Goal: Task Accomplishment & Management: Complete application form

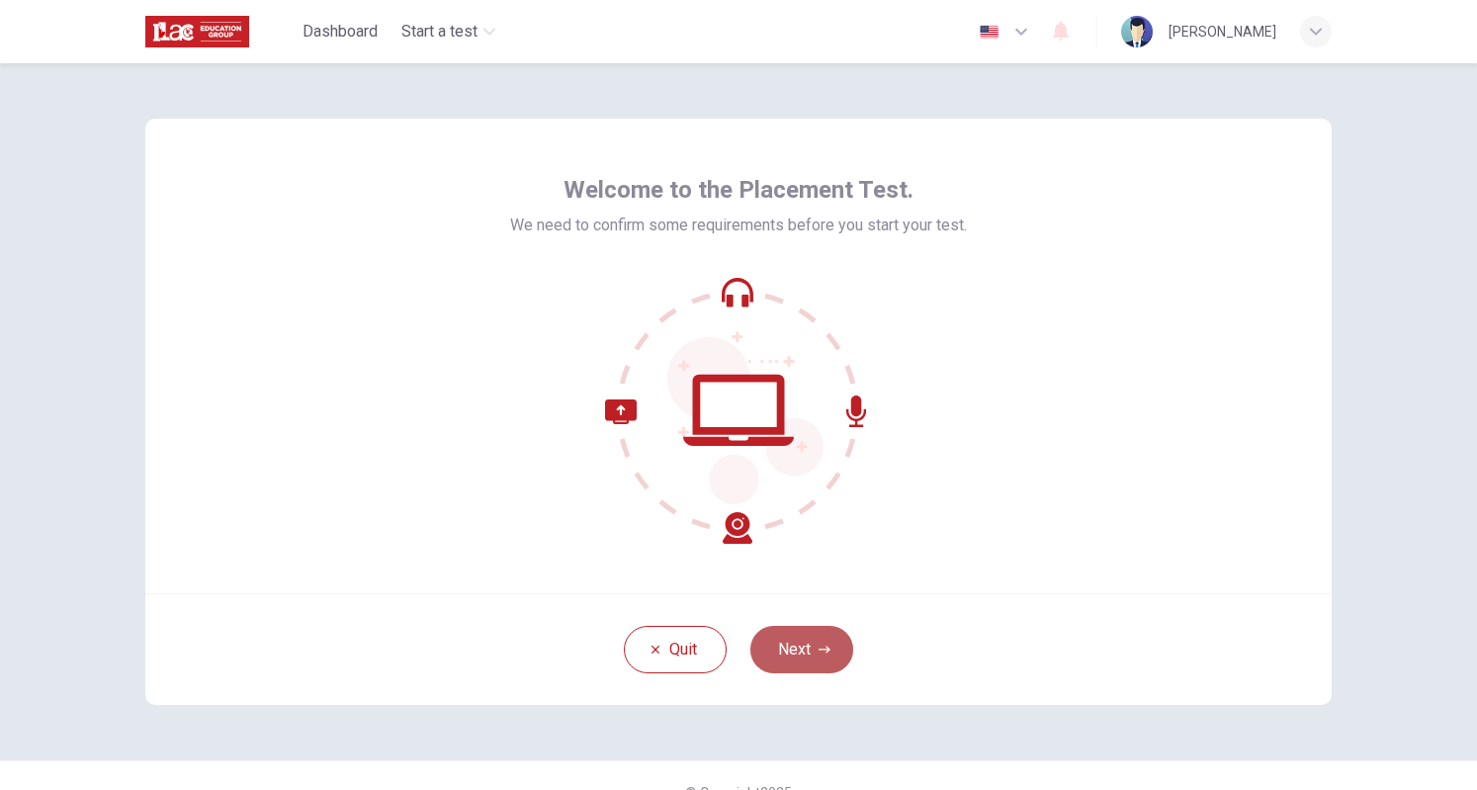
click at [773, 662] on button "Next" at bounding box center [802, 649] width 103 height 47
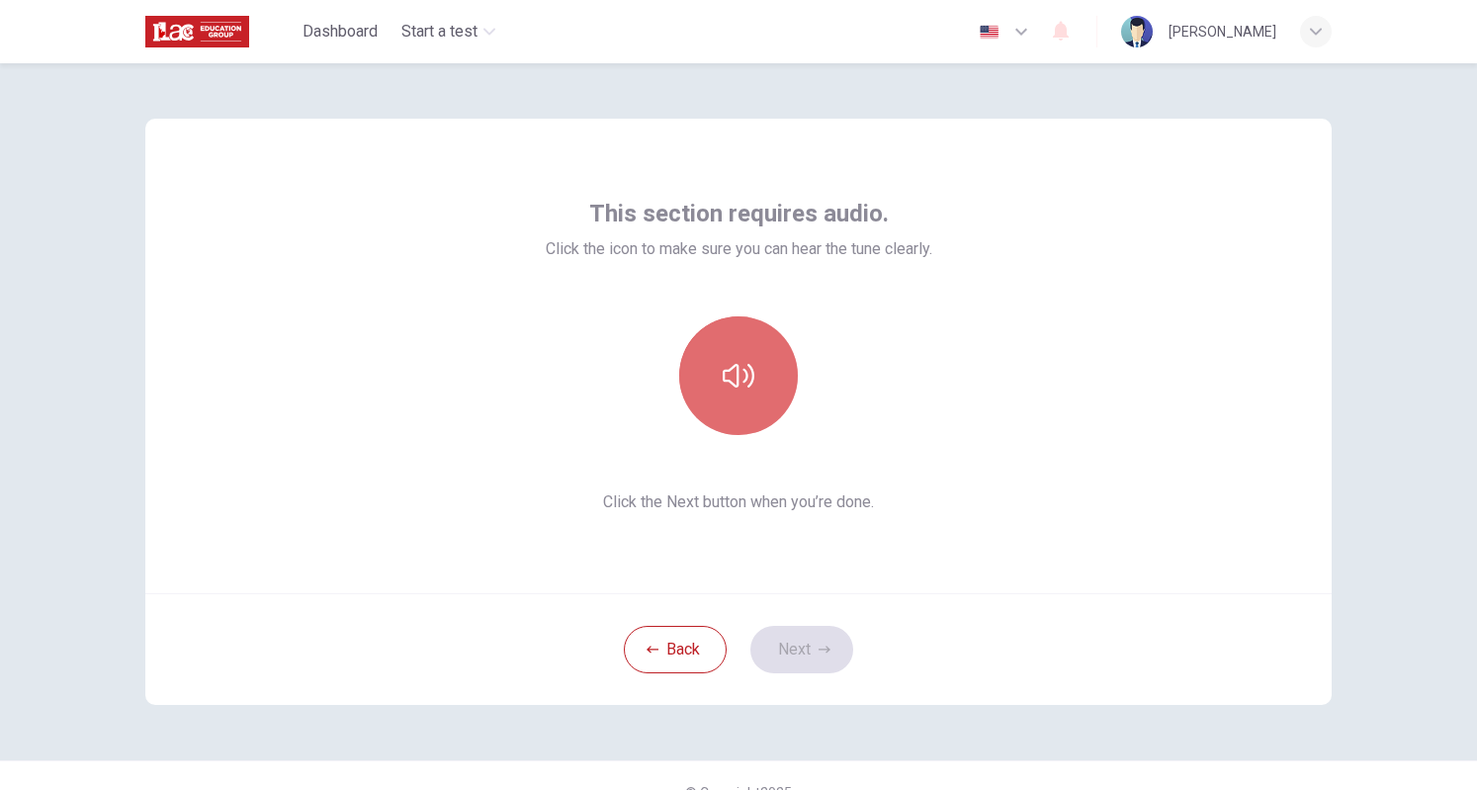
click at [732, 380] on icon "button" at bounding box center [739, 376] width 32 height 24
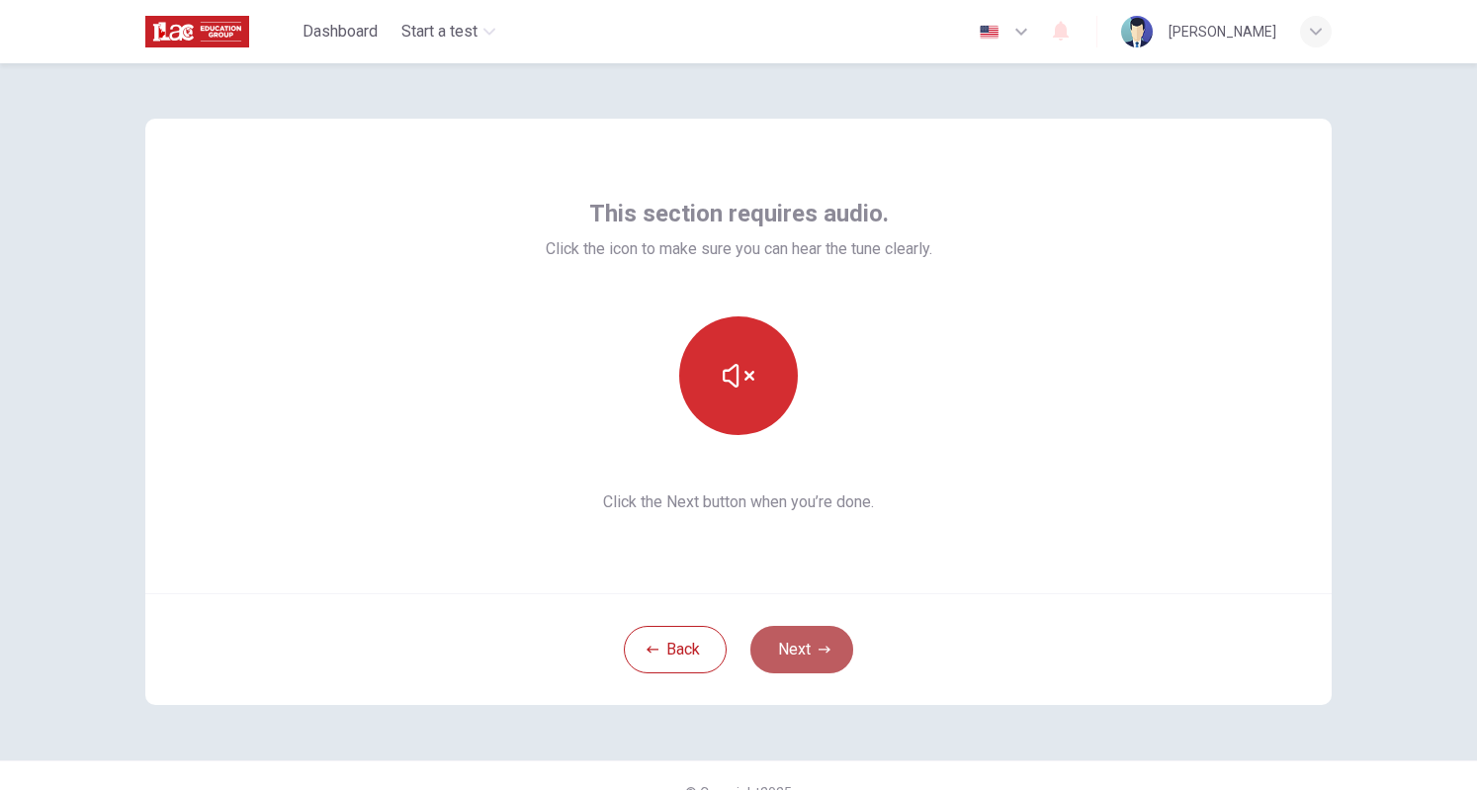
click at [813, 640] on button "Next" at bounding box center [802, 649] width 103 height 47
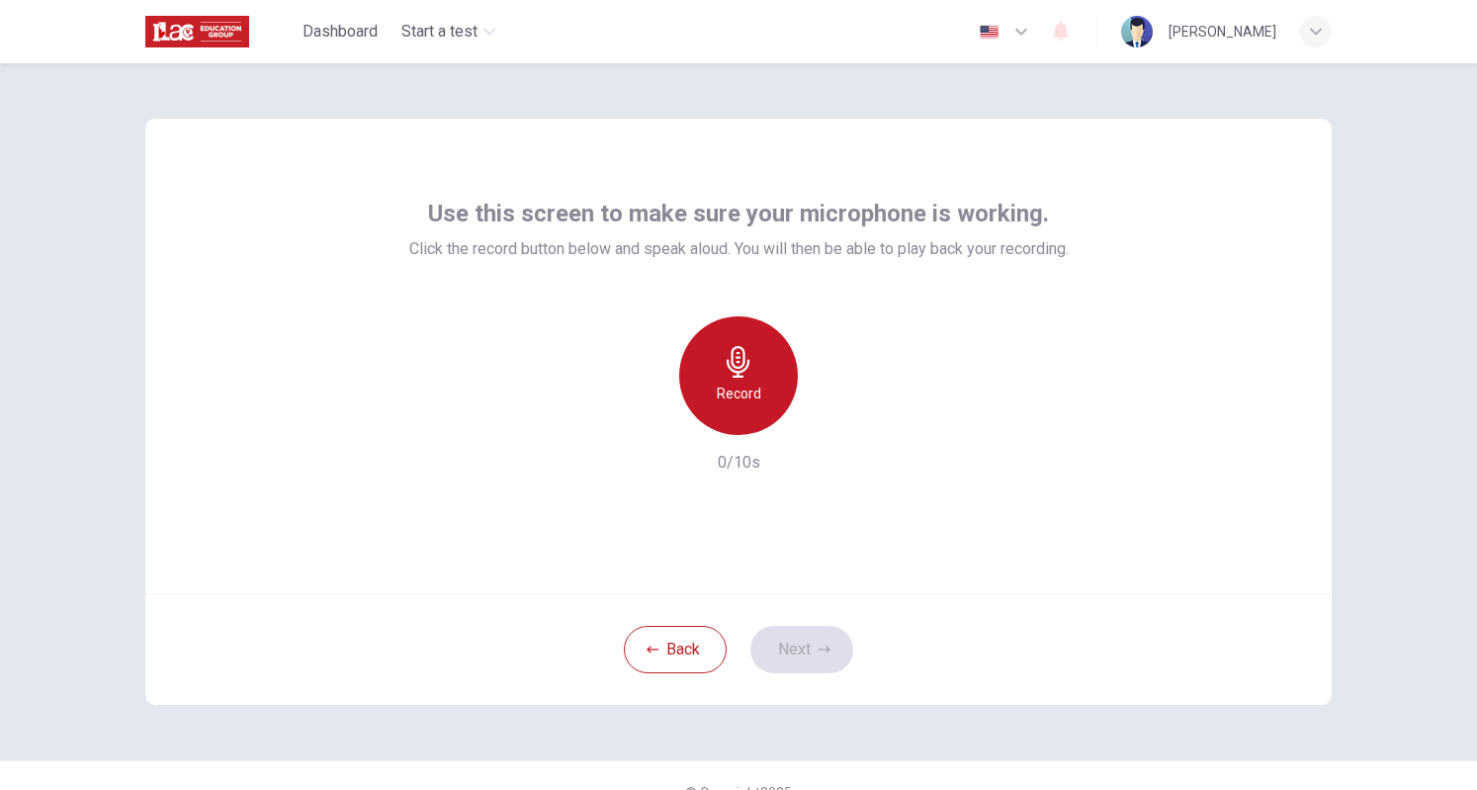
click at [738, 383] on h6 "Record" at bounding box center [739, 394] width 44 height 24
click at [756, 372] on div "Stop" at bounding box center [738, 375] width 119 height 119
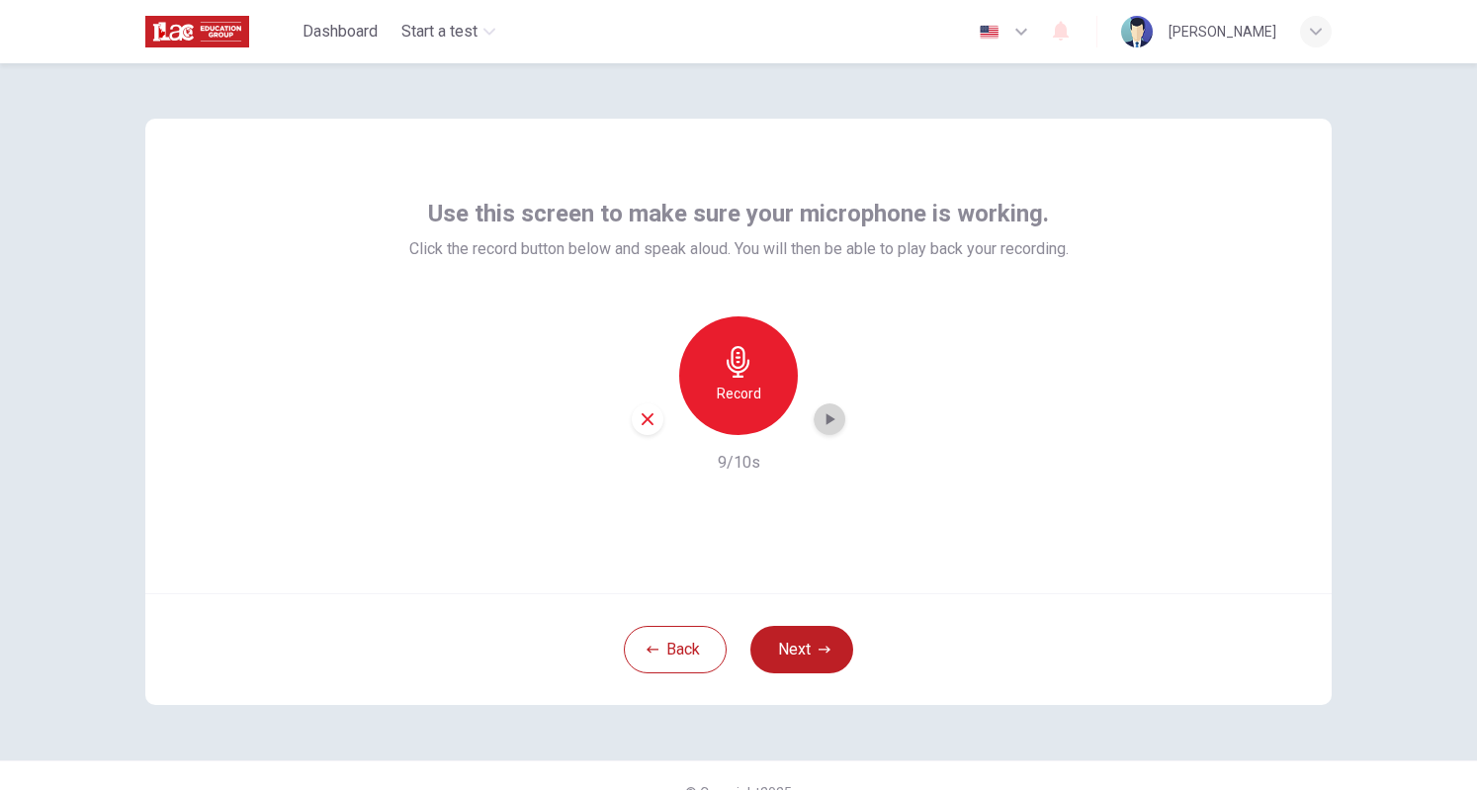
click at [821, 416] on icon "button" at bounding box center [830, 419] width 20 height 20
click at [794, 636] on button "Next" at bounding box center [802, 649] width 103 height 47
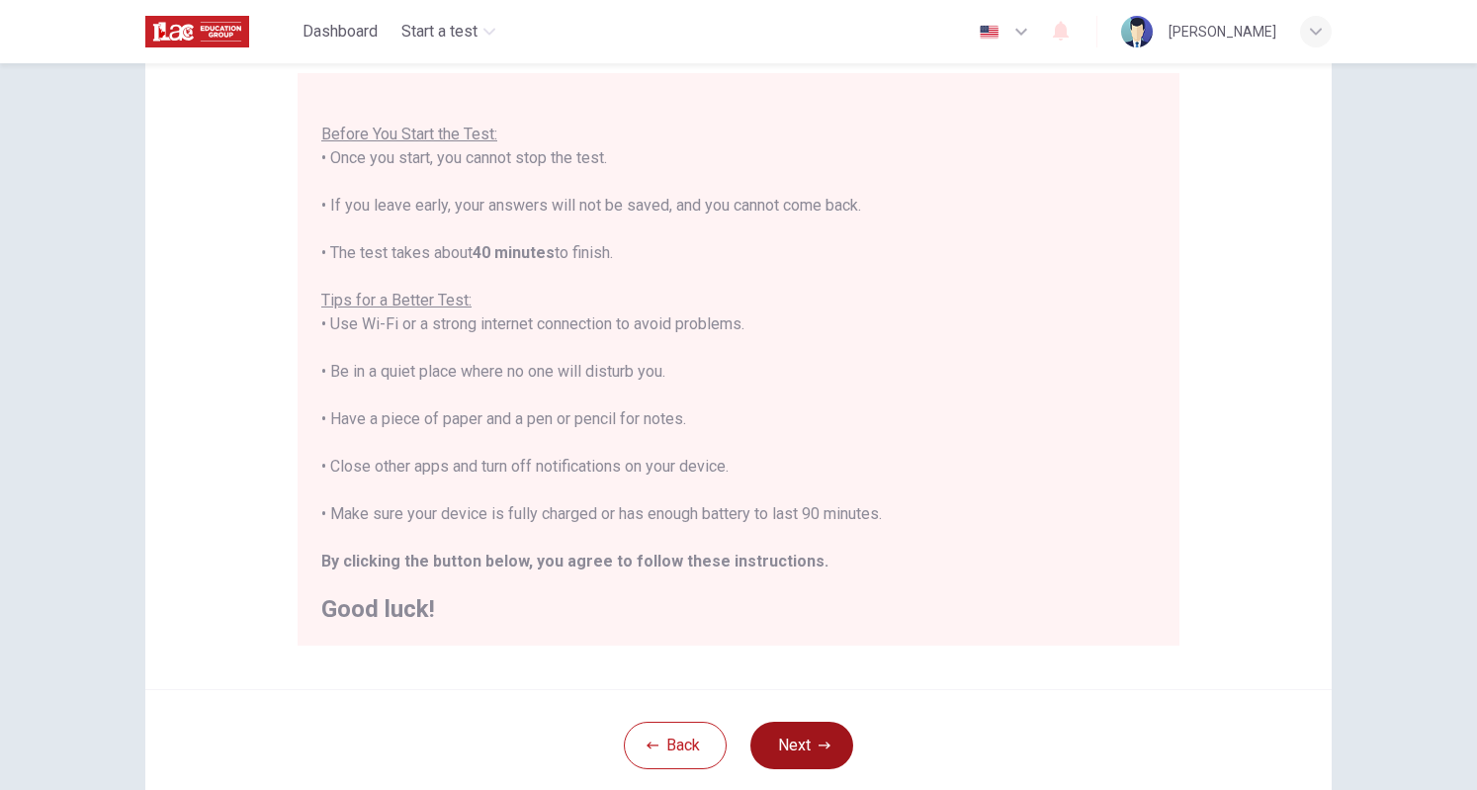
scroll to position [209, 0]
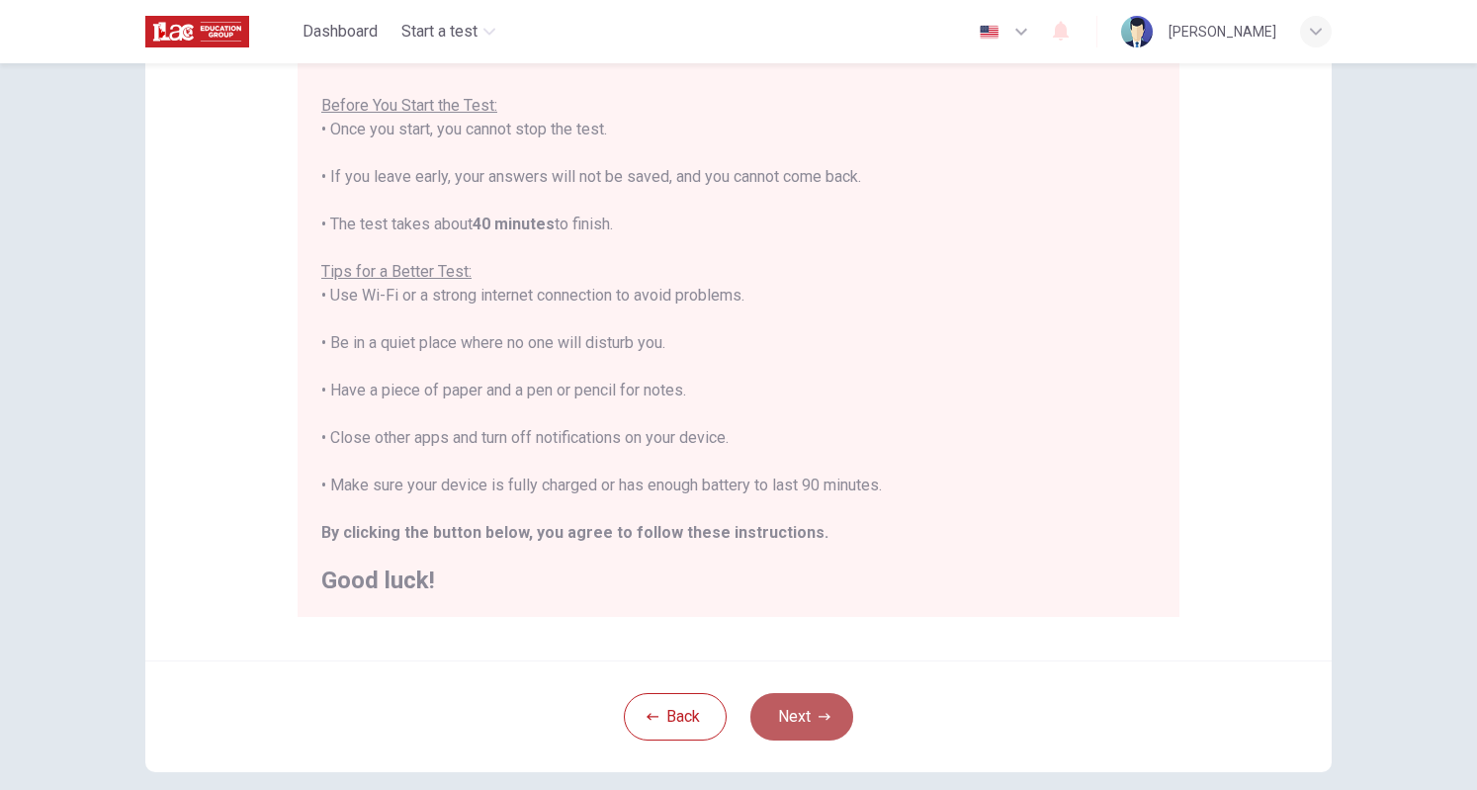
click at [785, 729] on button "Next" at bounding box center [802, 716] width 103 height 47
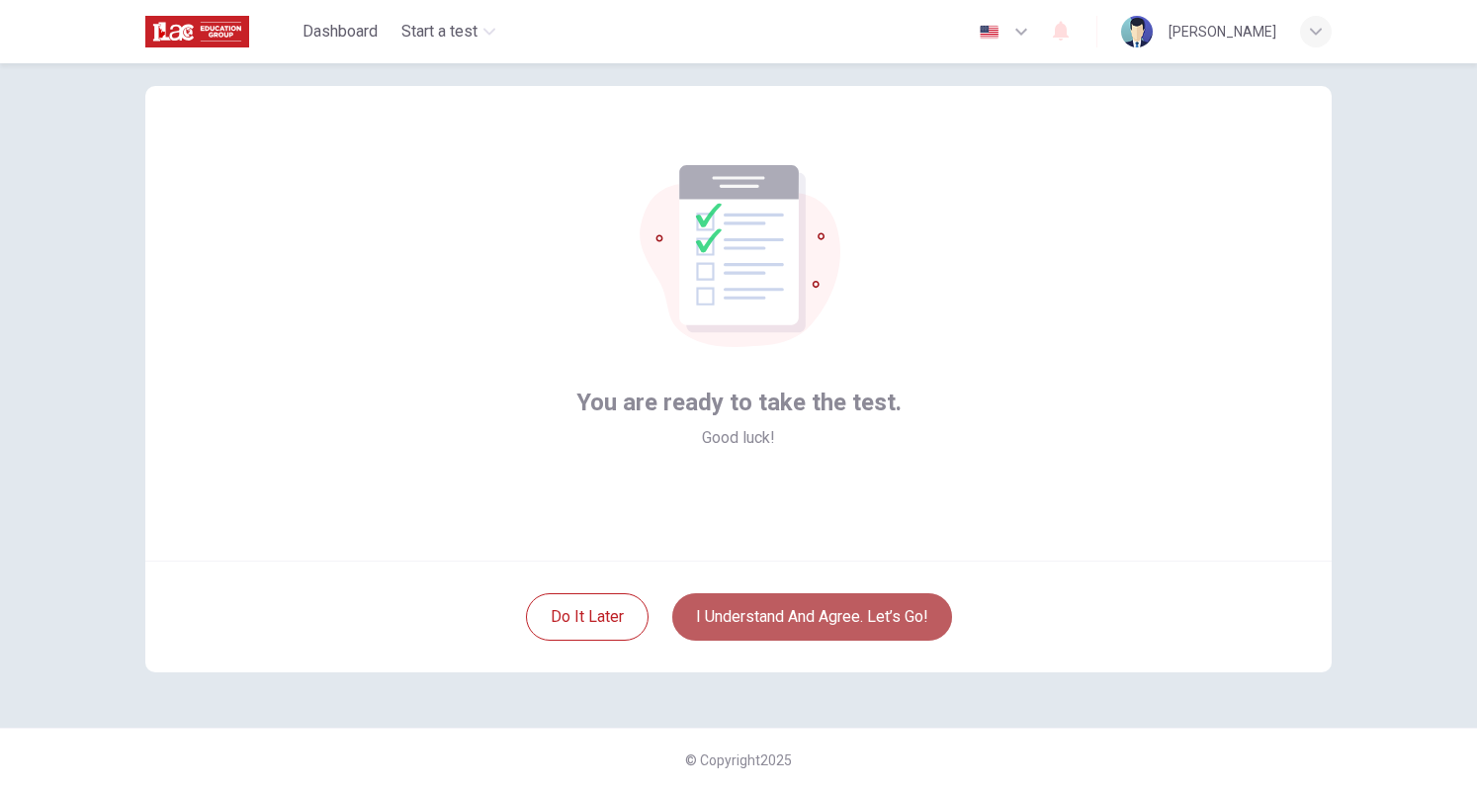
click at [776, 613] on button "I understand and agree. Let’s go!" at bounding box center [812, 616] width 280 height 47
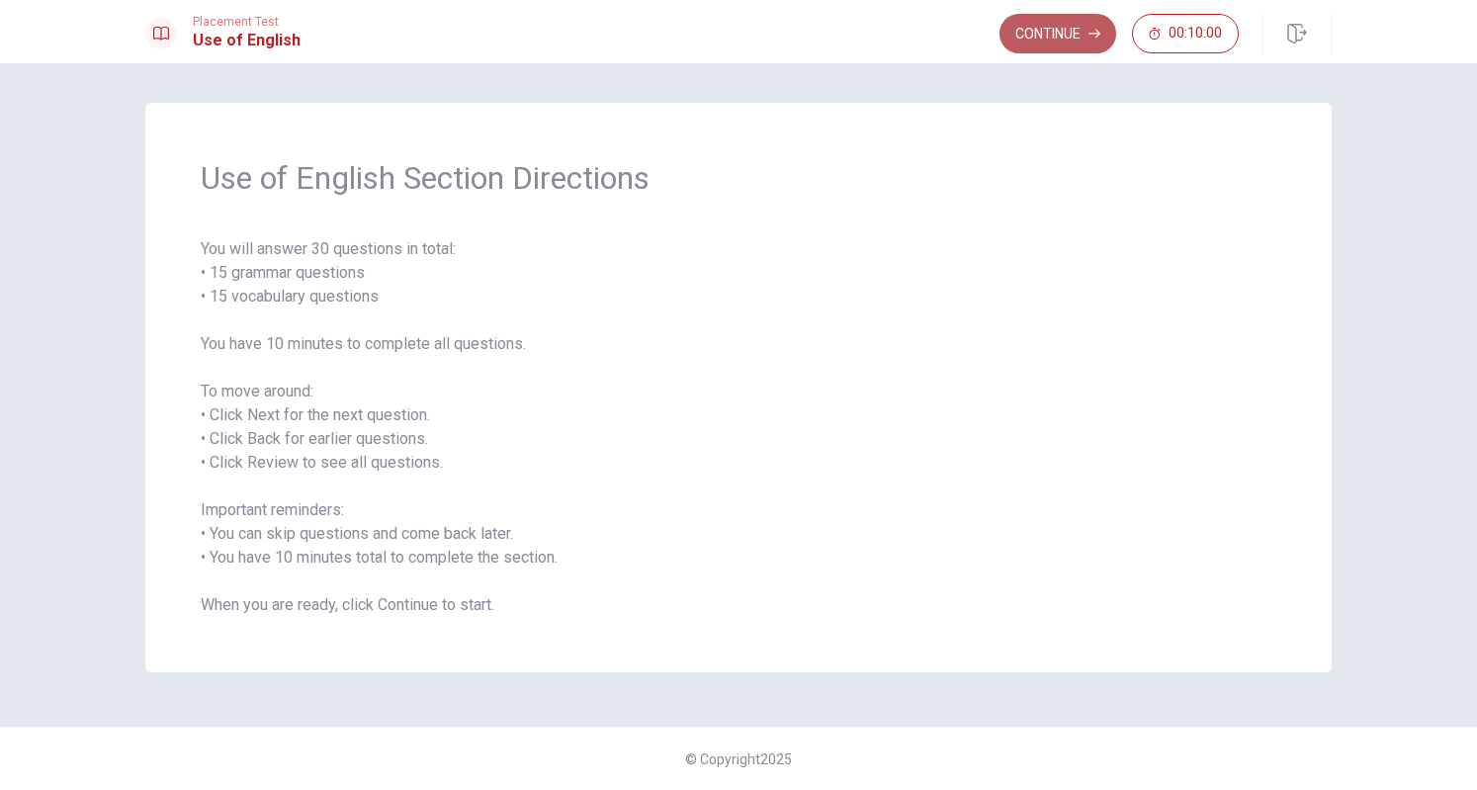
click at [1068, 33] on button "Continue" at bounding box center [1058, 34] width 117 height 40
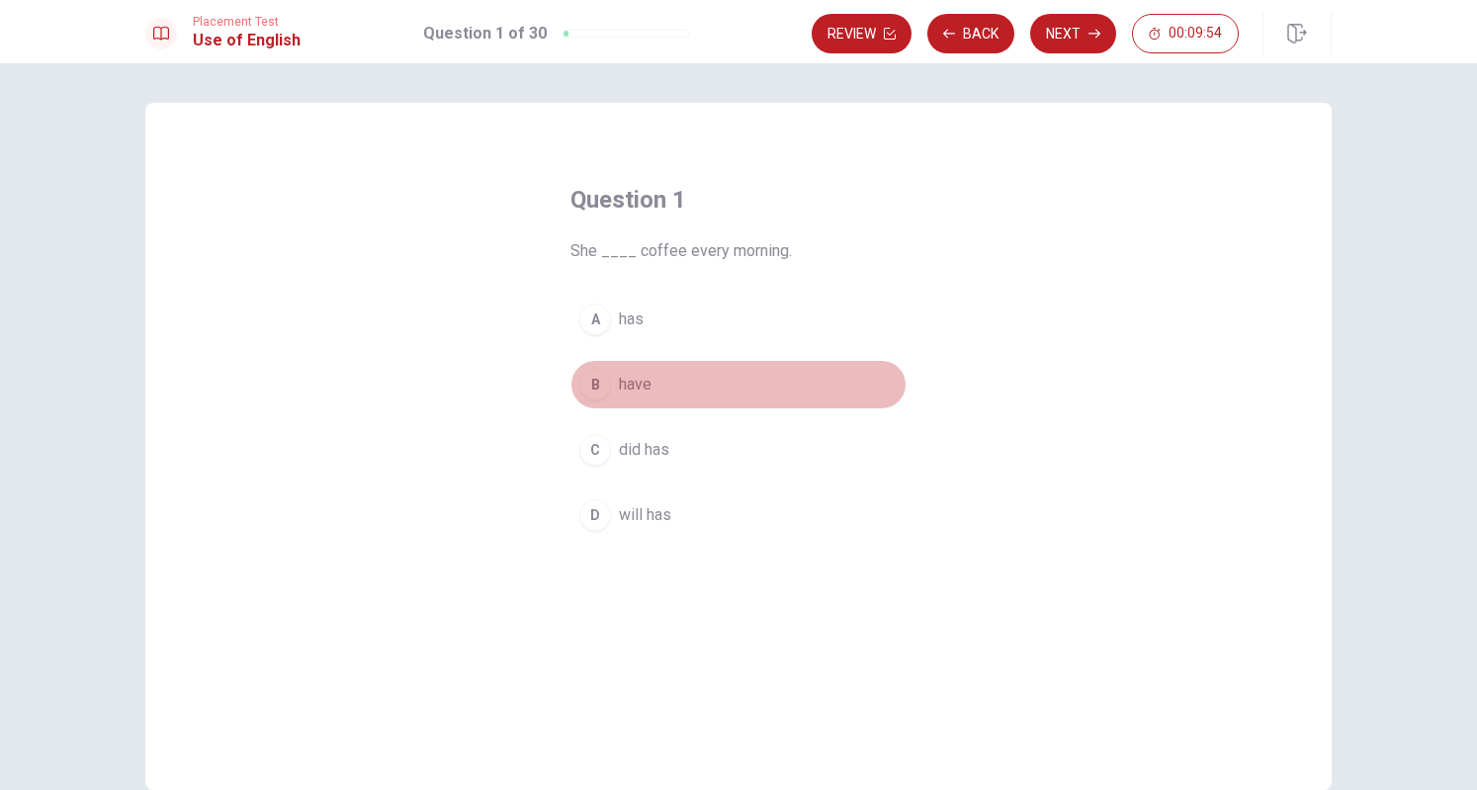
click at [600, 385] on div "B" at bounding box center [595, 385] width 32 height 32
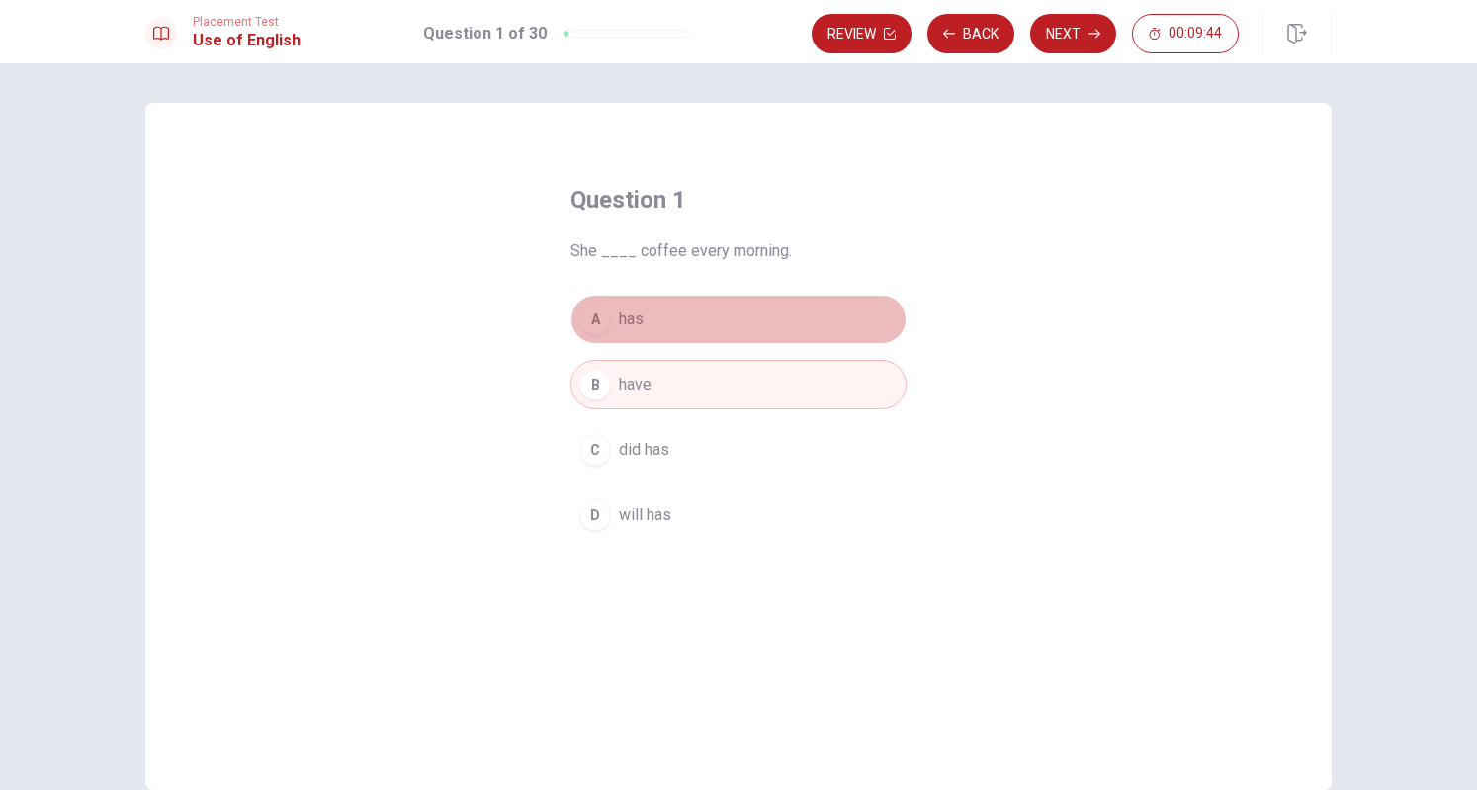
click at [628, 311] on span "has" at bounding box center [631, 320] width 25 height 24
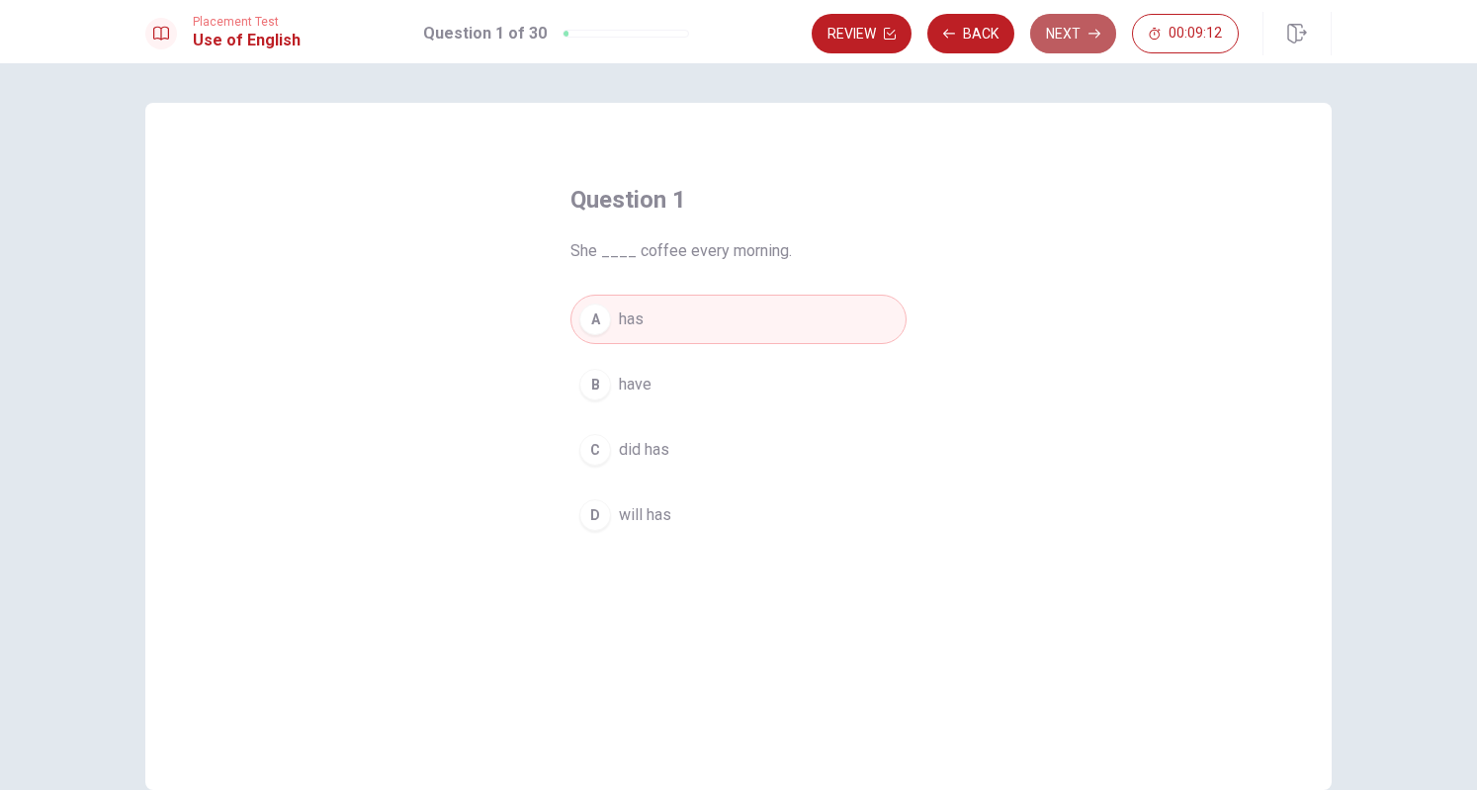
click at [1089, 43] on button "Next" at bounding box center [1073, 34] width 86 height 40
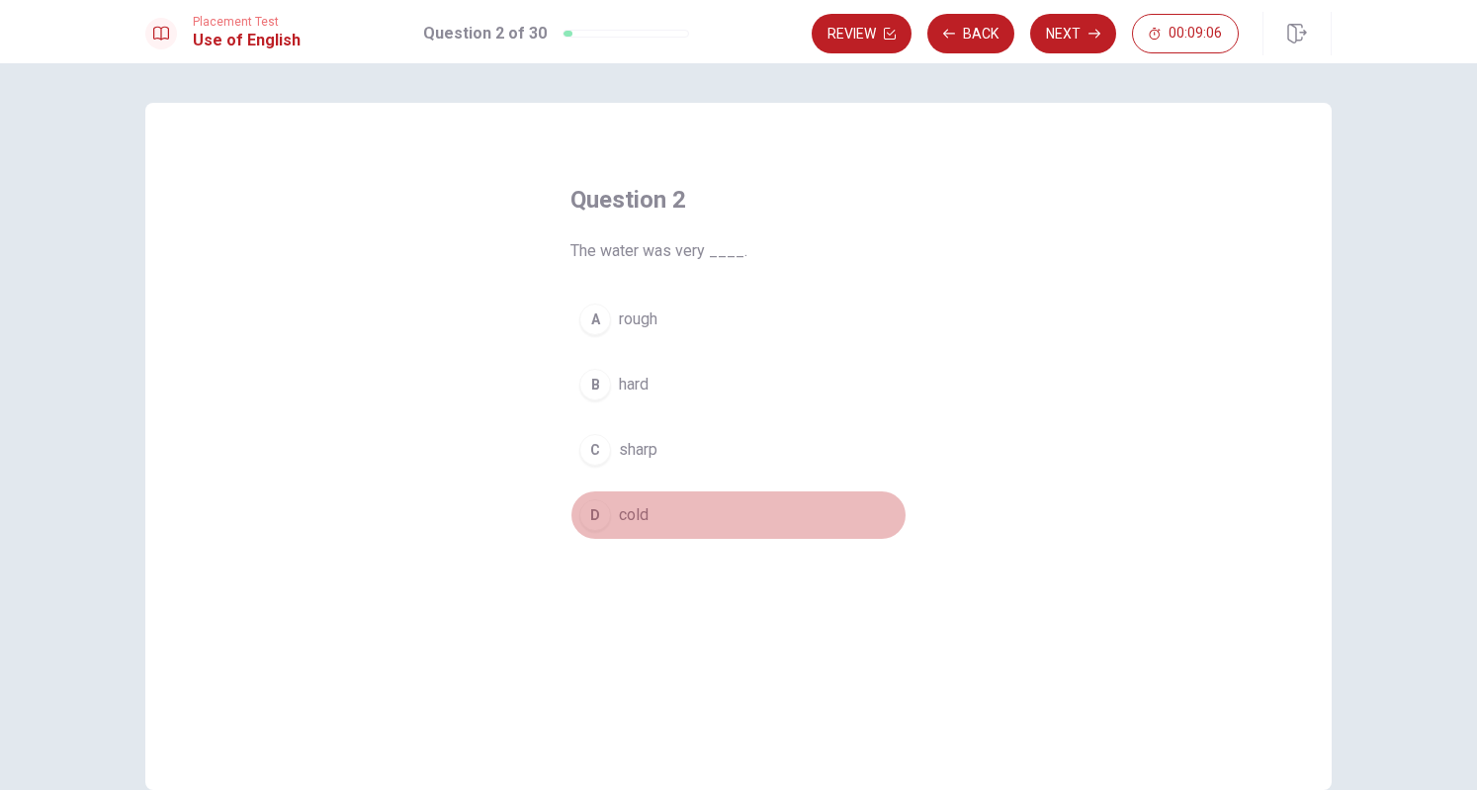
click at [593, 520] on div "D" at bounding box center [595, 515] width 32 height 32
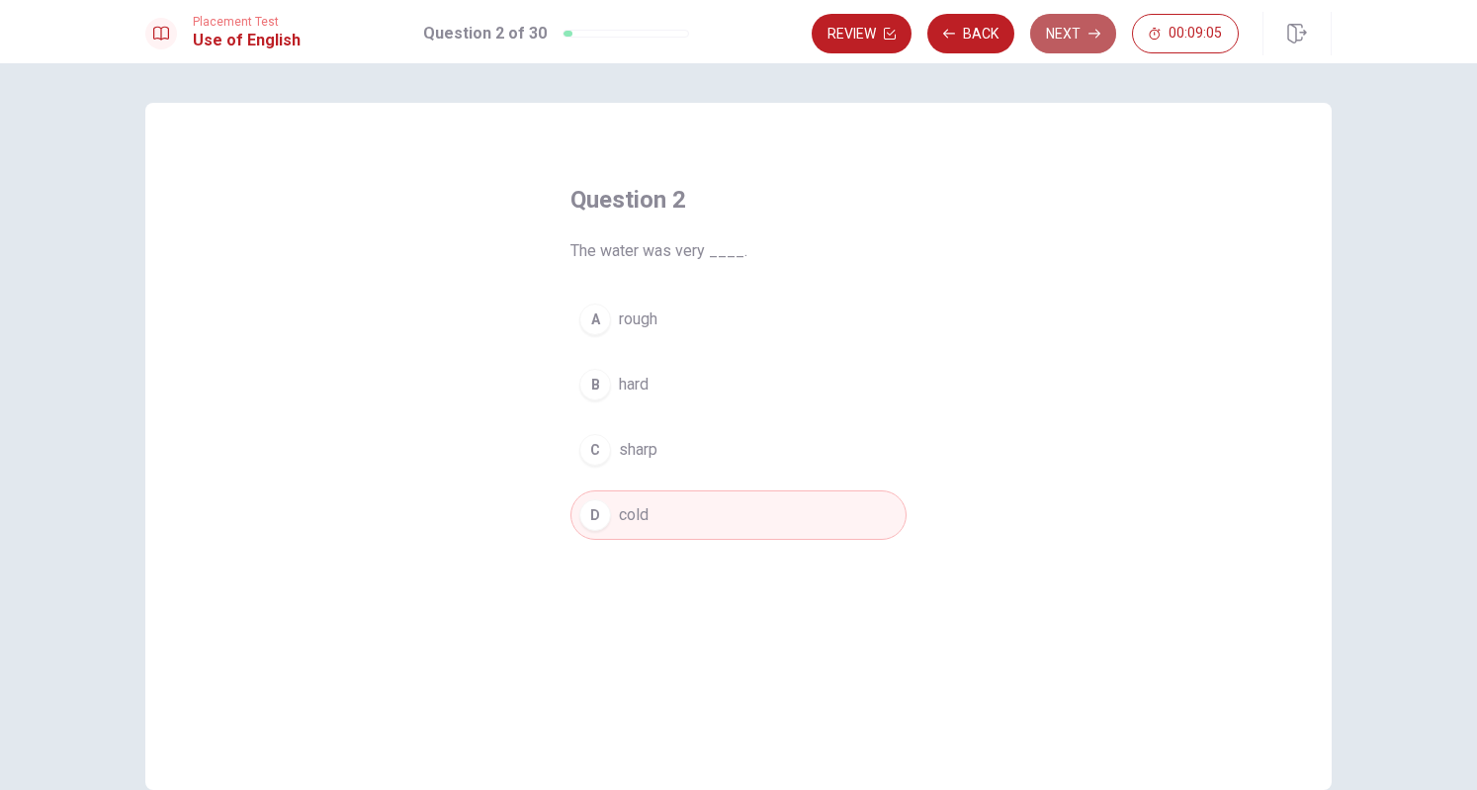
click at [1077, 46] on button "Next" at bounding box center [1073, 34] width 86 height 40
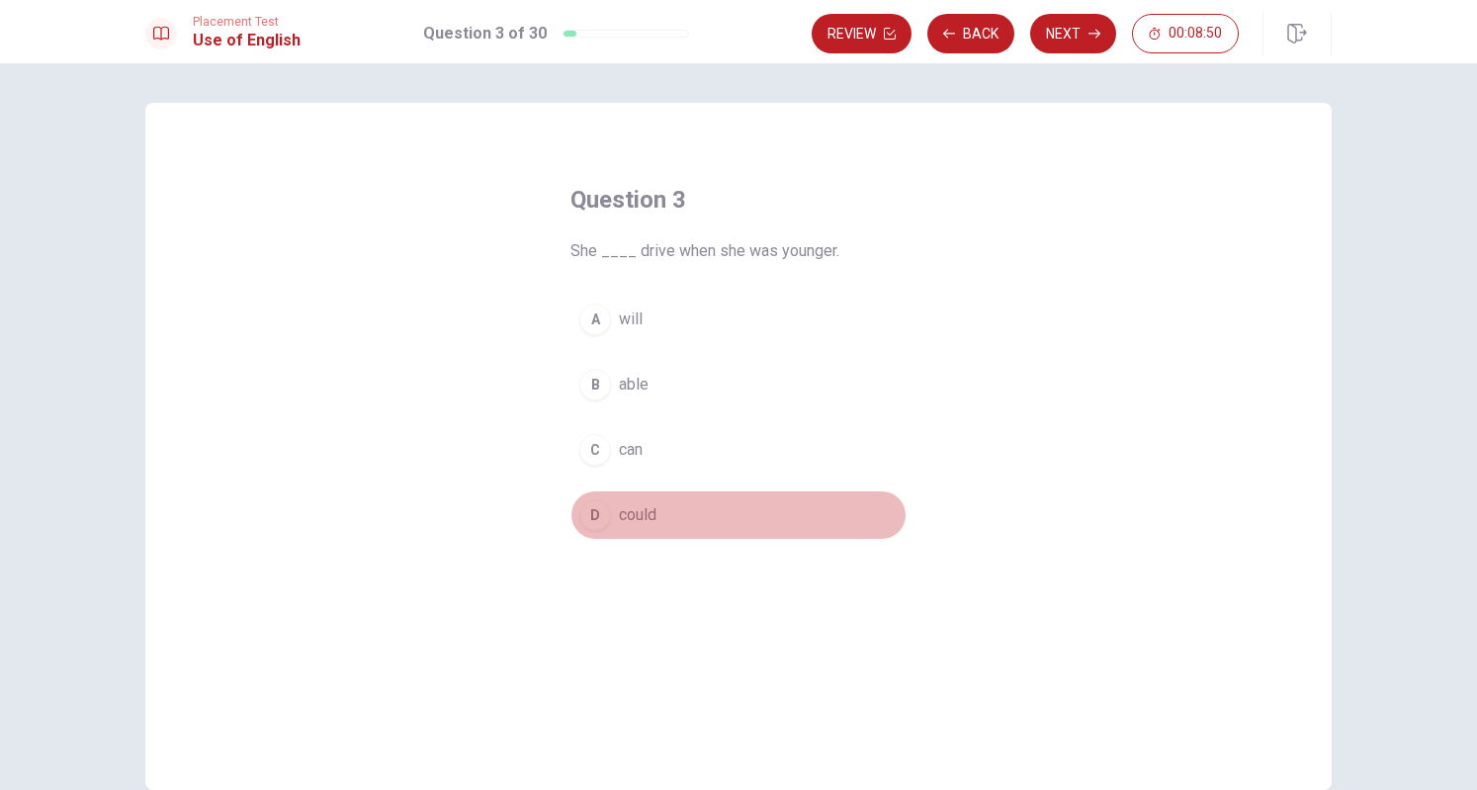
click at [590, 520] on div "D" at bounding box center [595, 515] width 32 height 32
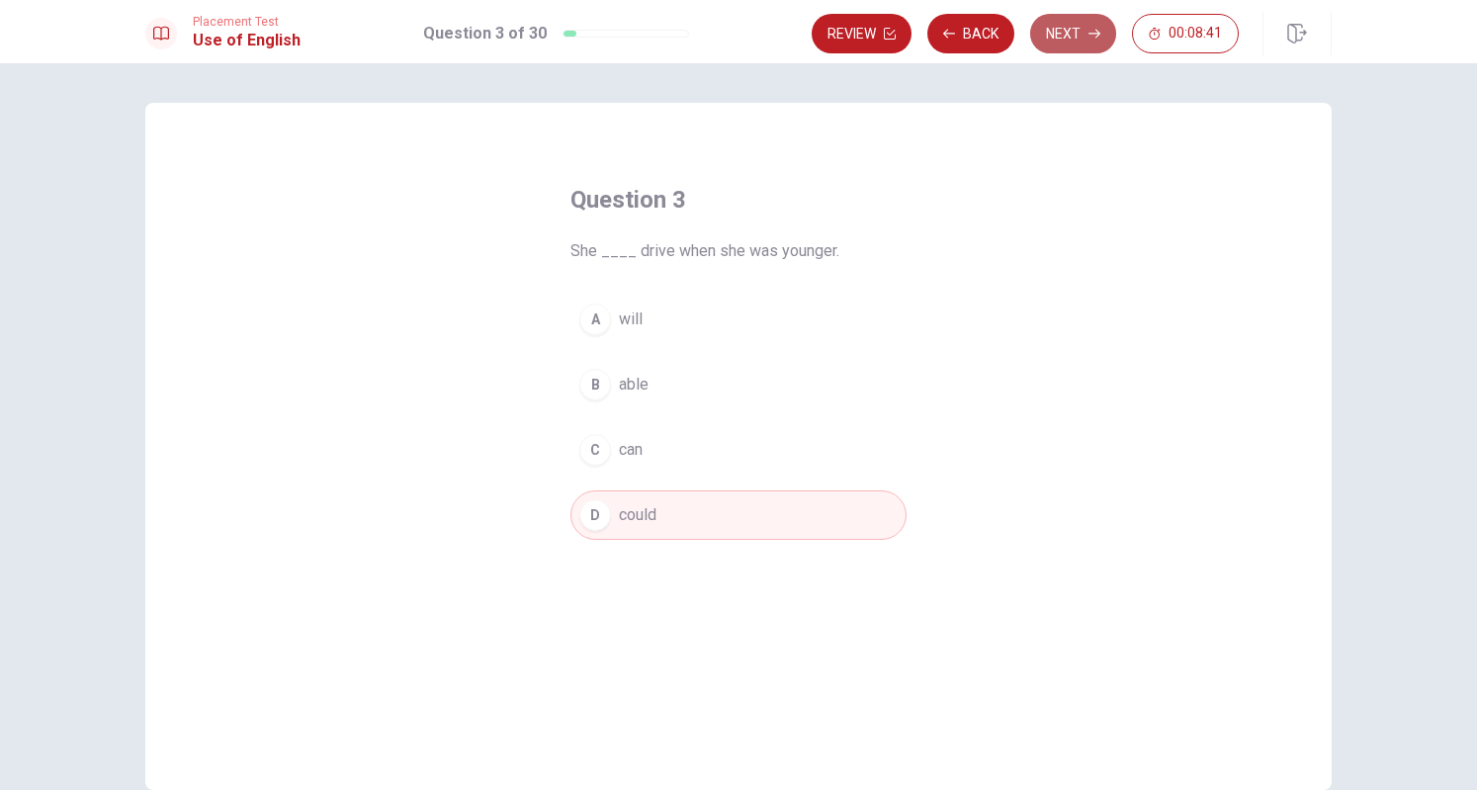
click at [1087, 19] on button "Next" at bounding box center [1073, 34] width 86 height 40
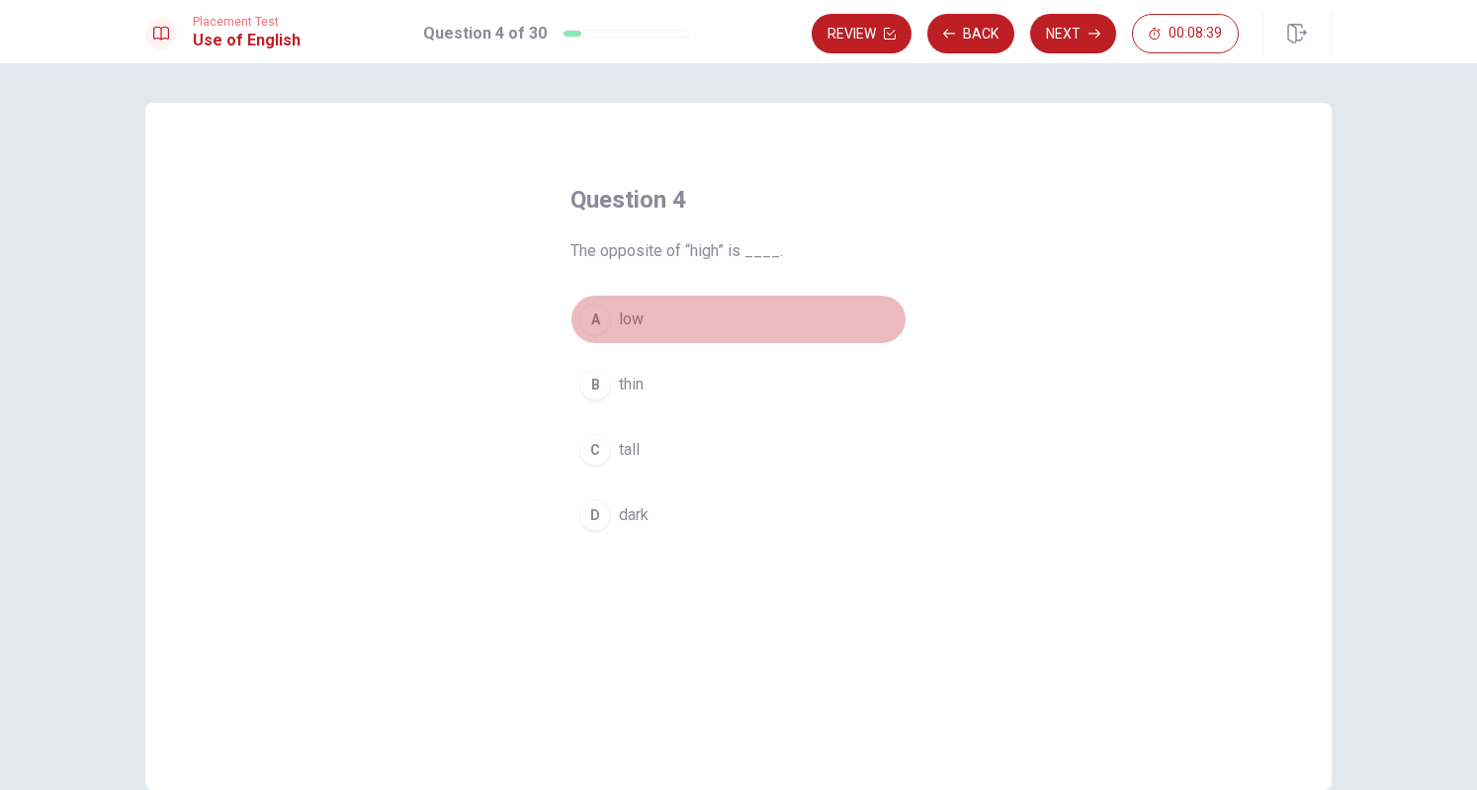
click at [592, 319] on div "A" at bounding box center [595, 320] width 32 height 32
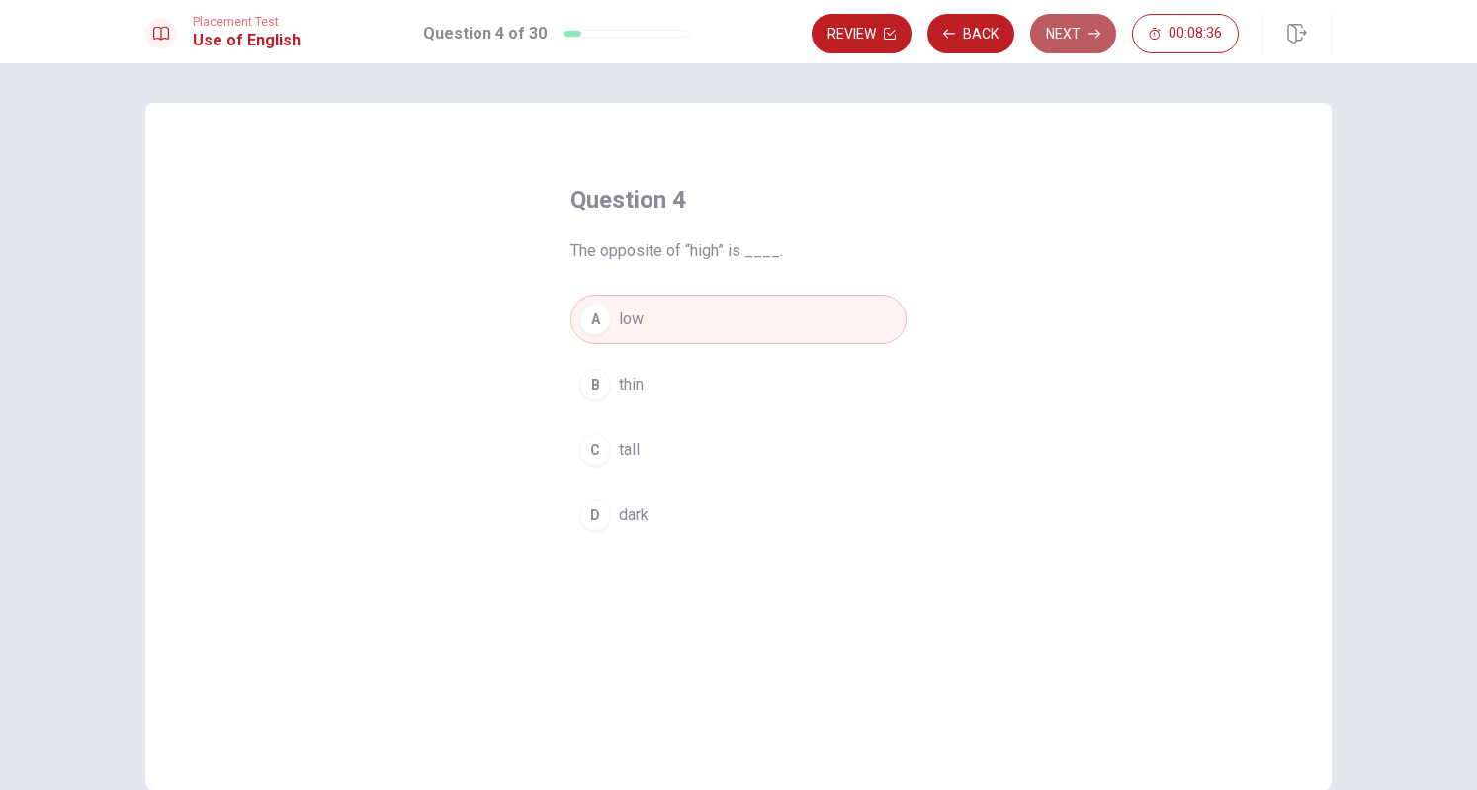
click at [1056, 48] on button "Next" at bounding box center [1073, 34] width 86 height 40
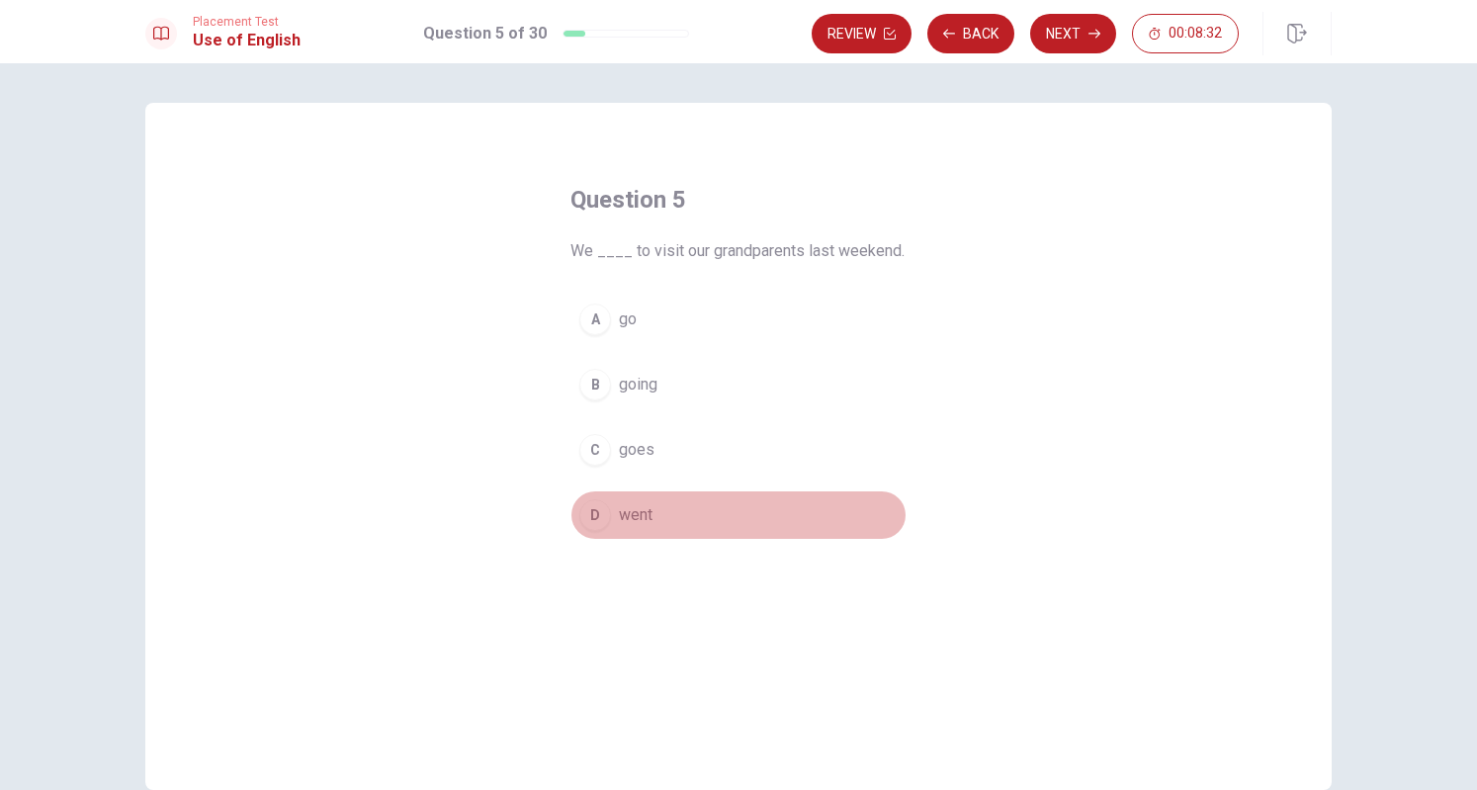
click at [583, 518] on div "D" at bounding box center [595, 515] width 32 height 32
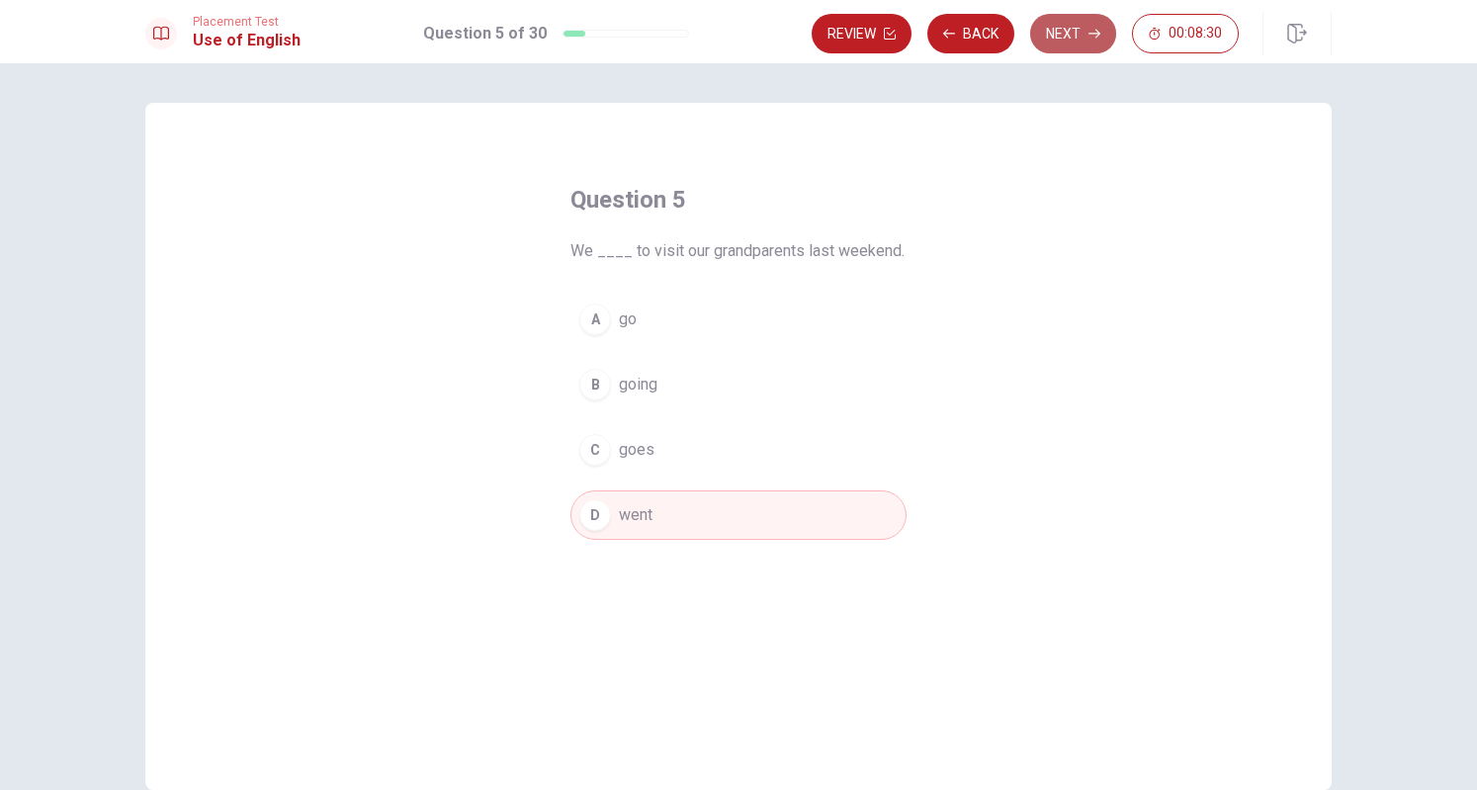
click at [1075, 41] on button "Next" at bounding box center [1073, 34] width 86 height 40
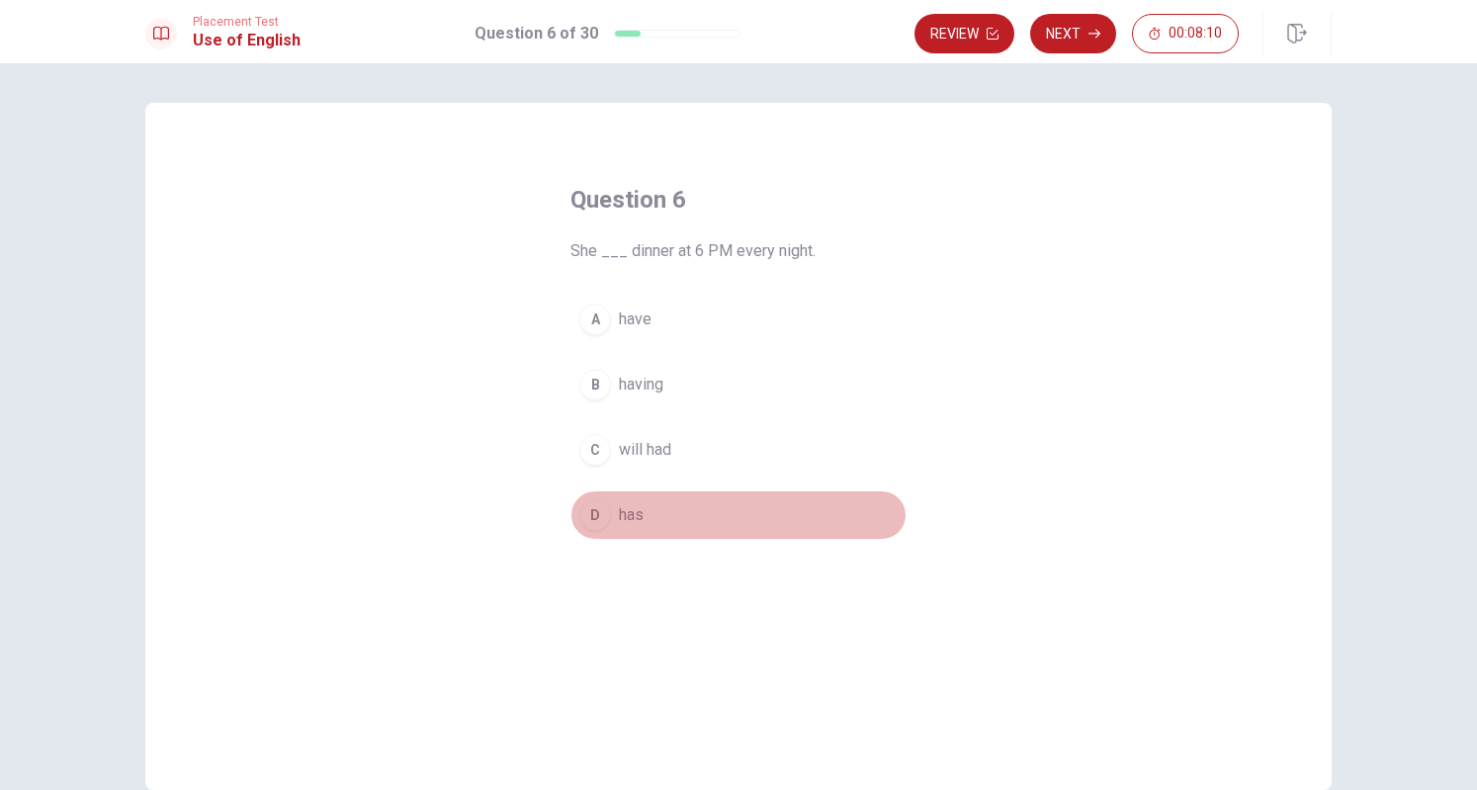
click at [589, 517] on div "D" at bounding box center [595, 515] width 32 height 32
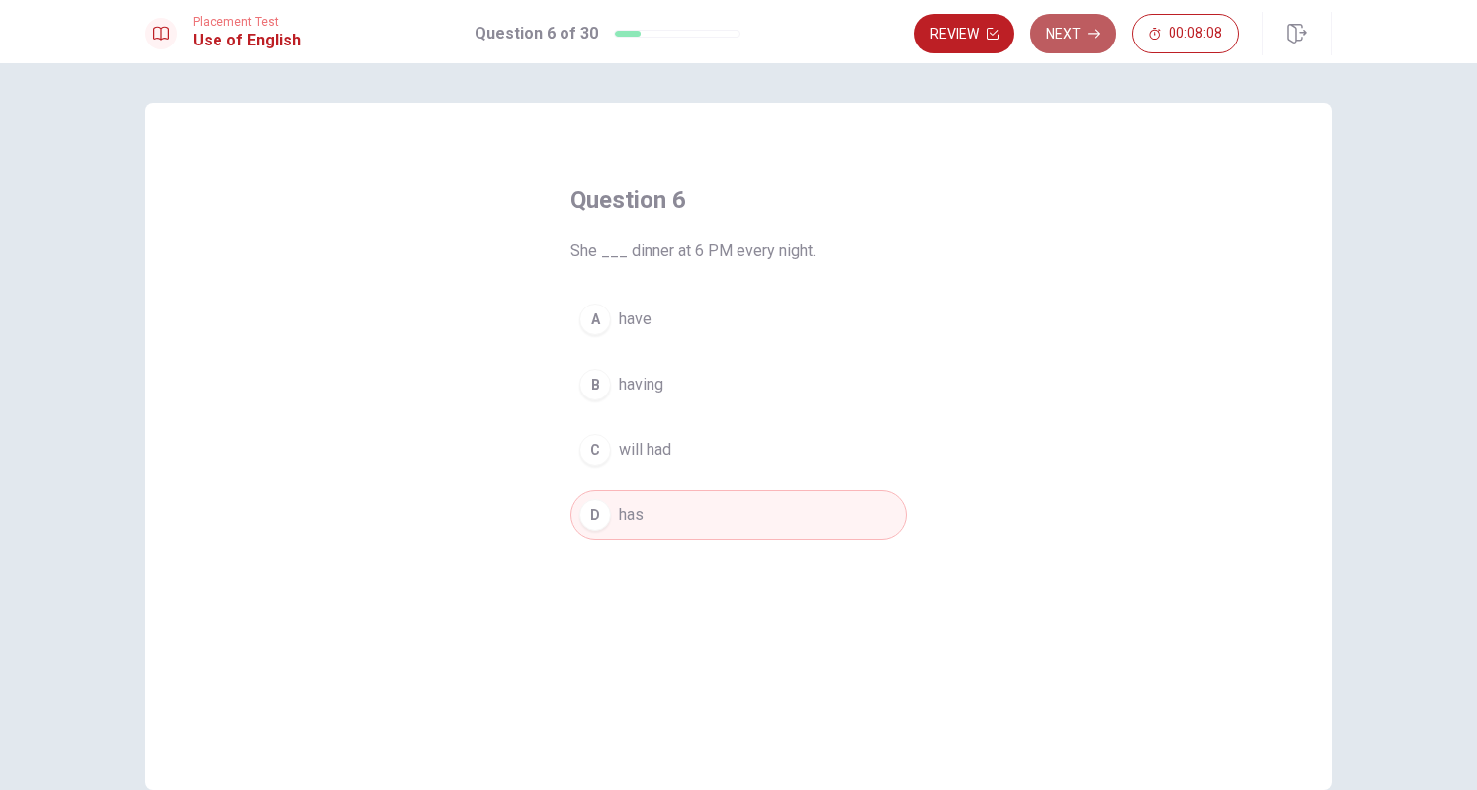
click at [1080, 33] on button "Next" at bounding box center [1073, 34] width 86 height 40
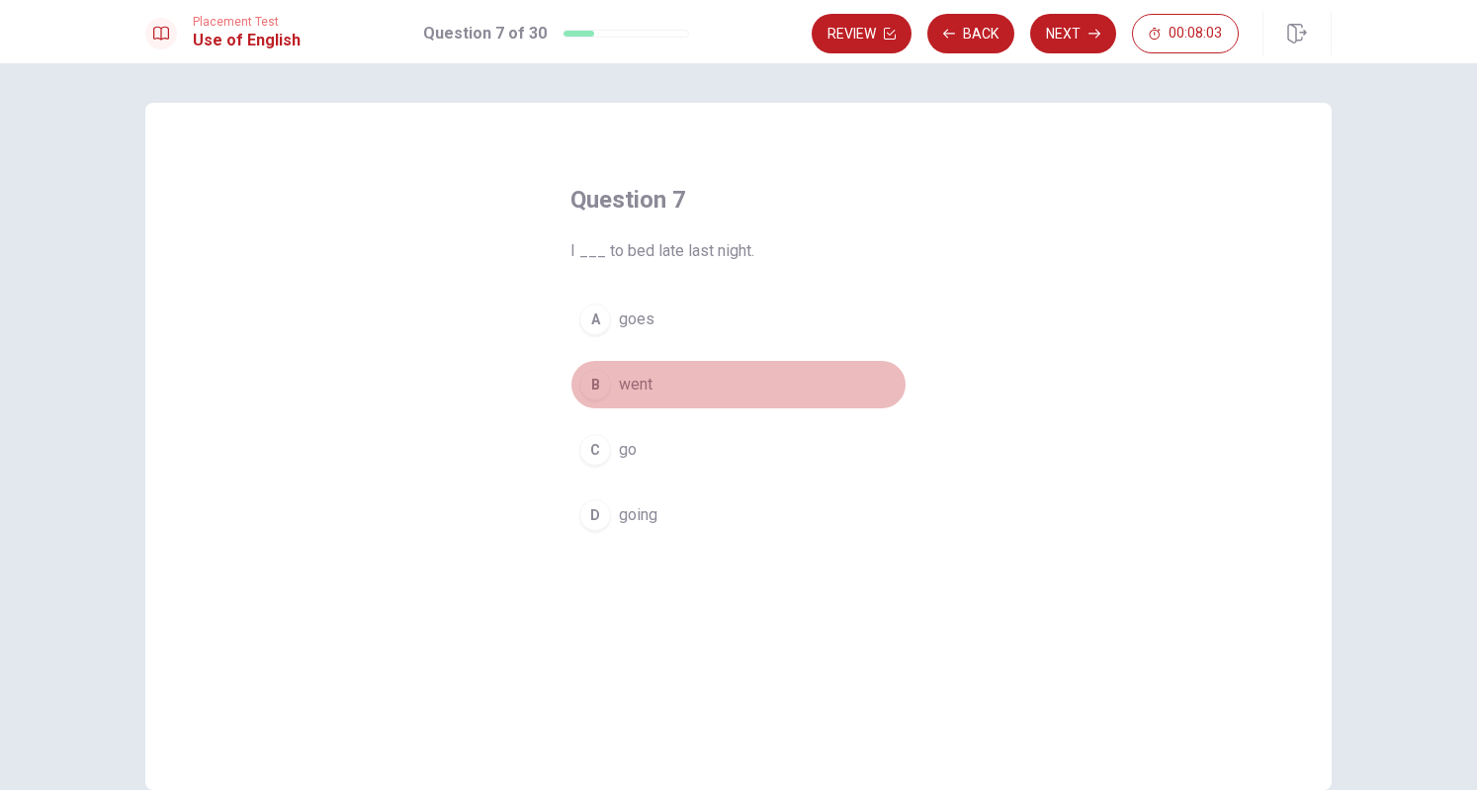
click at [592, 377] on div "B" at bounding box center [595, 385] width 32 height 32
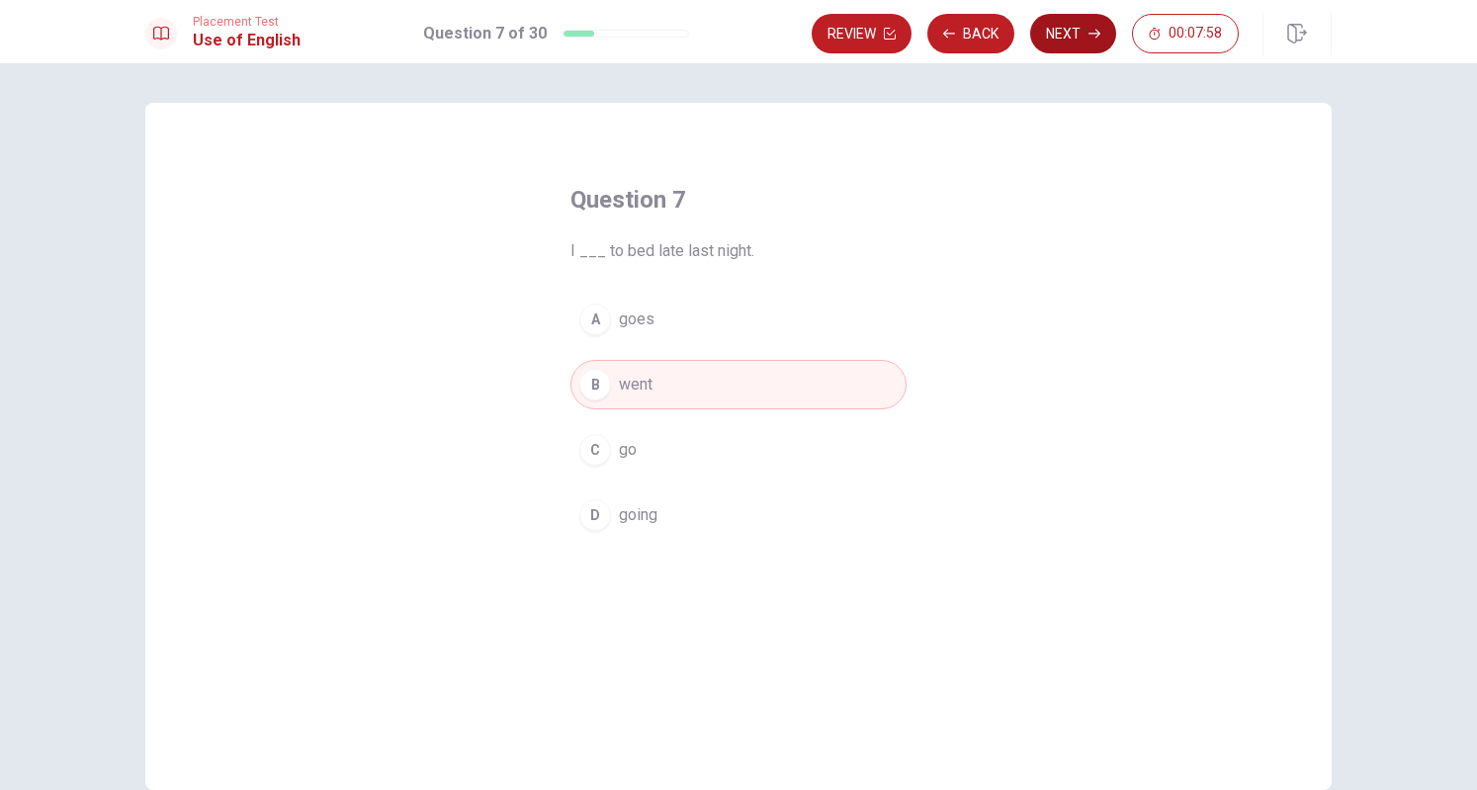
click at [1060, 39] on button "Next" at bounding box center [1073, 34] width 86 height 40
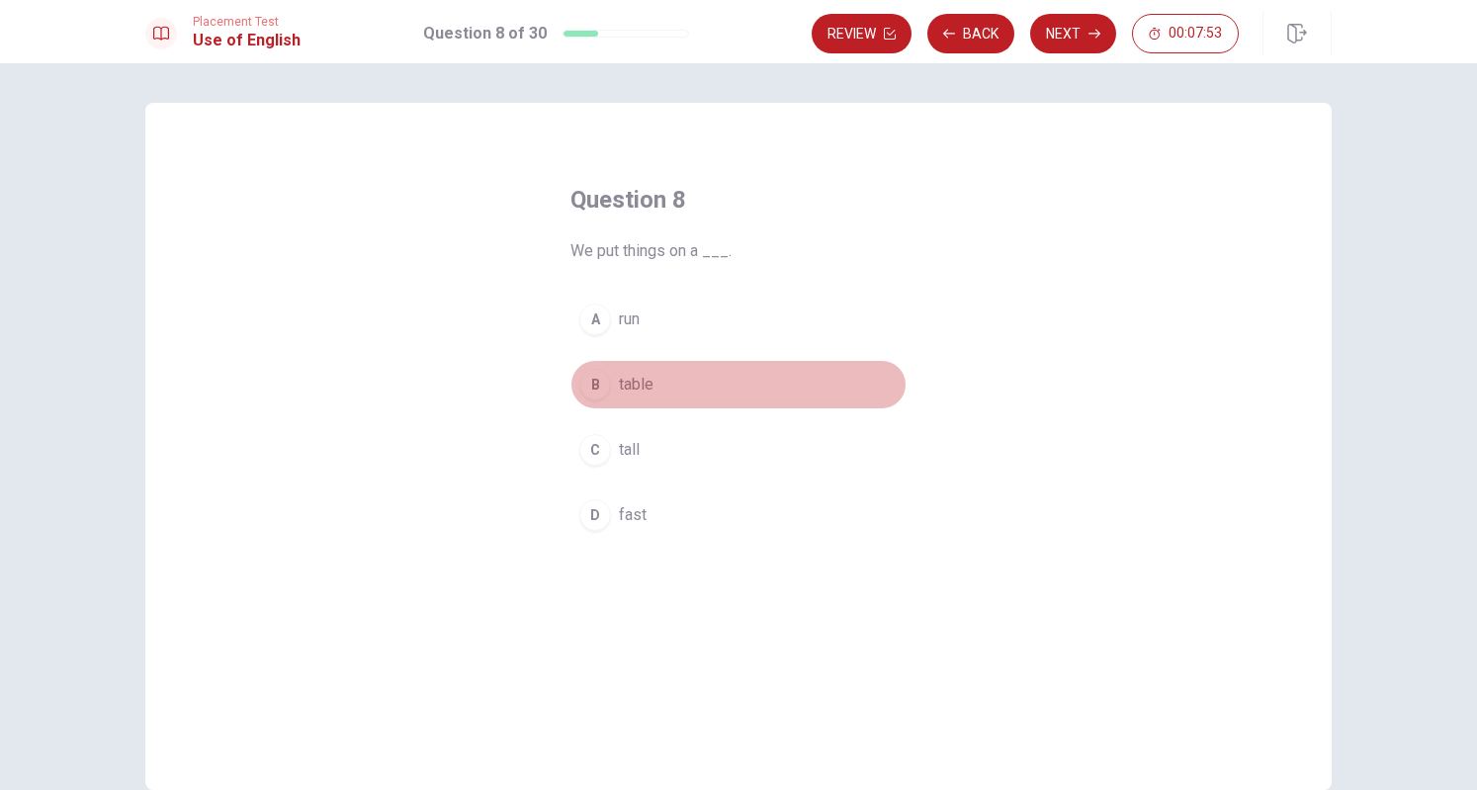
click at [588, 378] on div "B" at bounding box center [595, 385] width 32 height 32
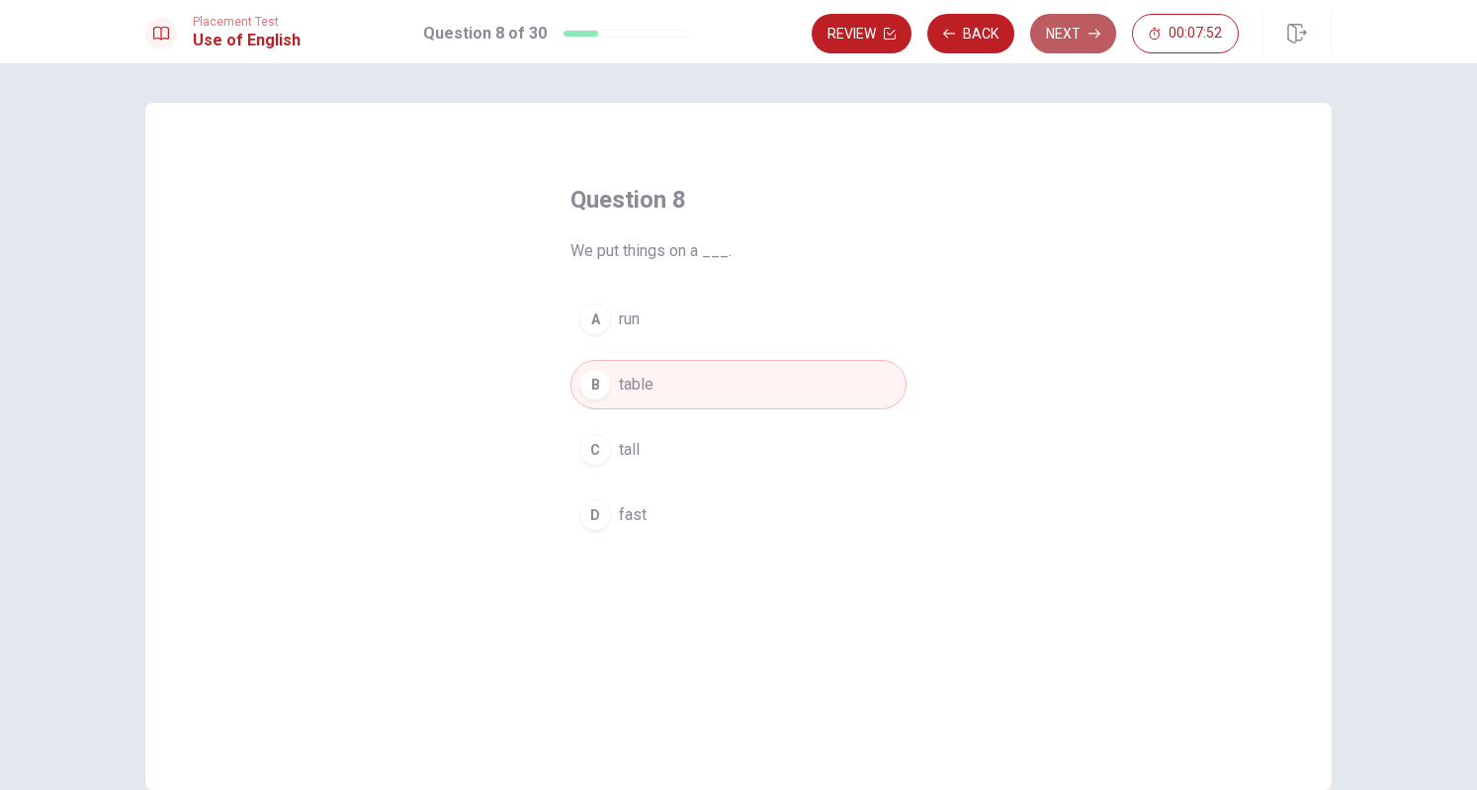
click at [1064, 39] on button "Next" at bounding box center [1073, 34] width 86 height 40
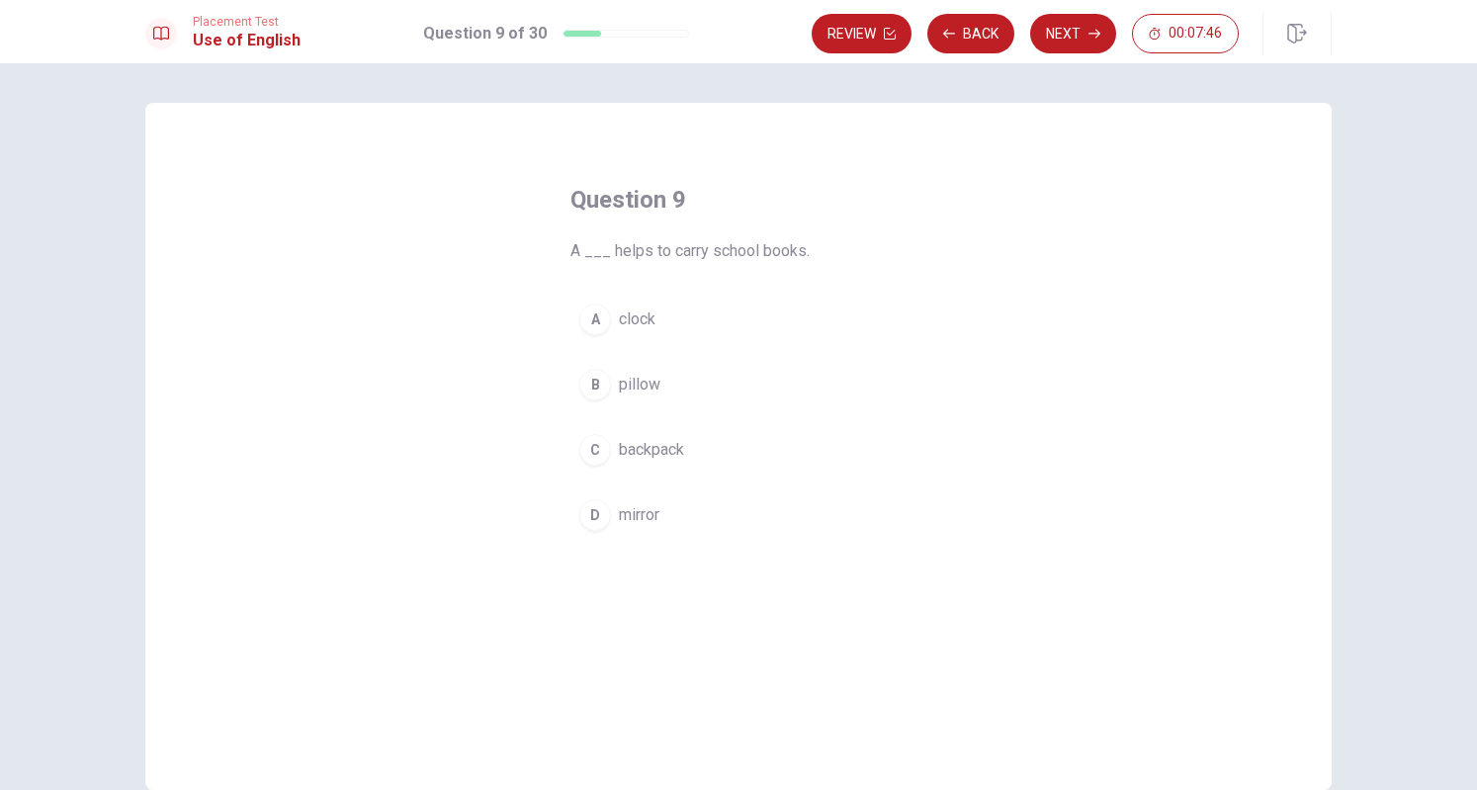
click at [582, 440] on div "C" at bounding box center [595, 450] width 32 height 32
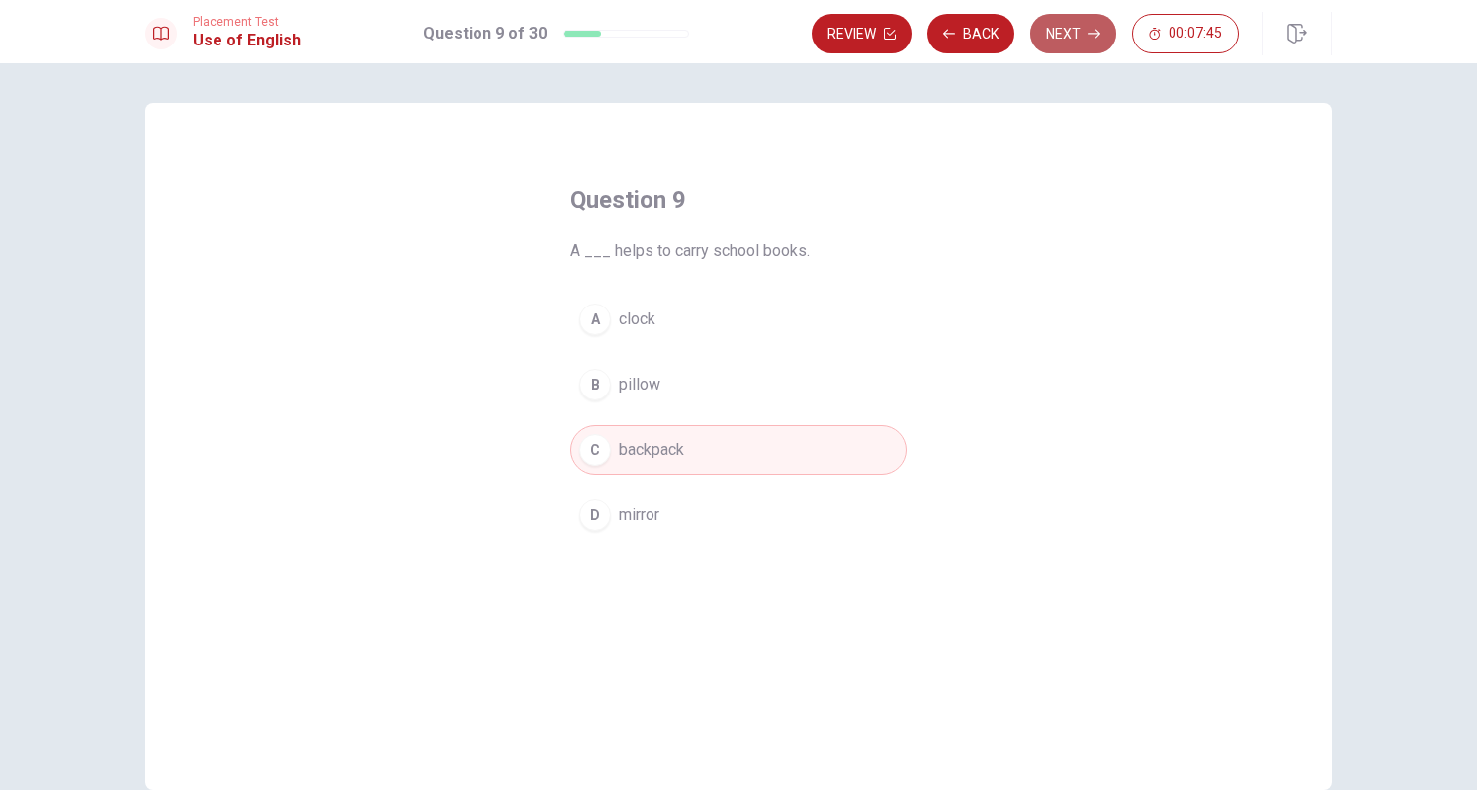
click at [1054, 44] on button "Next" at bounding box center [1073, 34] width 86 height 40
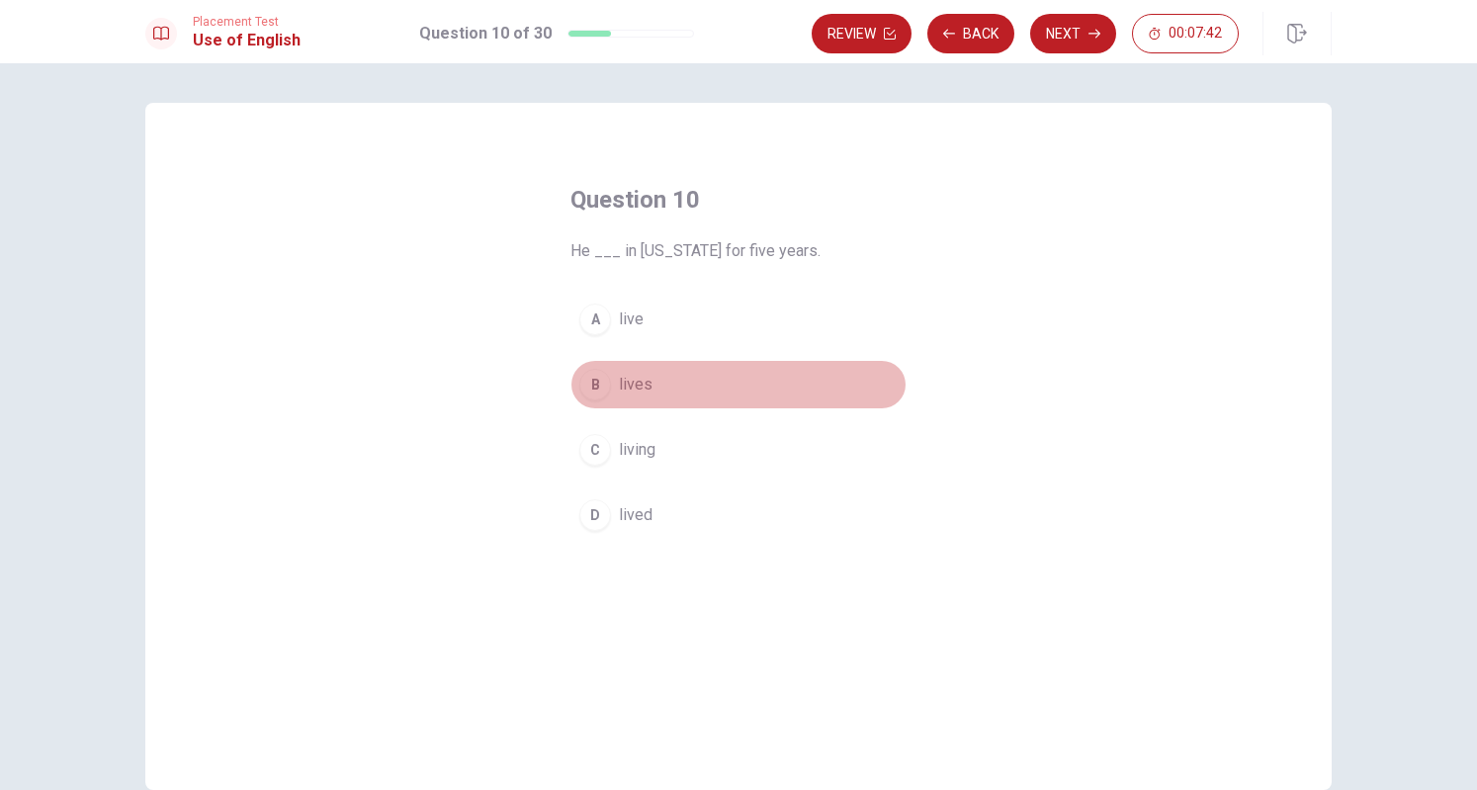
click at [588, 385] on div "B" at bounding box center [595, 385] width 32 height 32
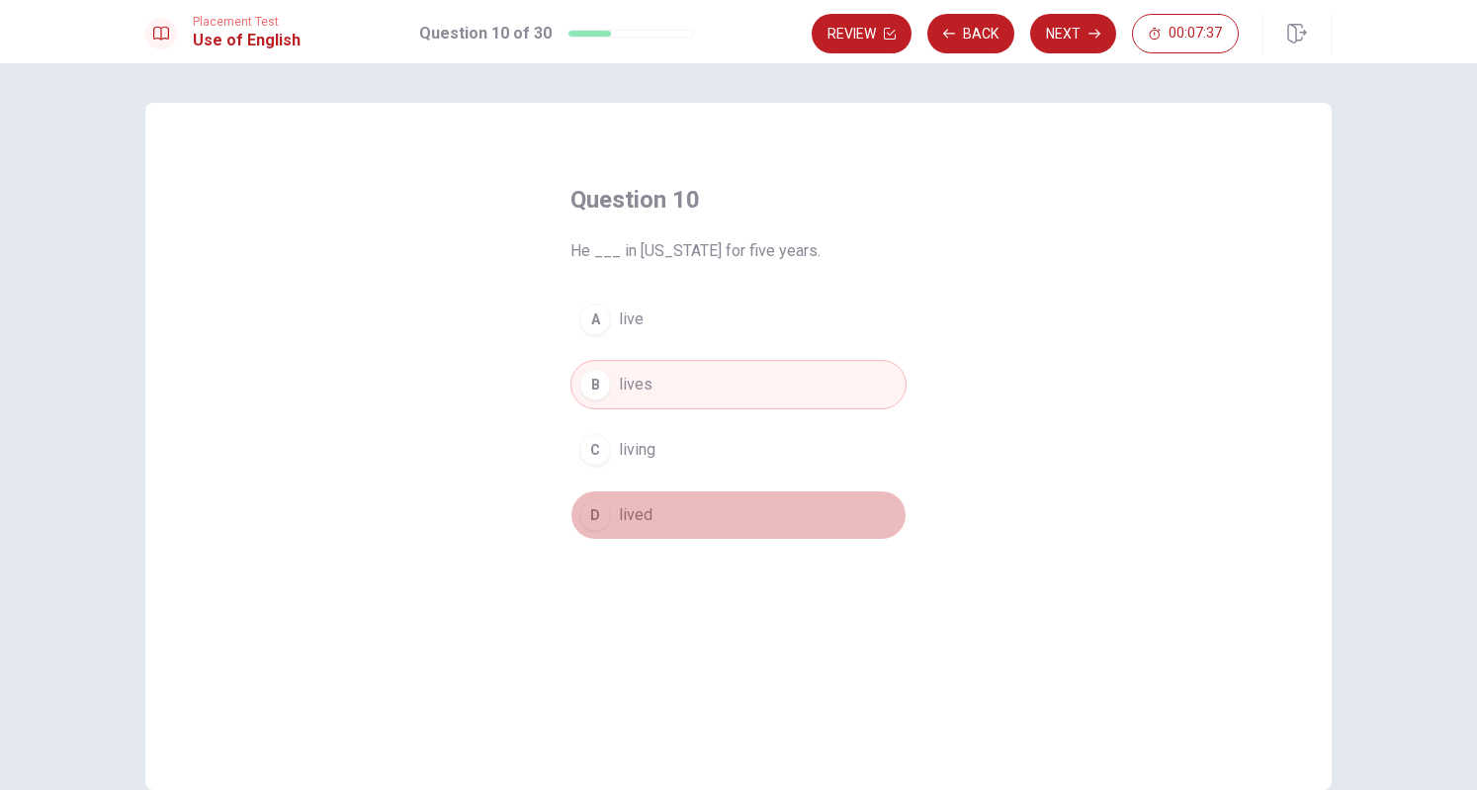
click at [593, 509] on div "D" at bounding box center [595, 515] width 32 height 32
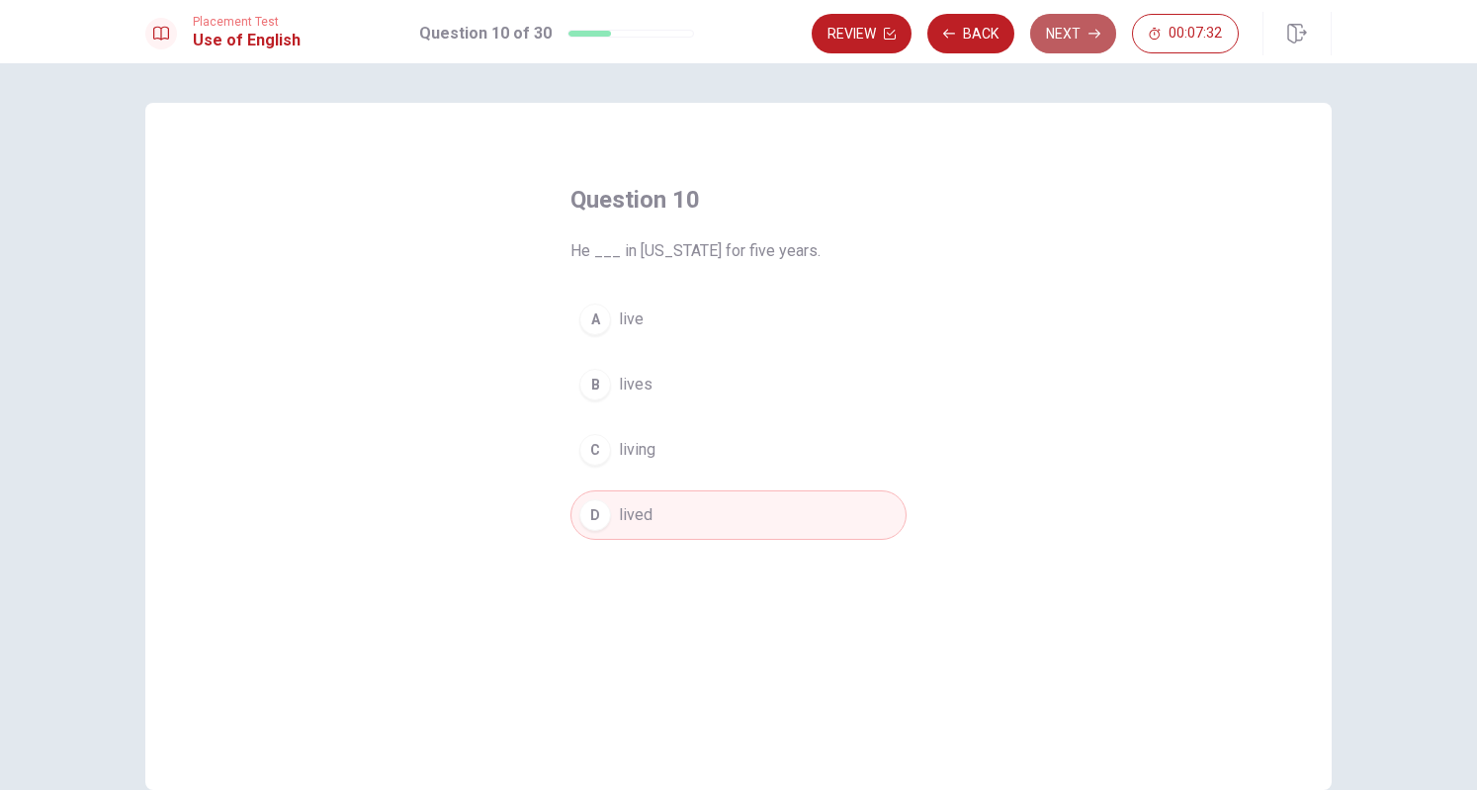
click at [1081, 39] on button "Next" at bounding box center [1073, 34] width 86 height 40
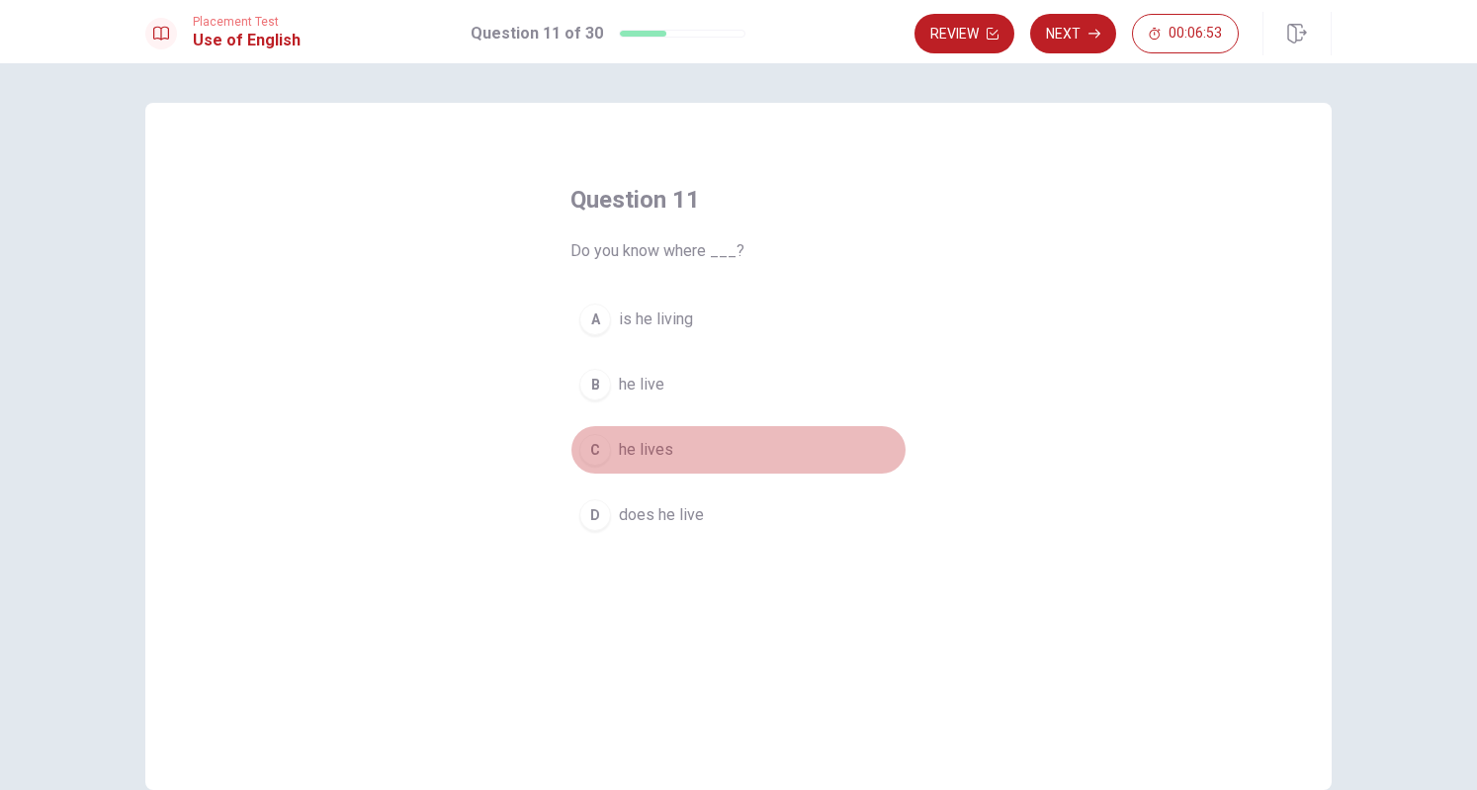
click at [642, 460] on span "he lives" at bounding box center [646, 450] width 54 height 24
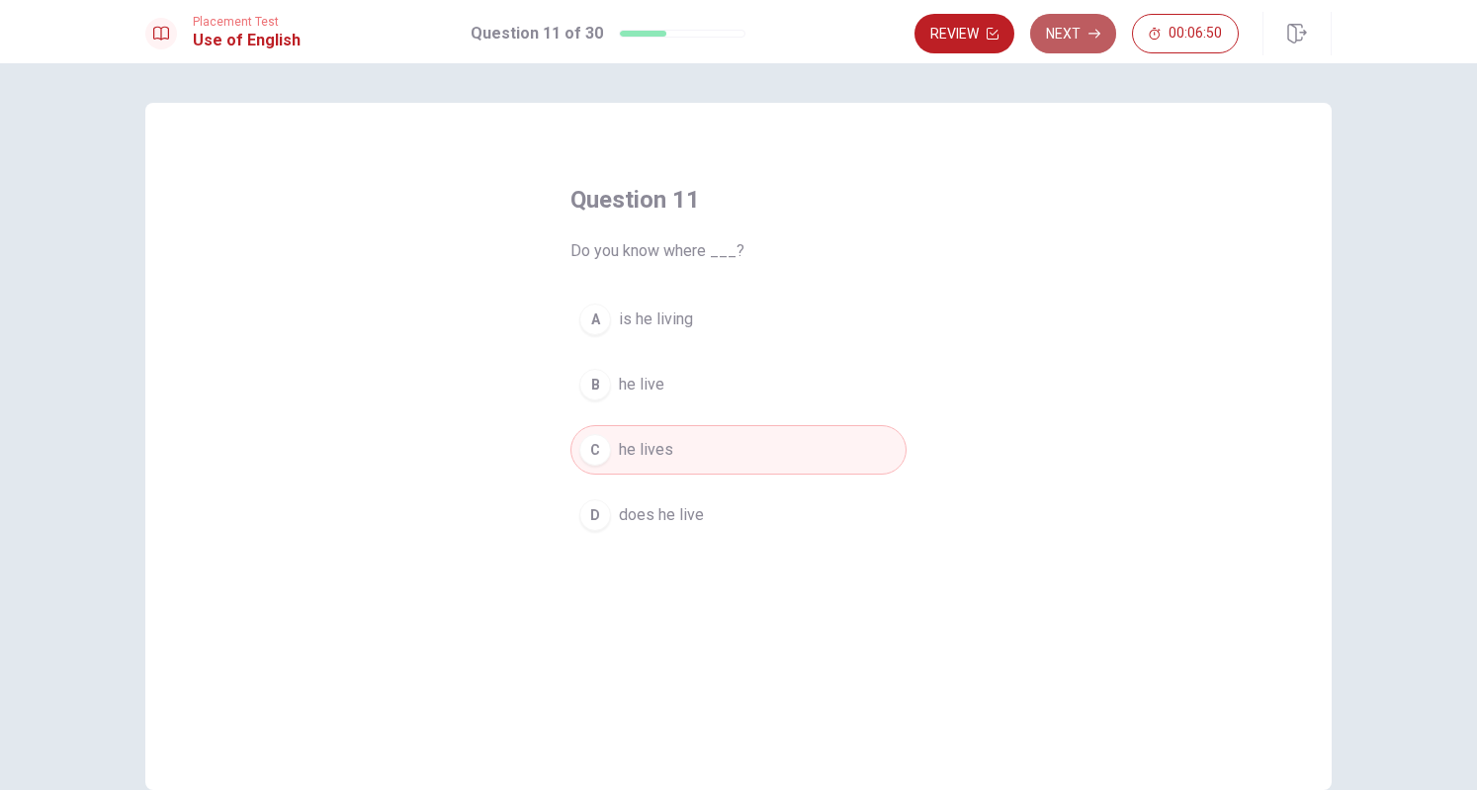
click at [1090, 31] on icon "button" at bounding box center [1095, 34] width 12 height 12
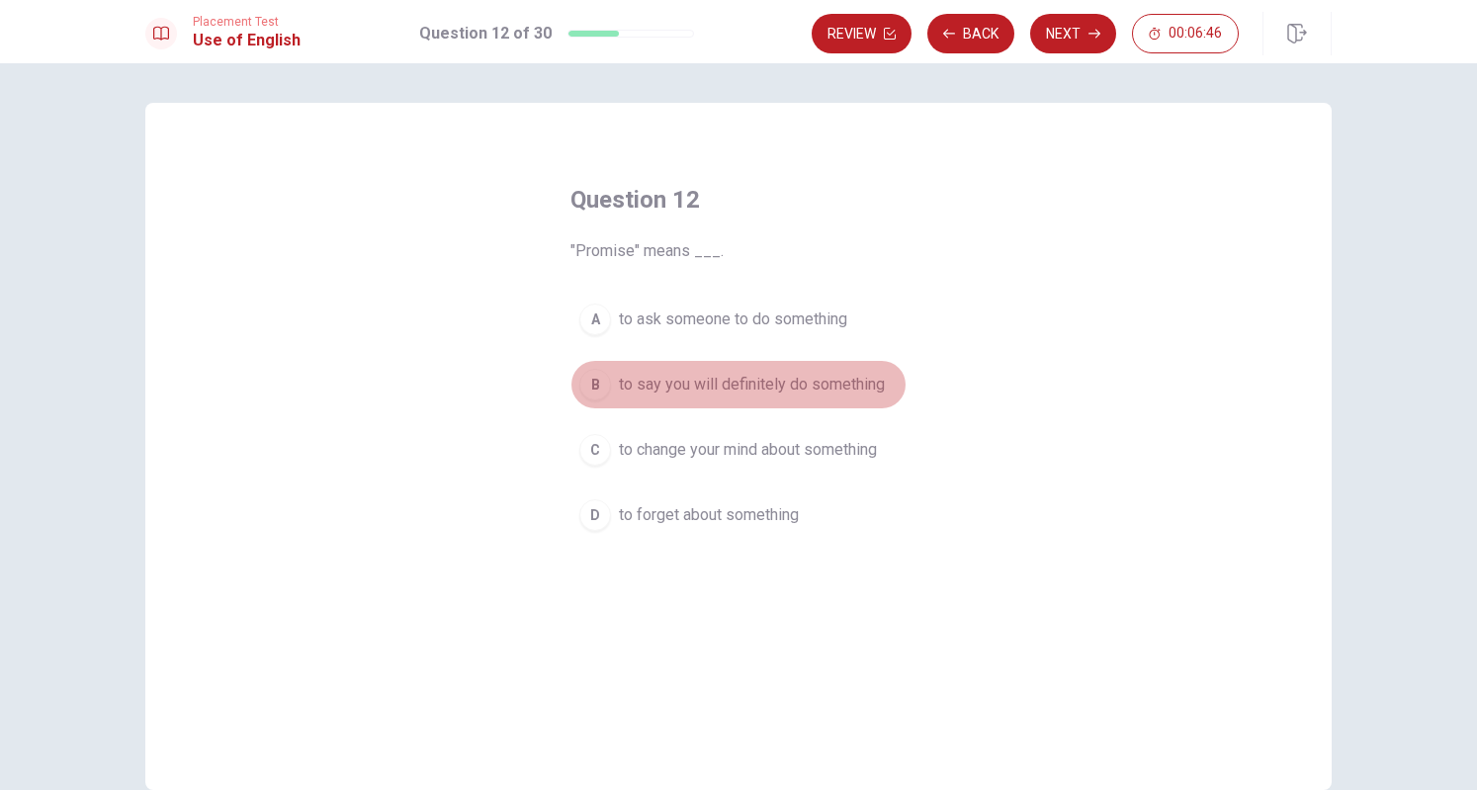
click at [595, 385] on div "B" at bounding box center [595, 385] width 32 height 32
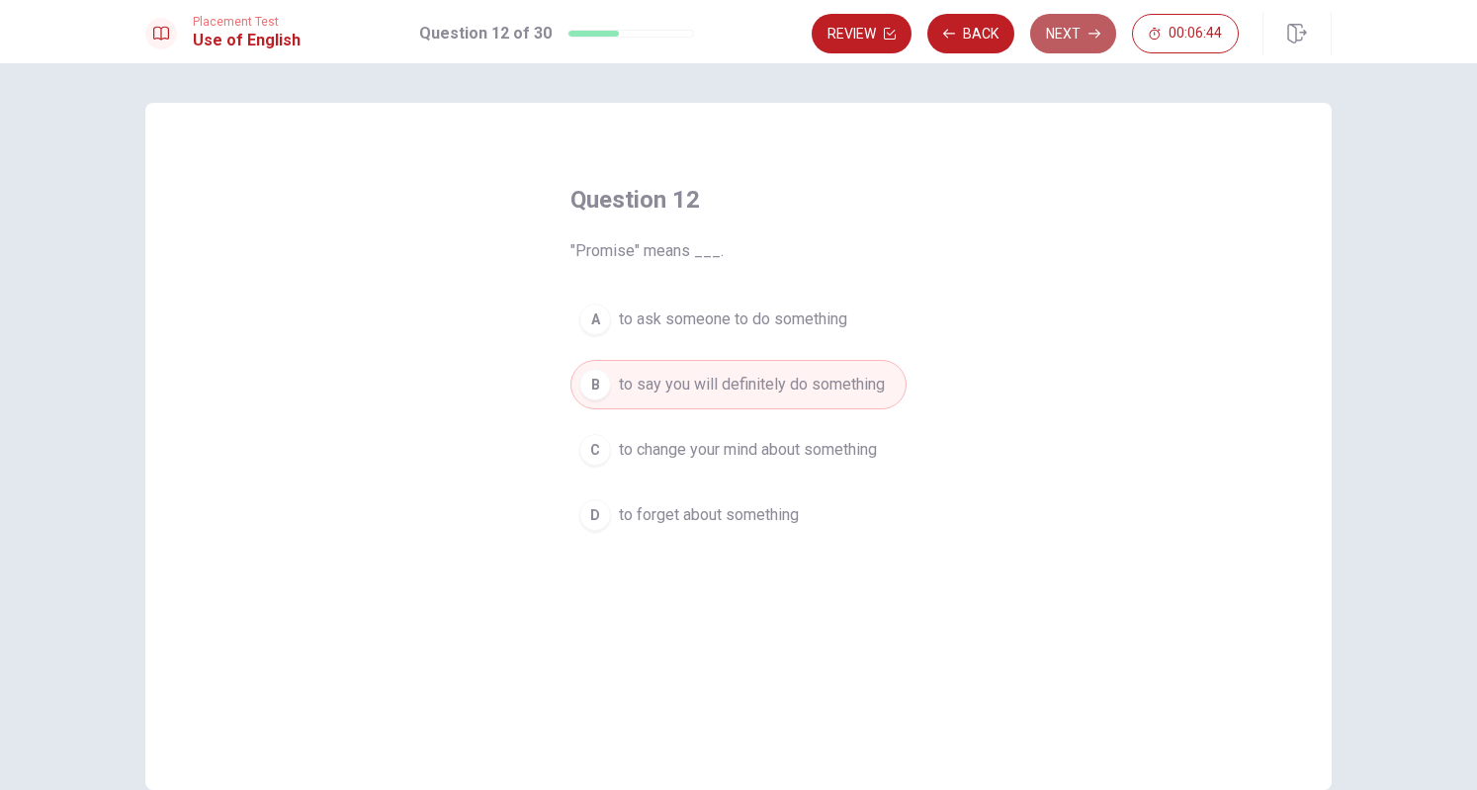
click at [1071, 29] on button "Next" at bounding box center [1073, 34] width 86 height 40
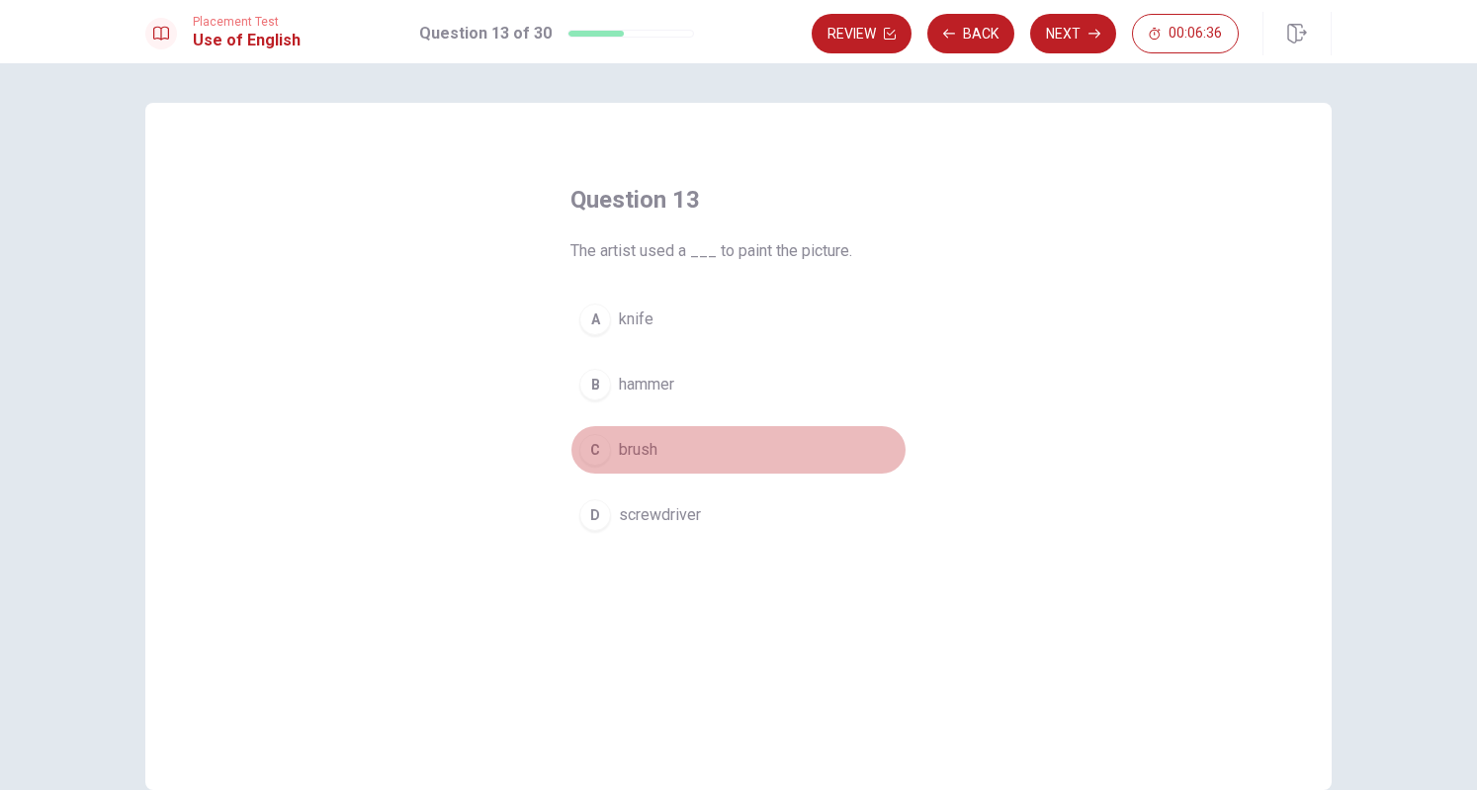
click at [585, 444] on div "C" at bounding box center [595, 450] width 32 height 32
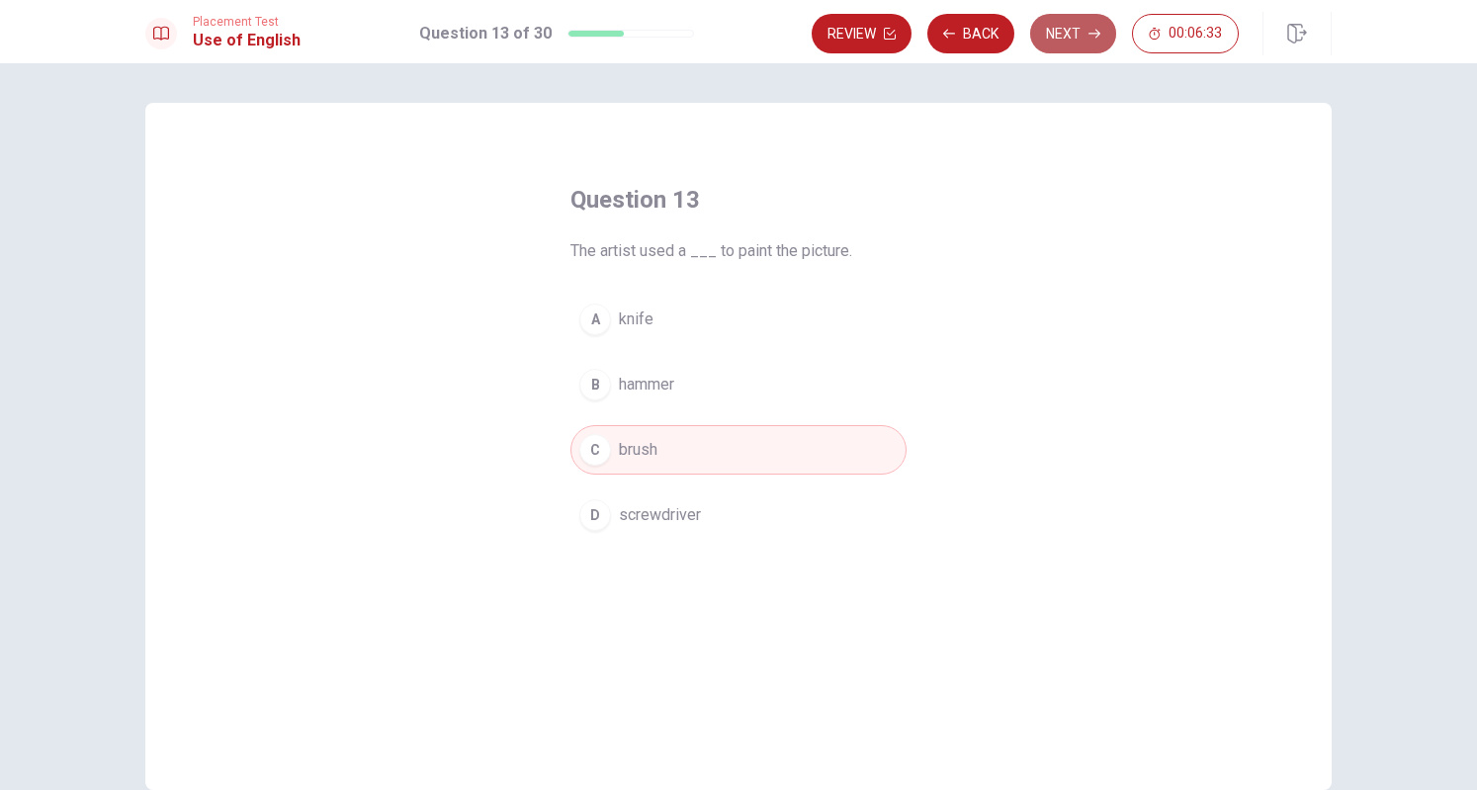
click at [1086, 37] on button "Next" at bounding box center [1073, 34] width 86 height 40
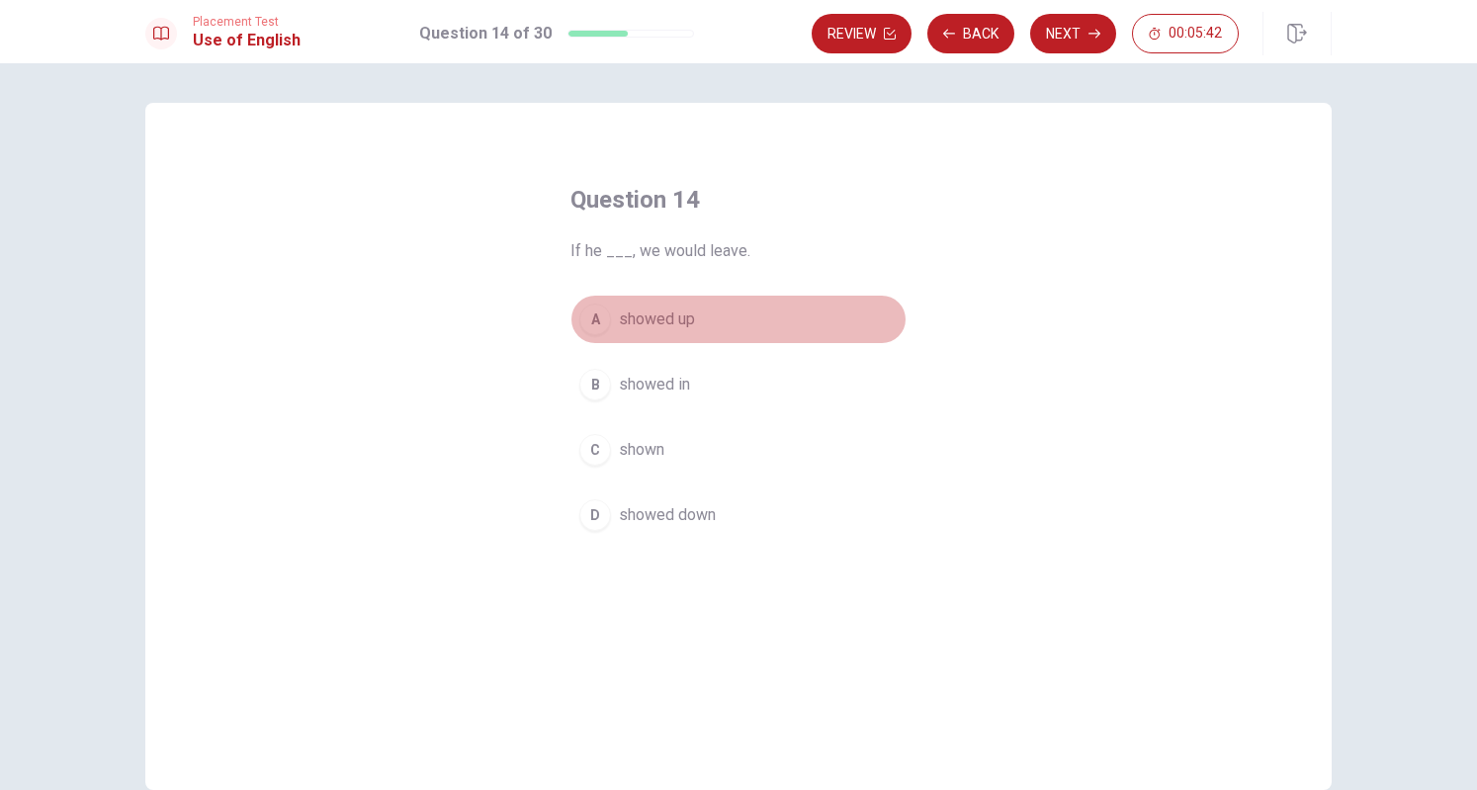
click at [593, 335] on button "A showed up" at bounding box center [739, 319] width 336 height 49
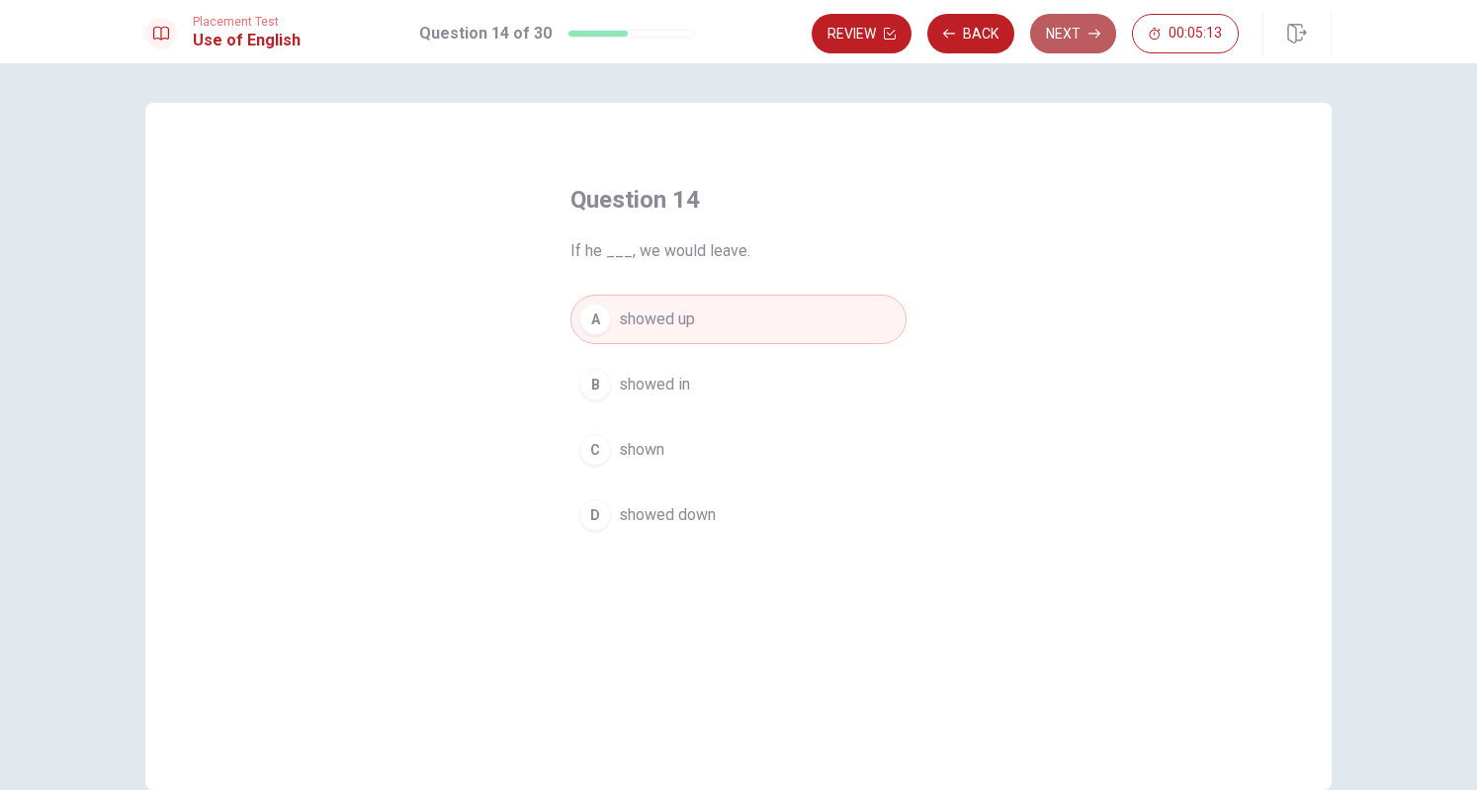
click at [1084, 34] on button "Next" at bounding box center [1073, 34] width 86 height 40
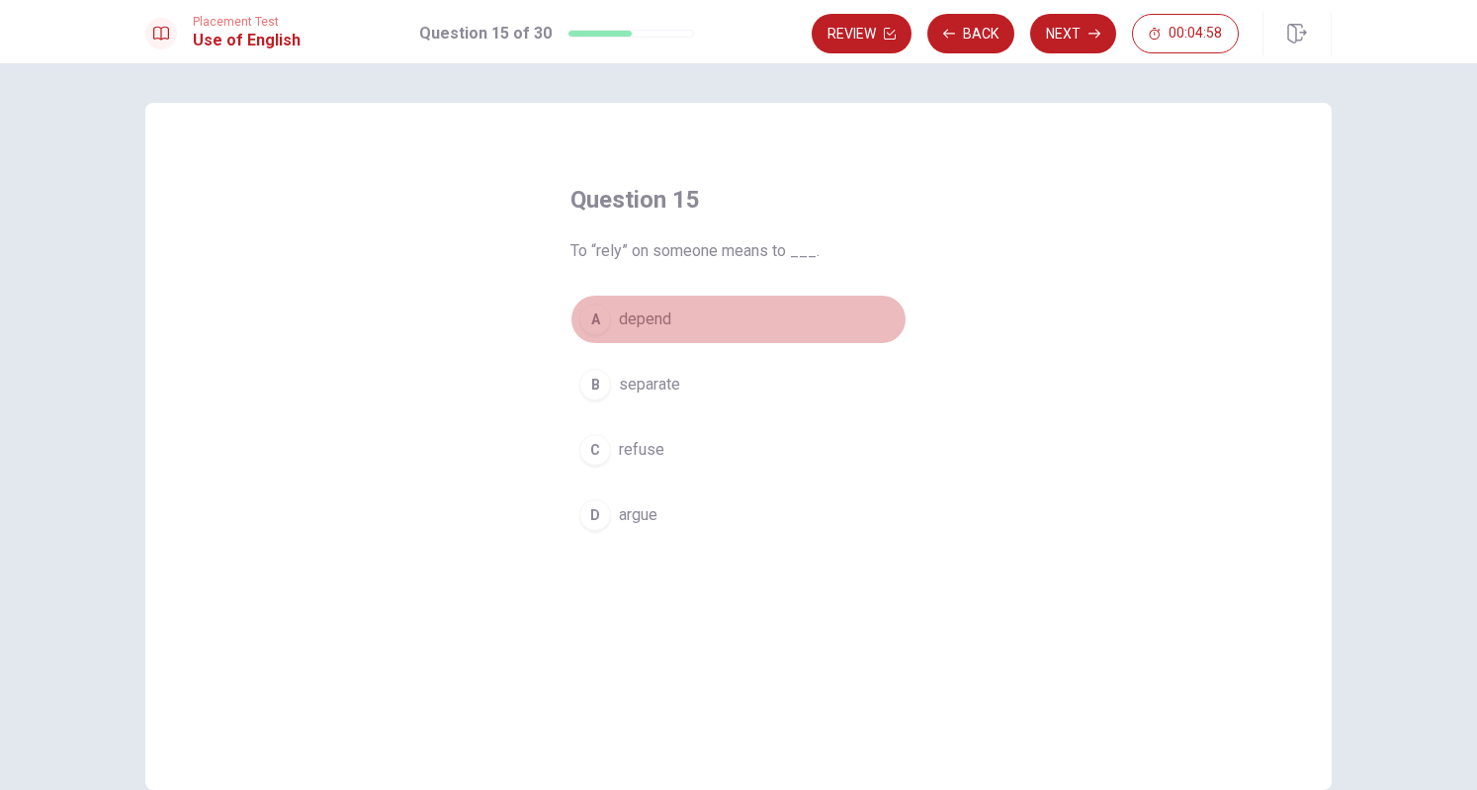
click at [593, 311] on div "A" at bounding box center [595, 320] width 32 height 32
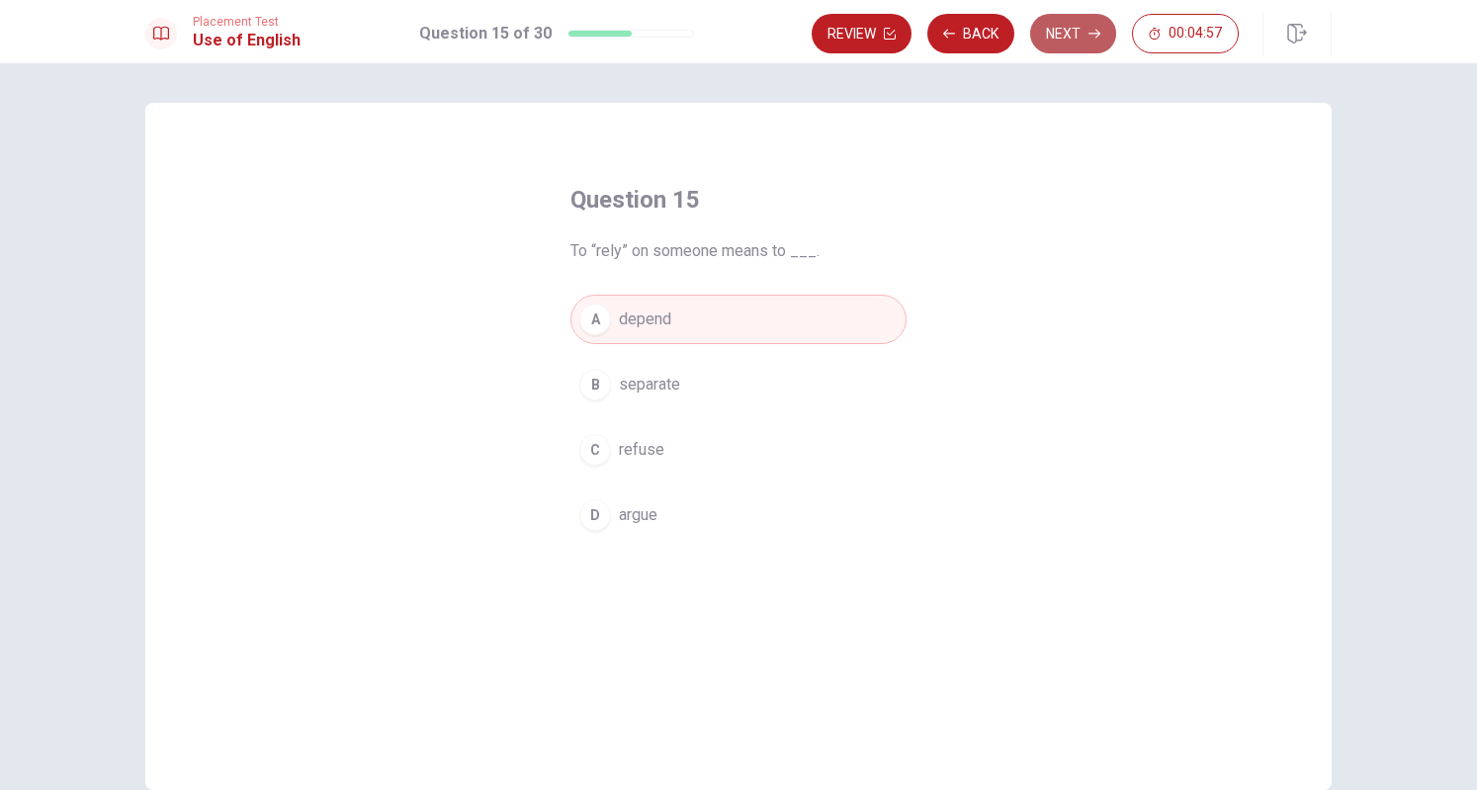
click at [1096, 34] on icon "button" at bounding box center [1095, 34] width 12 height 9
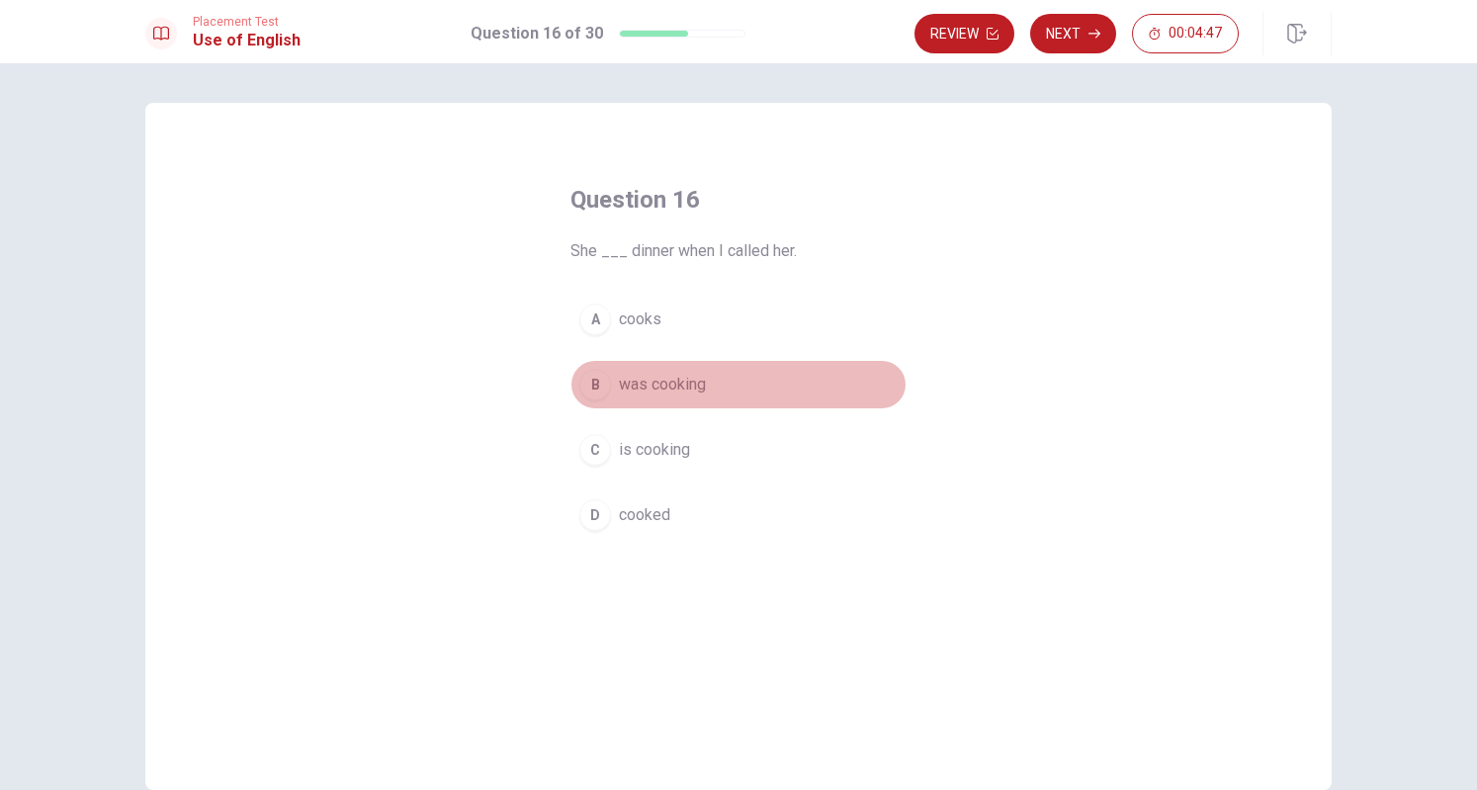
click at [619, 381] on span "was cooking" at bounding box center [662, 385] width 87 height 24
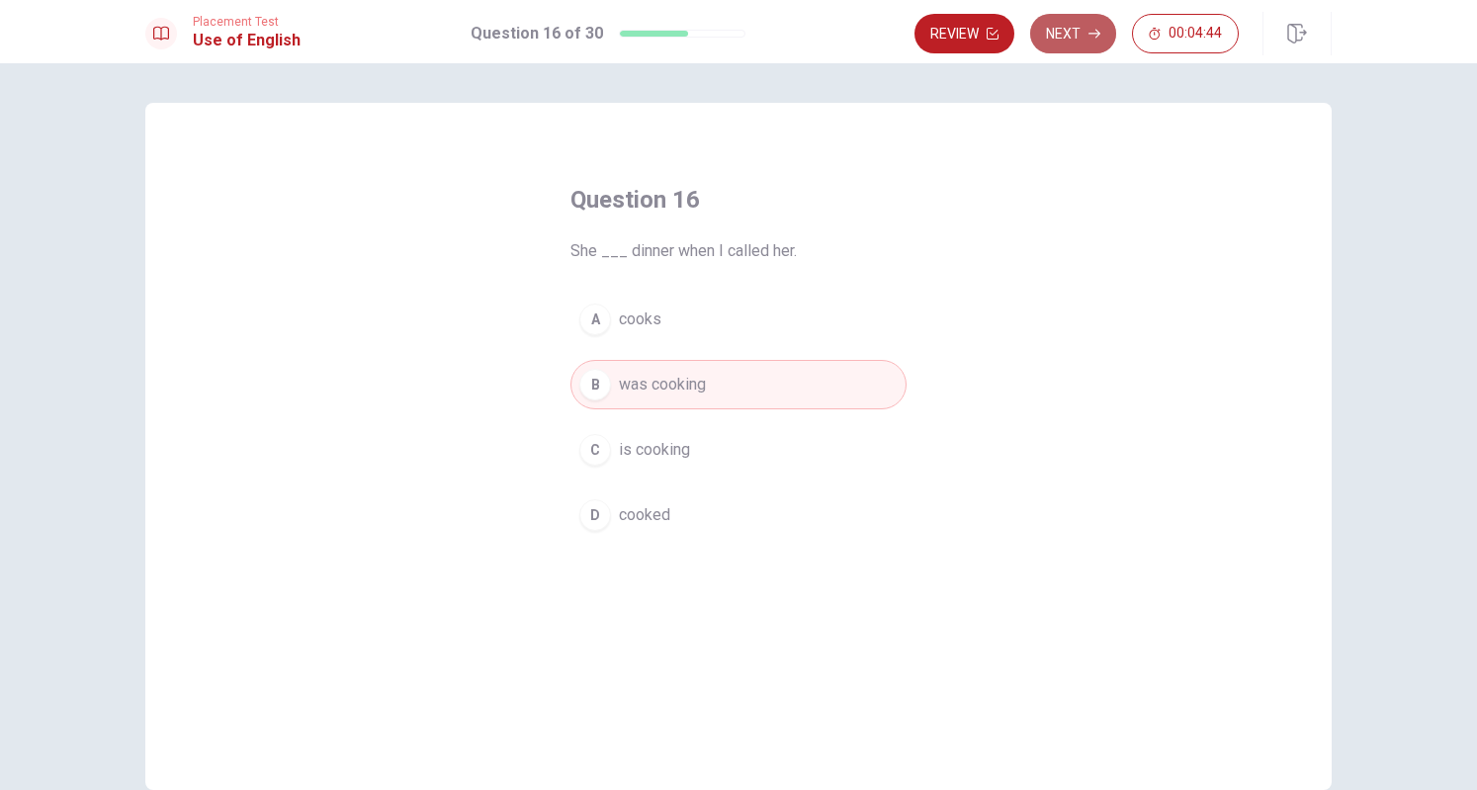
click at [1064, 41] on button "Next" at bounding box center [1073, 34] width 86 height 40
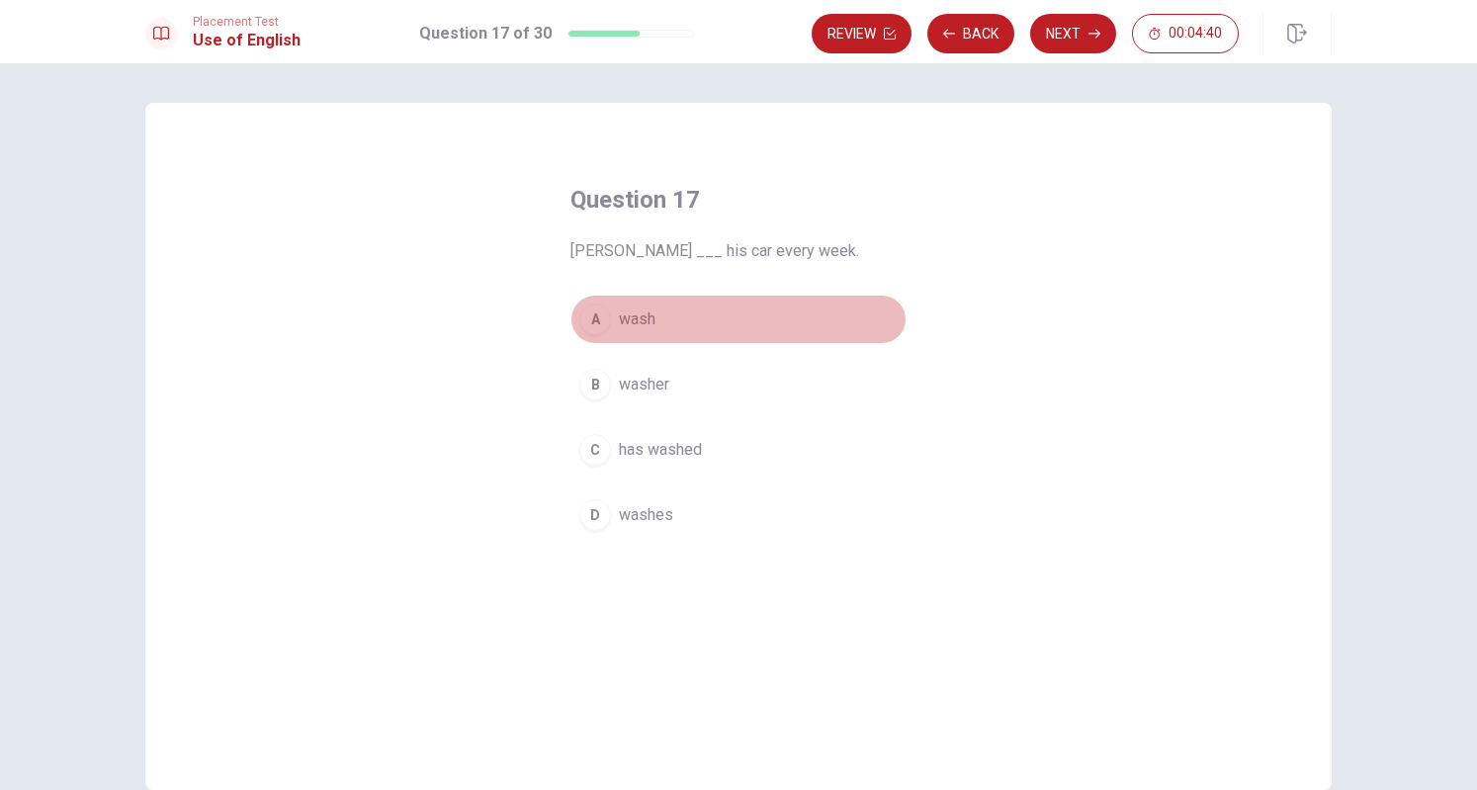
click at [574, 326] on button "A wash" at bounding box center [739, 319] width 336 height 49
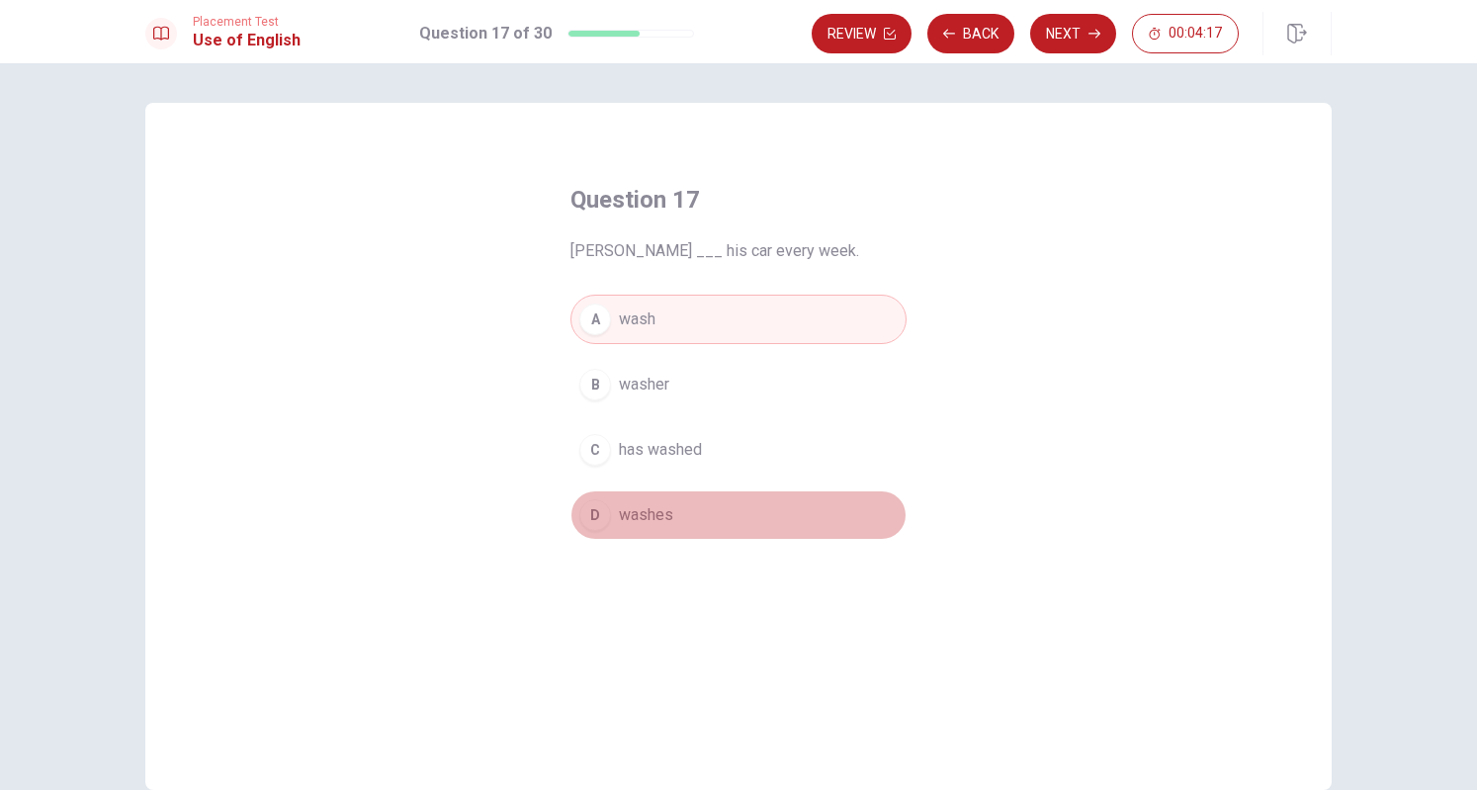
click at [643, 519] on span "washes" at bounding box center [646, 515] width 54 height 24
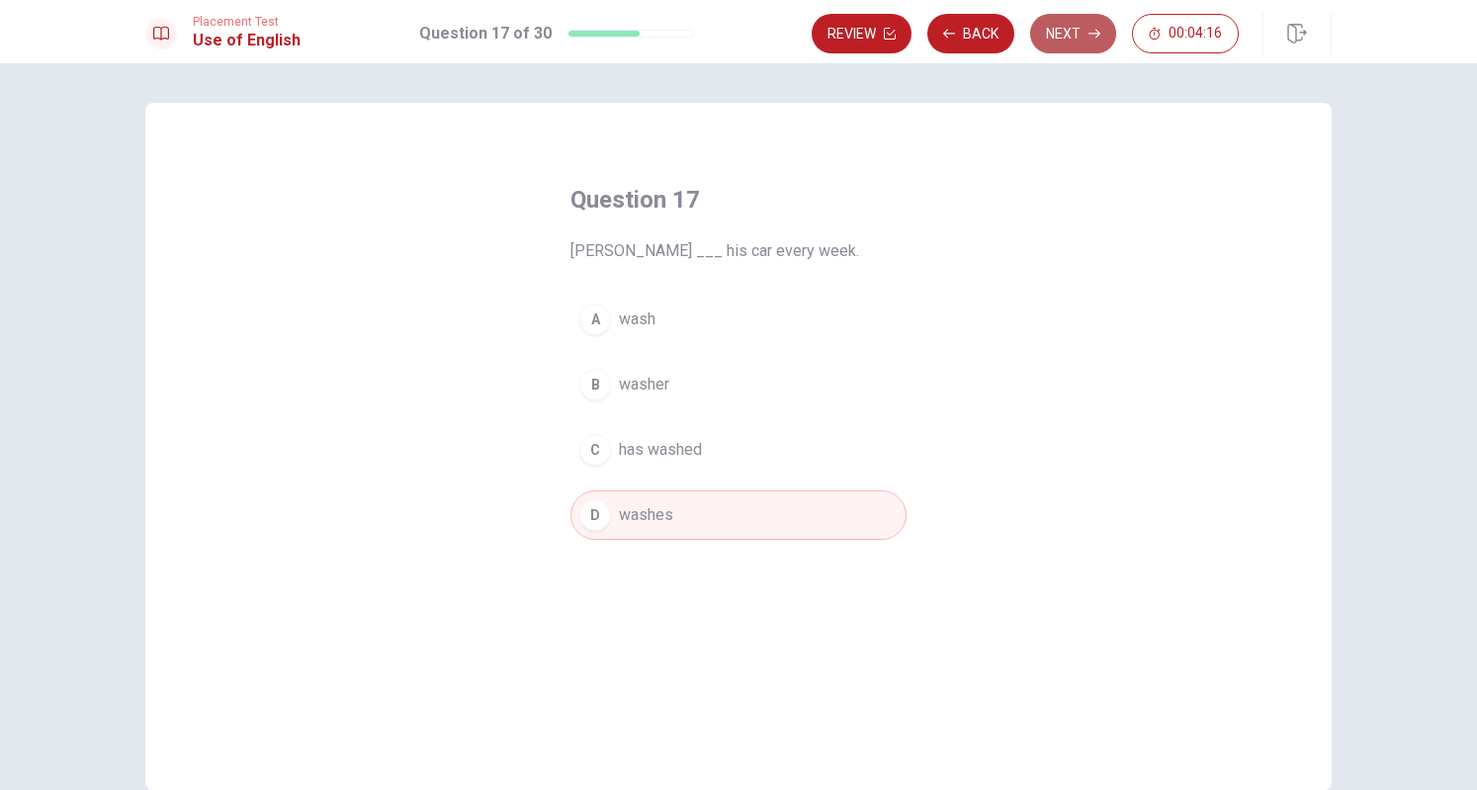
click at [1078, 35] on button "Next" at bounding box center [1073, 34] width 86 height 40
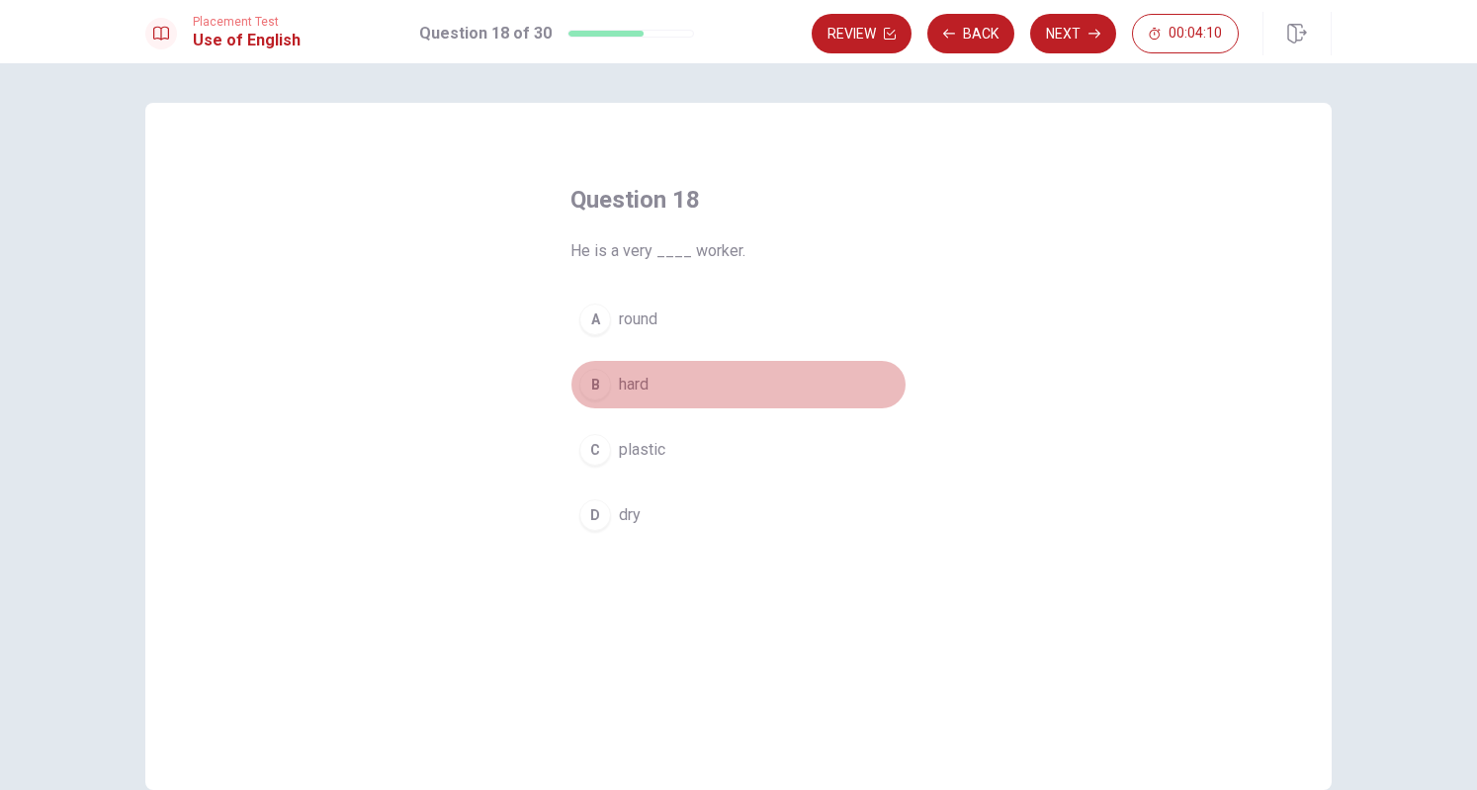
click at [591, 393] on div "B" at bounding box center [595, 385] width 32 height 32
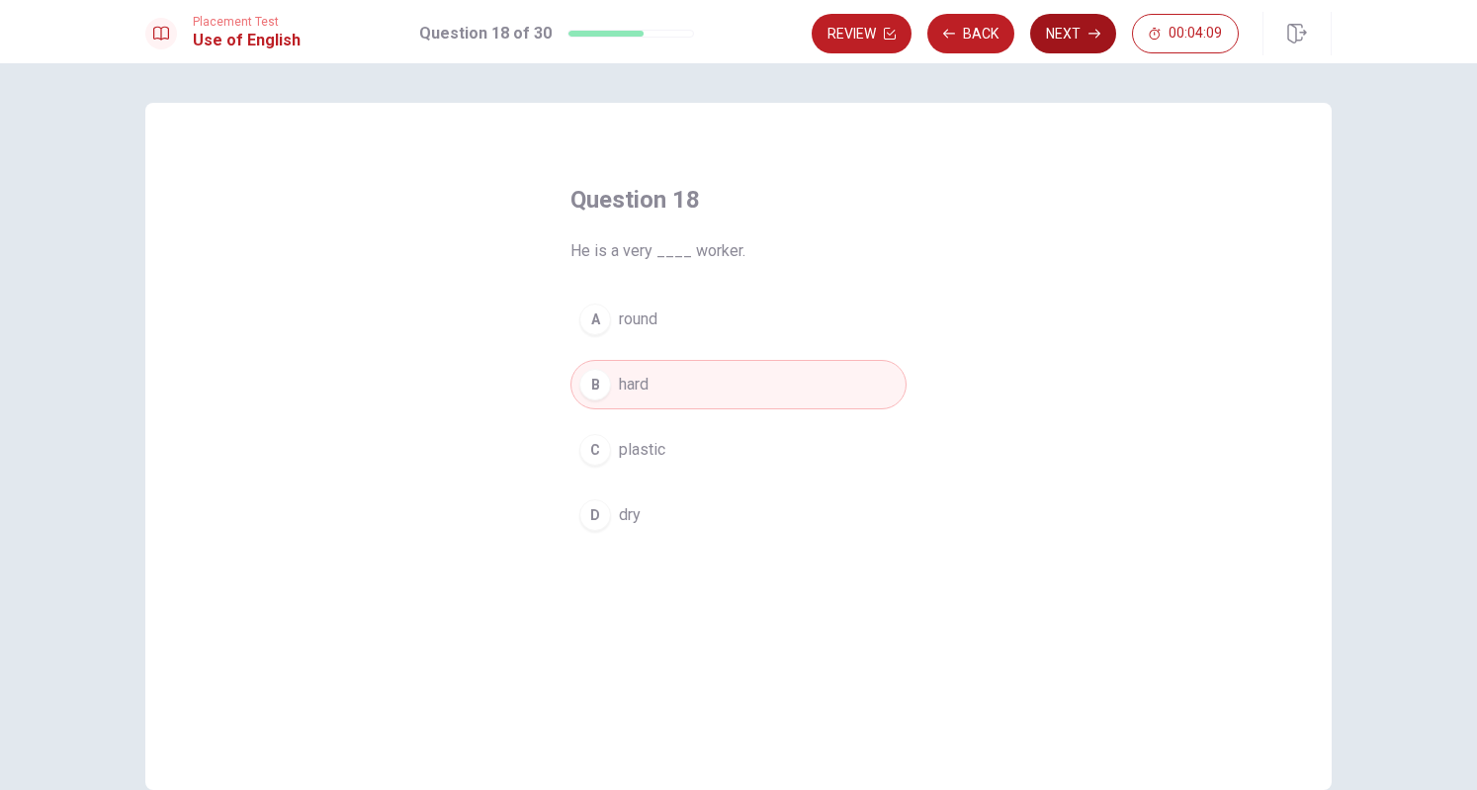
click at [1080, 27] on button "Next" at bounding box center [1073, 34] width 86 height 40
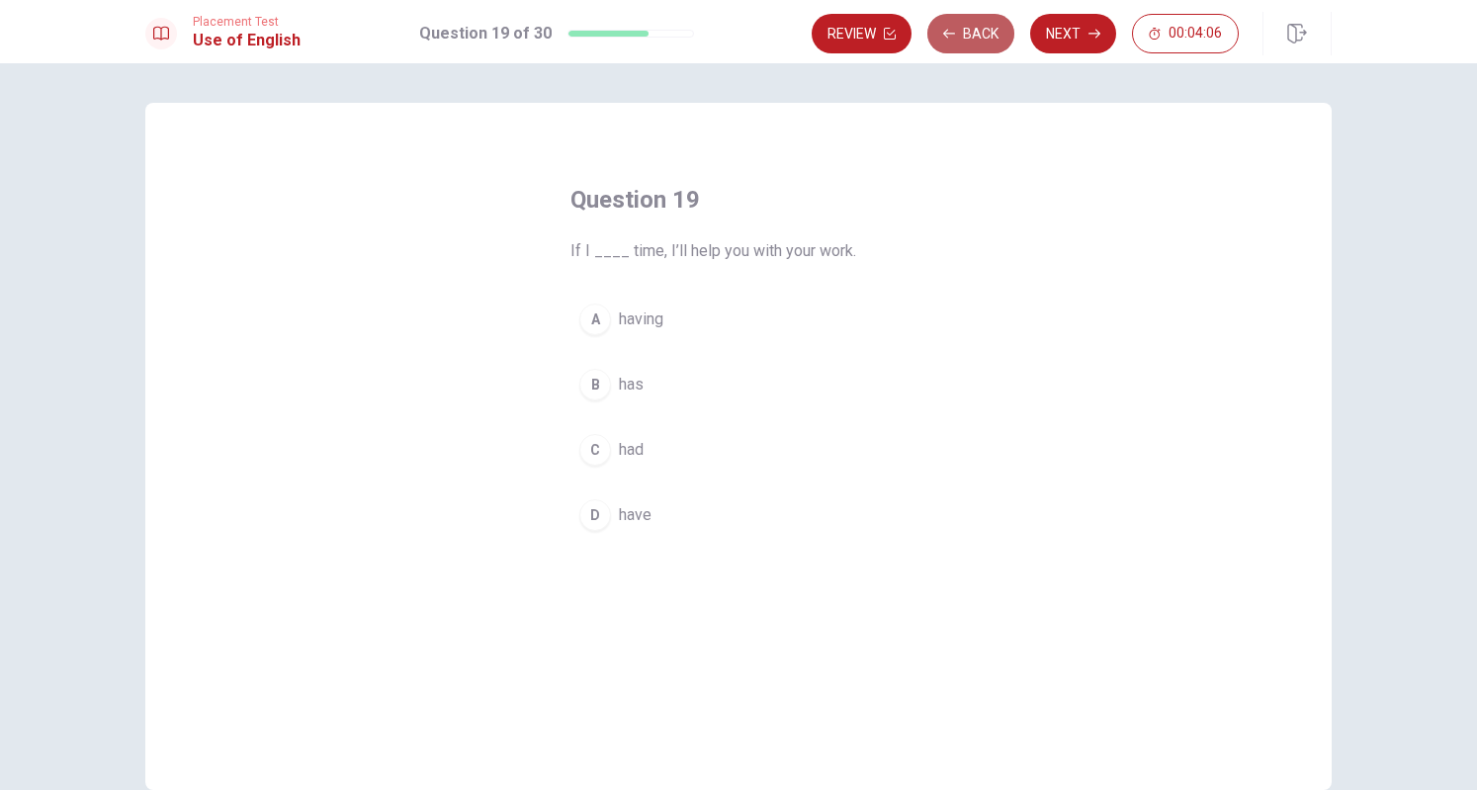
click at [980, 39] on button "Back" at bounding box center [971, 34] width 87 height 40
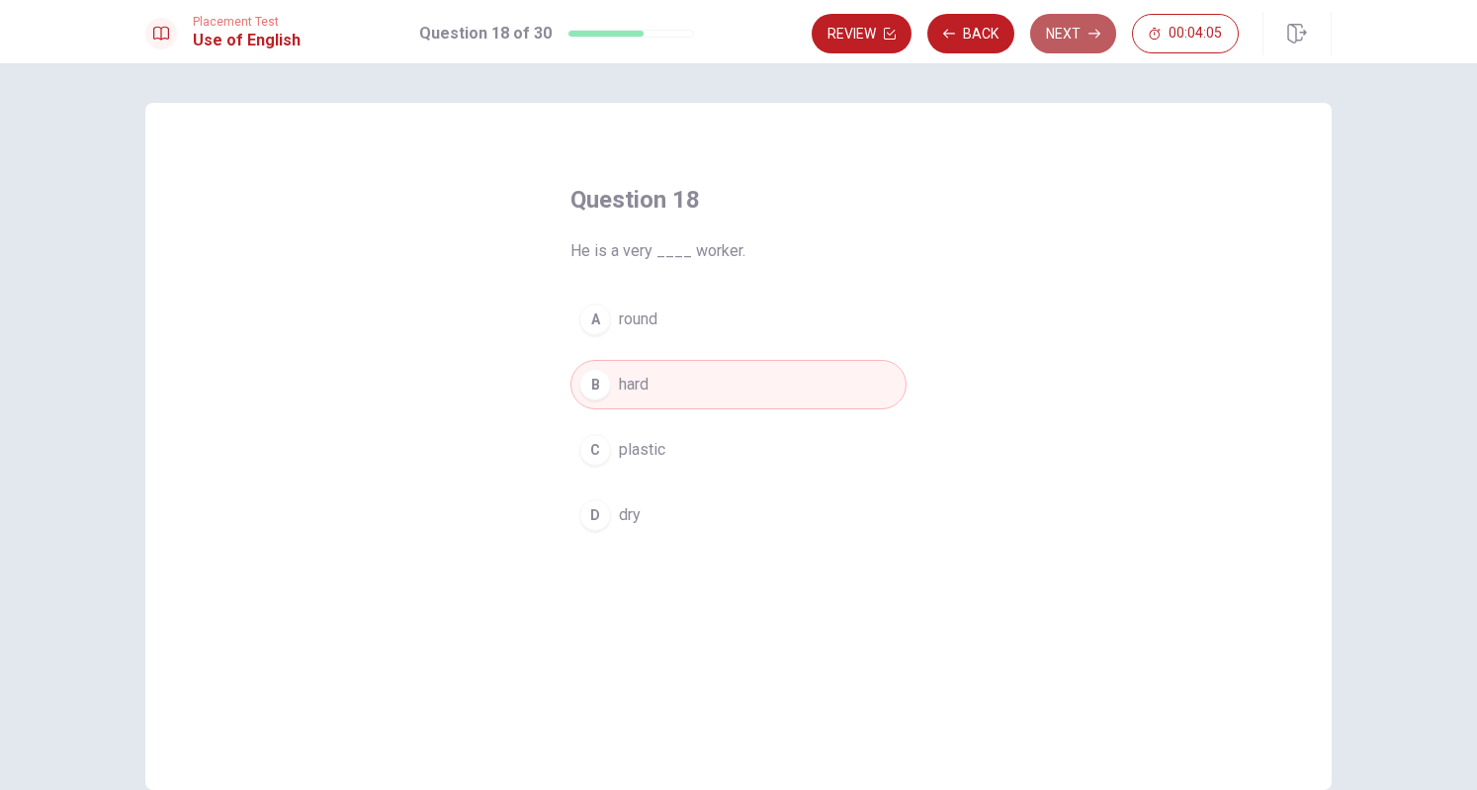
click at [1074, 31] on button "Next" at bounding box center [1073, 34] width 86 height 40
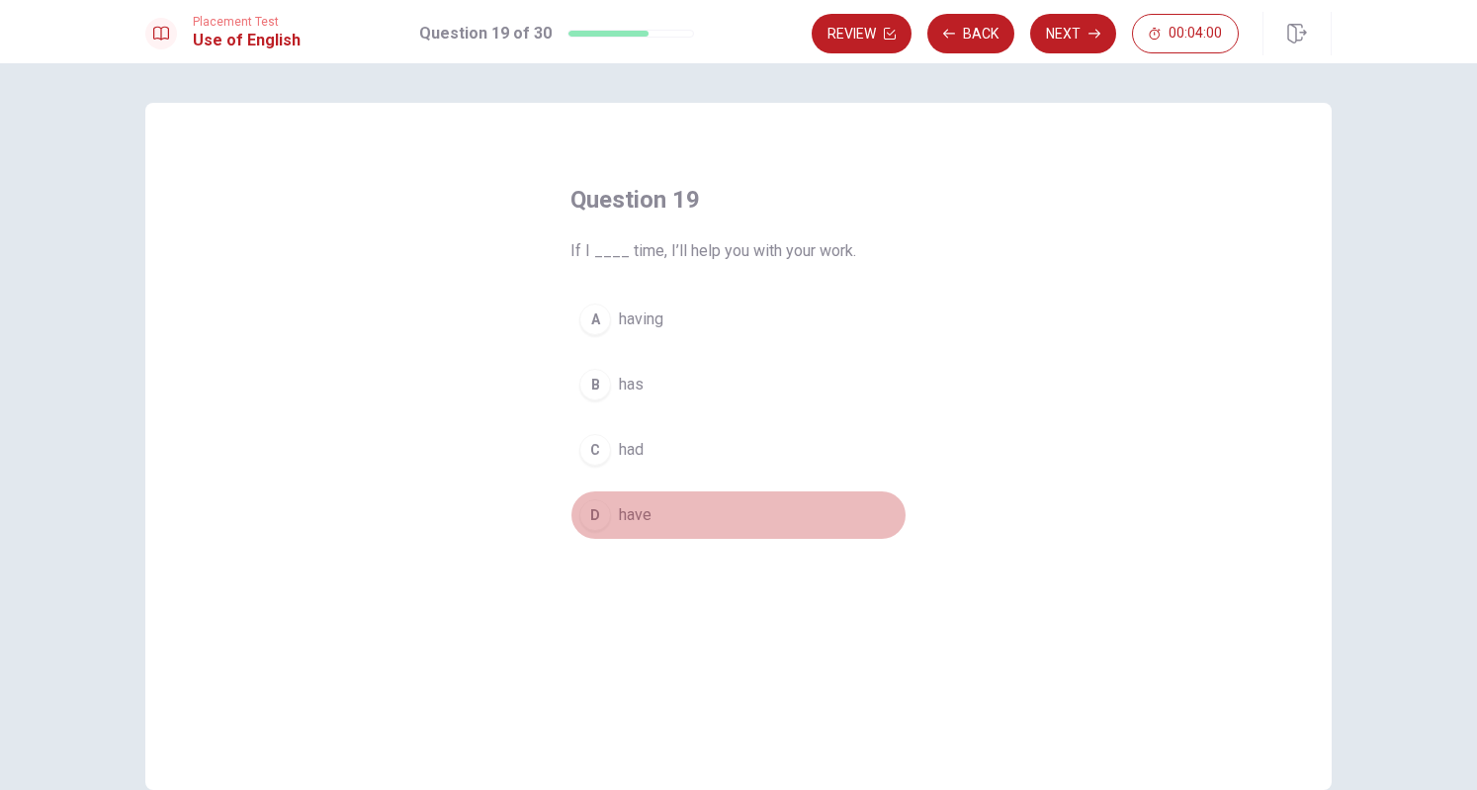
click at [592, 516] on div "D" at bounding box center [595, 515] width 32 height 32
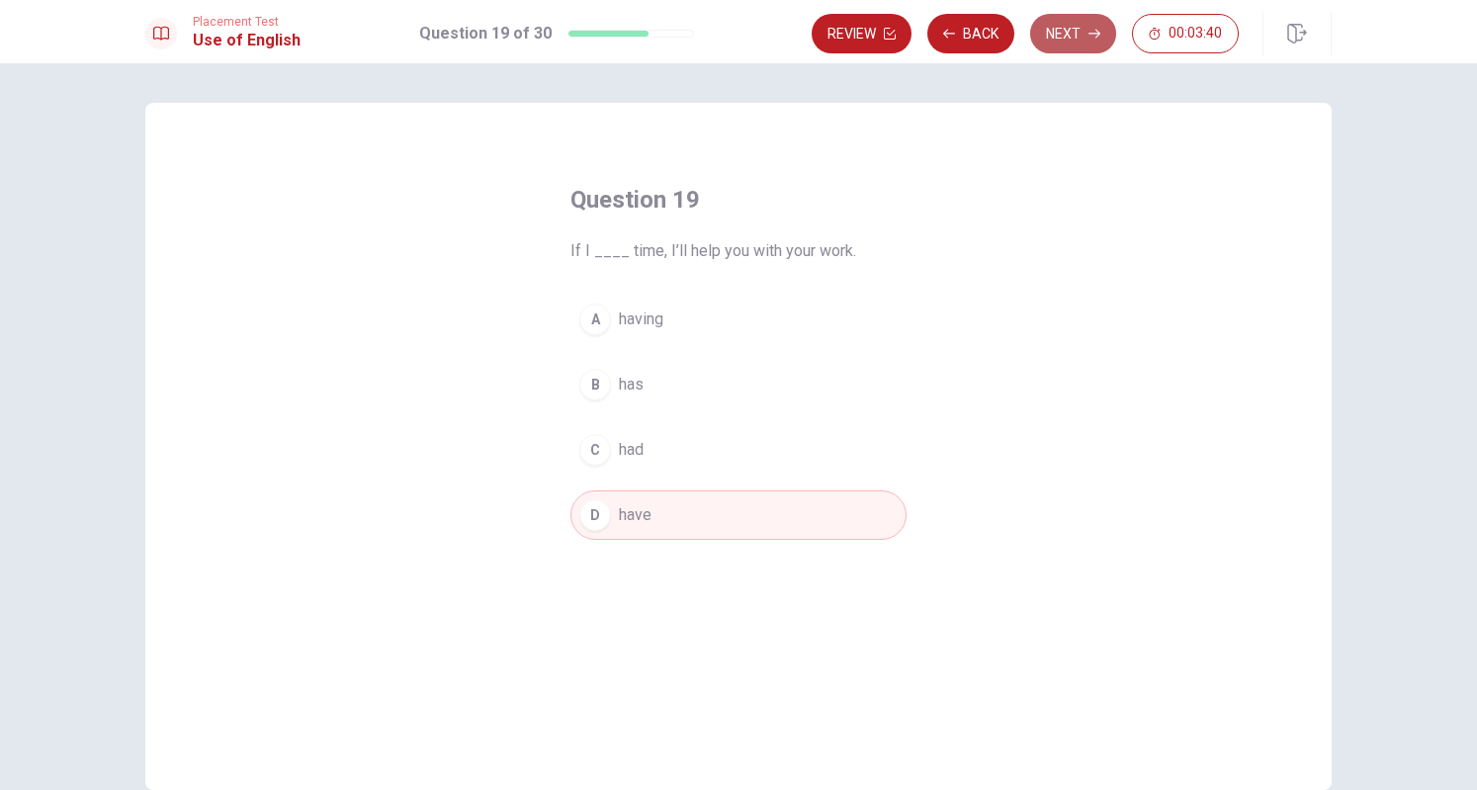
click at [1088, 18] on button "Next" at bounding box center [1073, 34] width 86 height 40
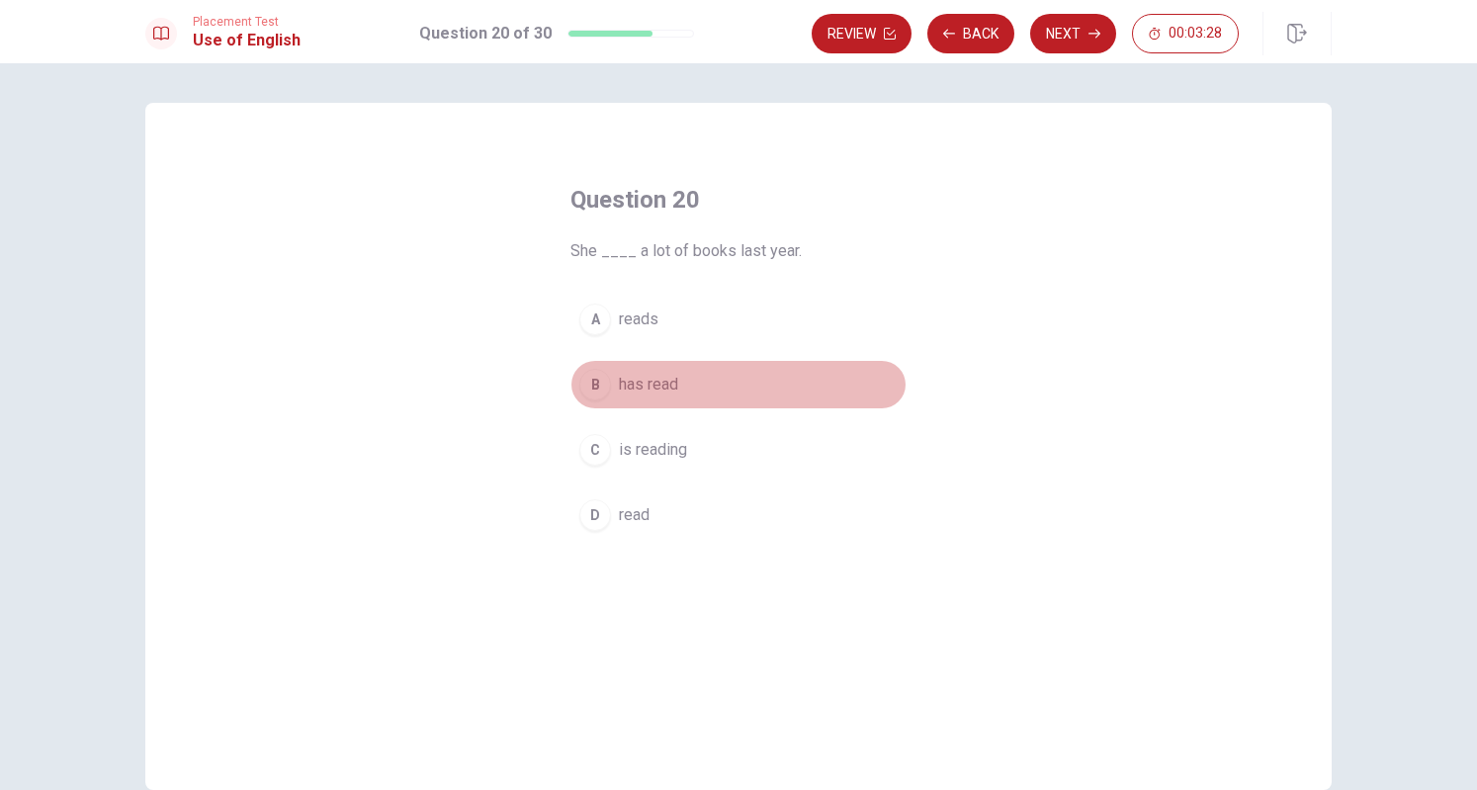
click at [583, 384] on div "B" at bounding box center [595, 385] width 32 height 32
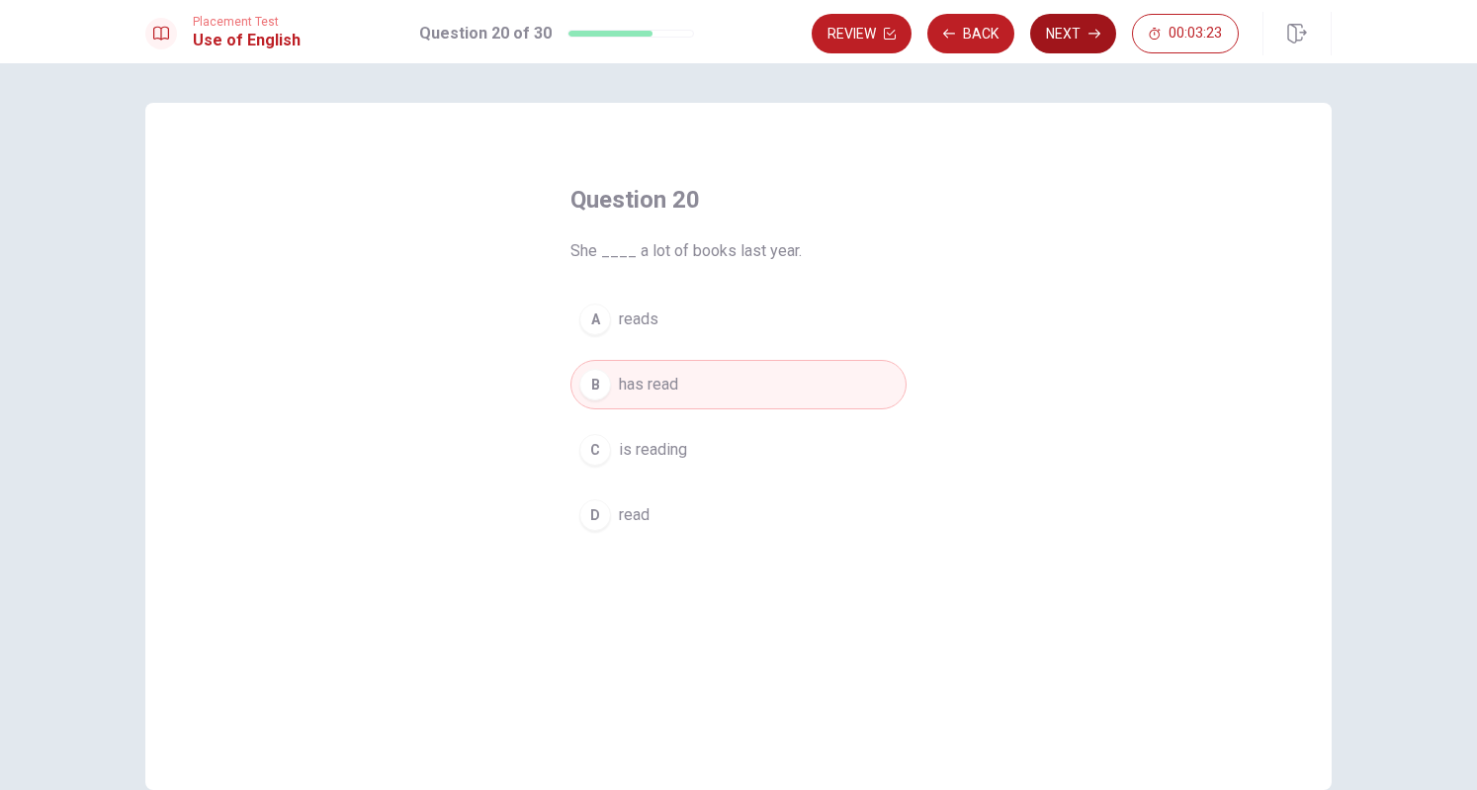
click at [1068, 43] on button "Next" at bounding box center [1073, 34] width 86 height 40
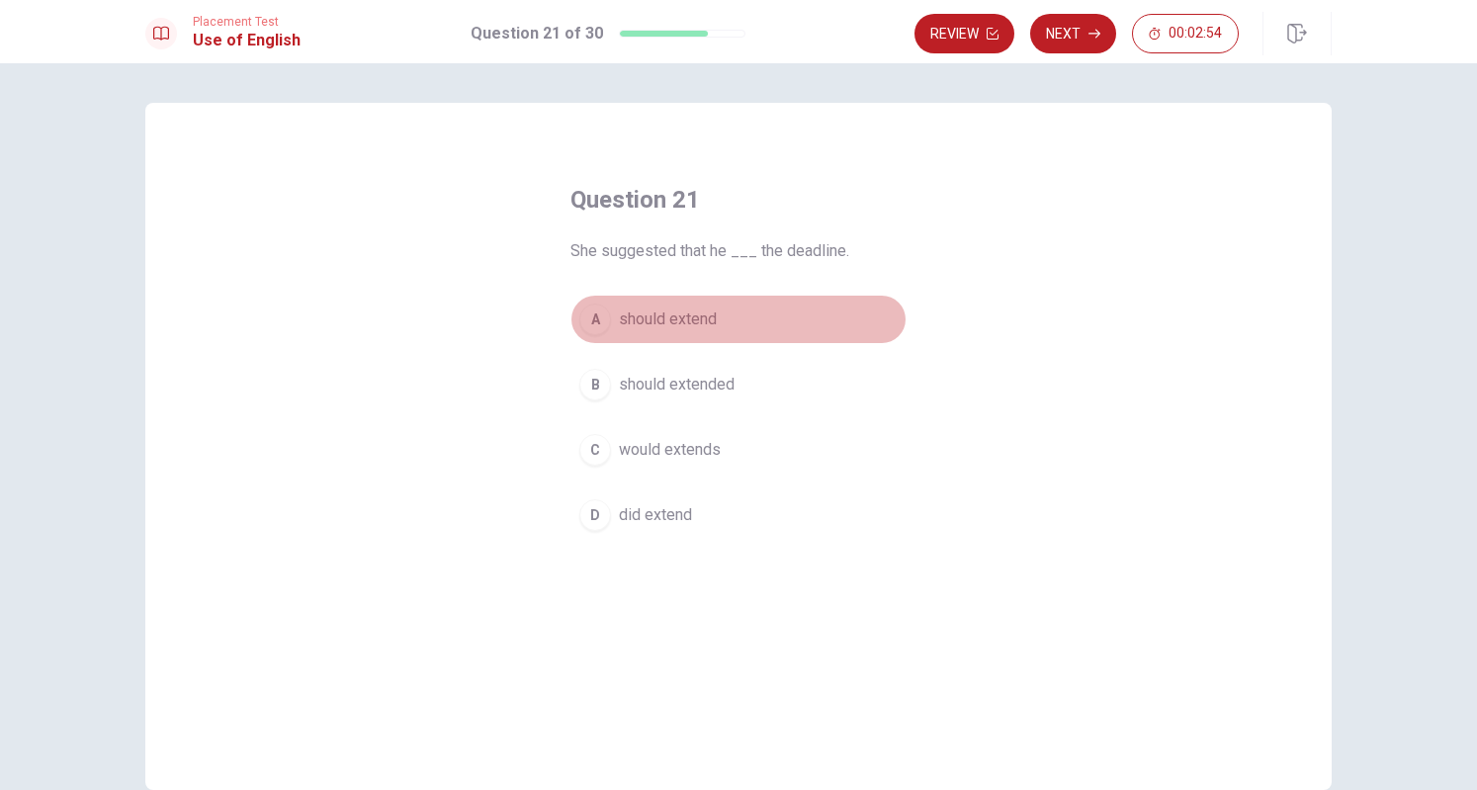
click at [592, 325] on div "A" at bounding box center [595, 320] width 32 height 32
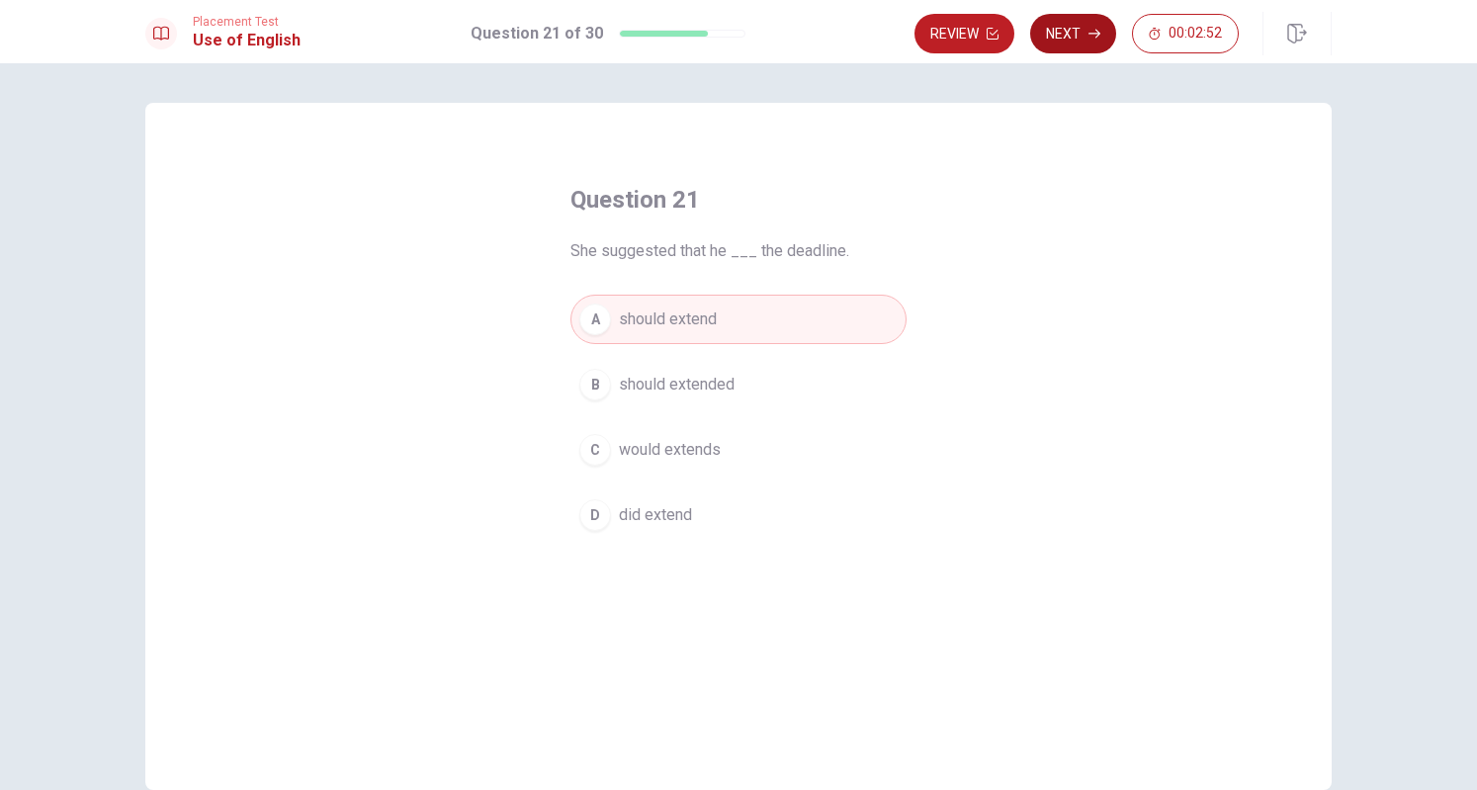
click at [1081, 32] on button "Next" at bounding box center [1073, 34] width 86 height 40
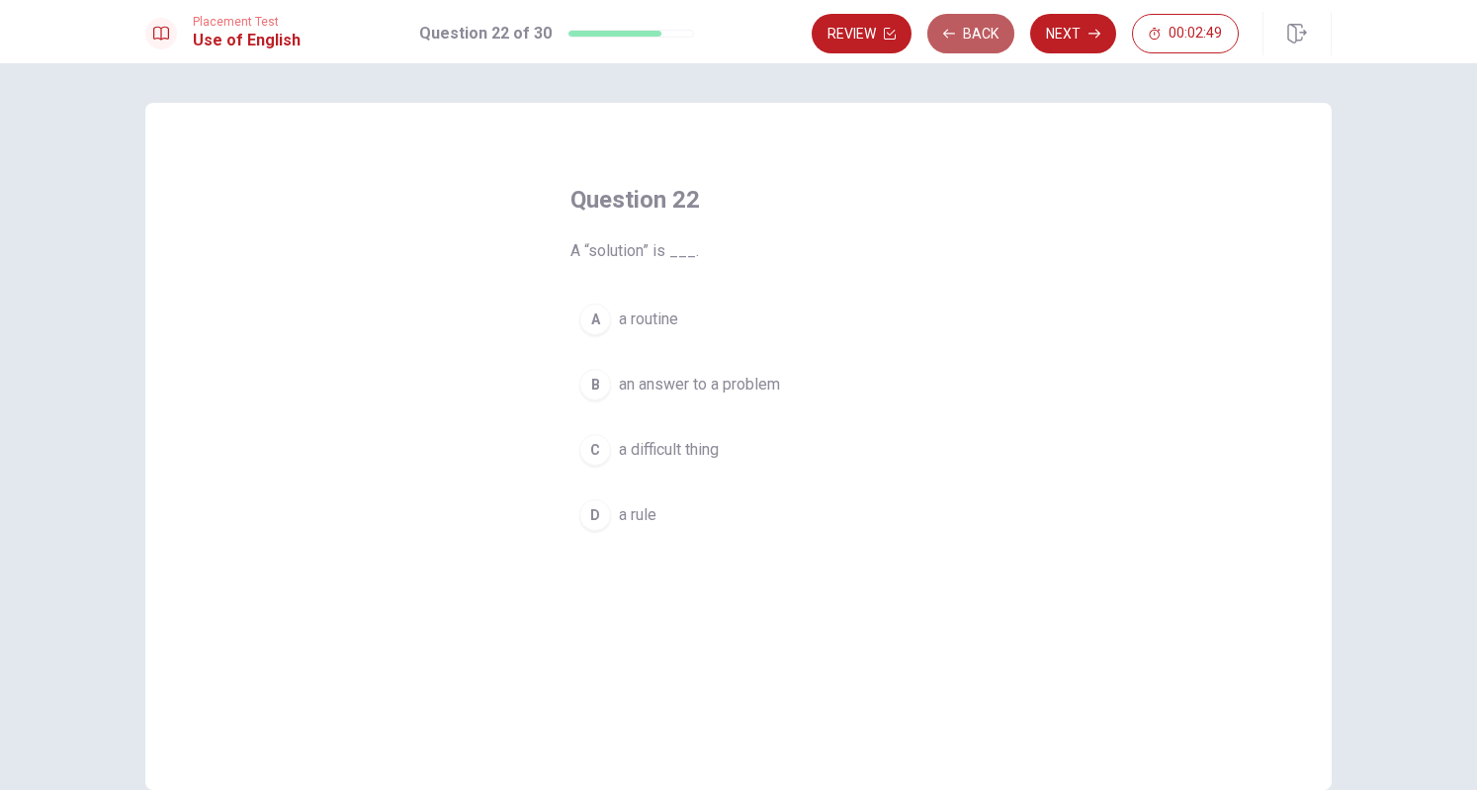
click at [989, 28] on button "Back" at bounding box center [971, 34] width 87 height 40
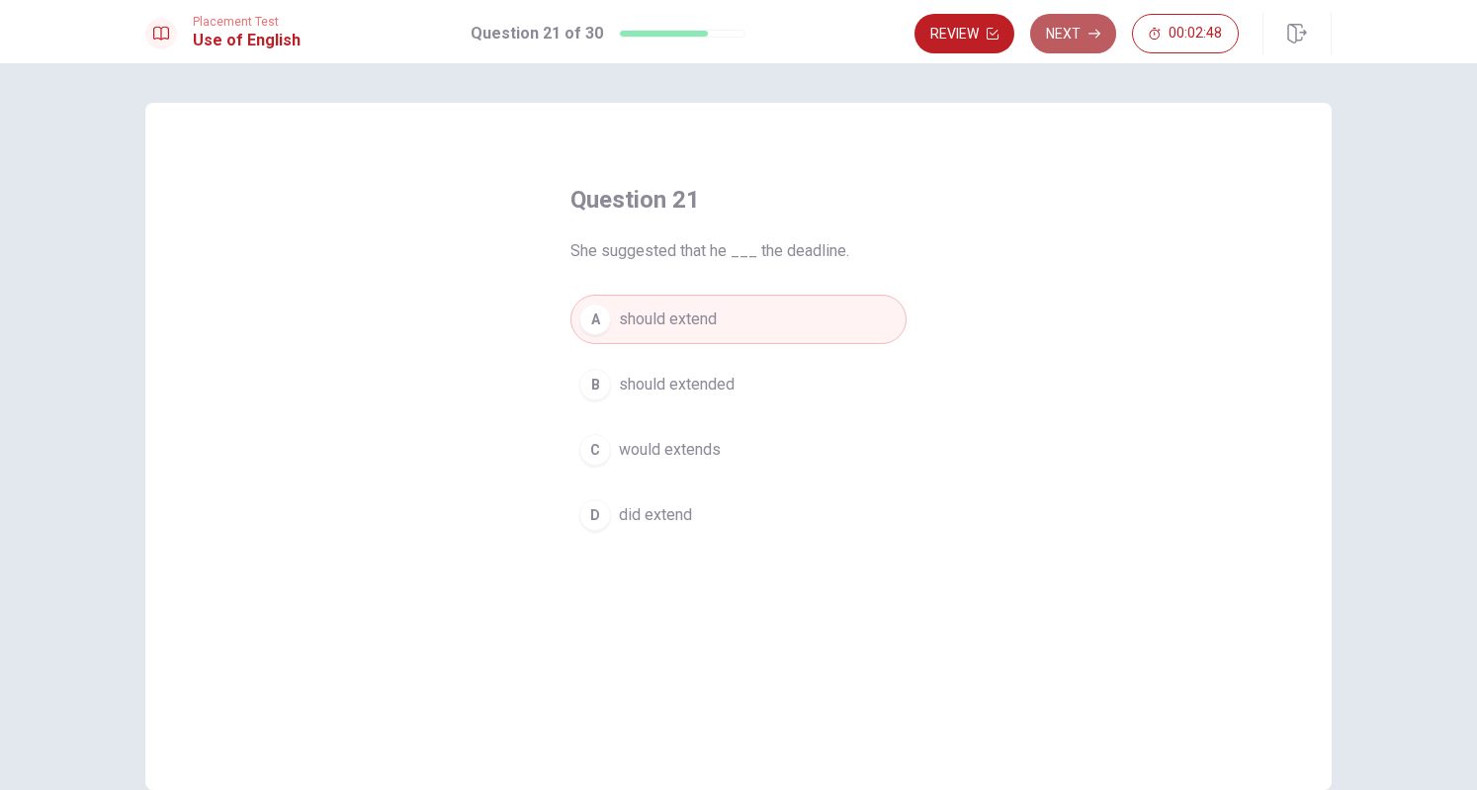
click at [1072, 29] on button "Next" at bounding box center [1073, 34] width 86 height 40
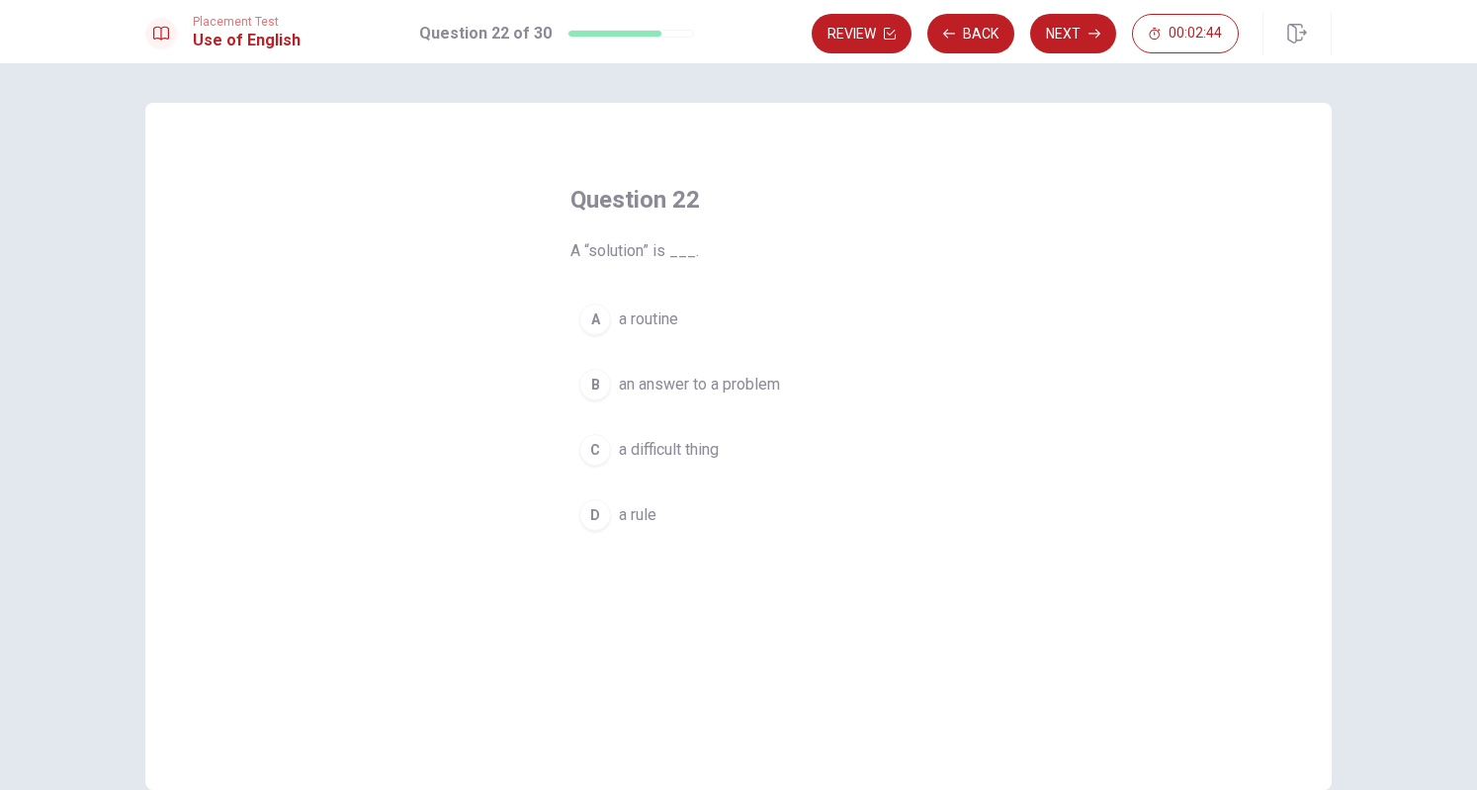
click at [585, 390] on div "B" at bounding box center [595, 385] width 32 height 32
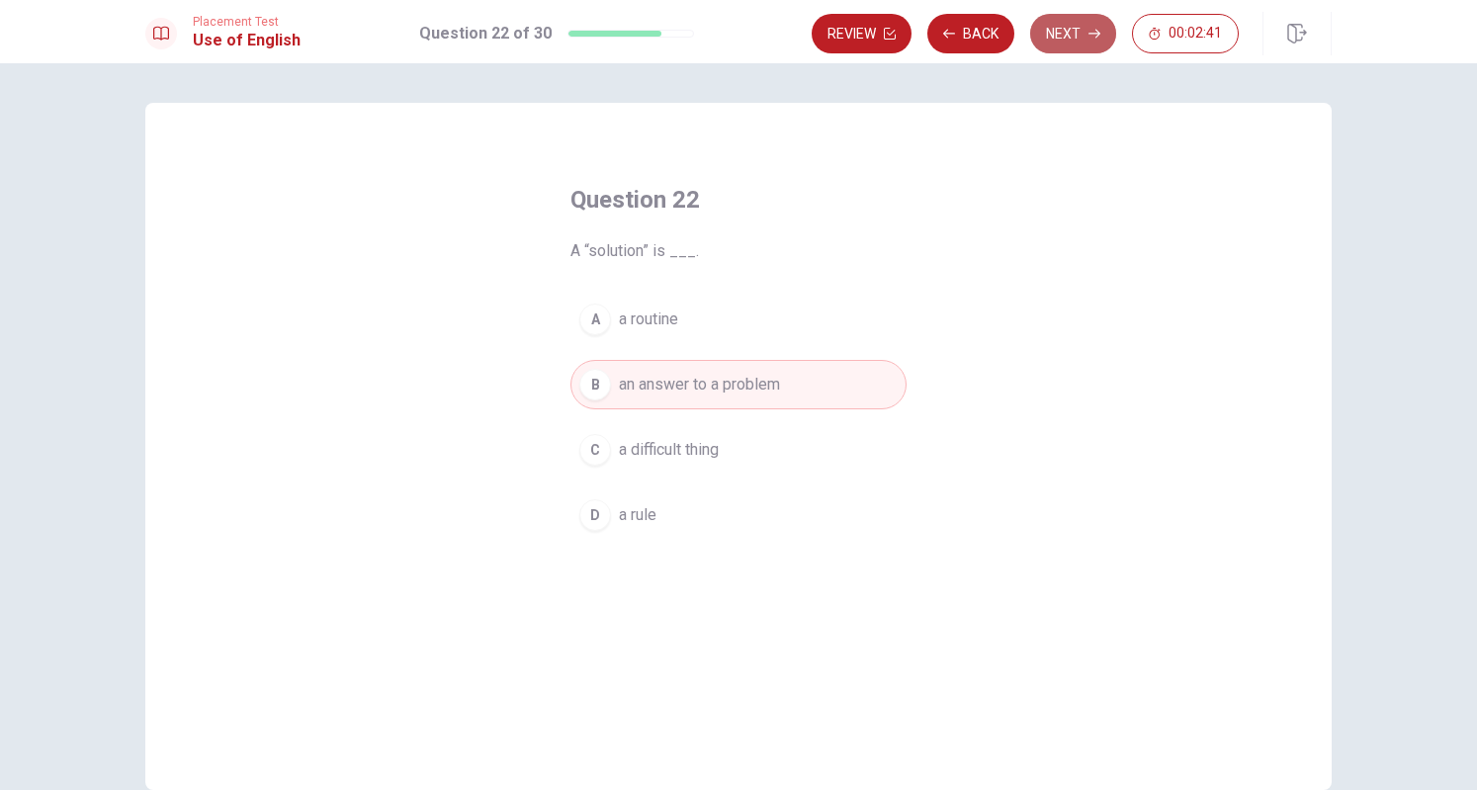
click at [1075, 31] on button "Next" at bounding box center [1073, 34] width 86 height 40
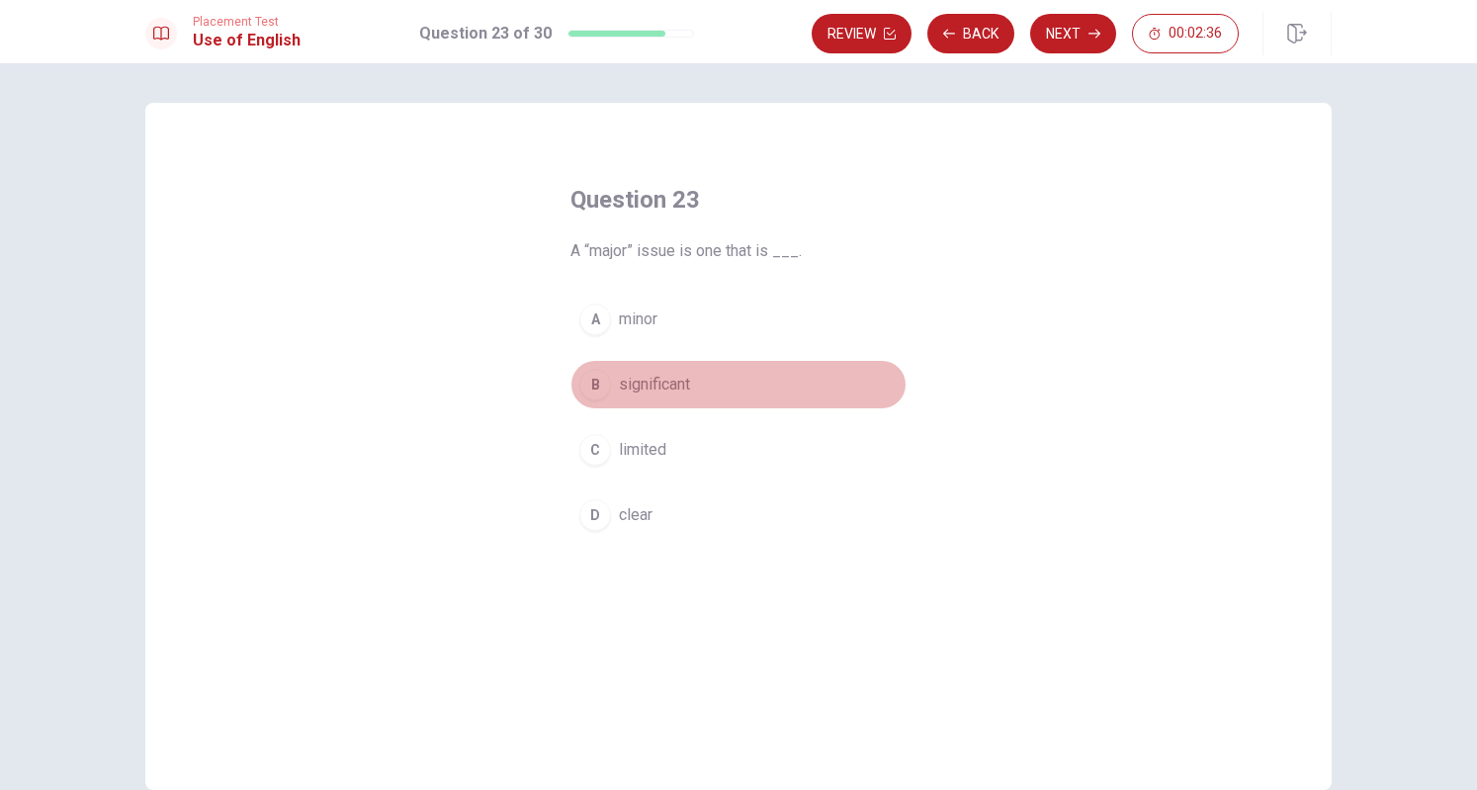
click at [594, 391] on div "B" at bounding box center [595, 385] width 32 height 32
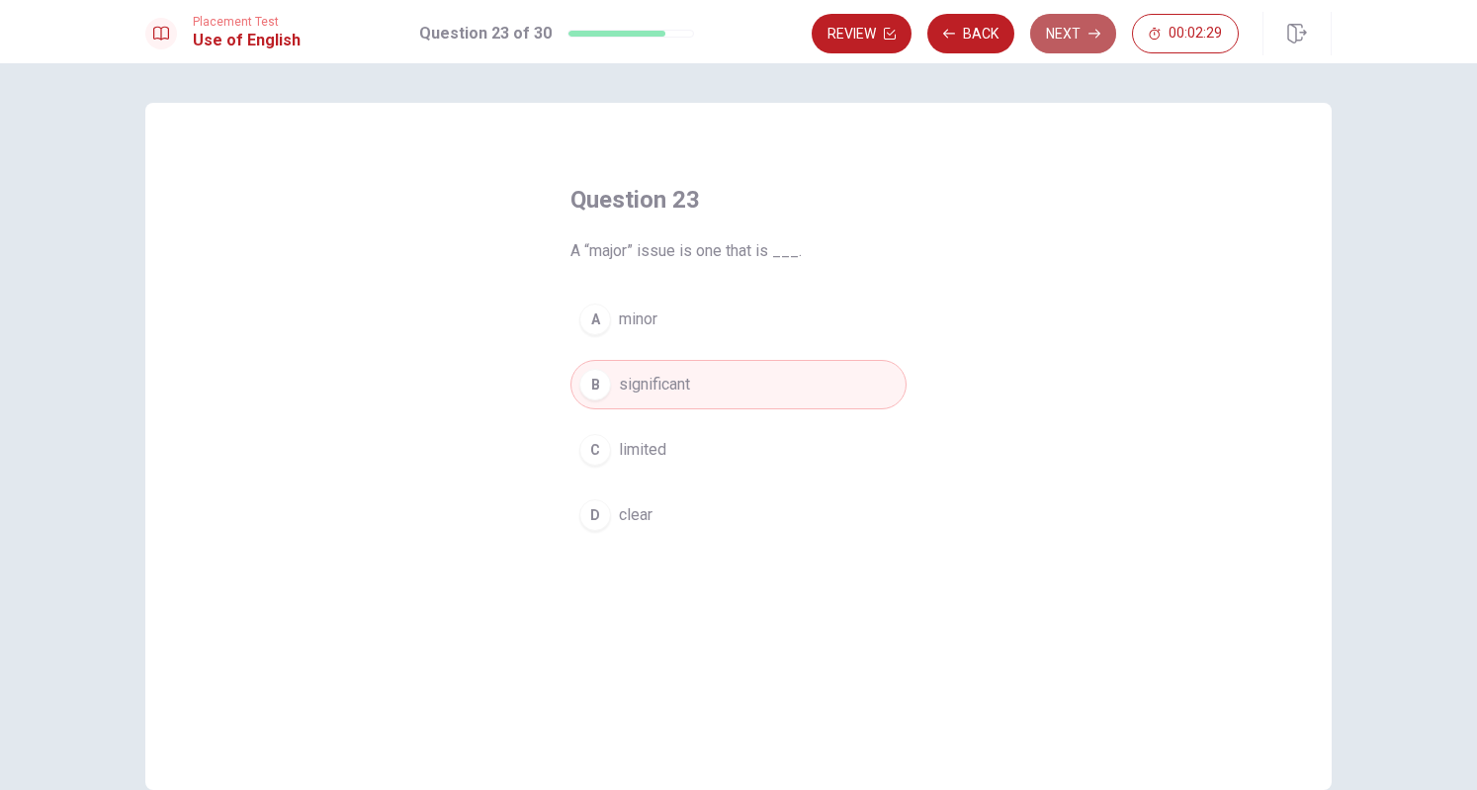
click at [1076, 42] on button "Next" at bounding box center [1073, 34] width 86 height 40
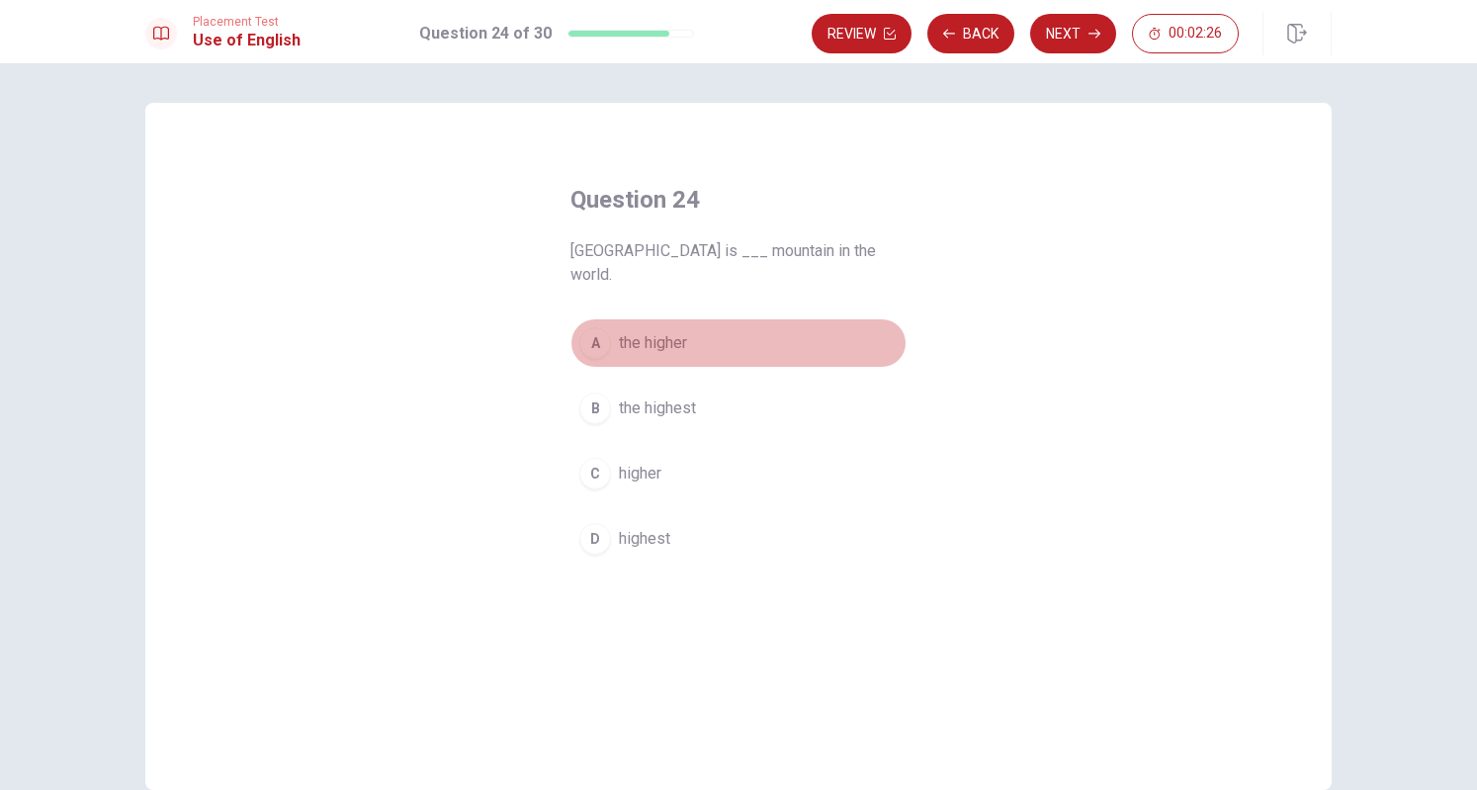
click at [593, 328] on div "A" at bounding box center [595, 343] width 32 height 32
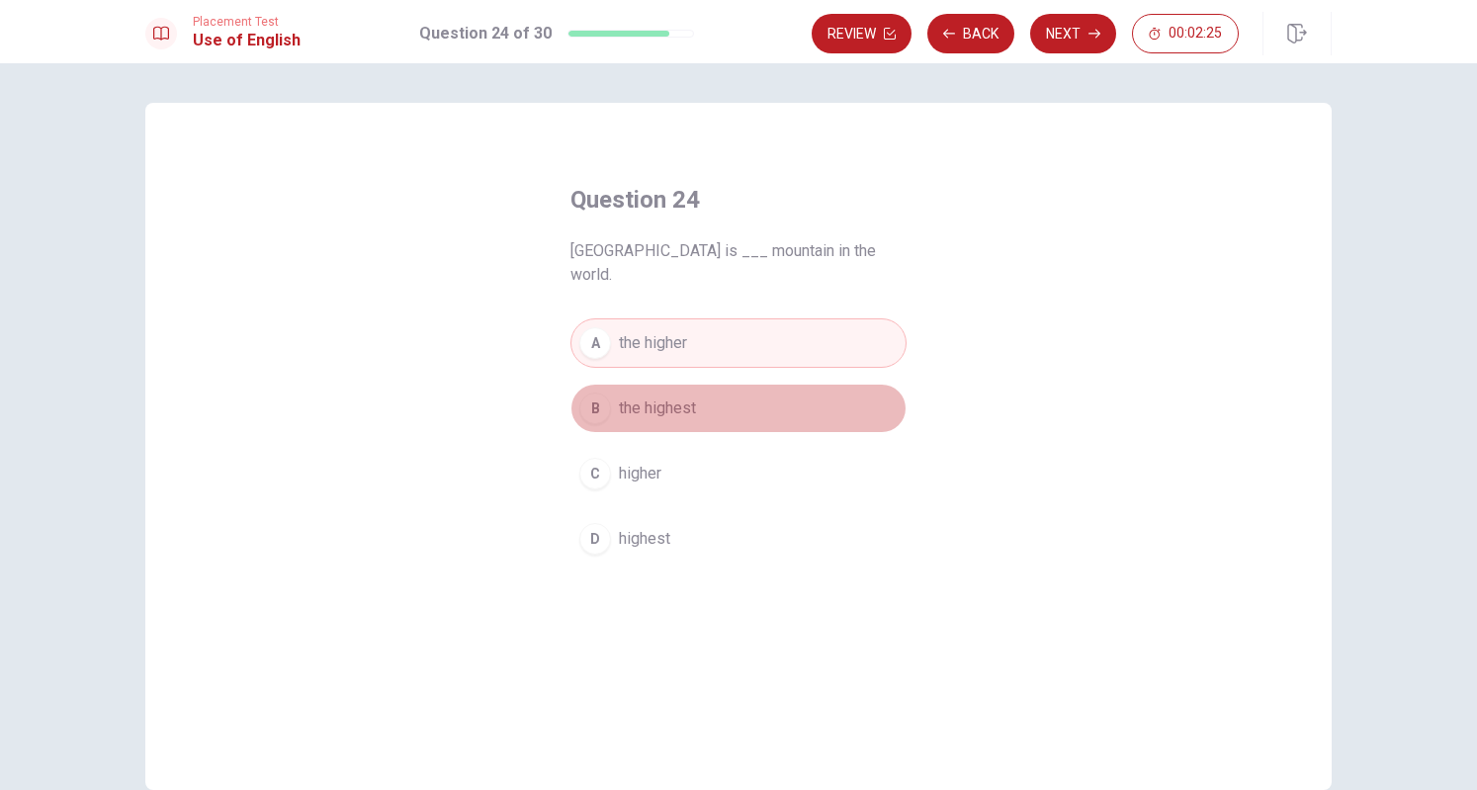
click at [583, 393] on div "B" at bounding box center [595, 409] width 32 height 32
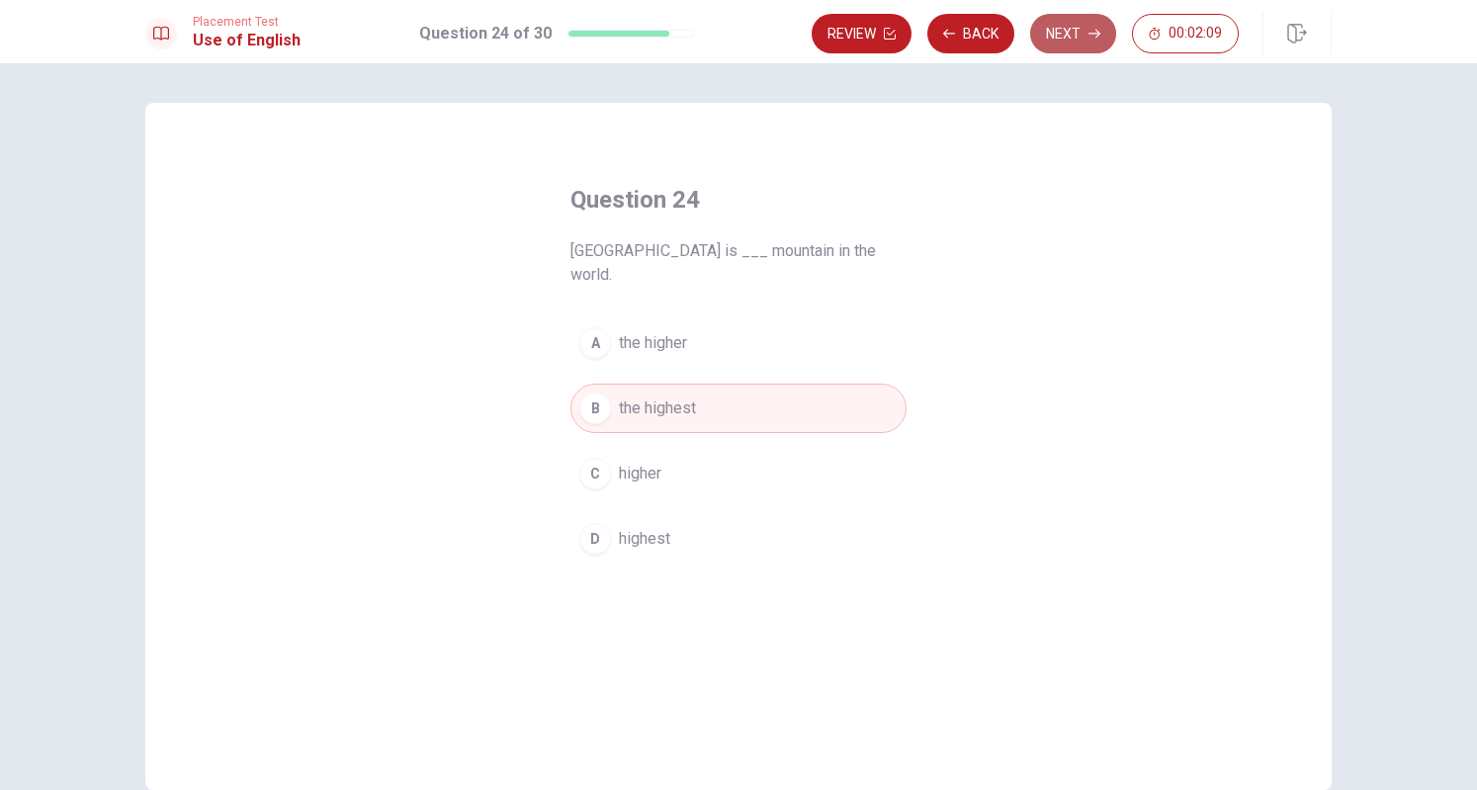
click at [1090, 25] on button "Next" at bounding box center [1073, 34] width 86 height 40
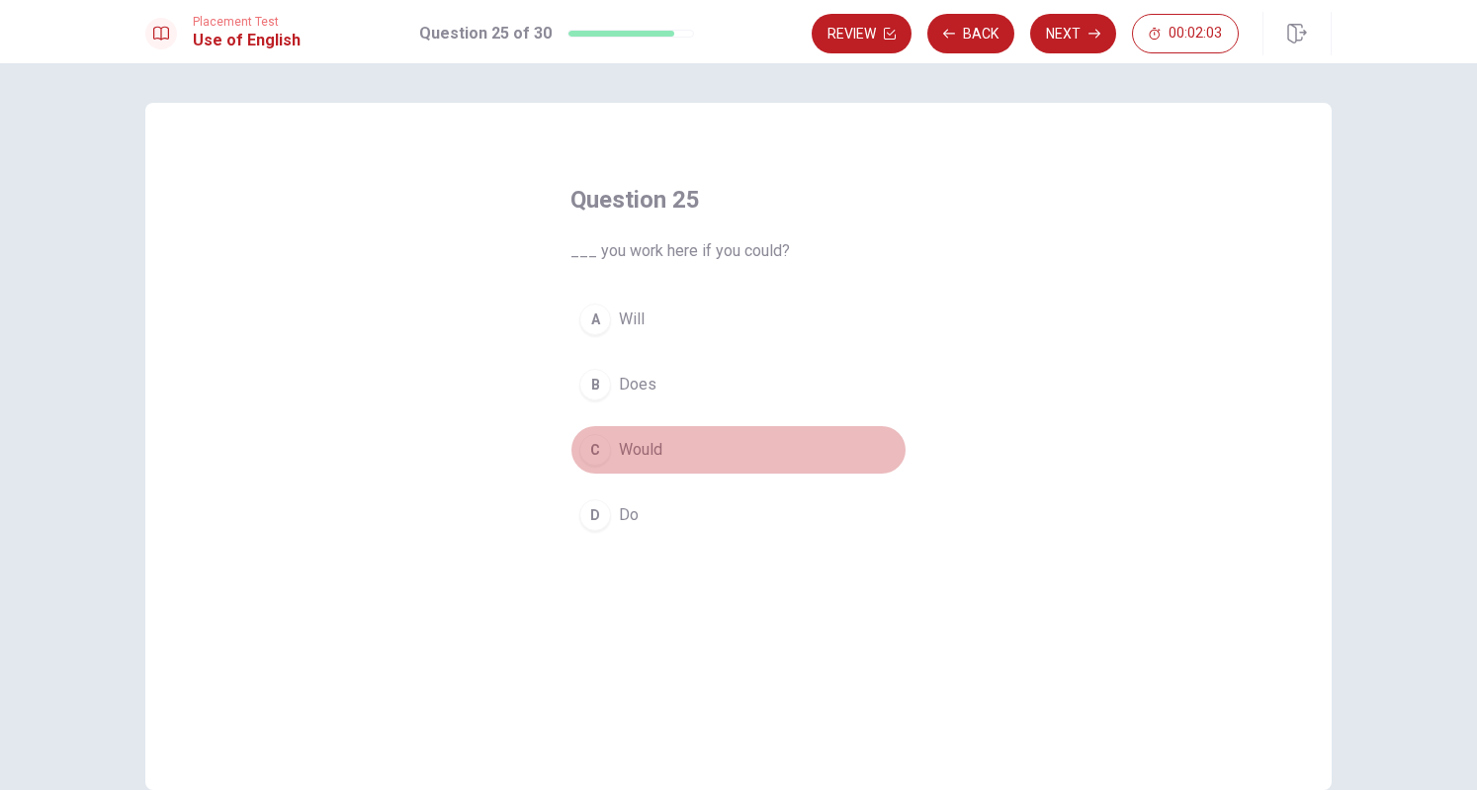
click at [591, 438] on div "C" at bounding box center [595, 450] width 32 height 32
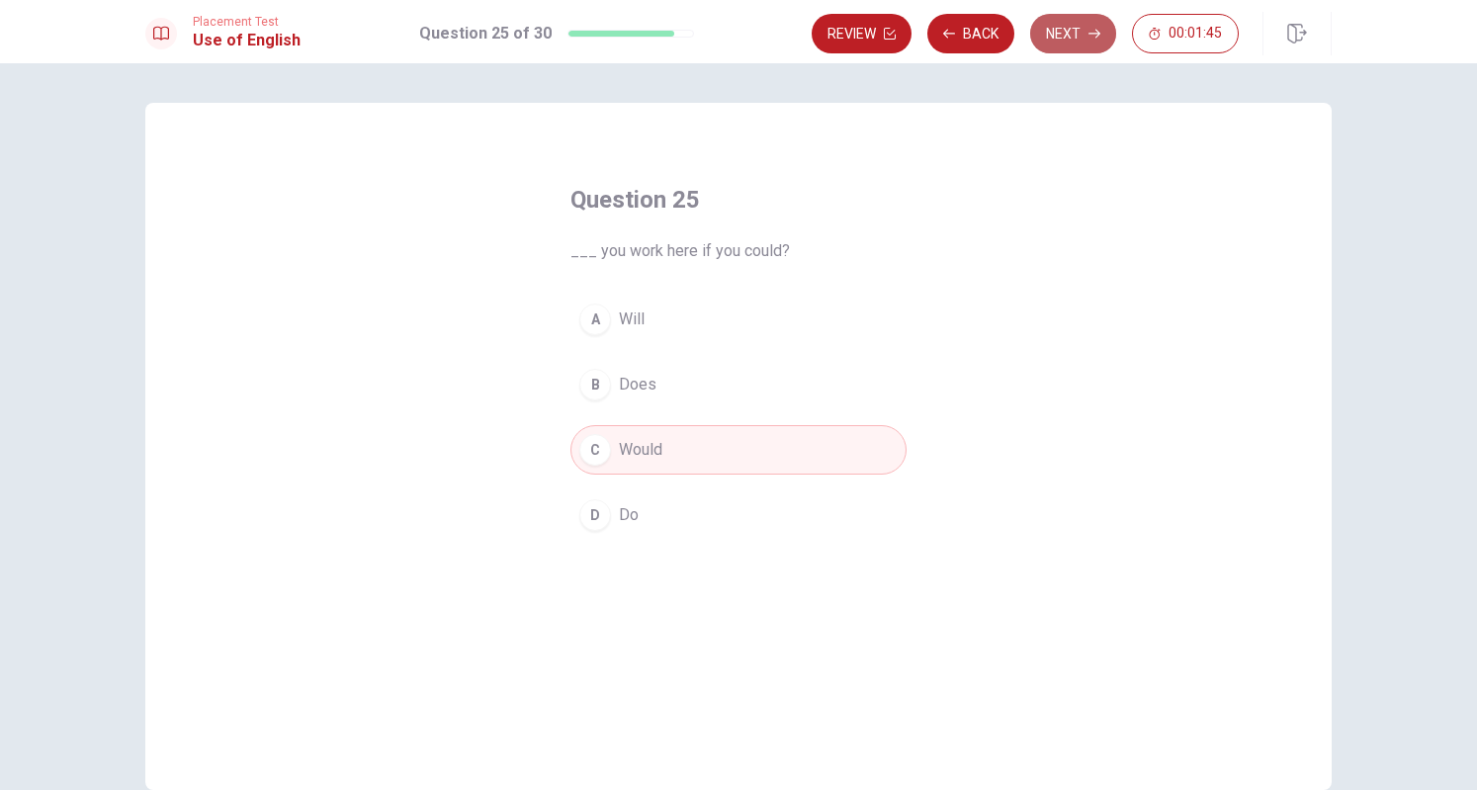
click at [1080, 24] on button "Next" at bounding box center [1073, 34] width 86 height 40
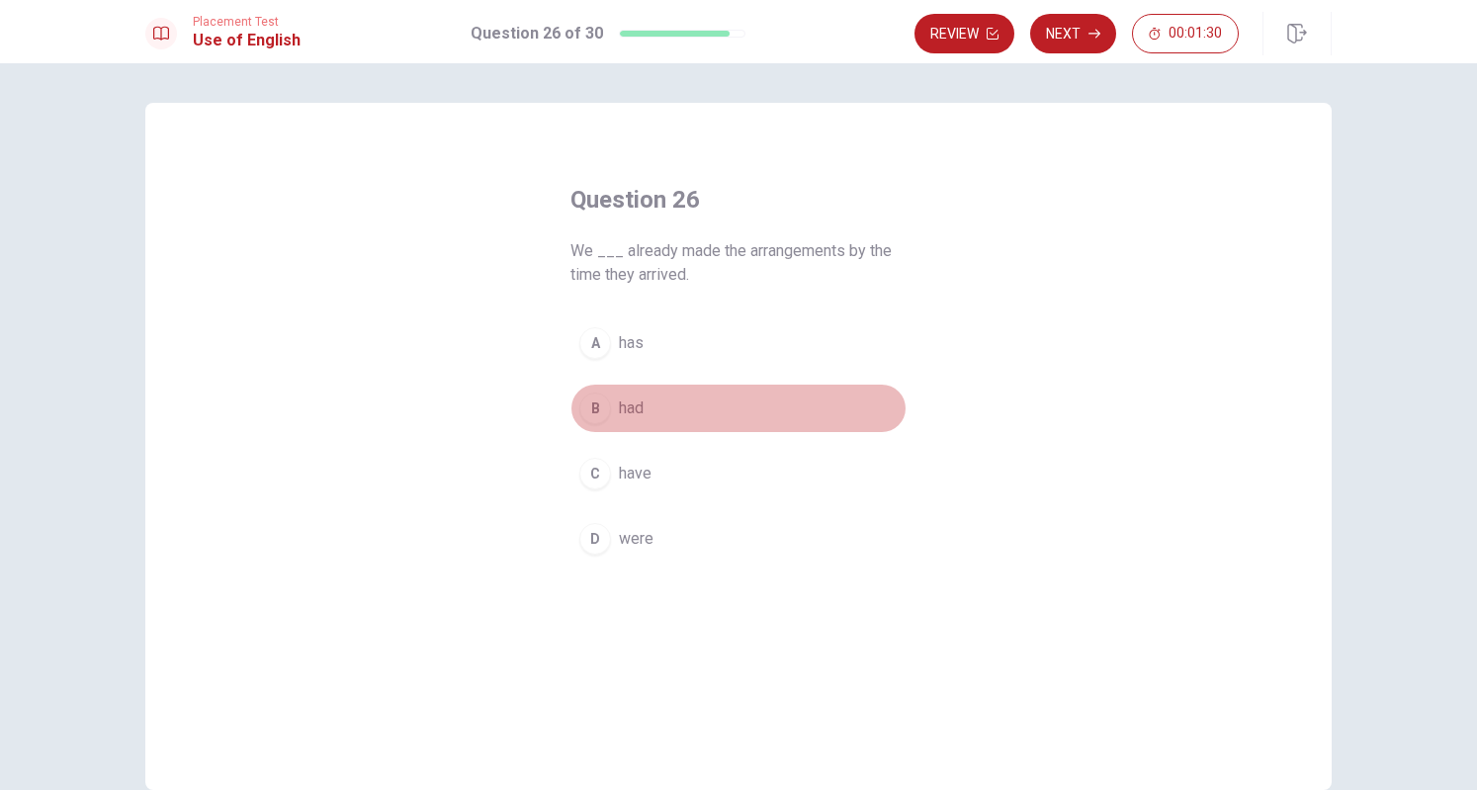
click at [605, 408] on div "B" at bounding box center [595, 409] width 32 height 32
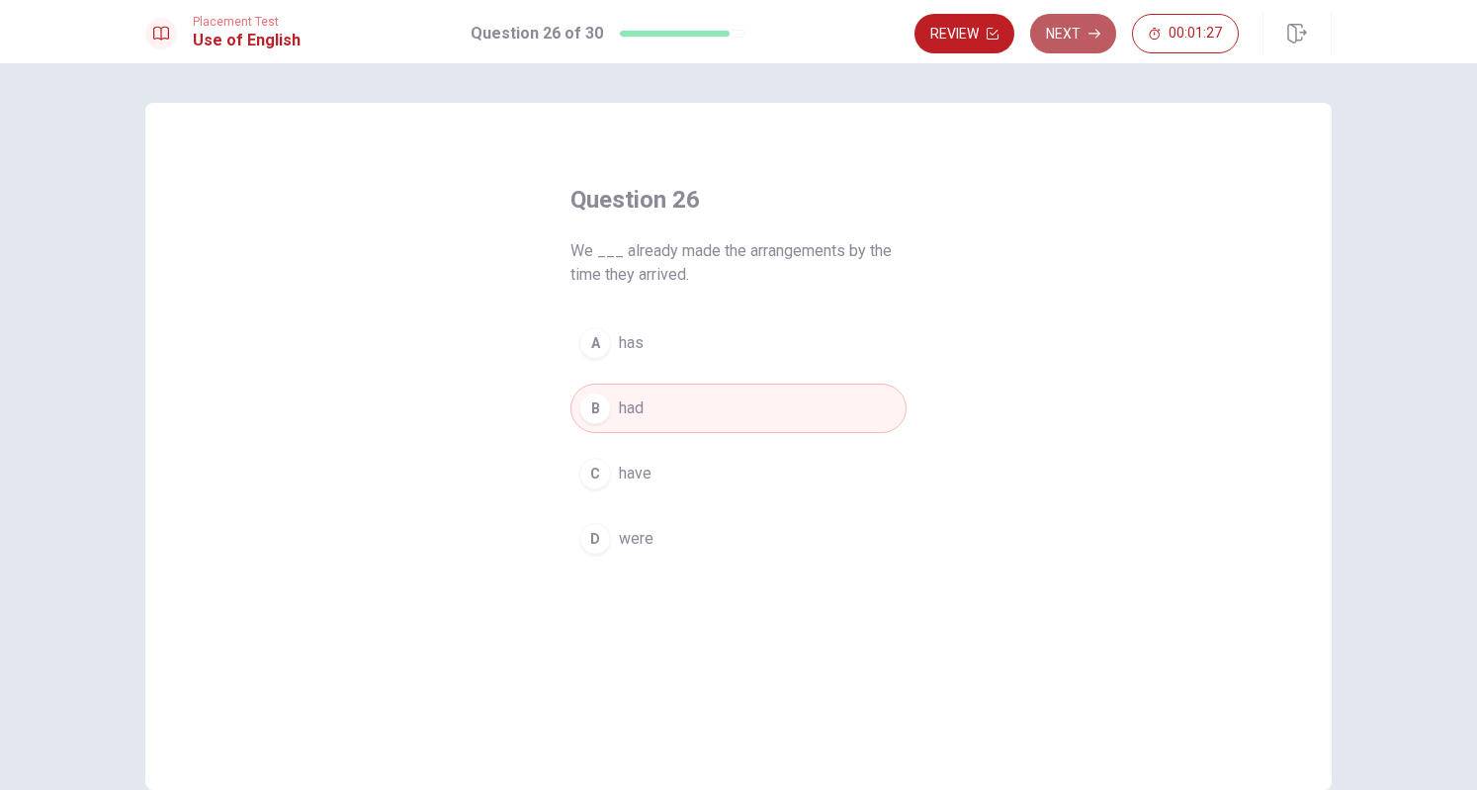
click at [1088, 28] on button "Next" at bounding box center [1073, 34] width 86 height 40
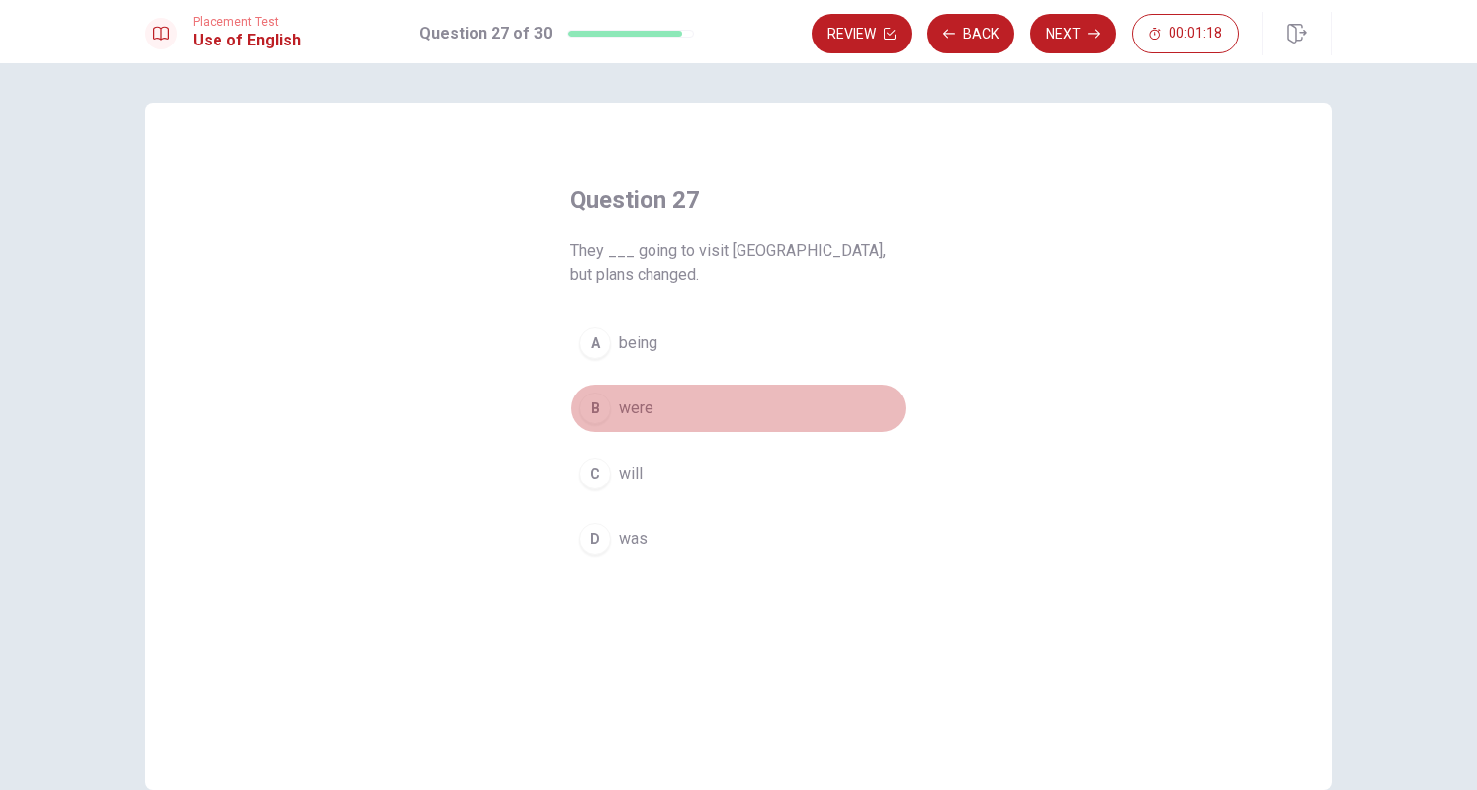
click at [595, 393] on div "B" at bounding box center [595, 409] width 32 height 32
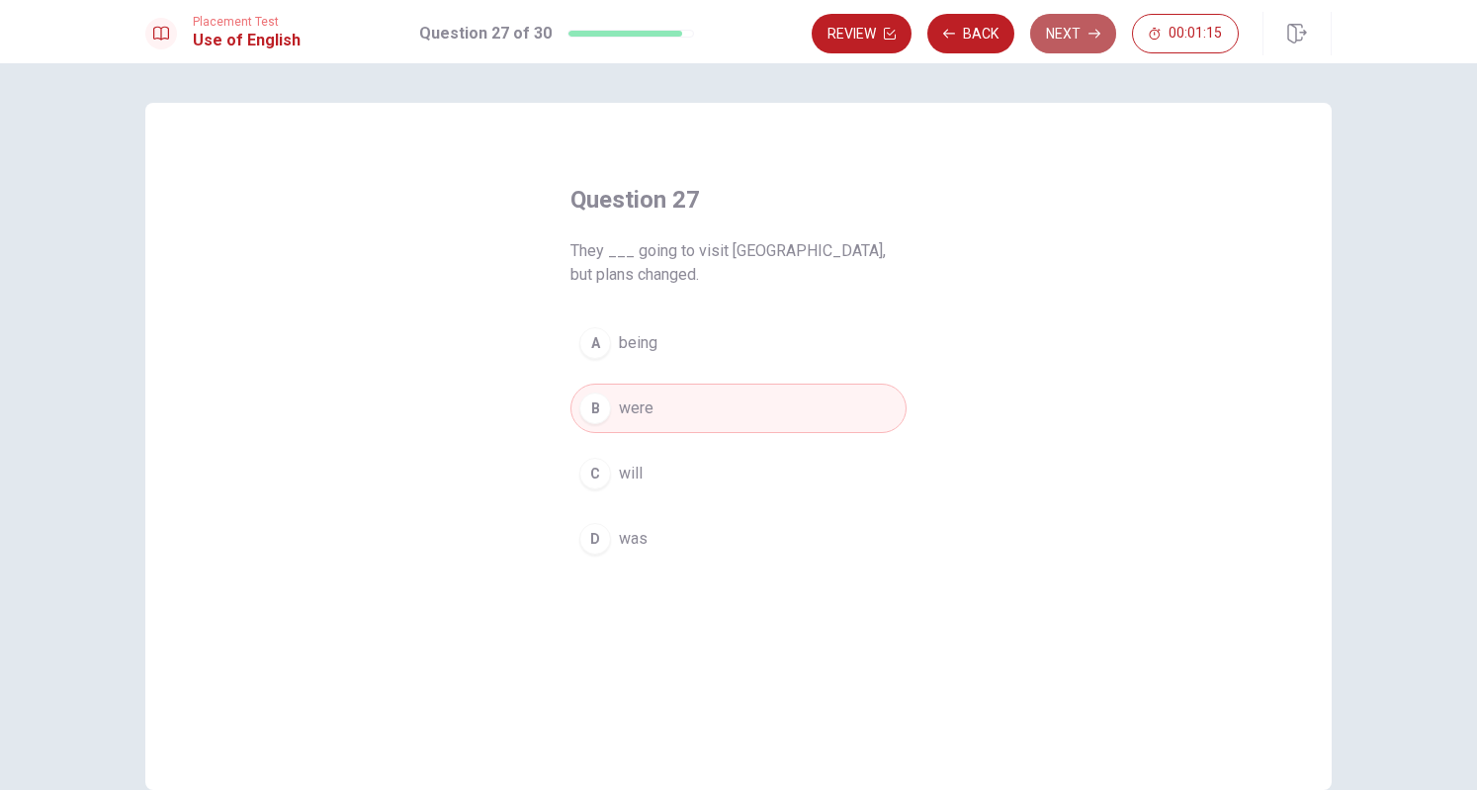
click at [1081, 39] on button "Next" at bounding box center [1073, 34] width 86 height 40
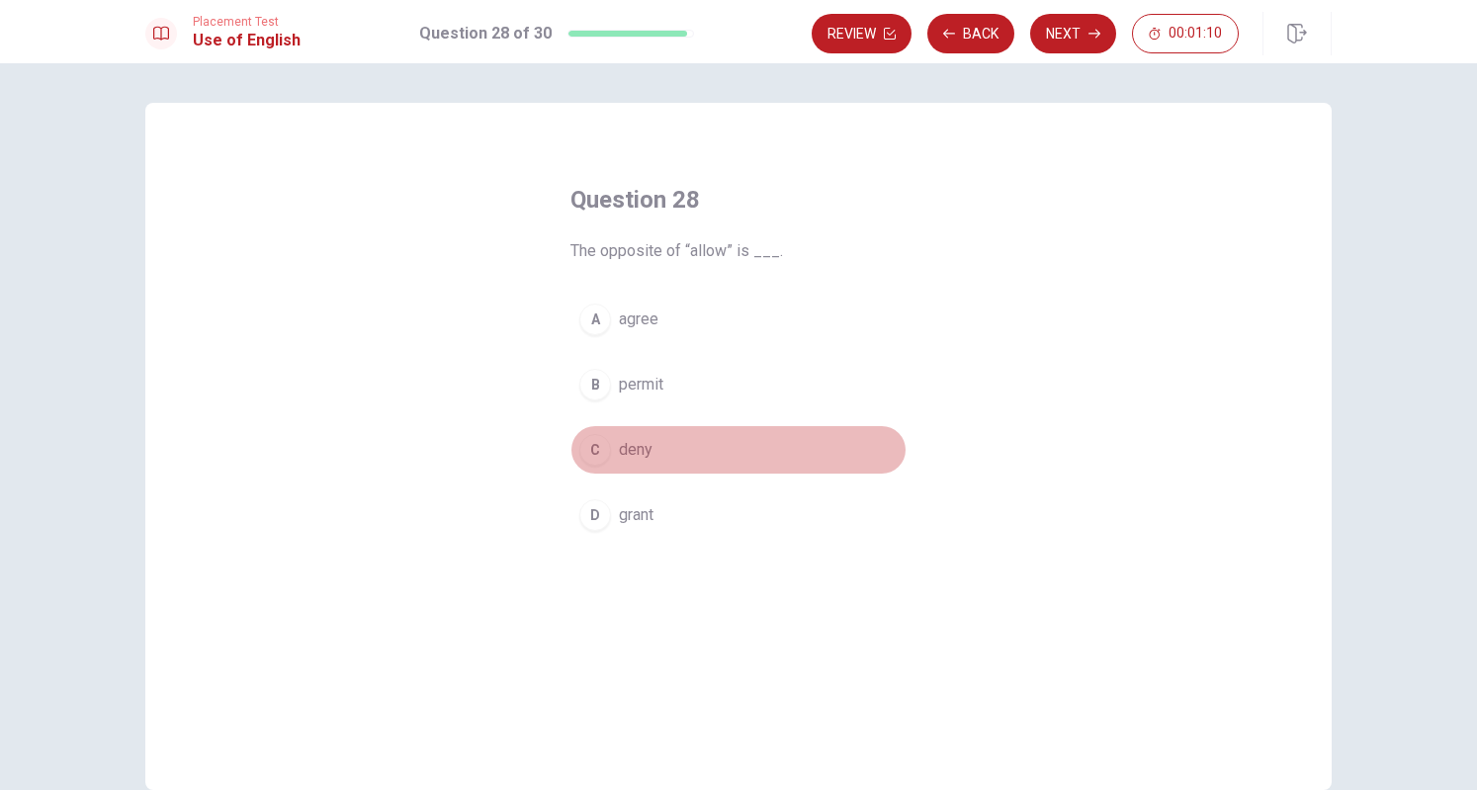
click at [591, 452] on div "C" at bounding box center [595, 450] width 32 height 32
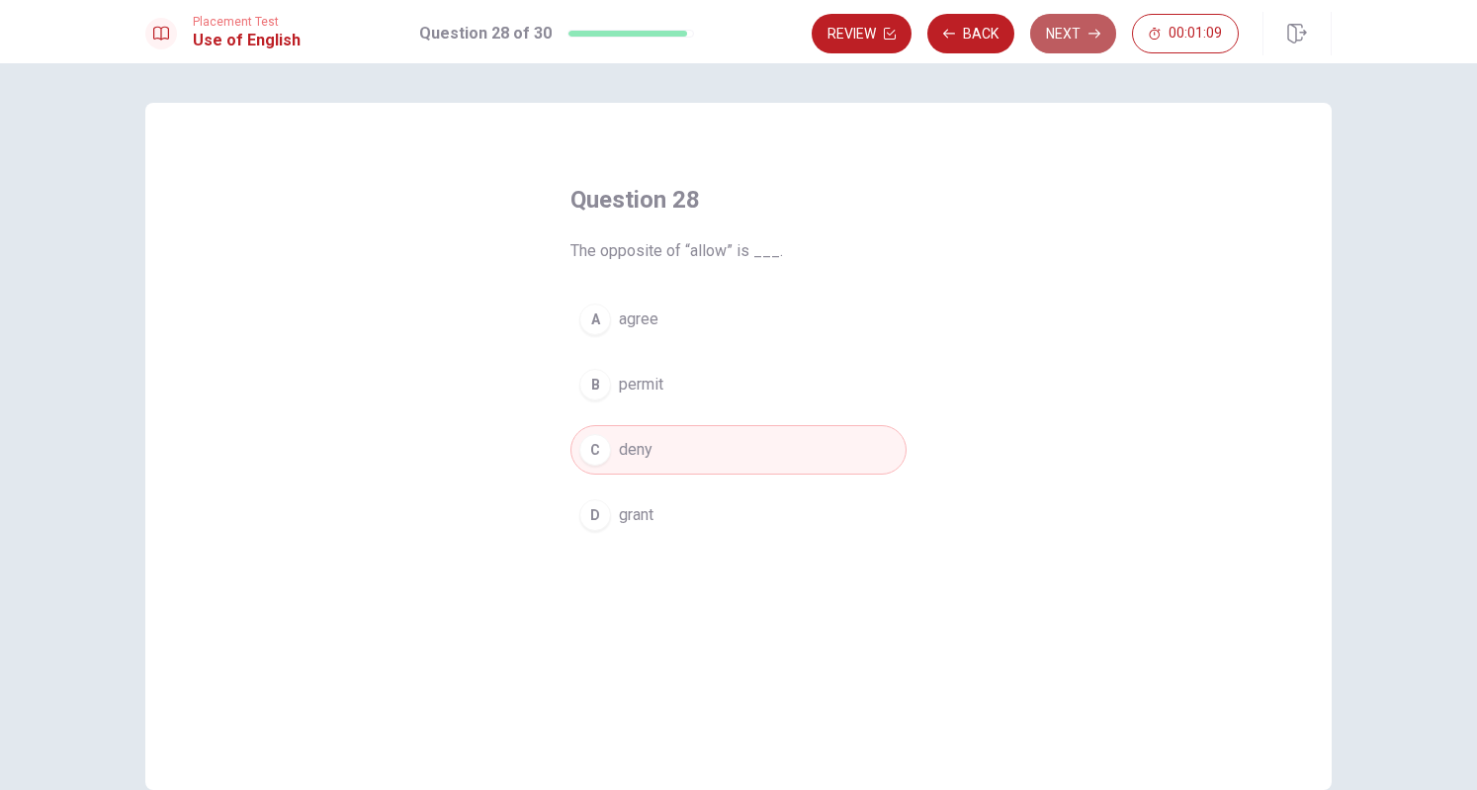
click at [1085, 25] on button "Next" at bounding box center [1073, 34] width 86 height 40
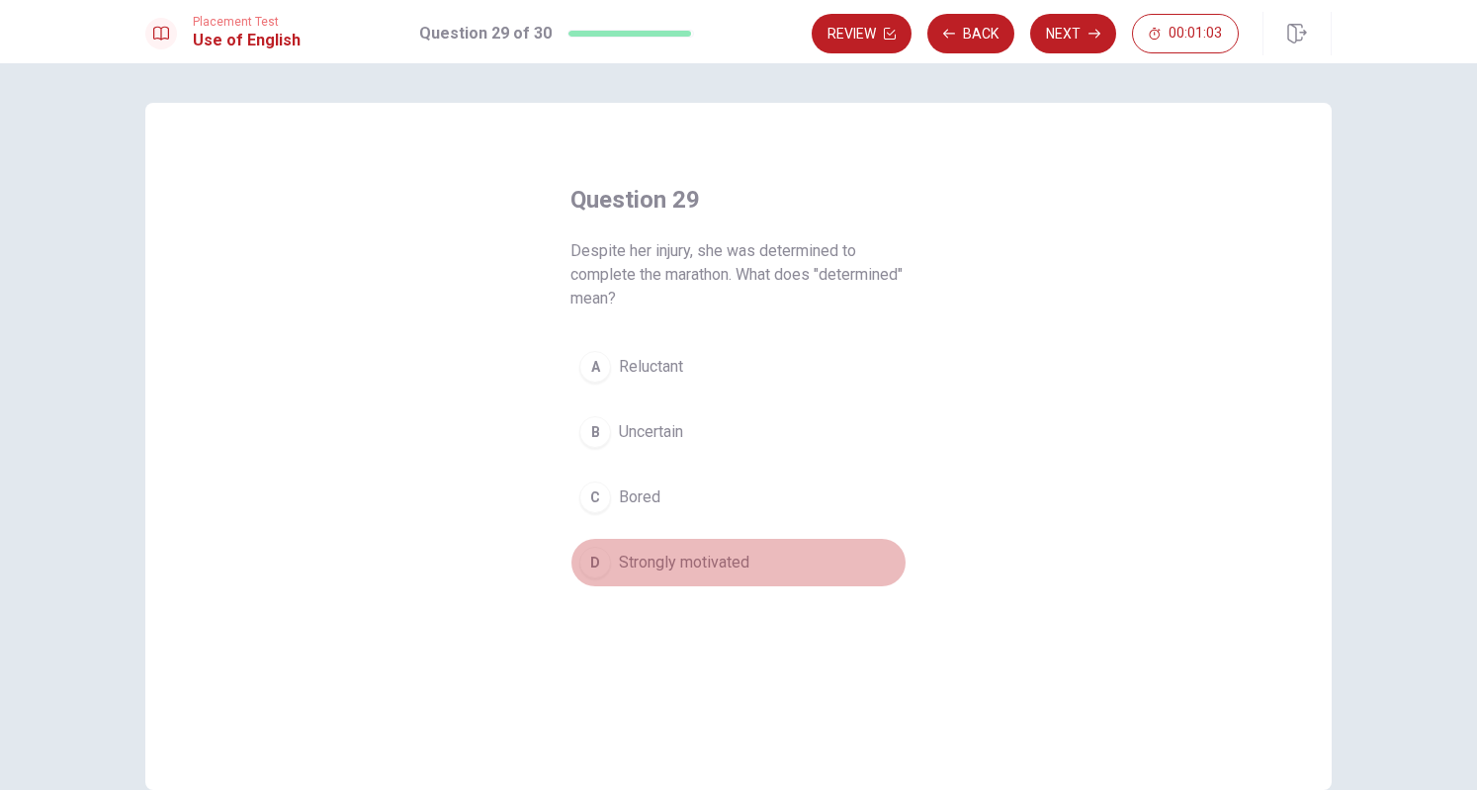
click at [597, 557] on div "D" at bounding box center [595, 563] width 32 height 32
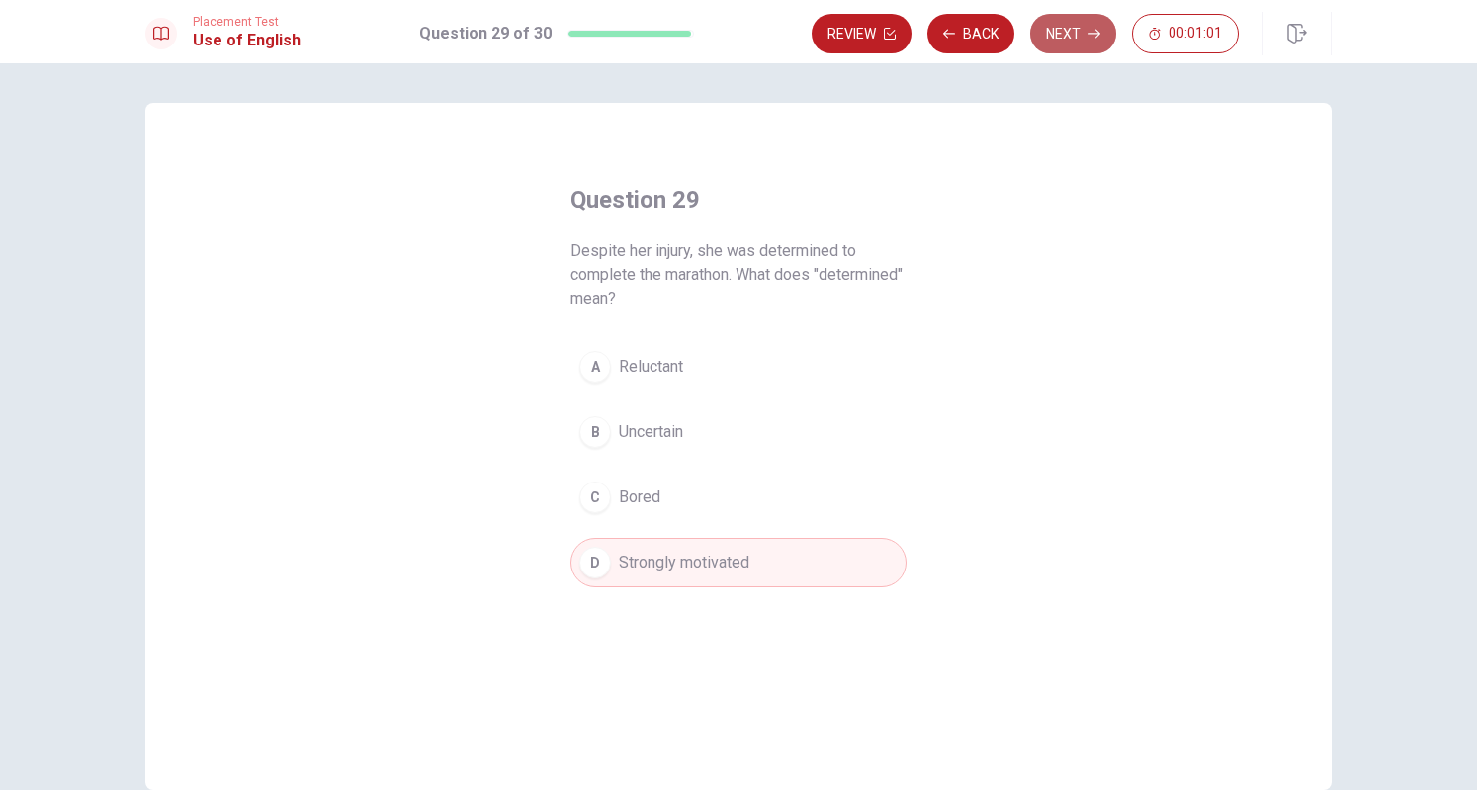
click at [1080, 38] on button "Next" at bounding box center [1073, 34] width 86 height 40
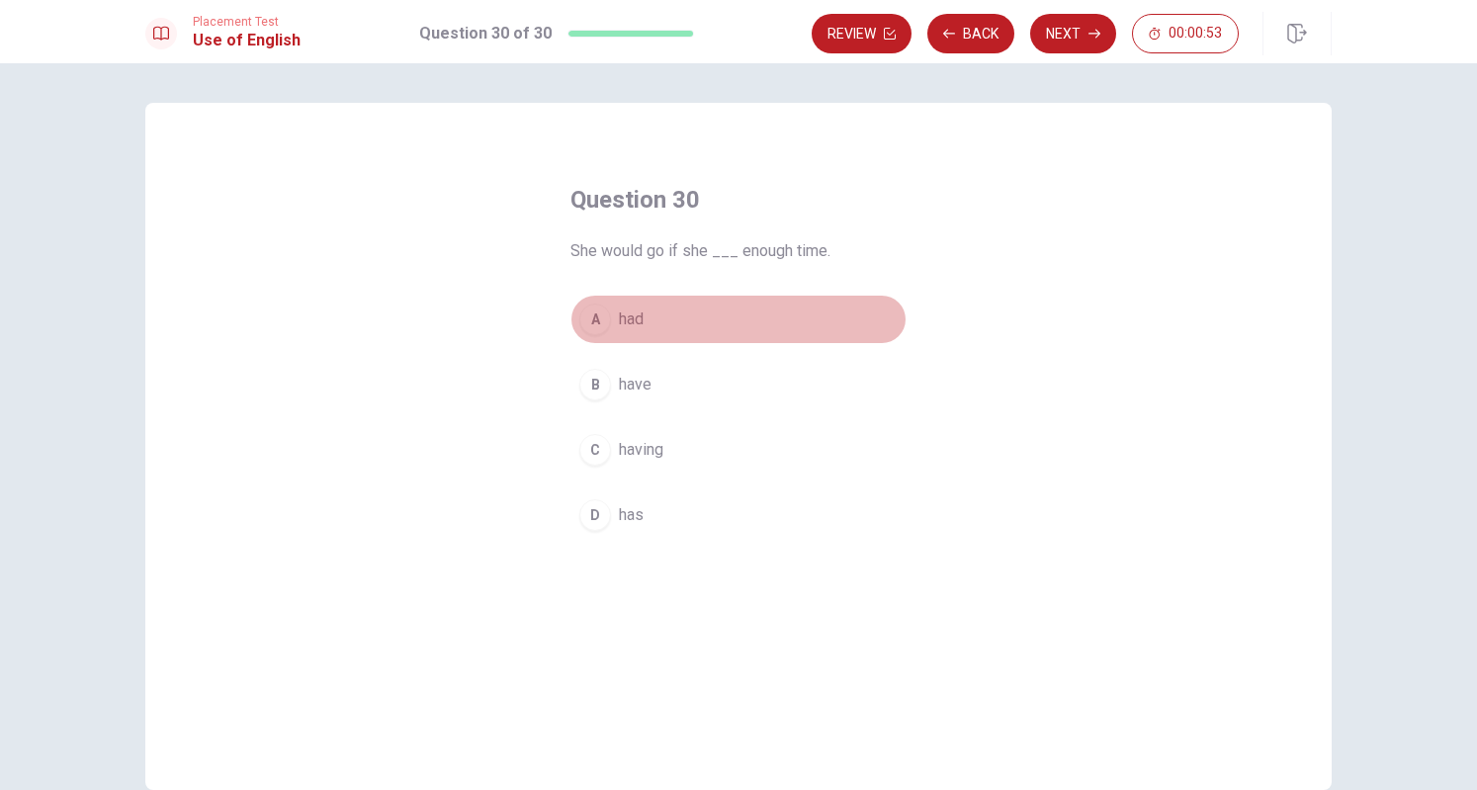
click at [599, 323] on div "A" at bounding box center [595, 320] width 32 height 32
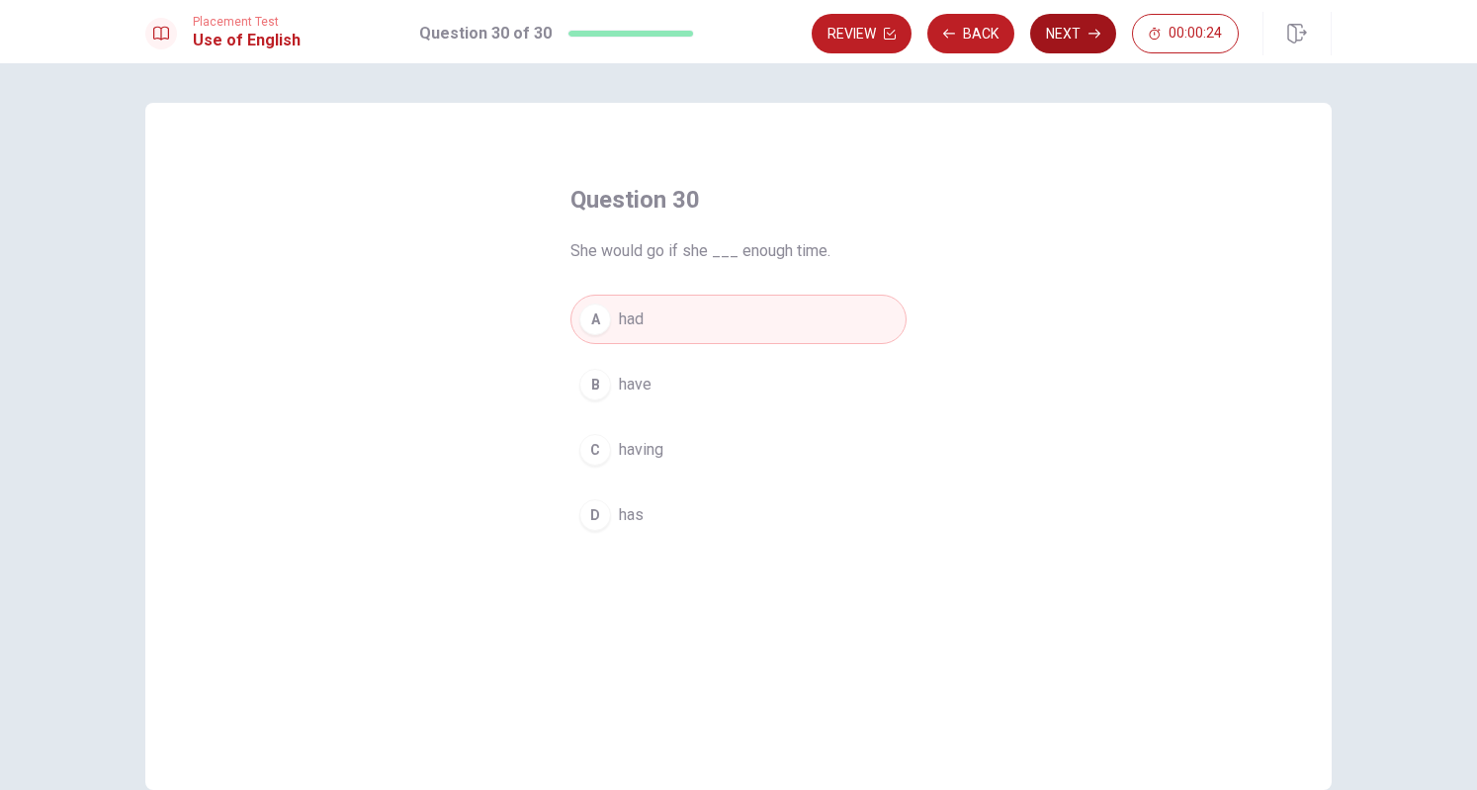
click at [1082, 21] on button "Next" at bounding box center [1073, 34] width 86 height 40
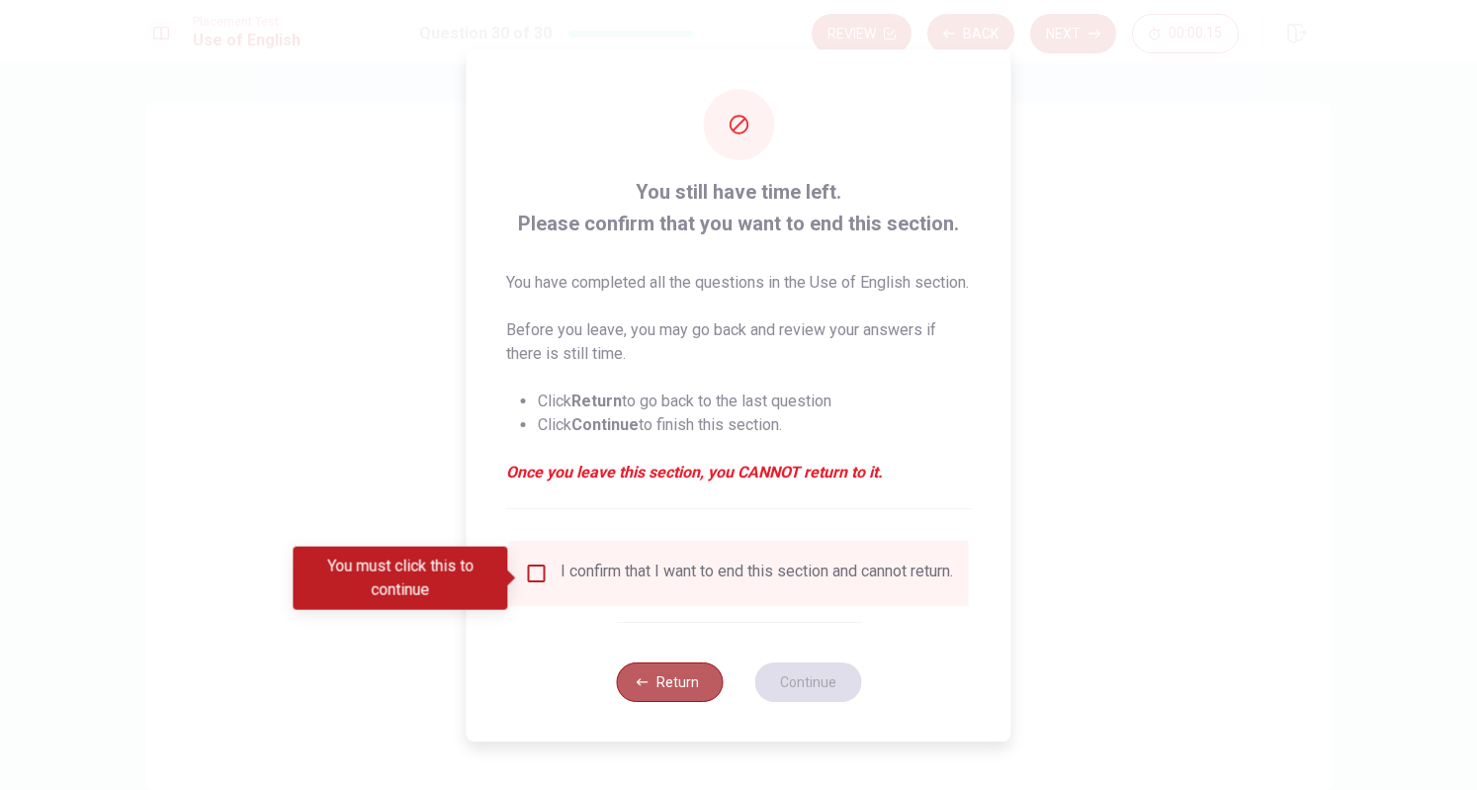
click at [659, 696] on button "Return" at bounding box center [669, 683] width 107 height 40
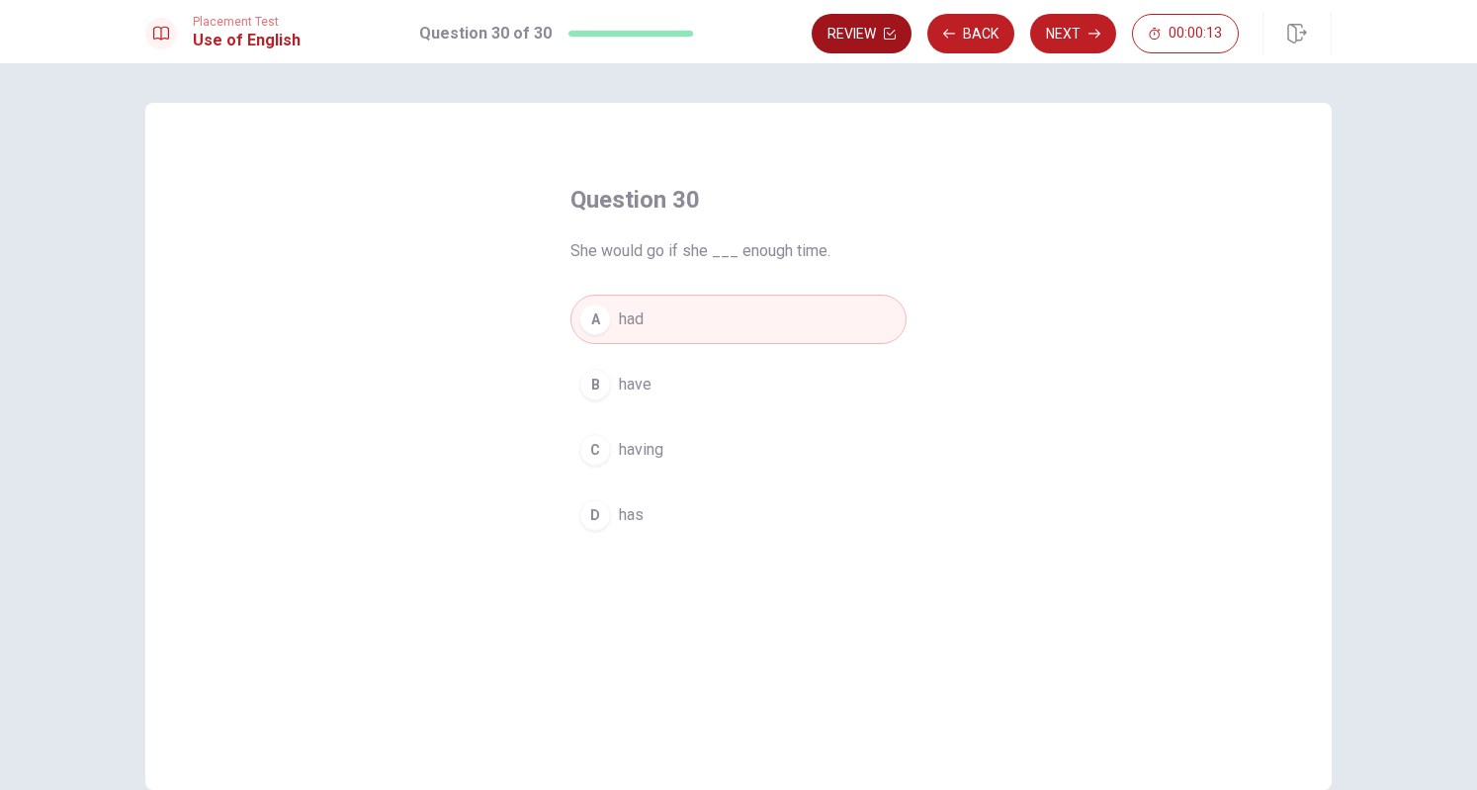
click at [869, 45] on button "Review" at bounding box center [862, 34] width 100 height 40
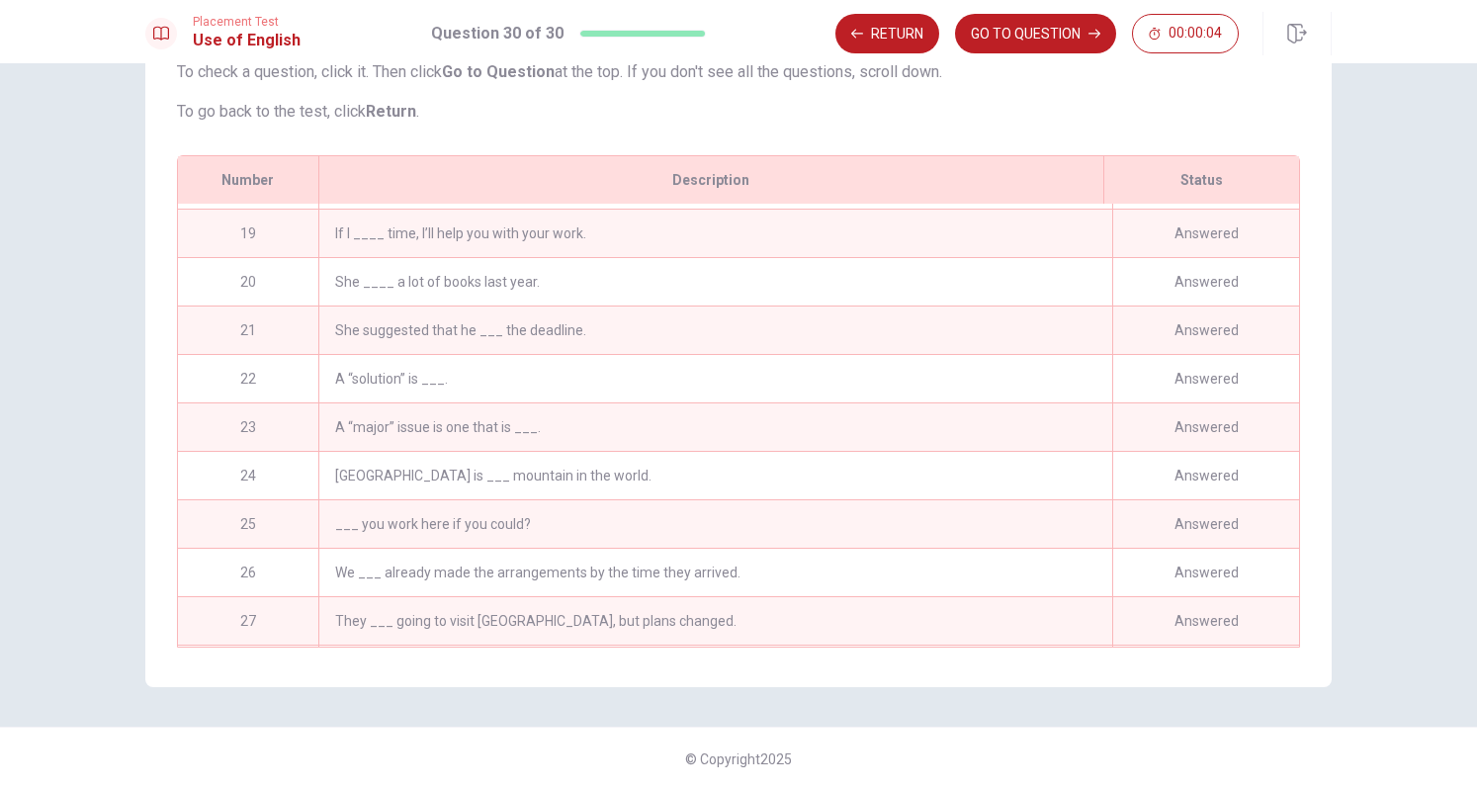
scroll to position [863, 0]
click at [546, 291] on div "She ____ a lot of books last year." at bounding box center [715, 284] width 794 height 47
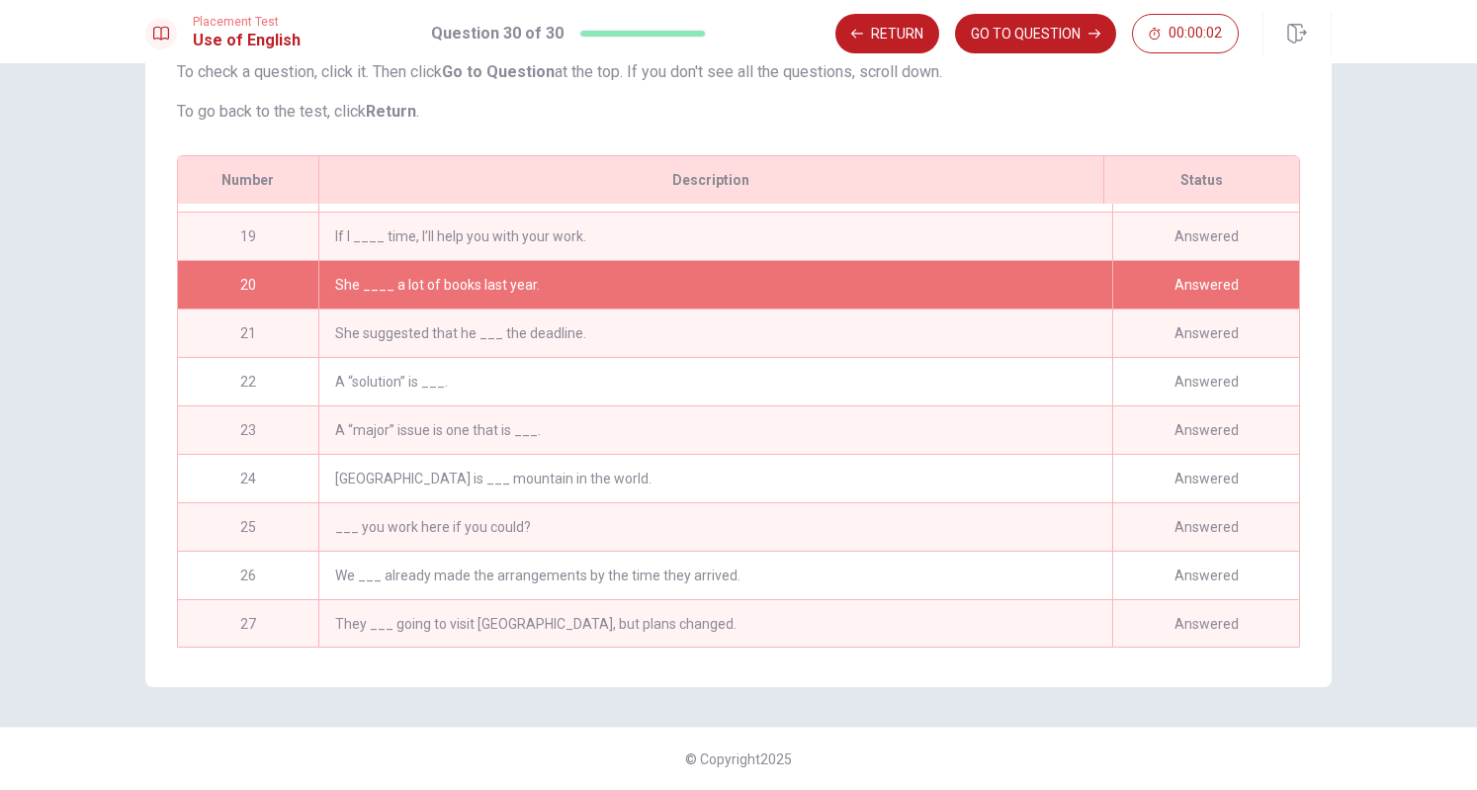
click at [659, 271] on div "She ____ a lot of books last year." at bounding box center [715, 284] width 794 height 47
click at [1177, 273] on div "Answered" at bounding box center [1205, 284] width 187 height 47
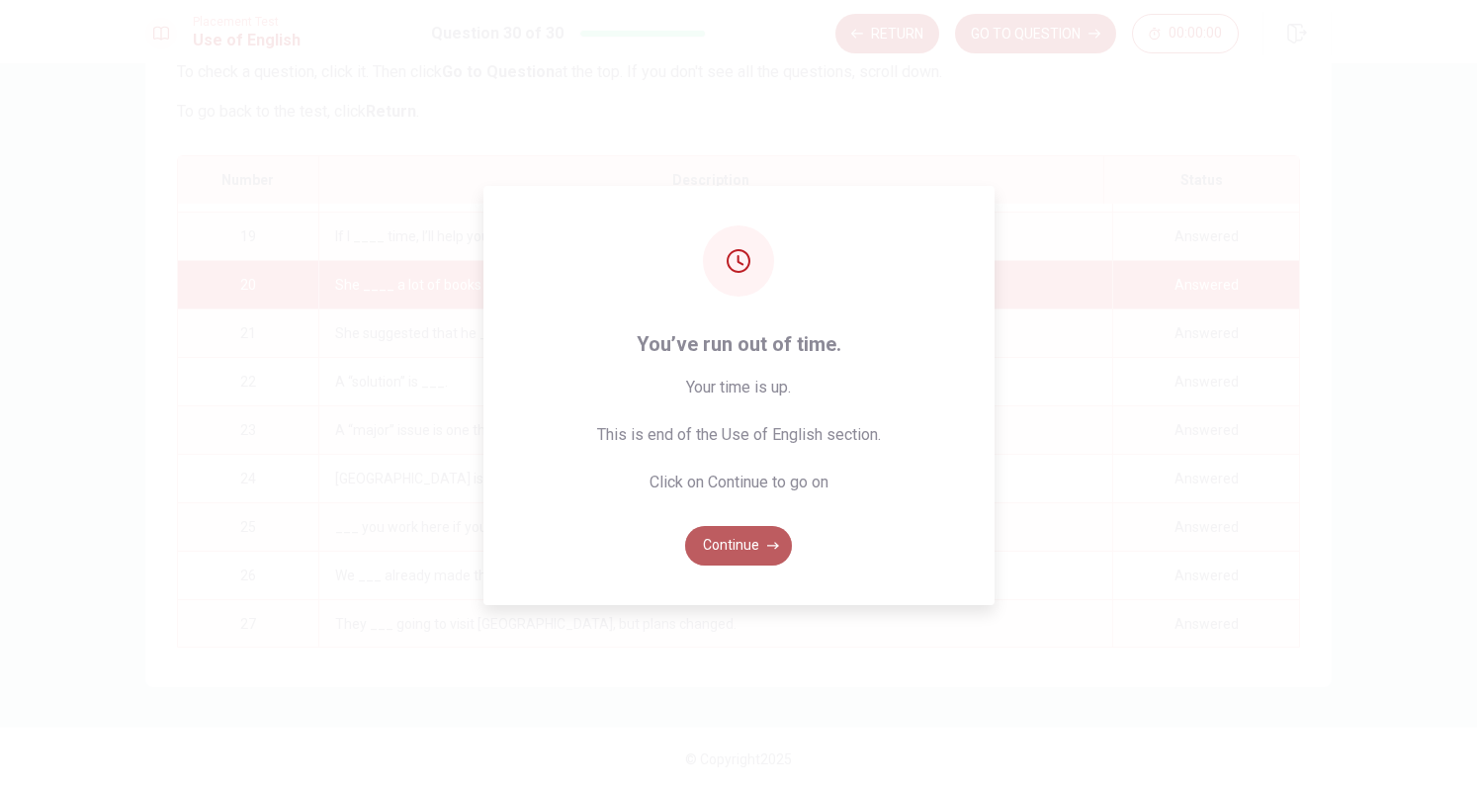
click at [759, 554] on button "Continue" at bounding box center [738, 546] width 107 height 40
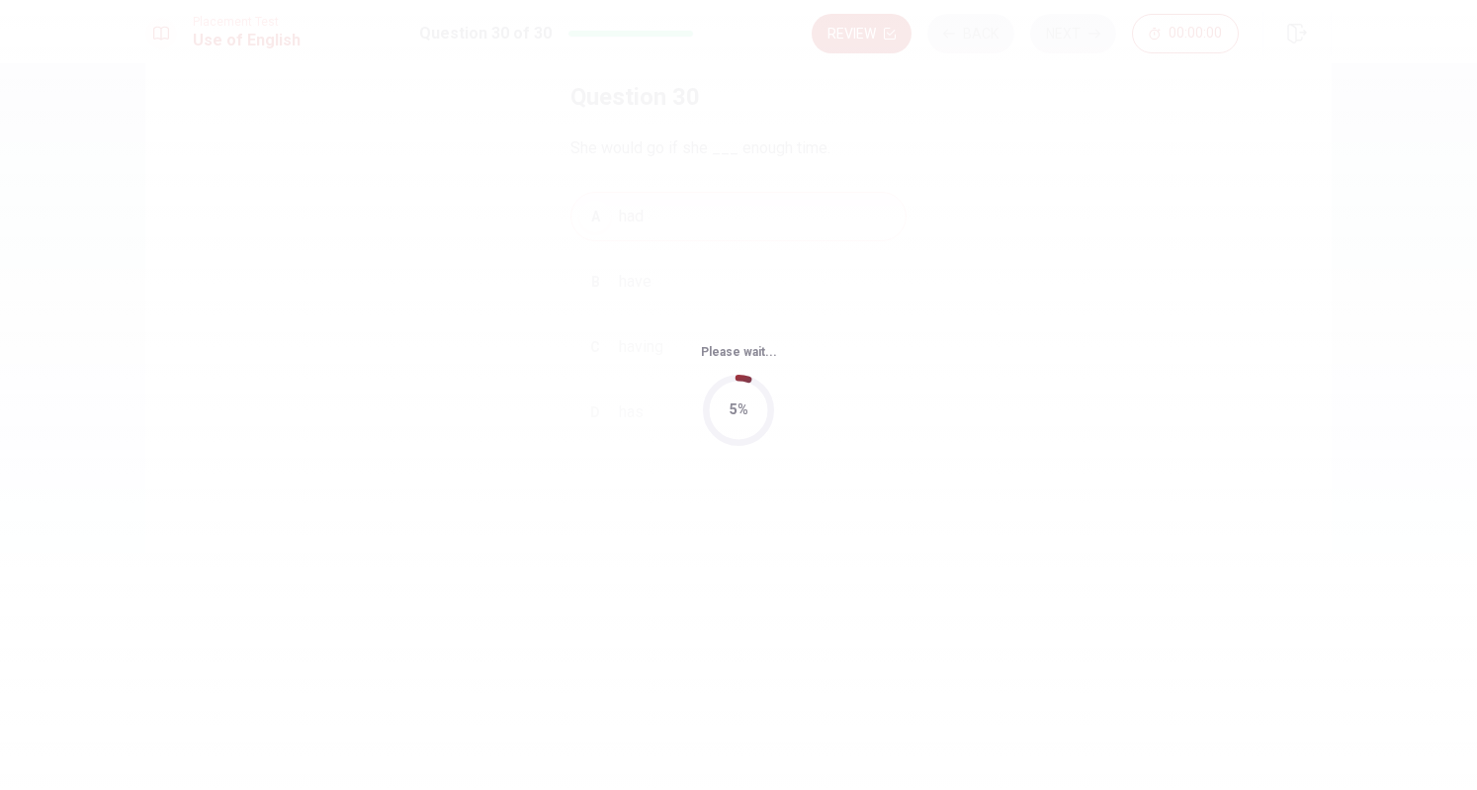
scroll to position [0, 0]
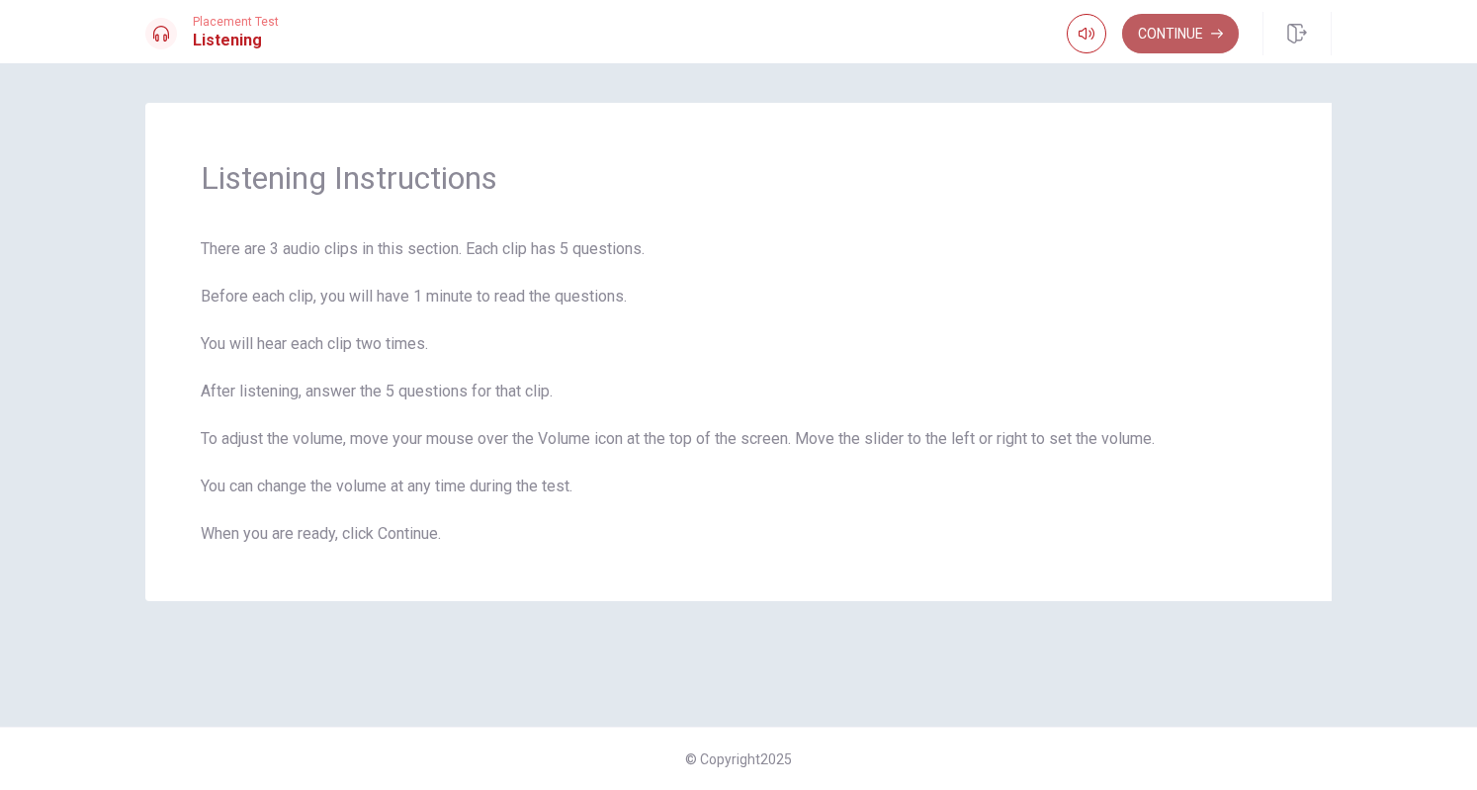
click at [1181, 37] on button "Continue" at bounding box center [1180, 34] width 117 height 40
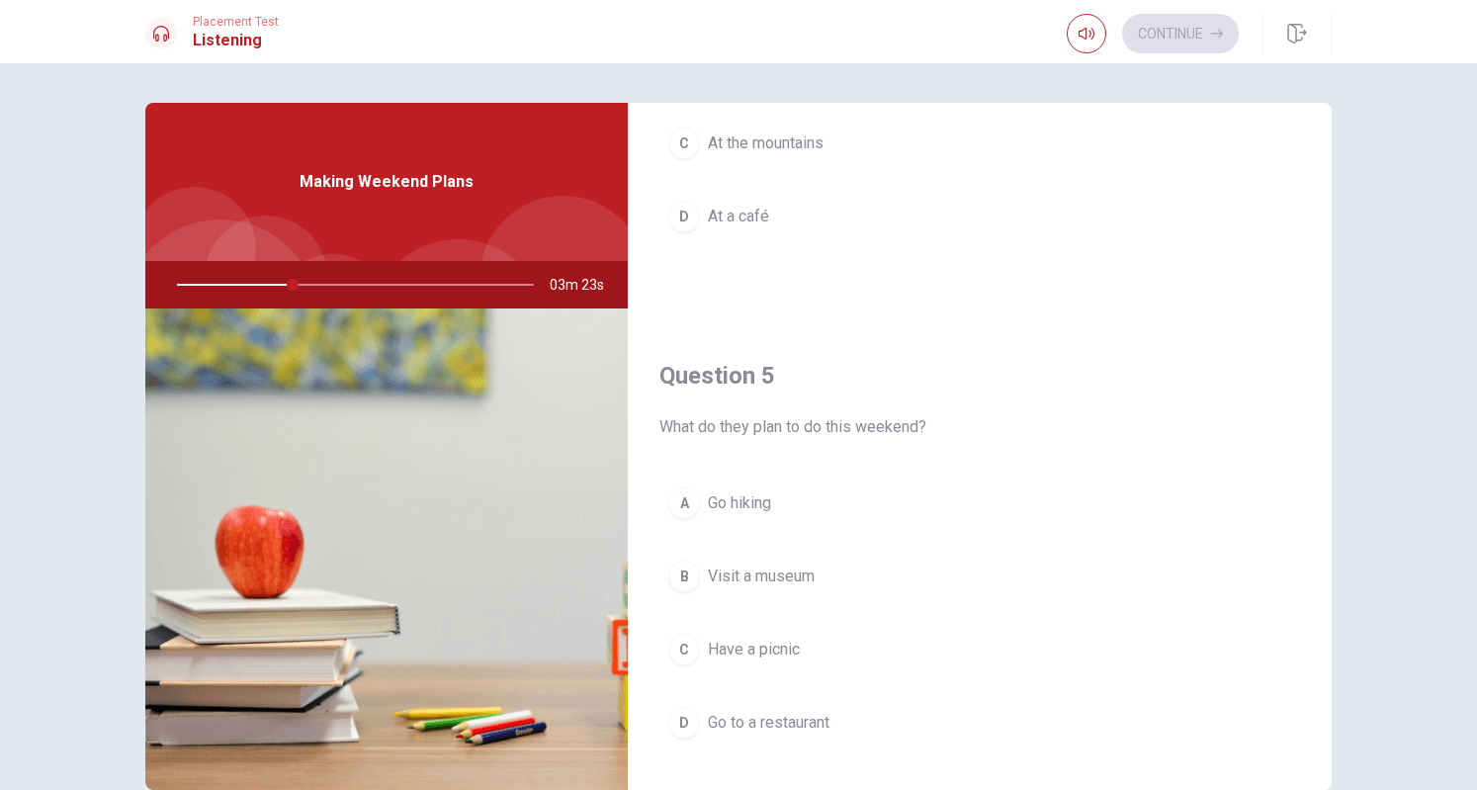
scroll to position [1813, 0]
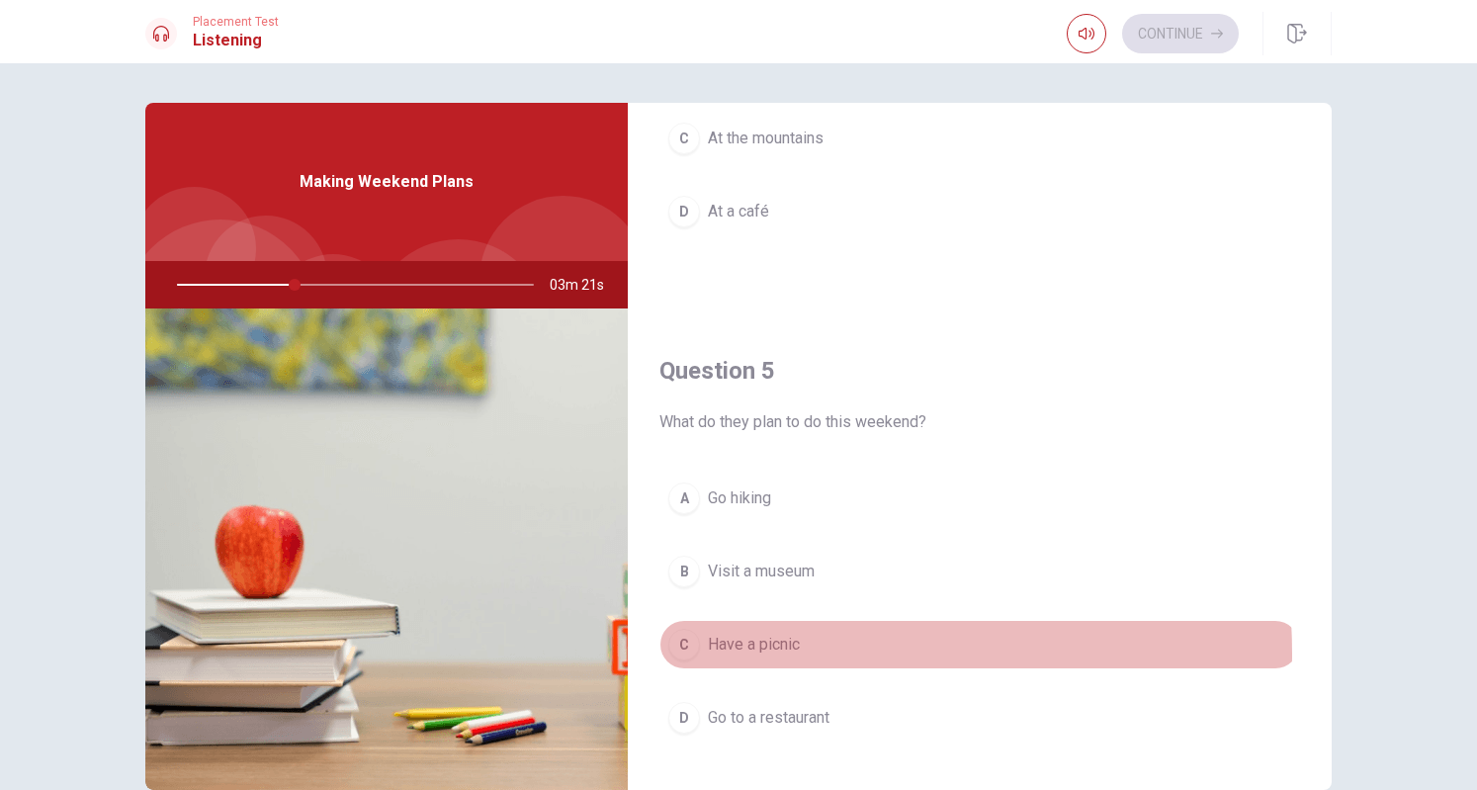
click at [680, 642] on div "C" at bounding box center [684, 645] width 32 height 32
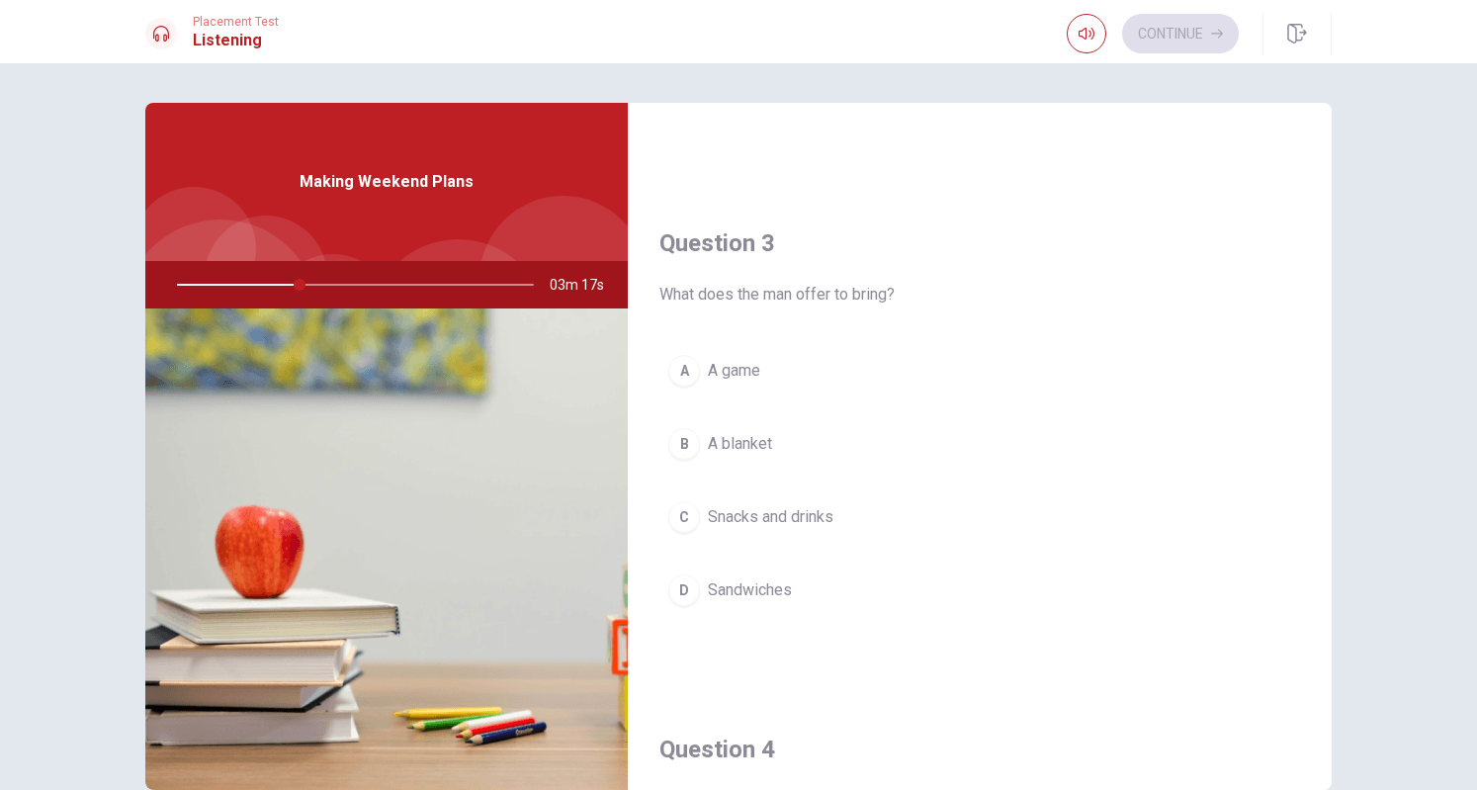
scroll to position [946, 0]
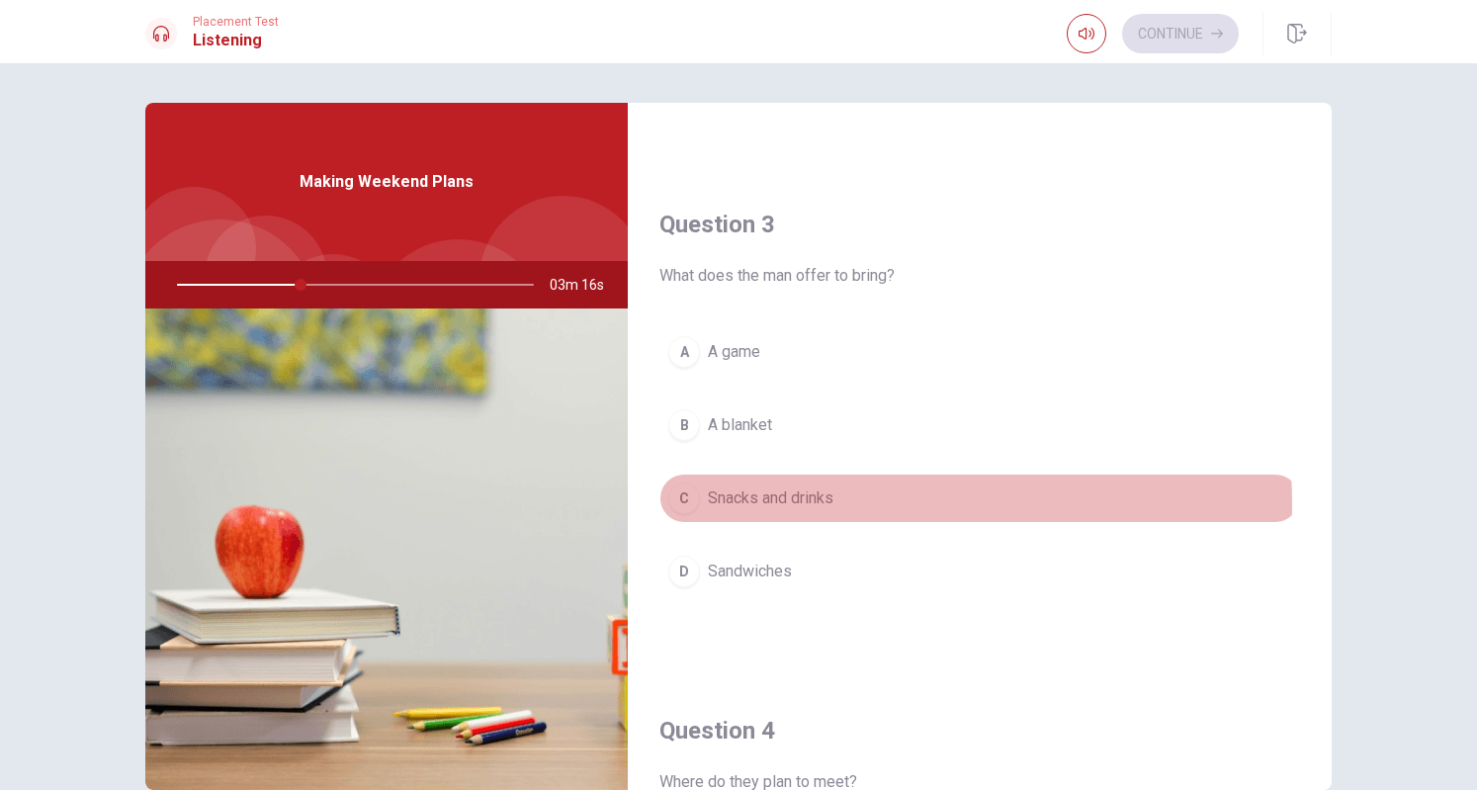
click at [811, 496] on span "Snacks and drinks" at bounding box center [771, 499] width 126 height 24
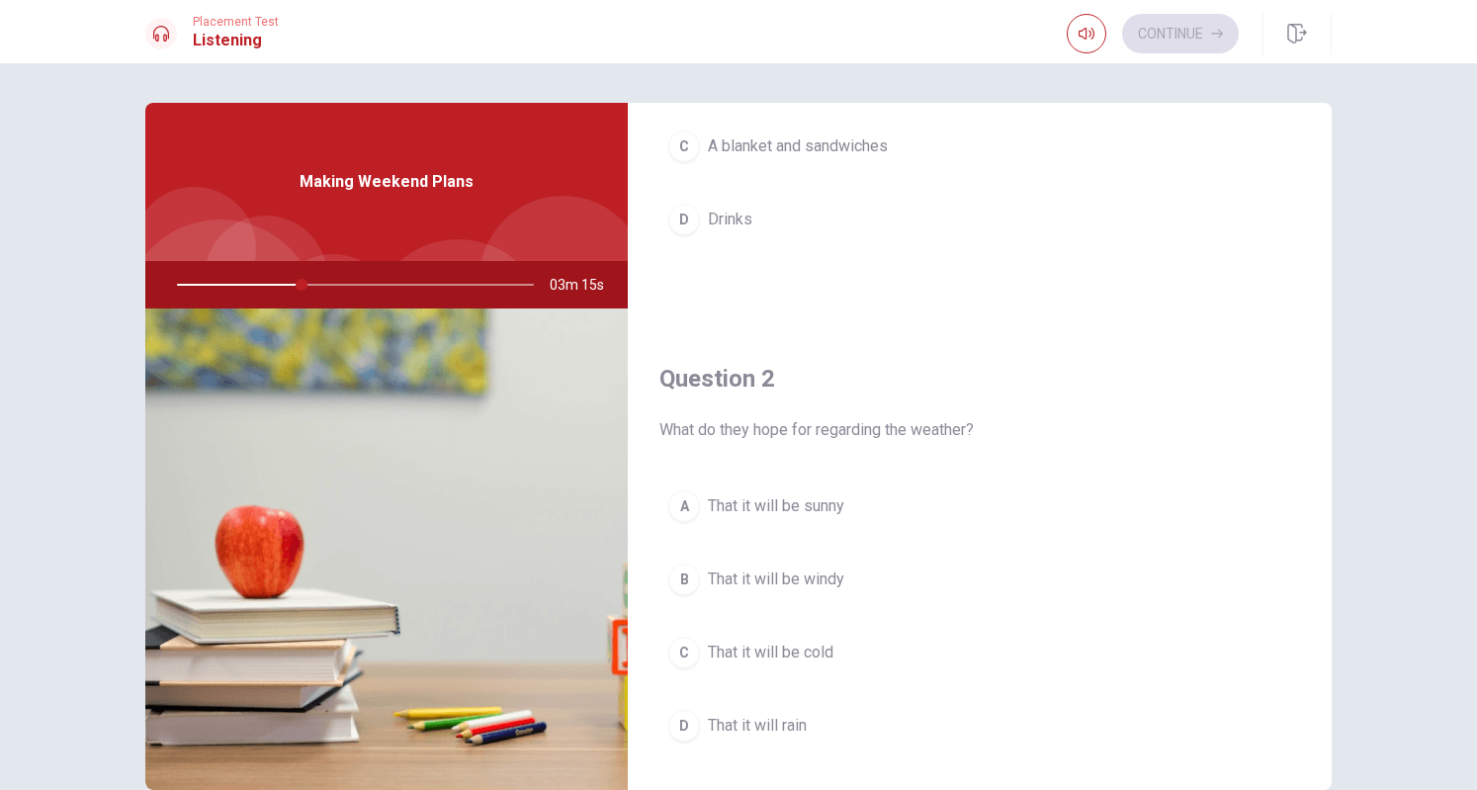
scroll to position [0, 0]
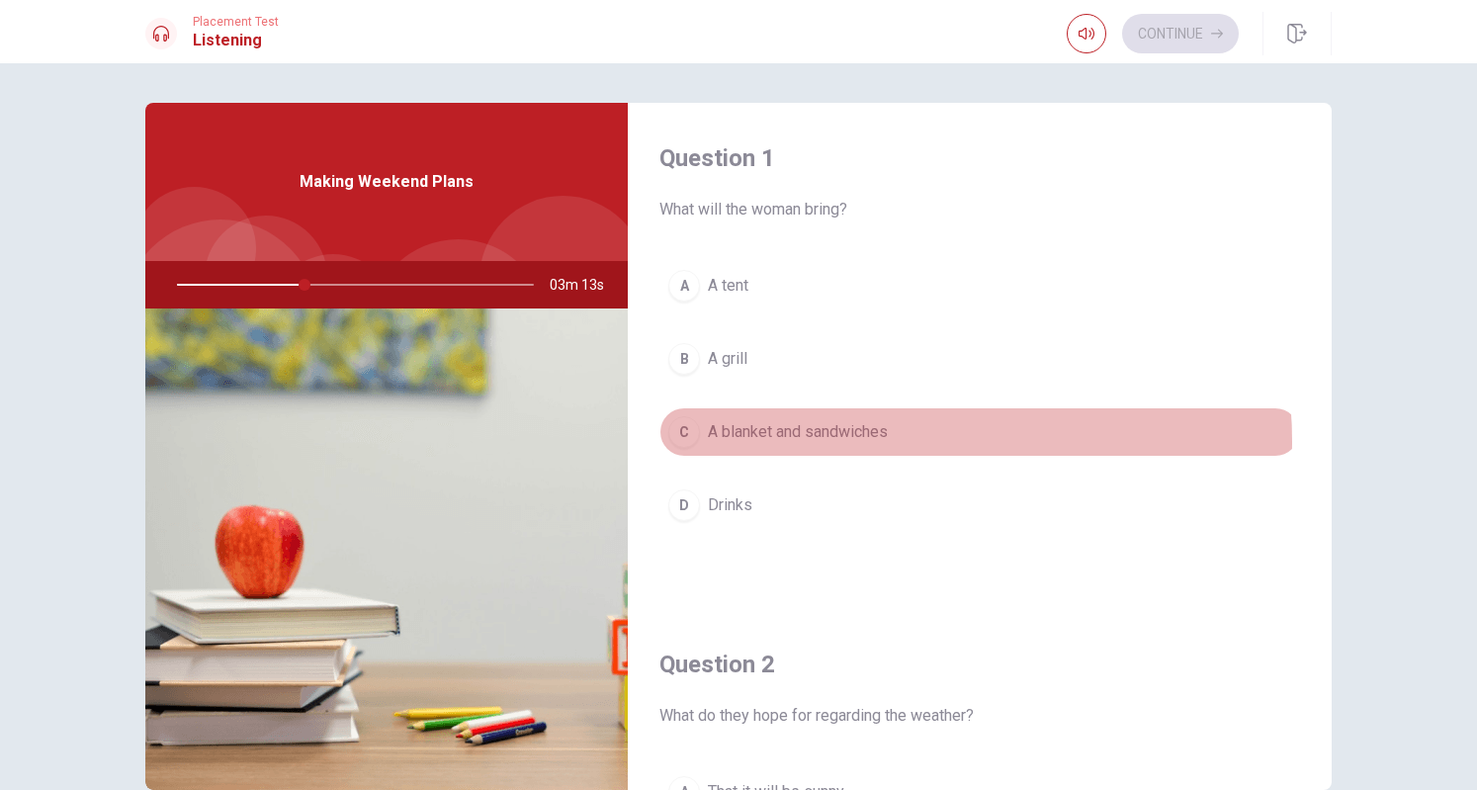
click at [848, 440] on span "A blanket and sandwiches" at bounding box center [798, 432] width 180 height 24
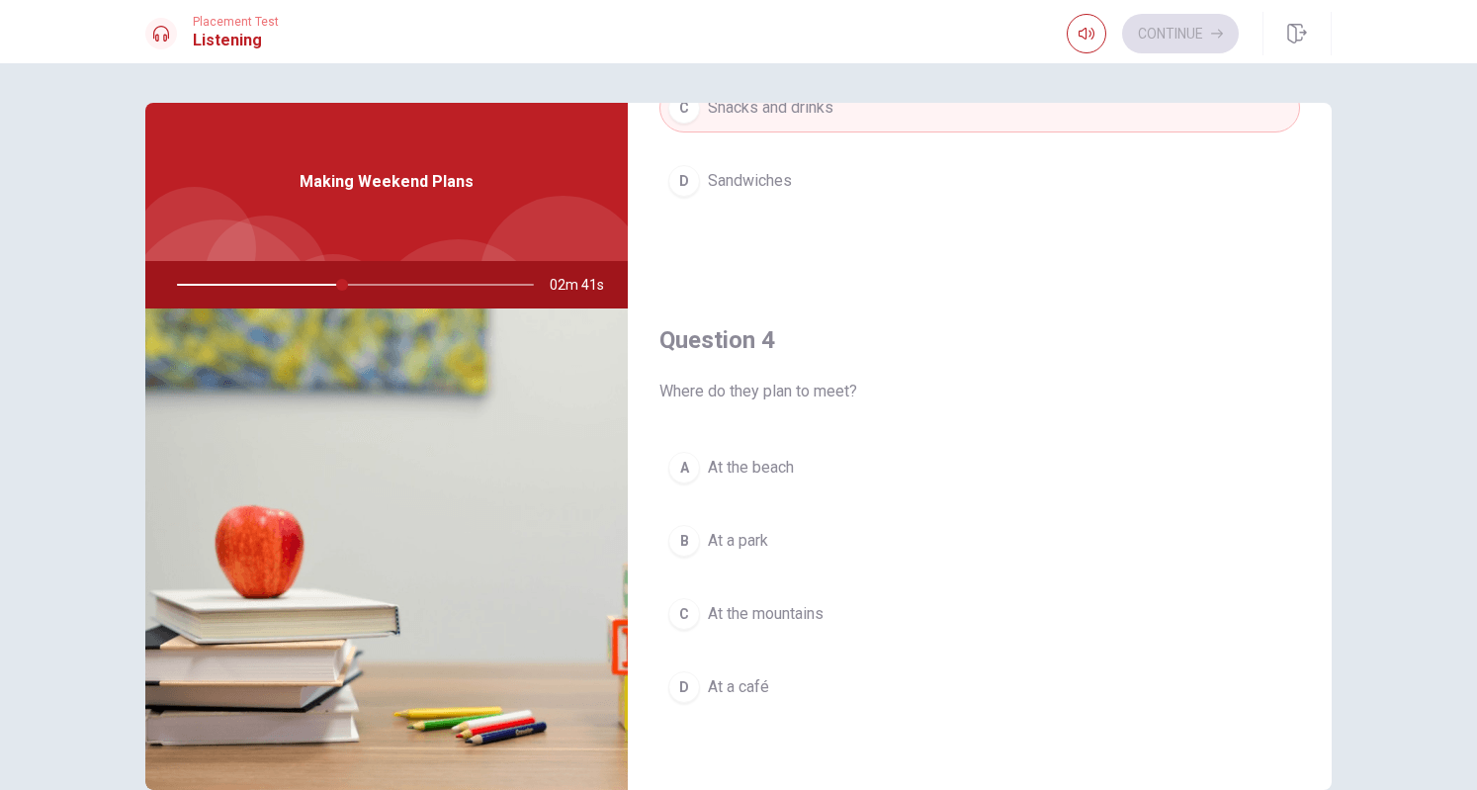
scroll to position [1343, 0]
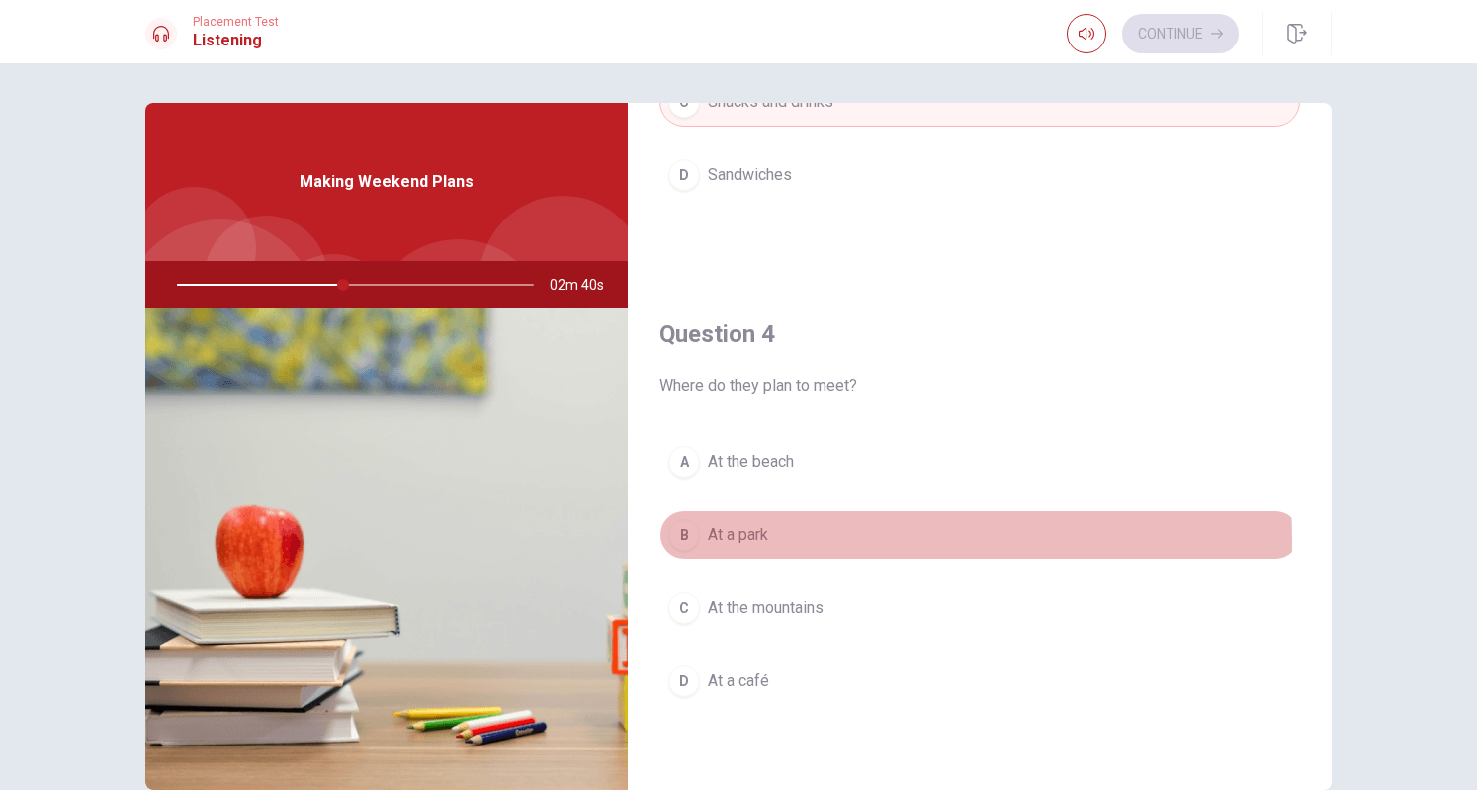
click at [757, 532] on span "At a park" at bounding box center [738, 535] width 60 height 24
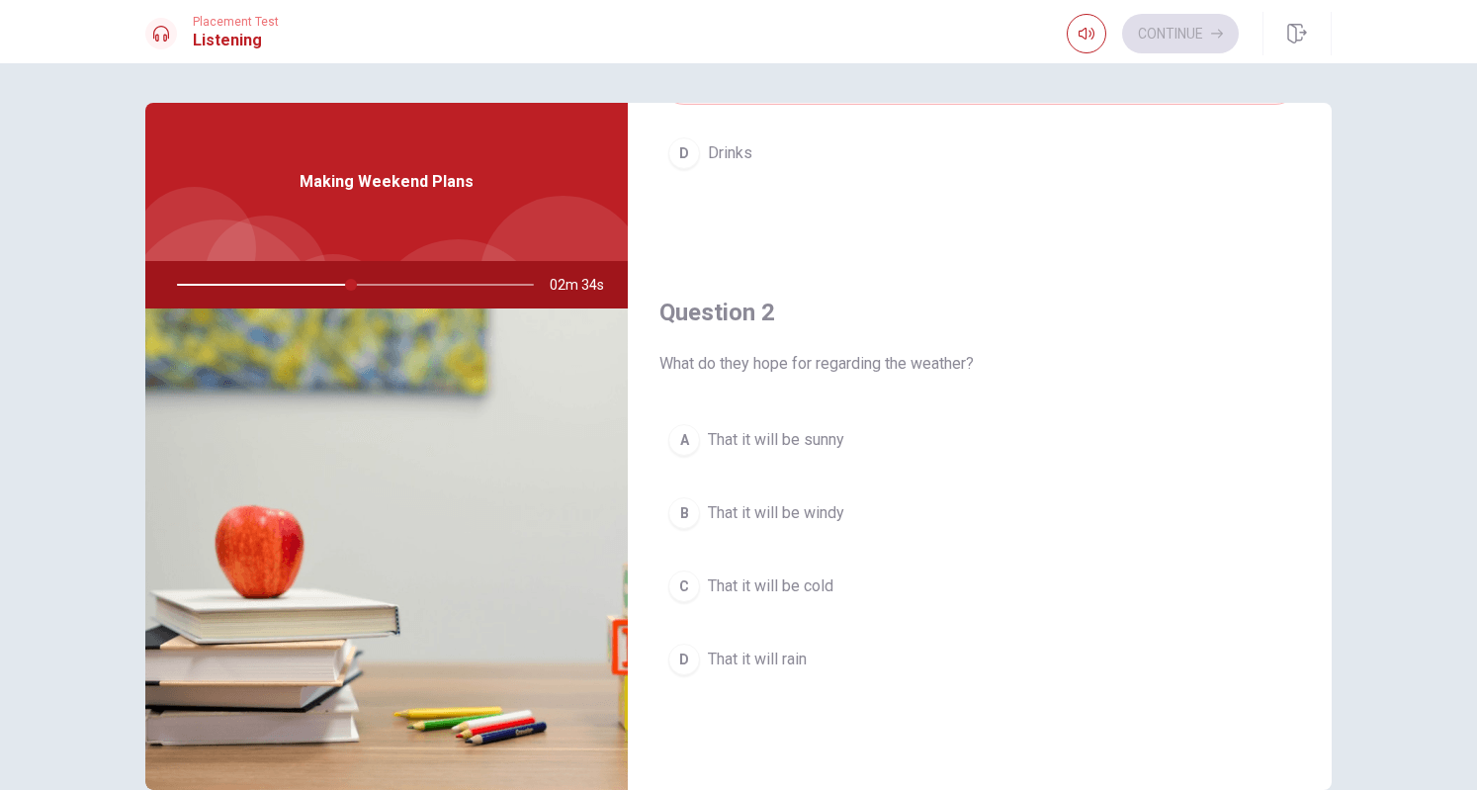
scroll to position [355, 0]
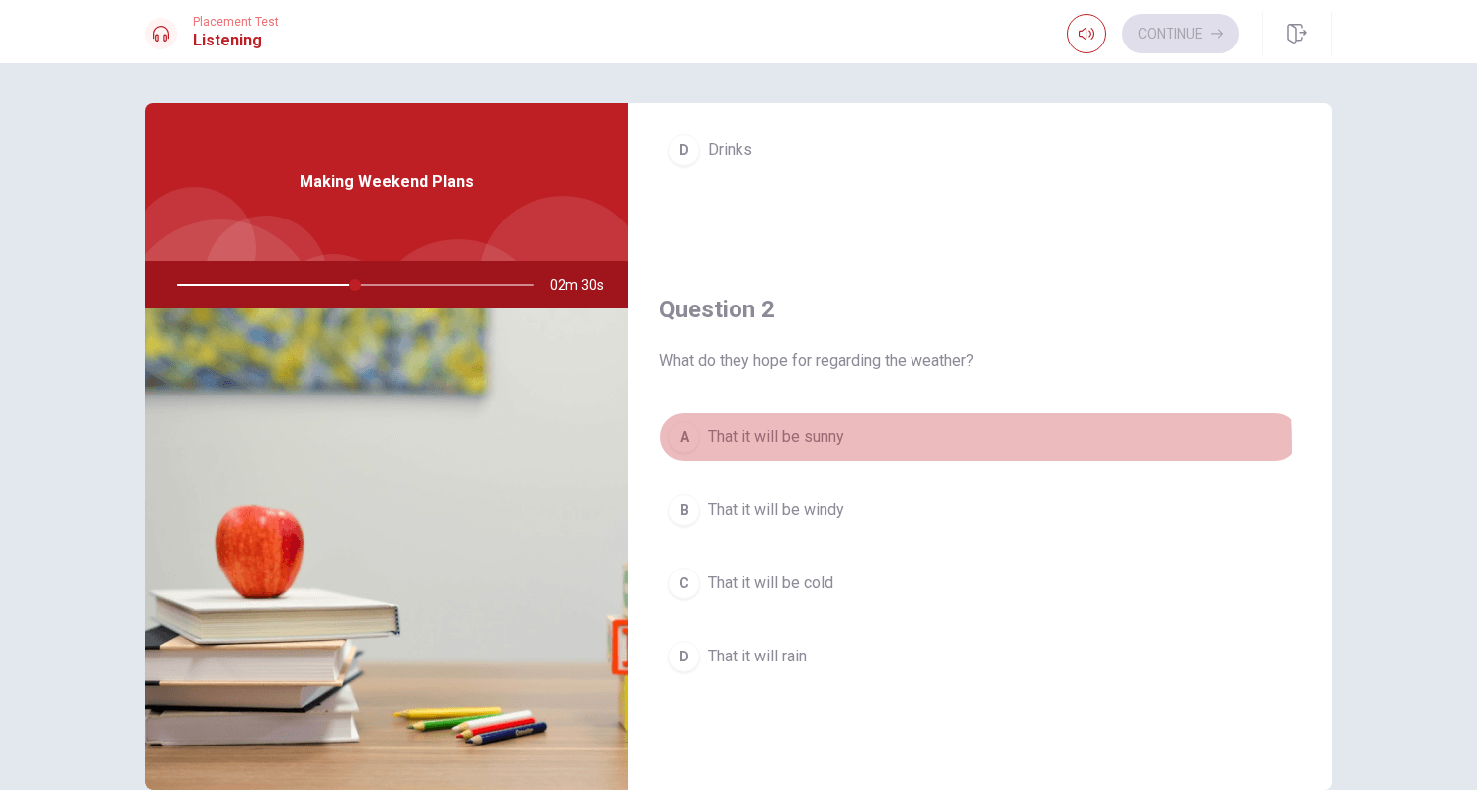
click at [780, 444] on span "That it will be sunny" at bounding box center [776, 437] width 136 height 24
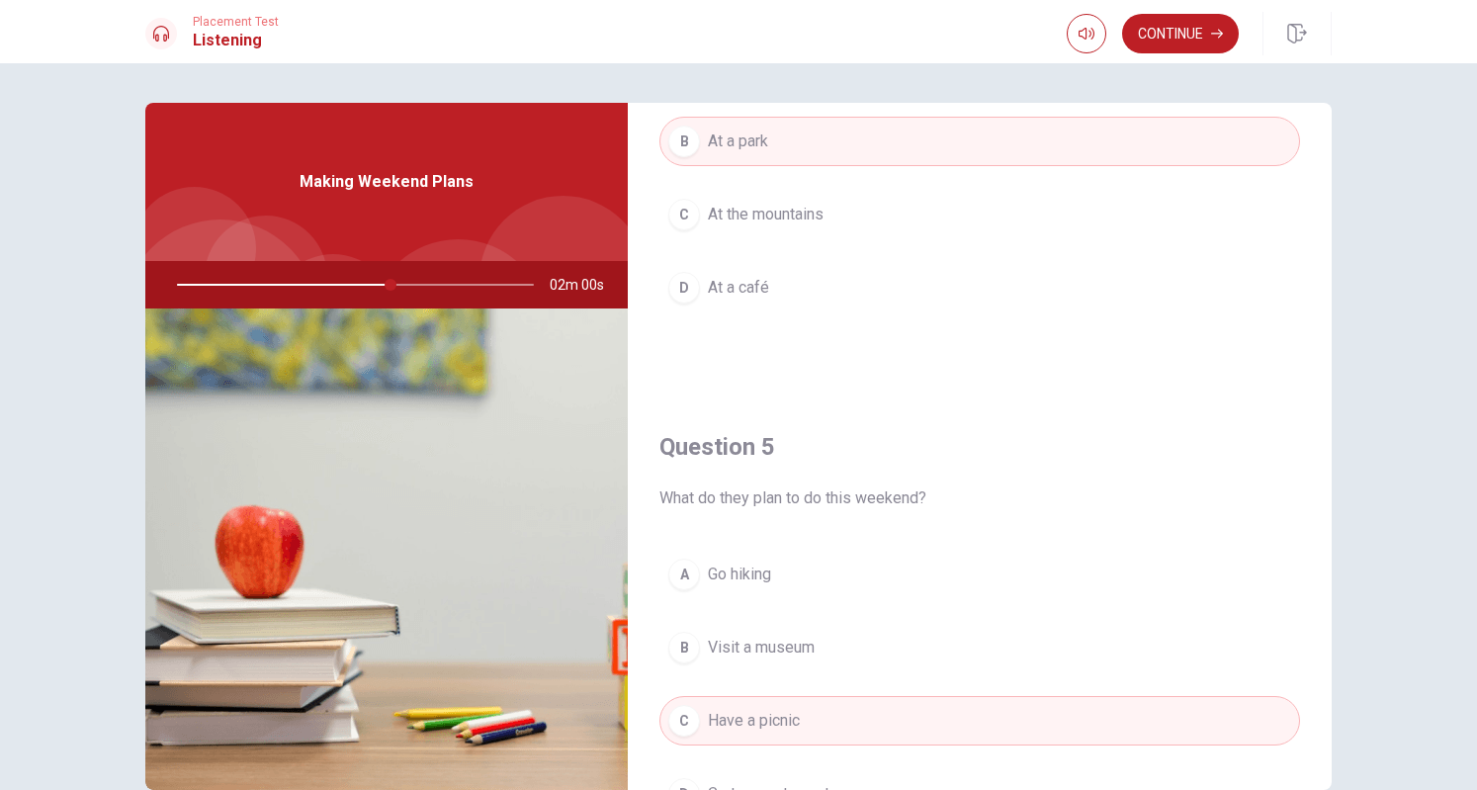
scroll to position [1830, 0]
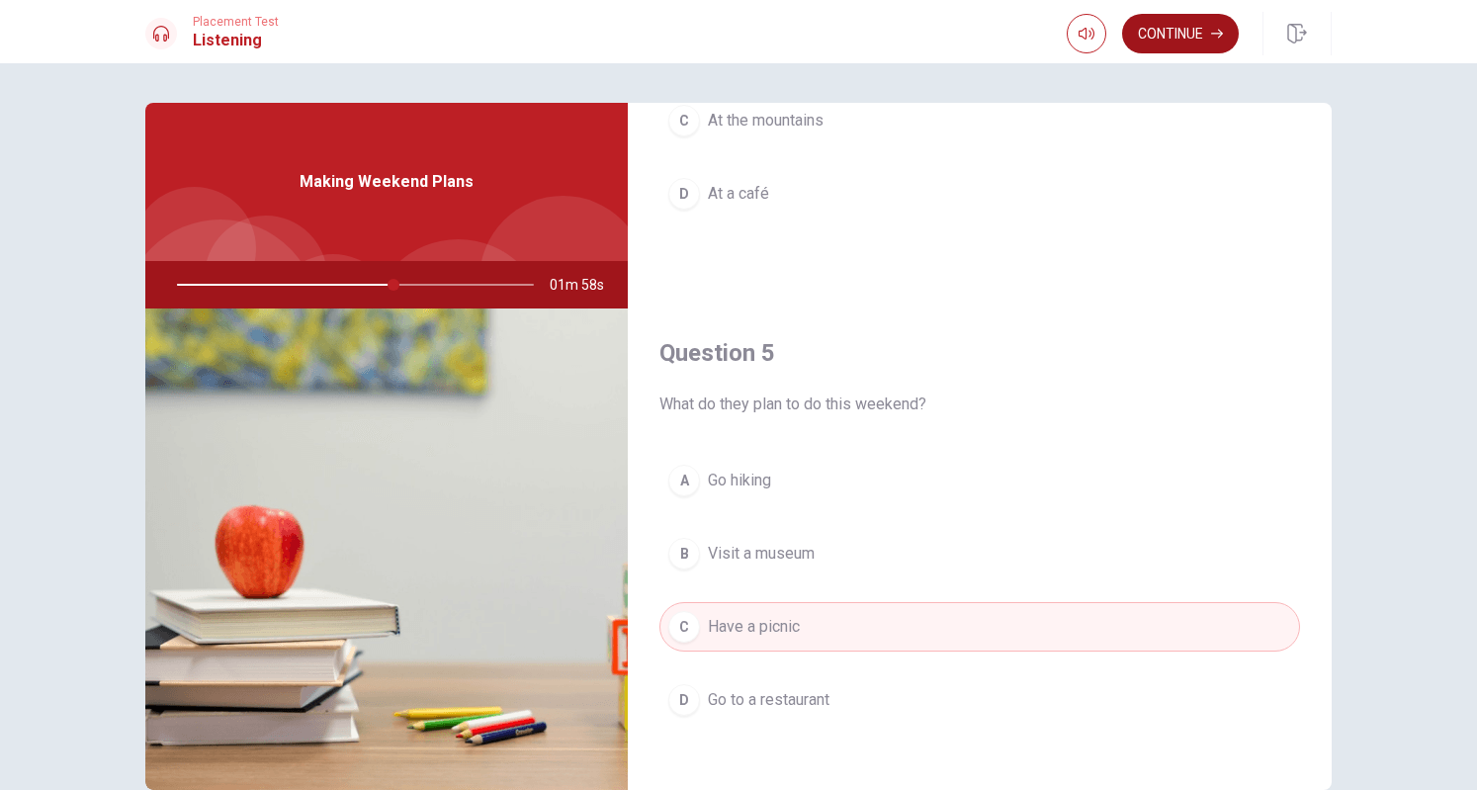
click at [1210, 29] on button "Continue" at bounding box center [1180, 34] width 117 height 40
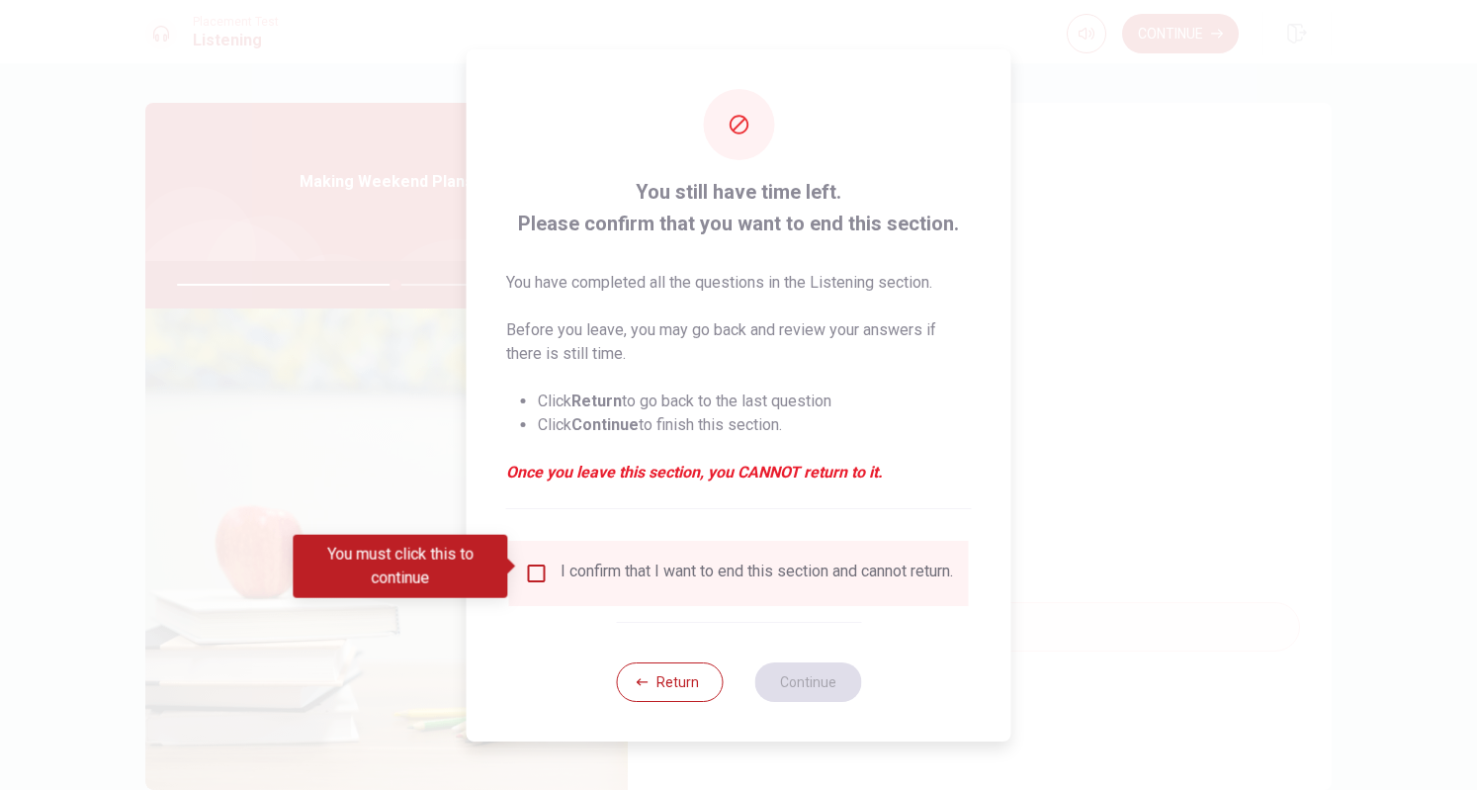
click at [696, 579] on div "I confirm that I want to end this section and cannot return." at bounding box center [757, 574] width 393 height 24
click at [541, 568] on input "You must click this to continue" at bounding box center [537, 574] width 24 height 24
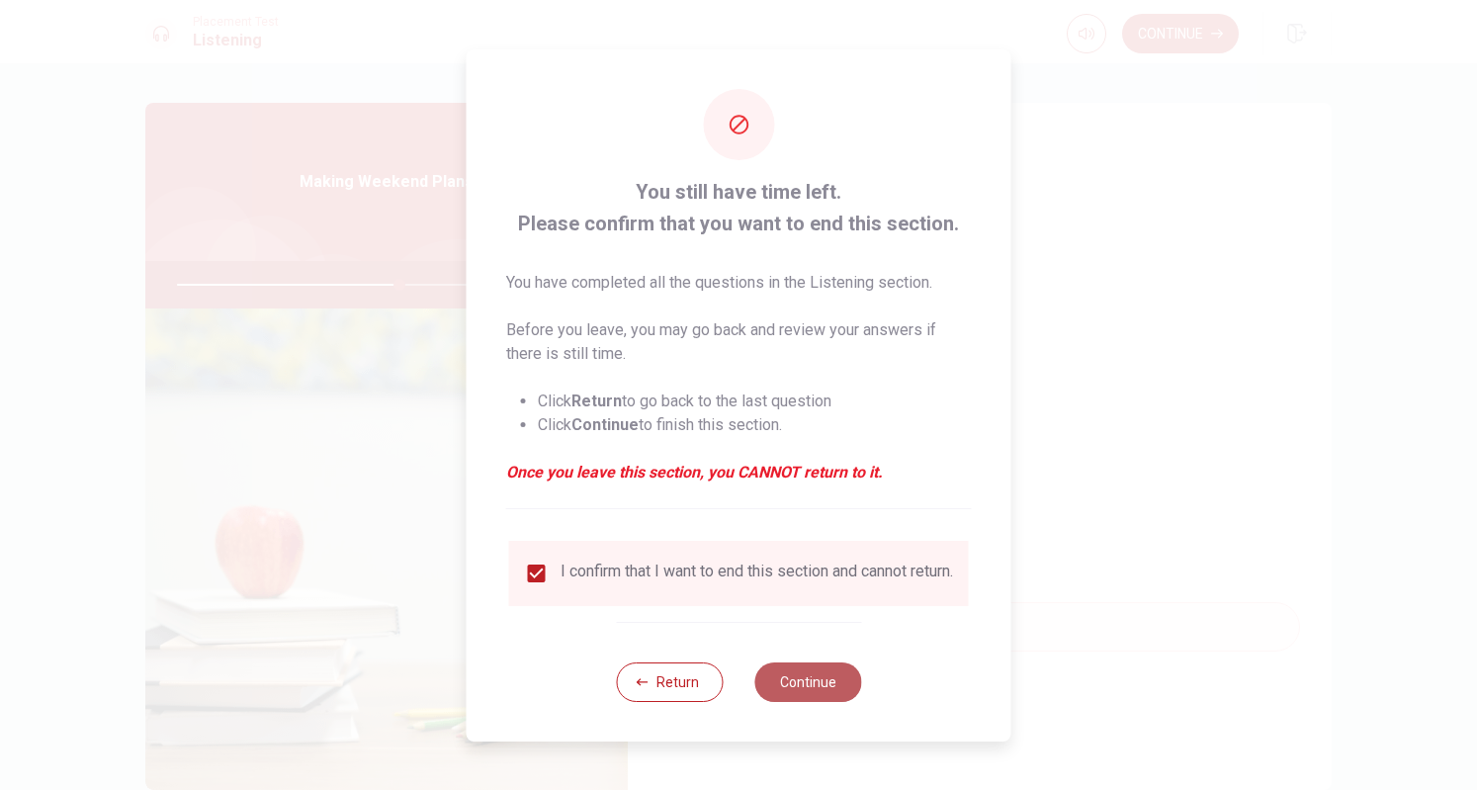
click at [821, 691] on button "Continue" at bounding box center [808, 683] width 107 height 40
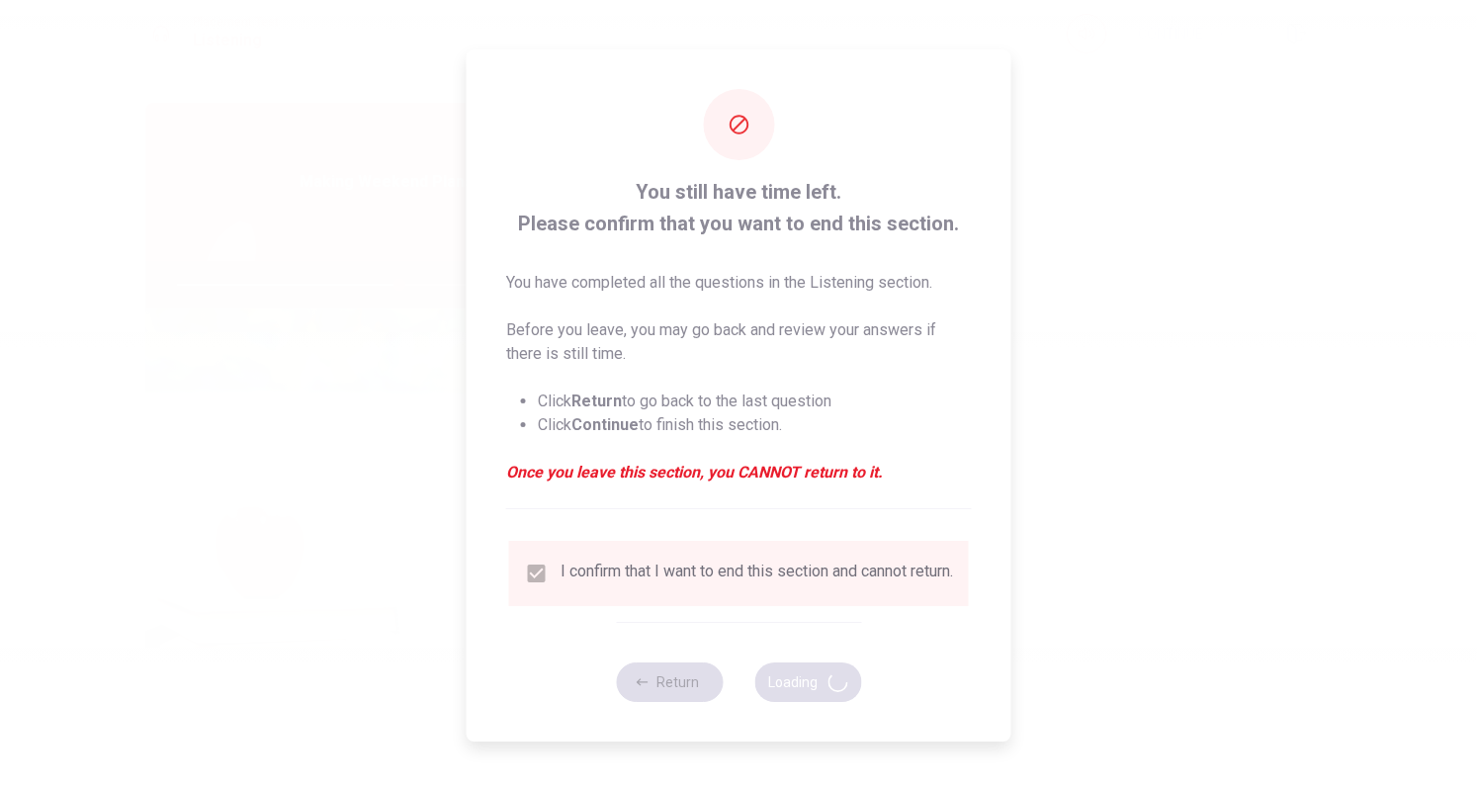
type input "63"
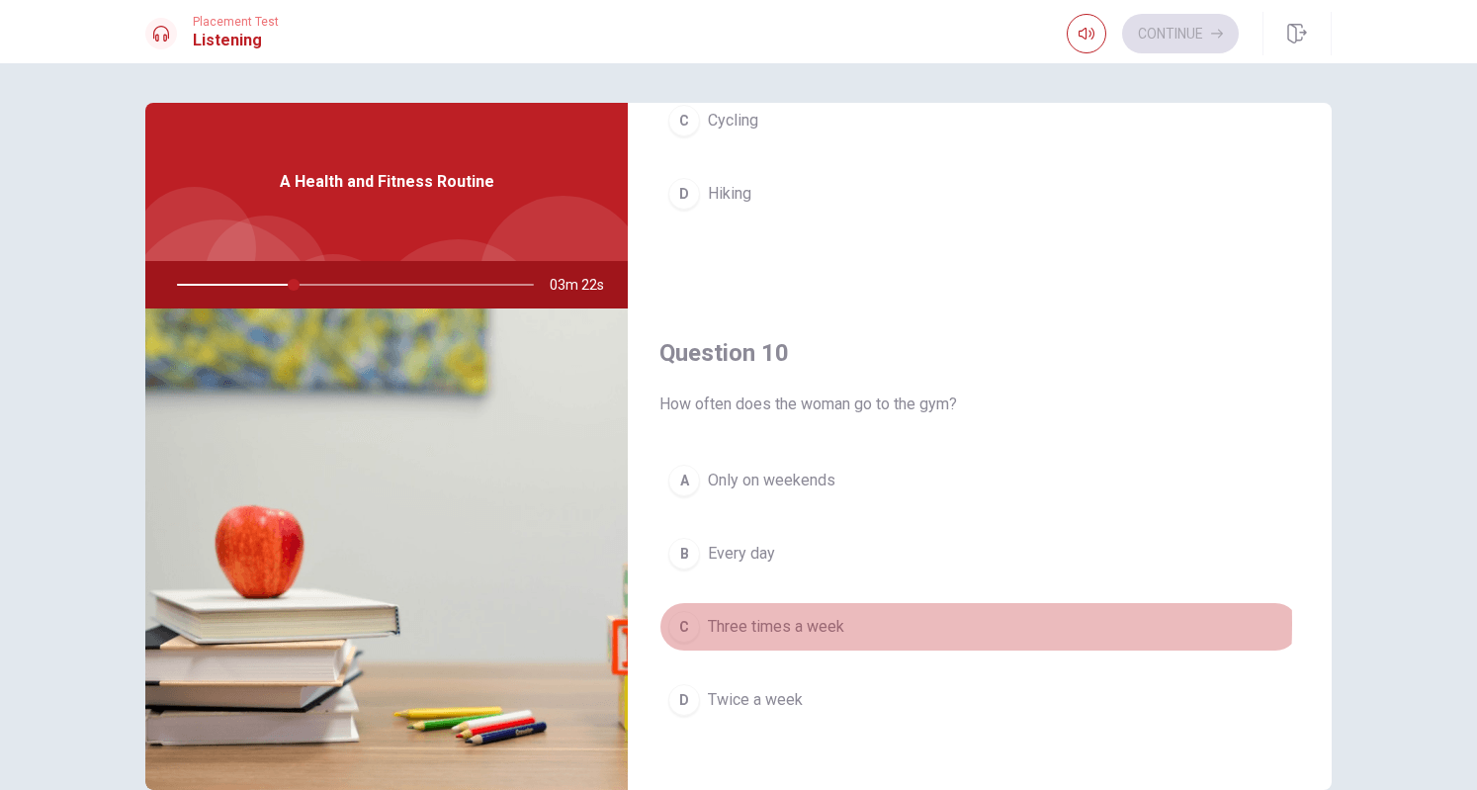
click at [797, 615] on span "Three times a week" at bounding box center [776, 627] width 136 height 24
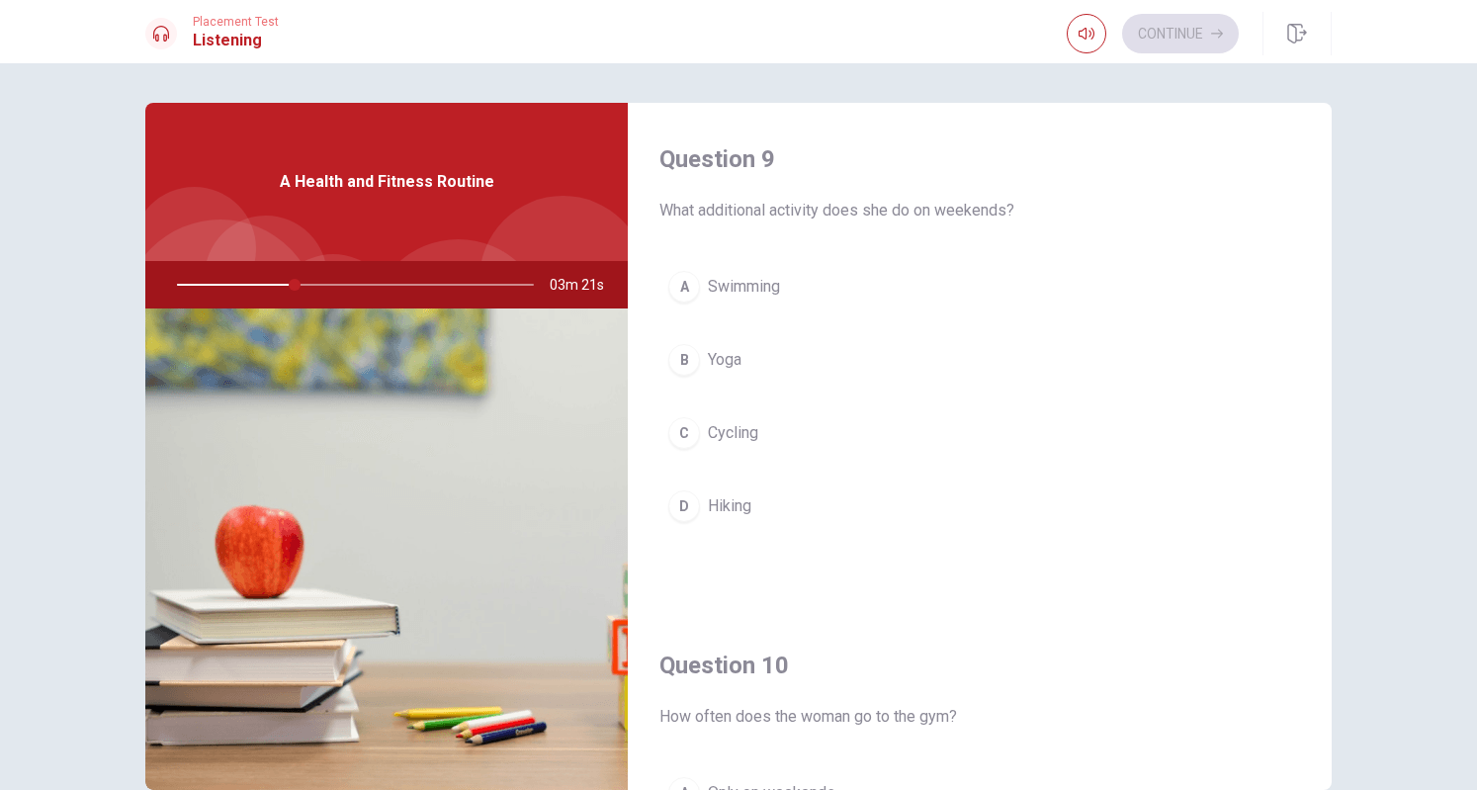
scroll to position [1494, 0]
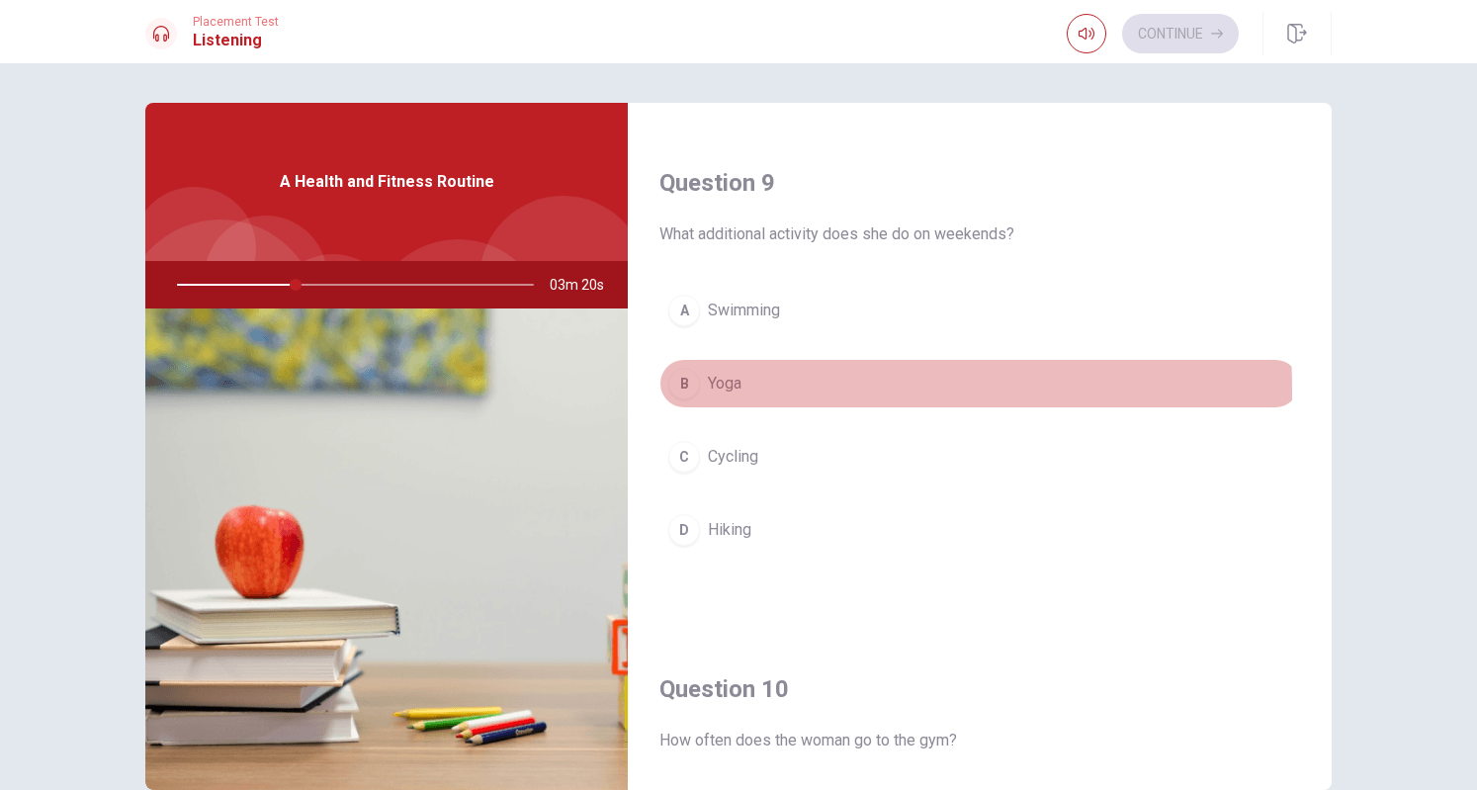
click at [724, 381] on span "Yoga" at bounding box center [725, 384] width 34 height 24
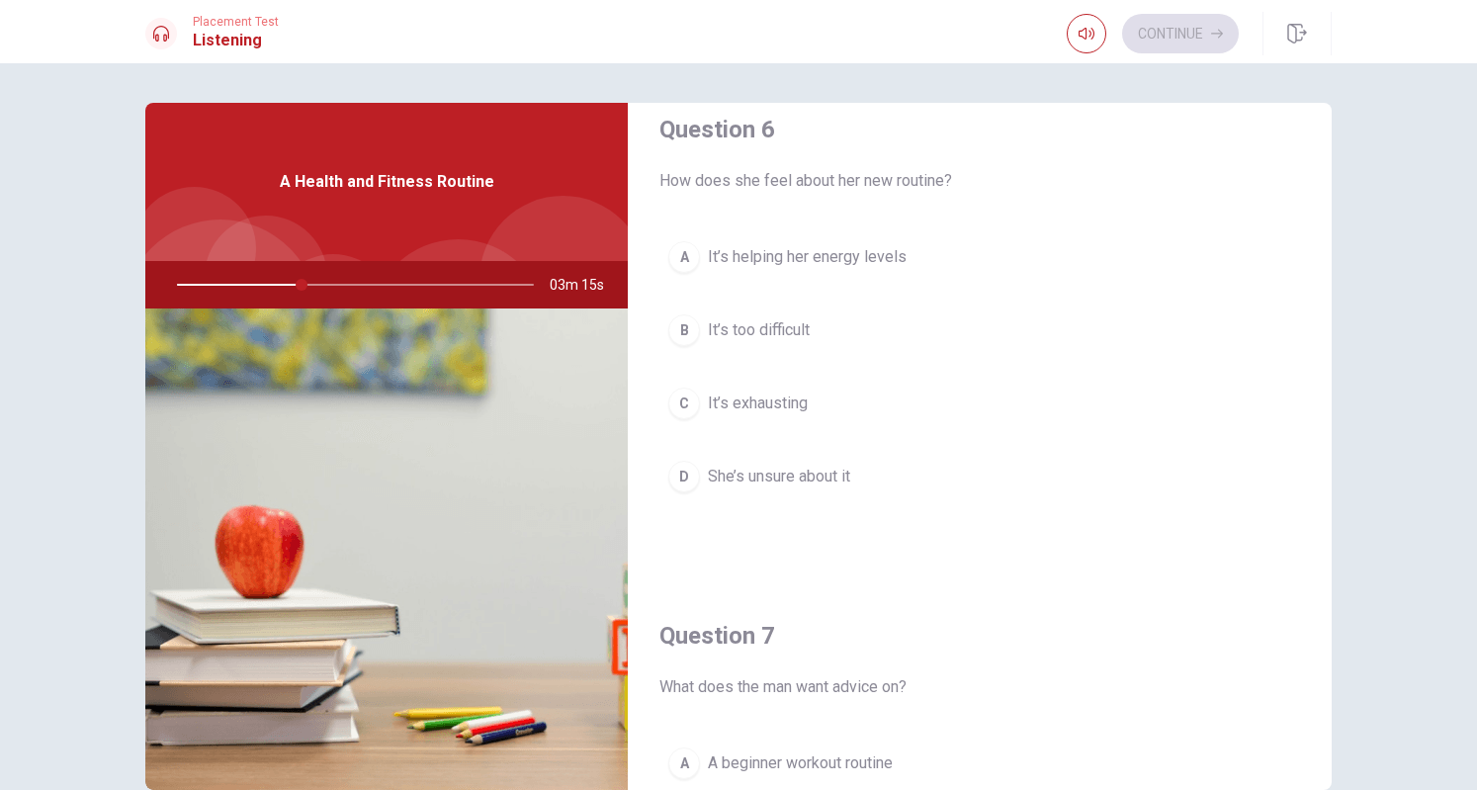
scroll to position [0, 0]
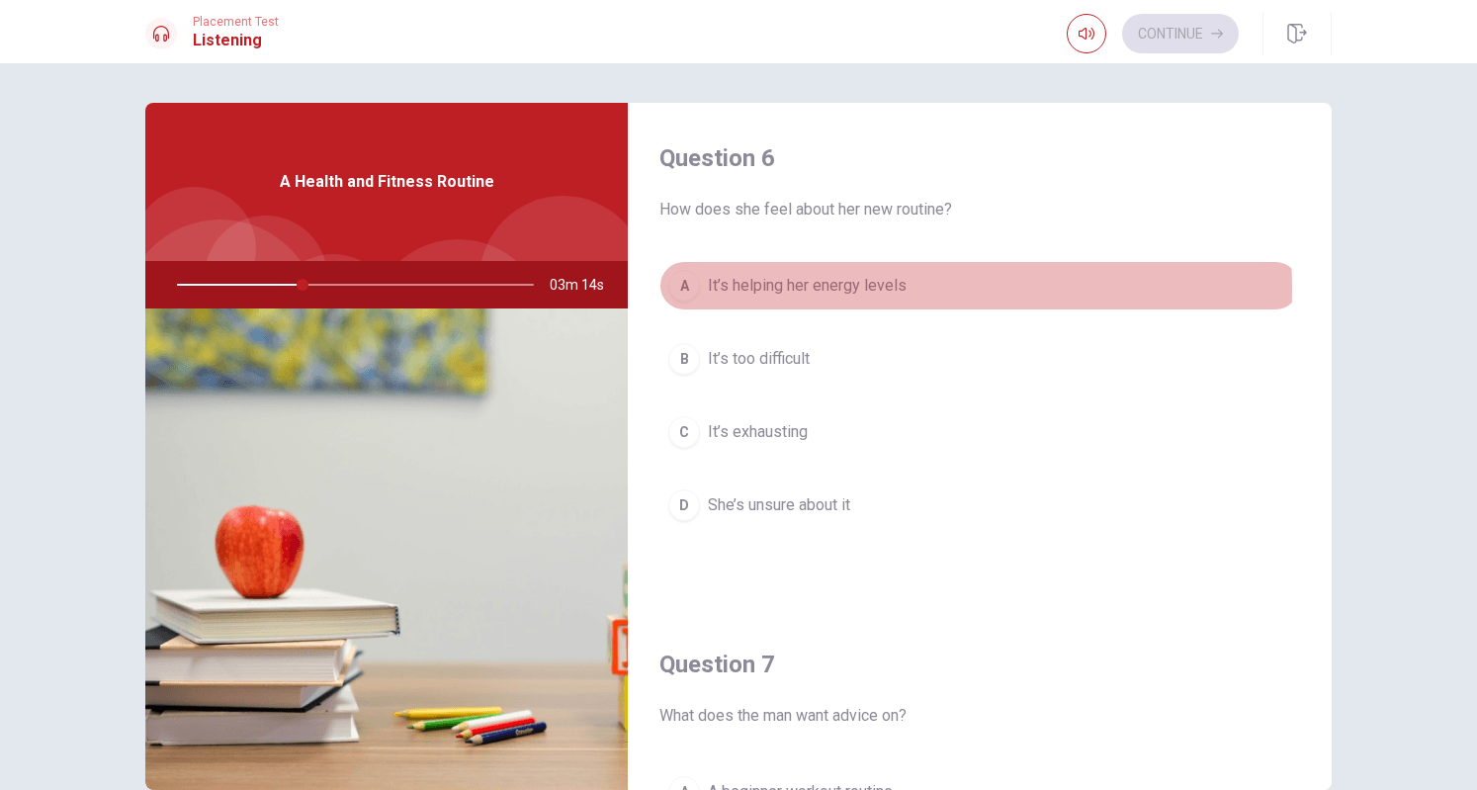
click at [863, 289] on span "It’s helping her energy levels" at bounding box center [807, 286] width 199 height 24
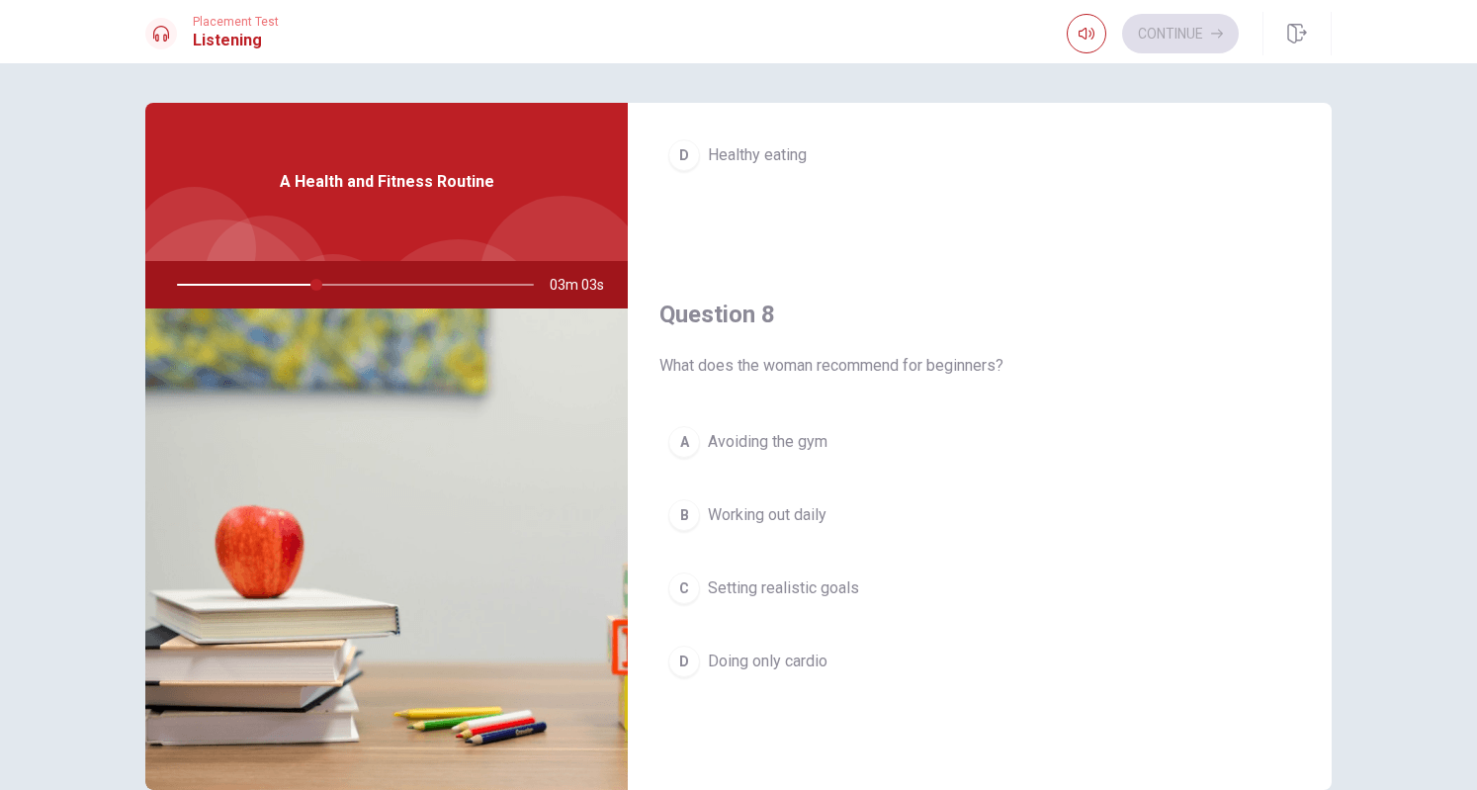
scroll to position [859, 0]
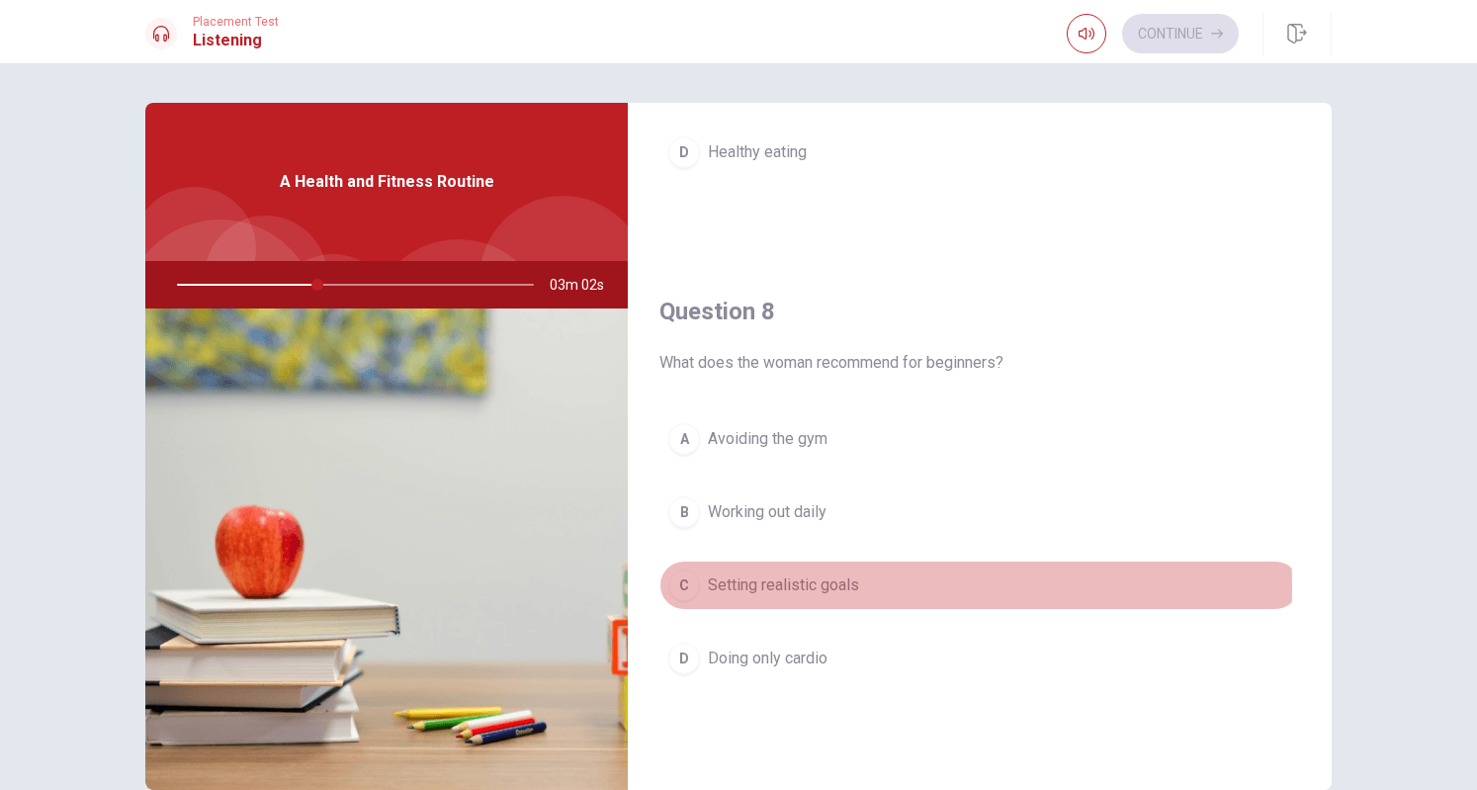
click at [791, 580] on span "Setting realistic goals" at bounding box center [783, 586] width 151 height 24
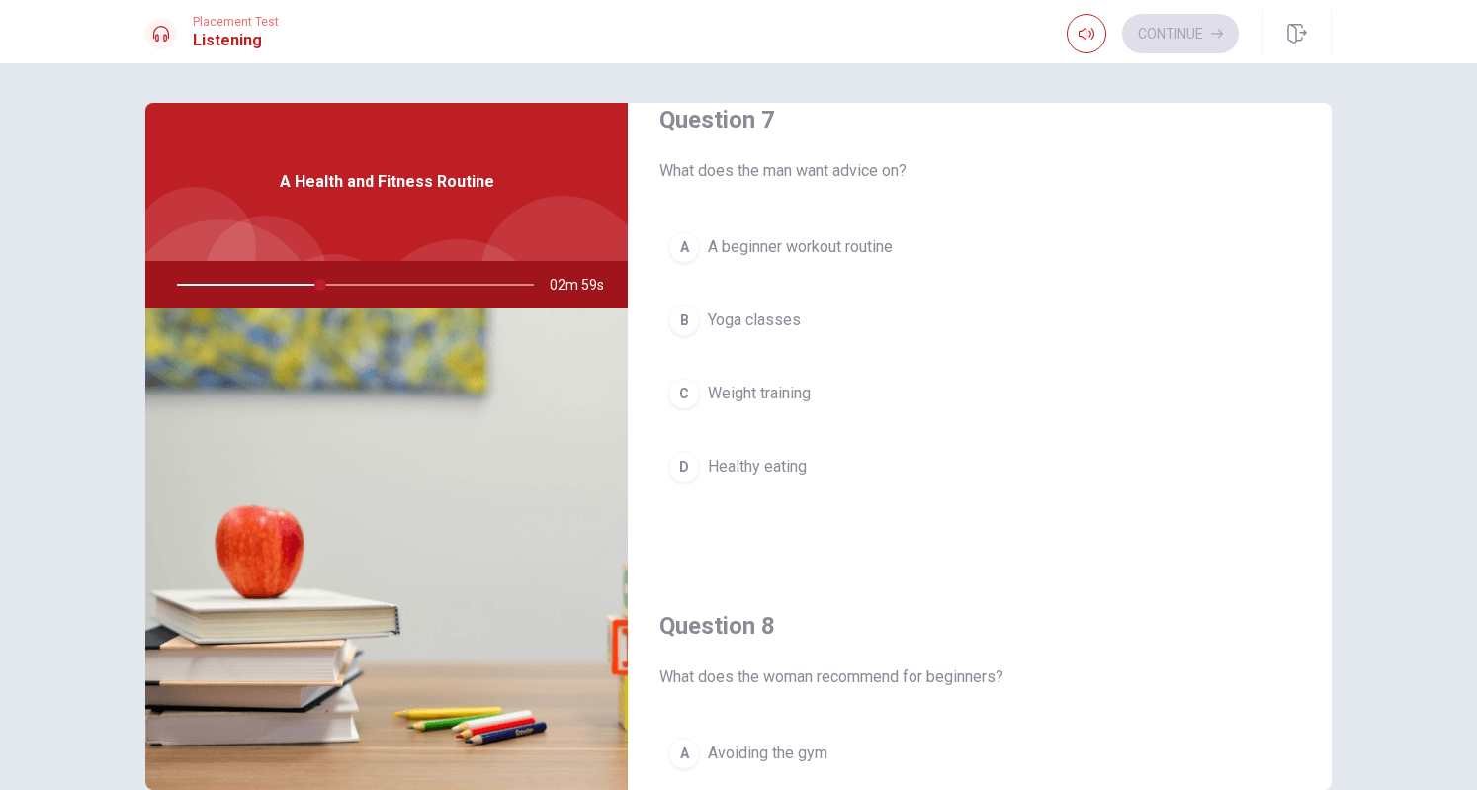
scroll to position [349, 0]
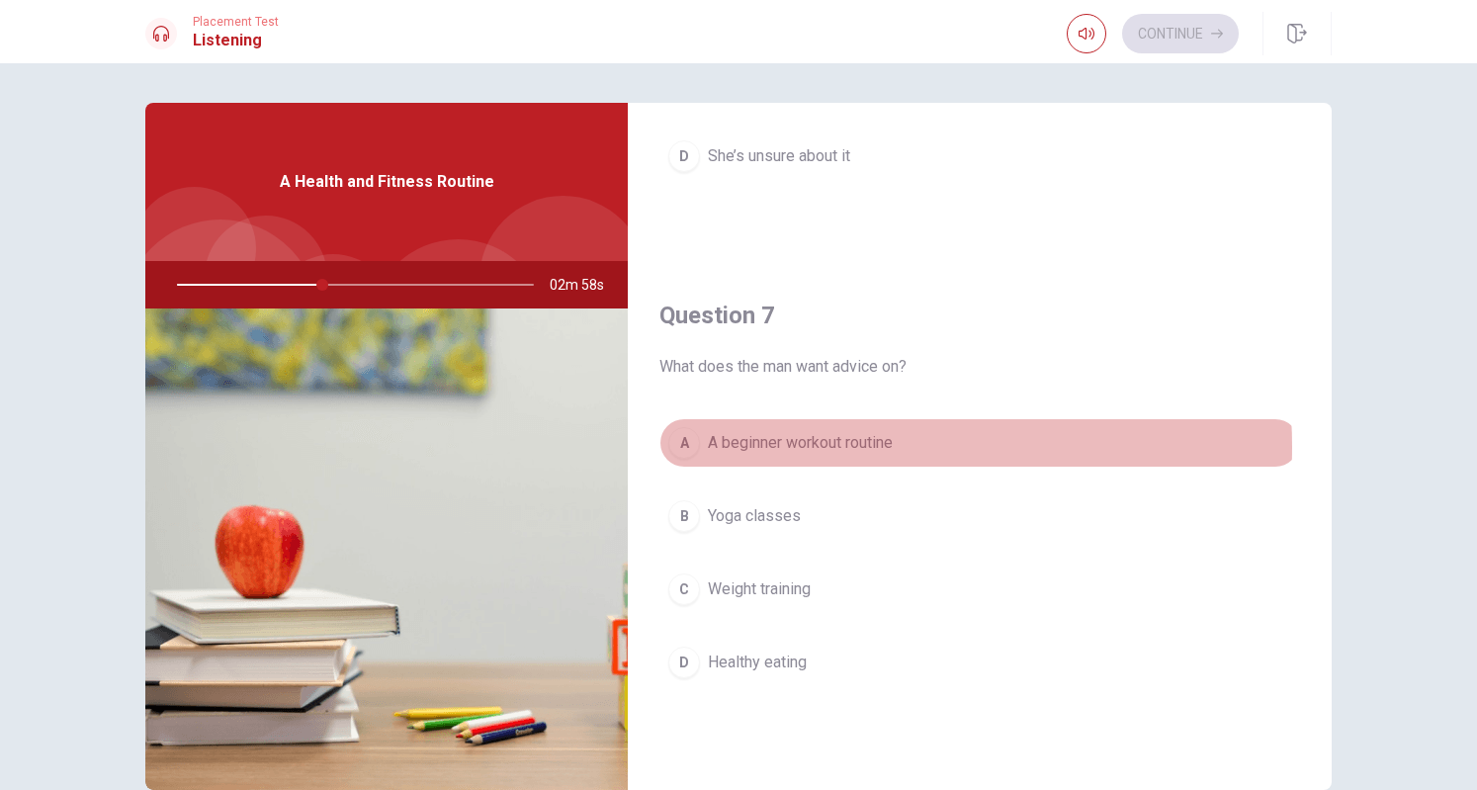
click at [837, 444] on span "A beginner workout routine" at bounding box center [800, 443] width 185 height 24
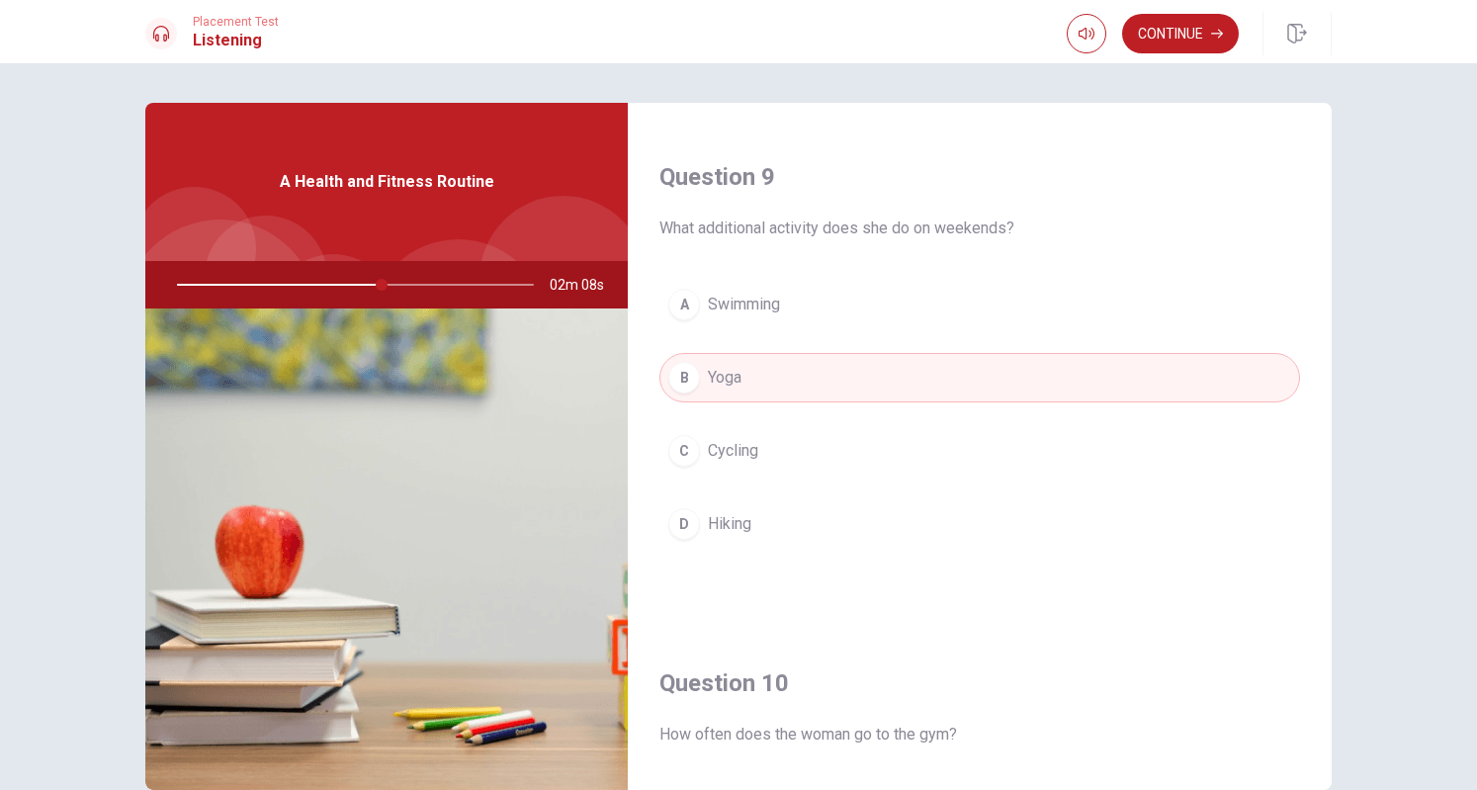
scroll to position [1830, 0]
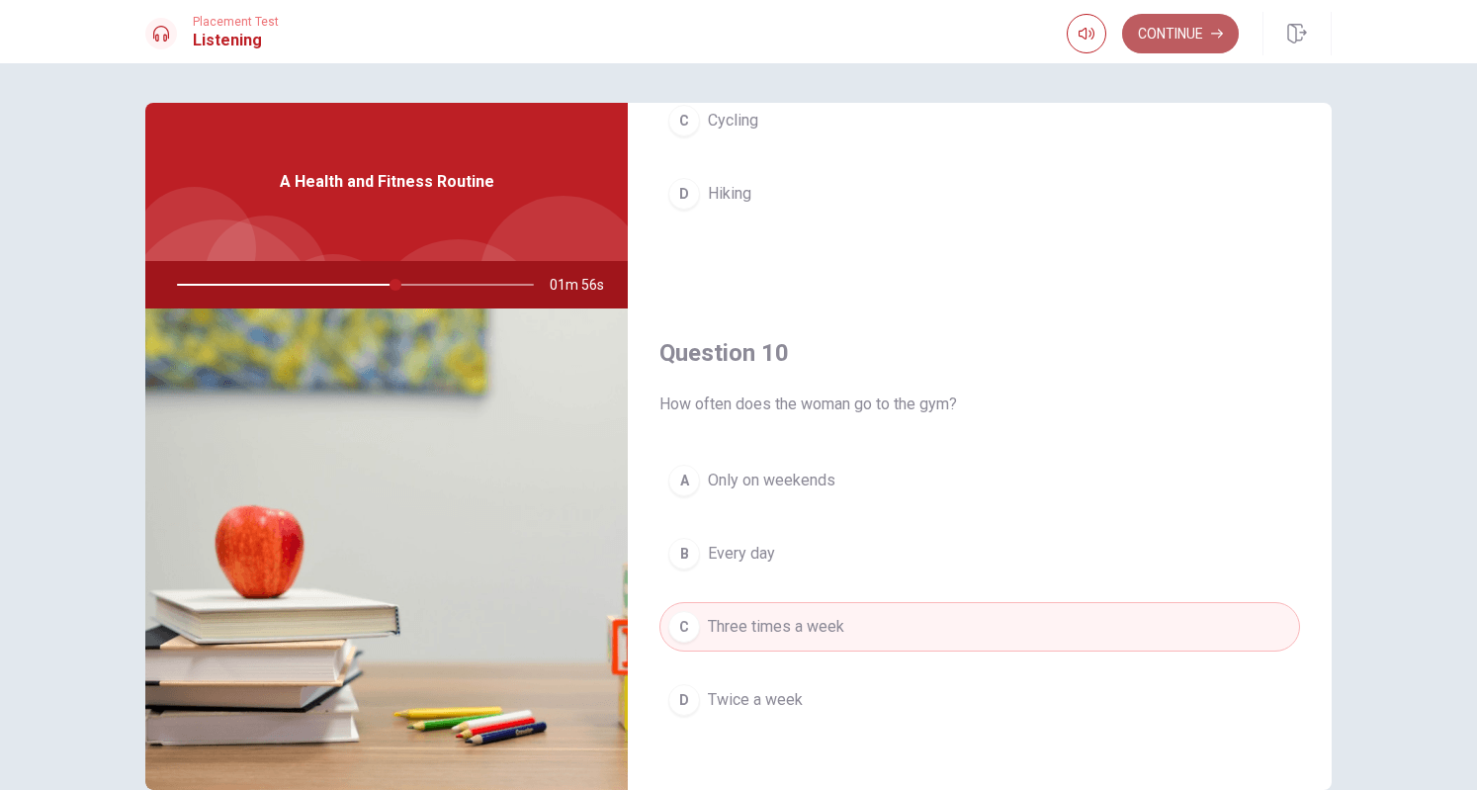
click at [1193, 45] on button "Continue" at bounding box center [1180, 34] width 117 height 40
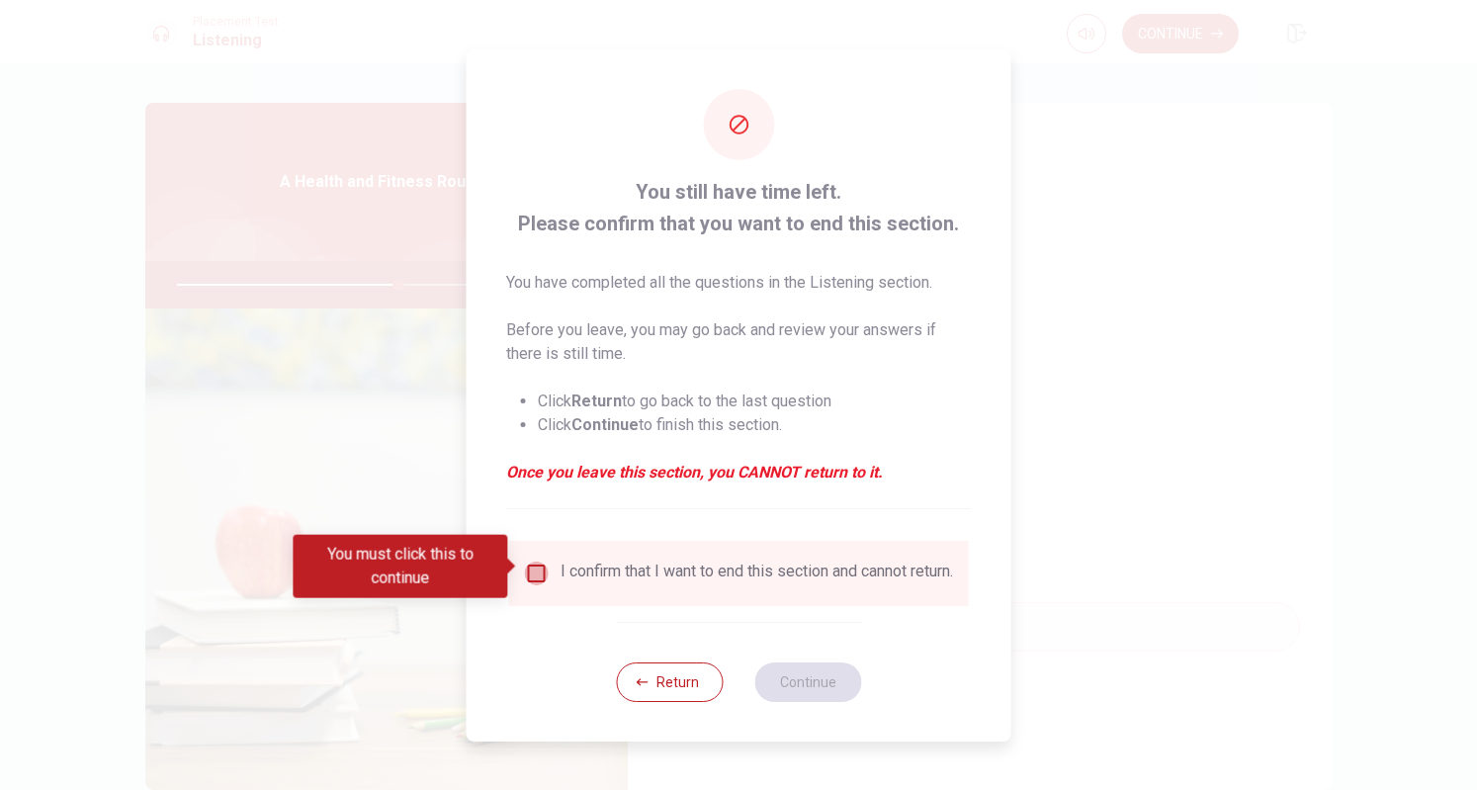
click at [539, 566] on input "You must click this to continue" at bounding box center [537, 574] width 24 height 24
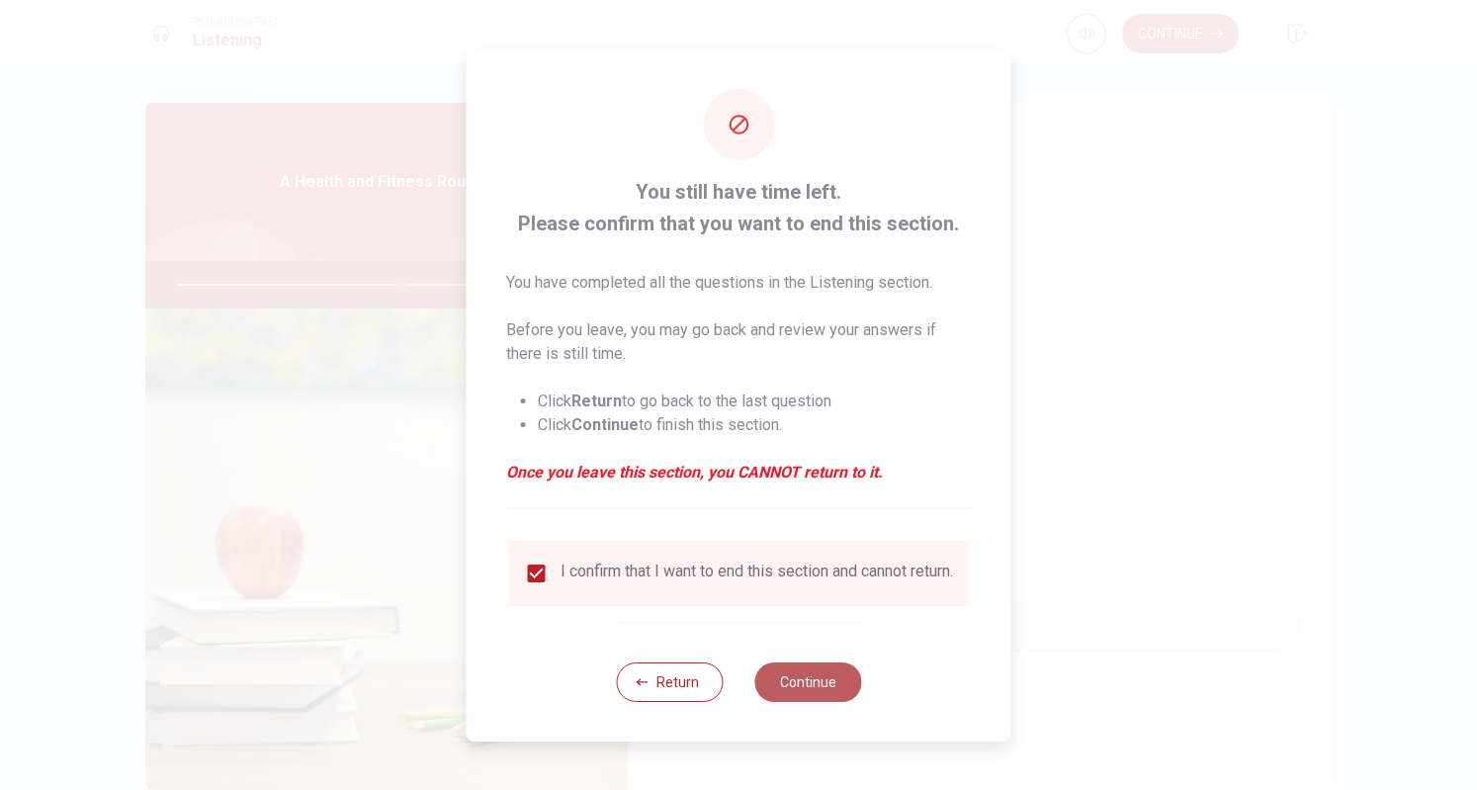
click at [818, 688] on button "Continue" at bounding box center [808, 683] width 107 height 40
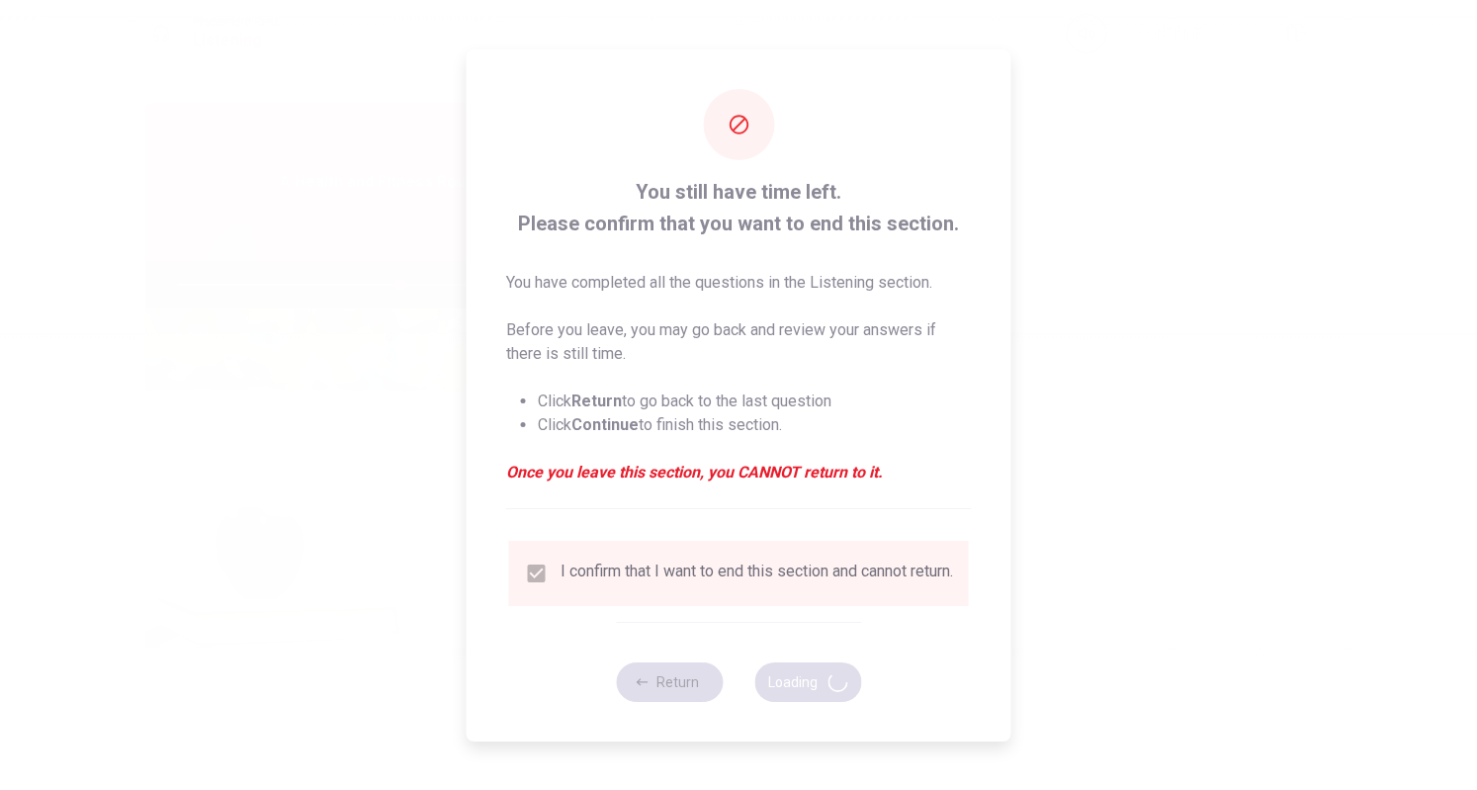
type input "63"
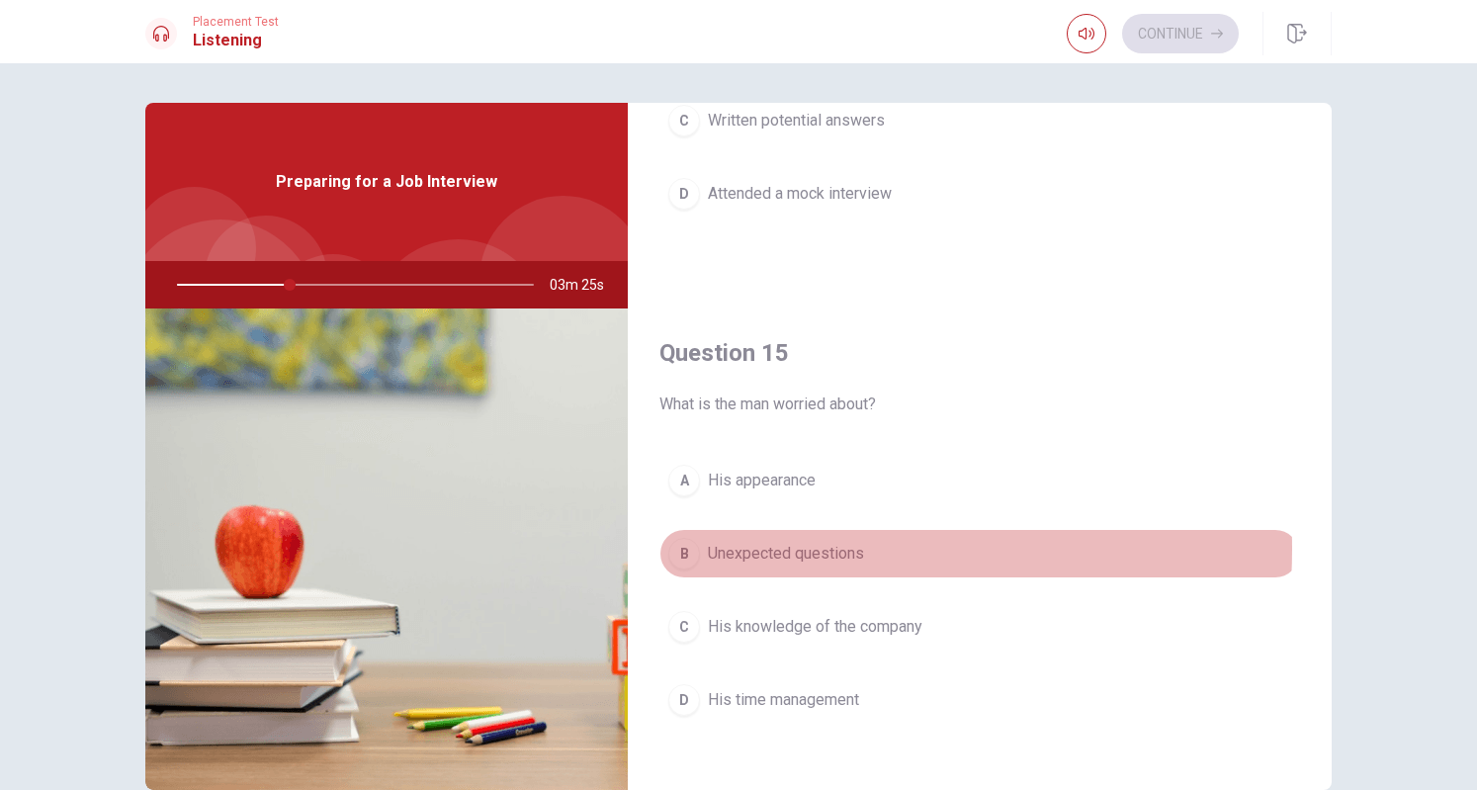
click at [759, 542] on span "Unexpected questions" at bounding box center [786, 554] width 156 height 24
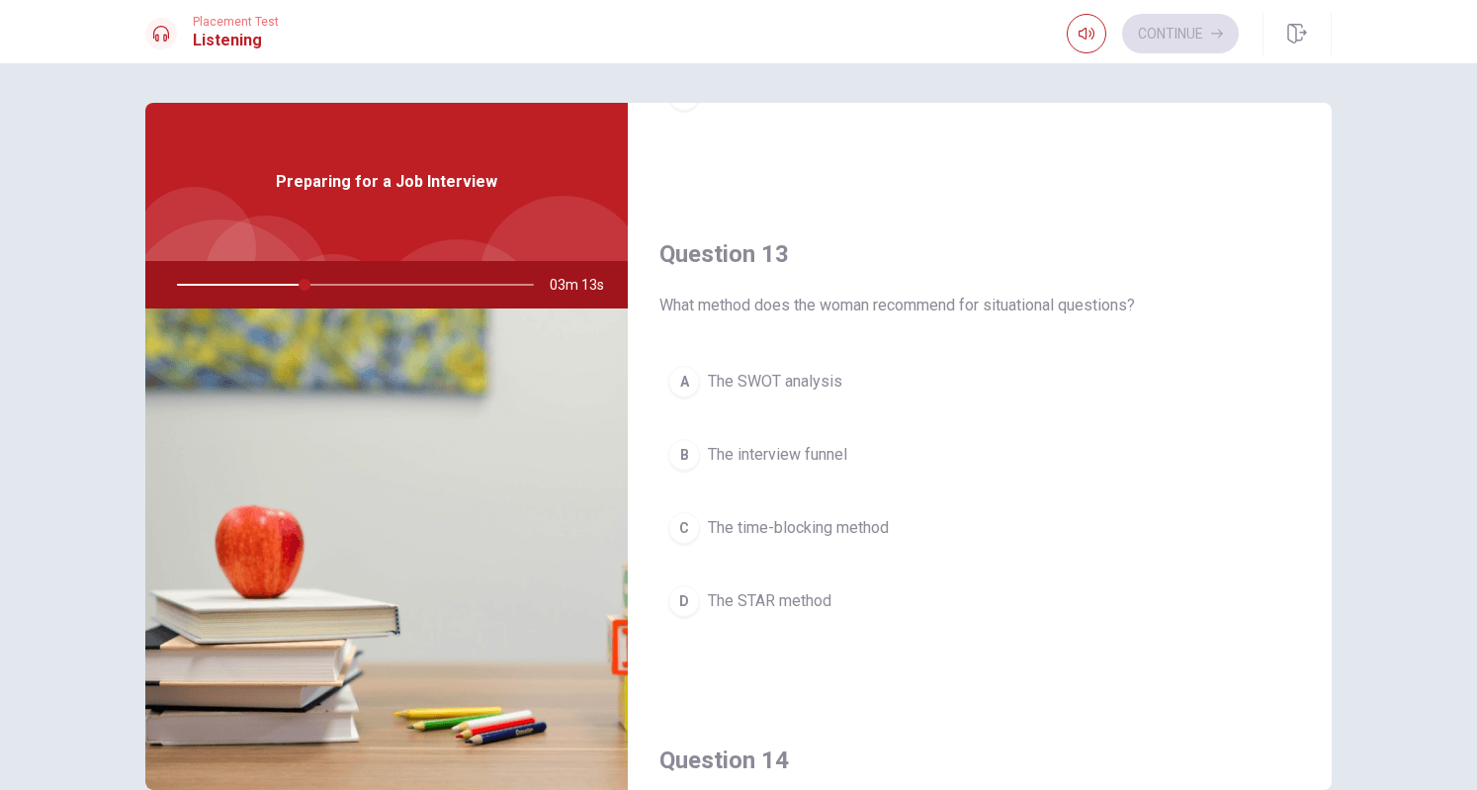
scroll to position [993, 0]
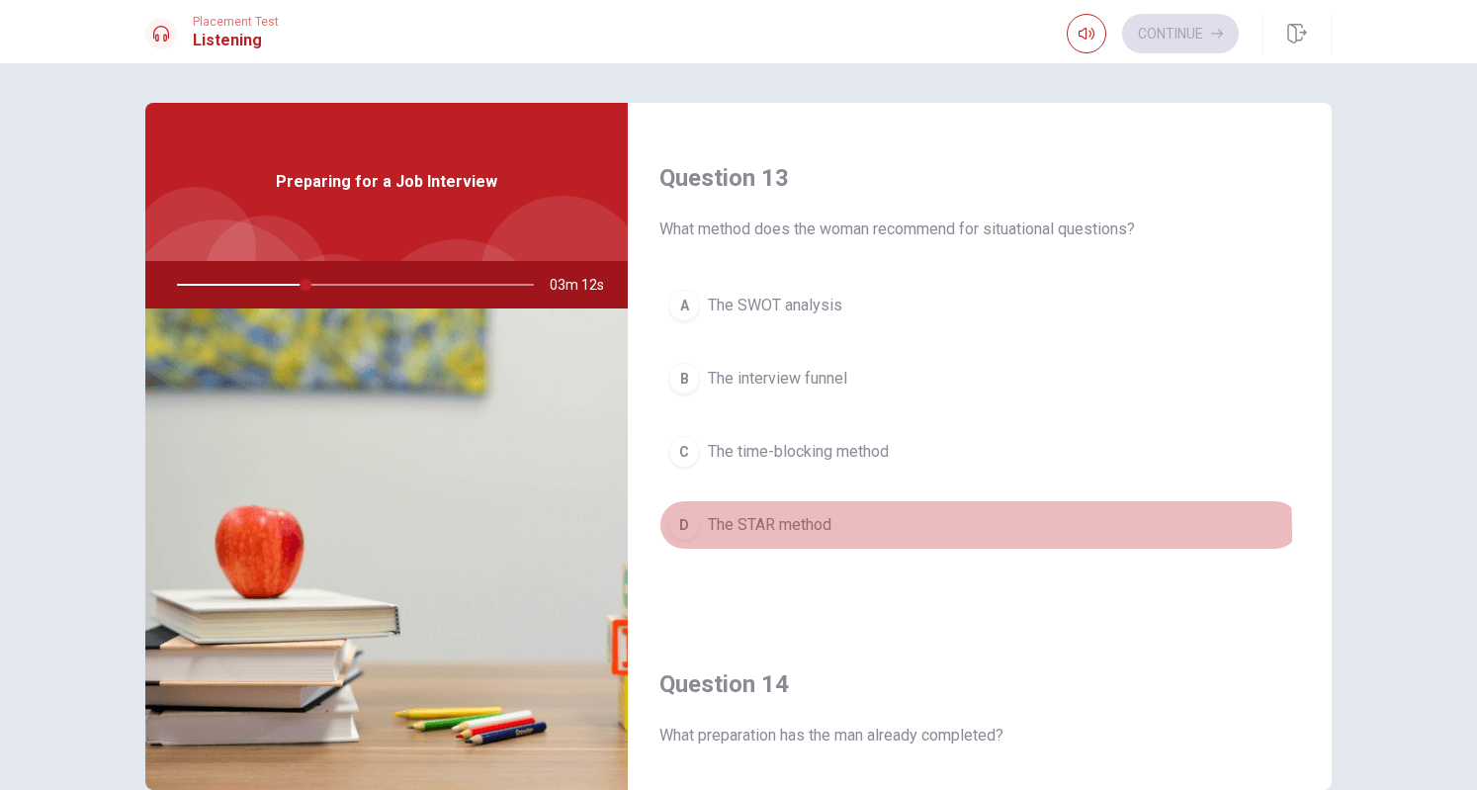
click at [768, 525] on span "The STAR method" at bounding box center [770, 525] width 124 height 24
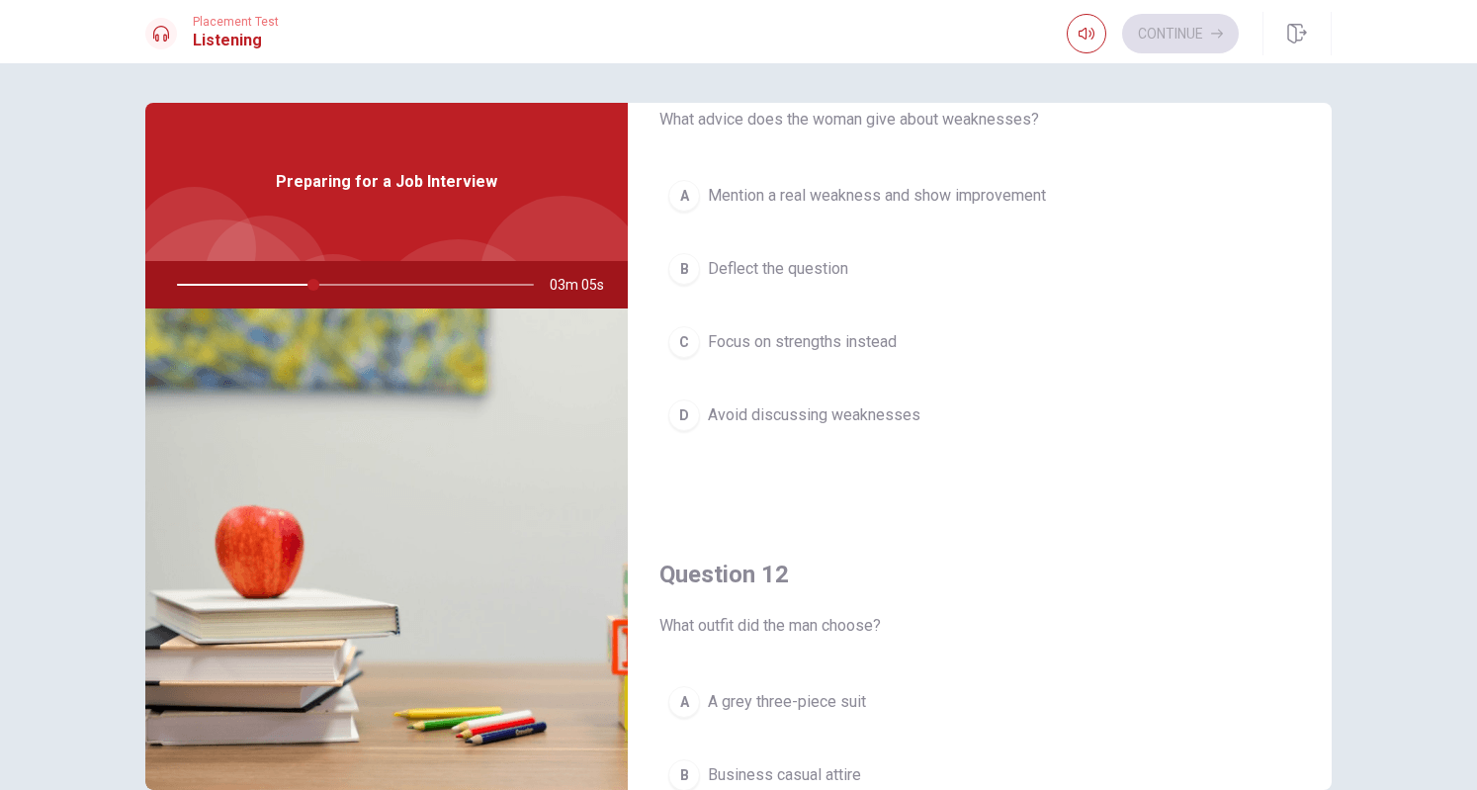
scroll to position [0, 0]
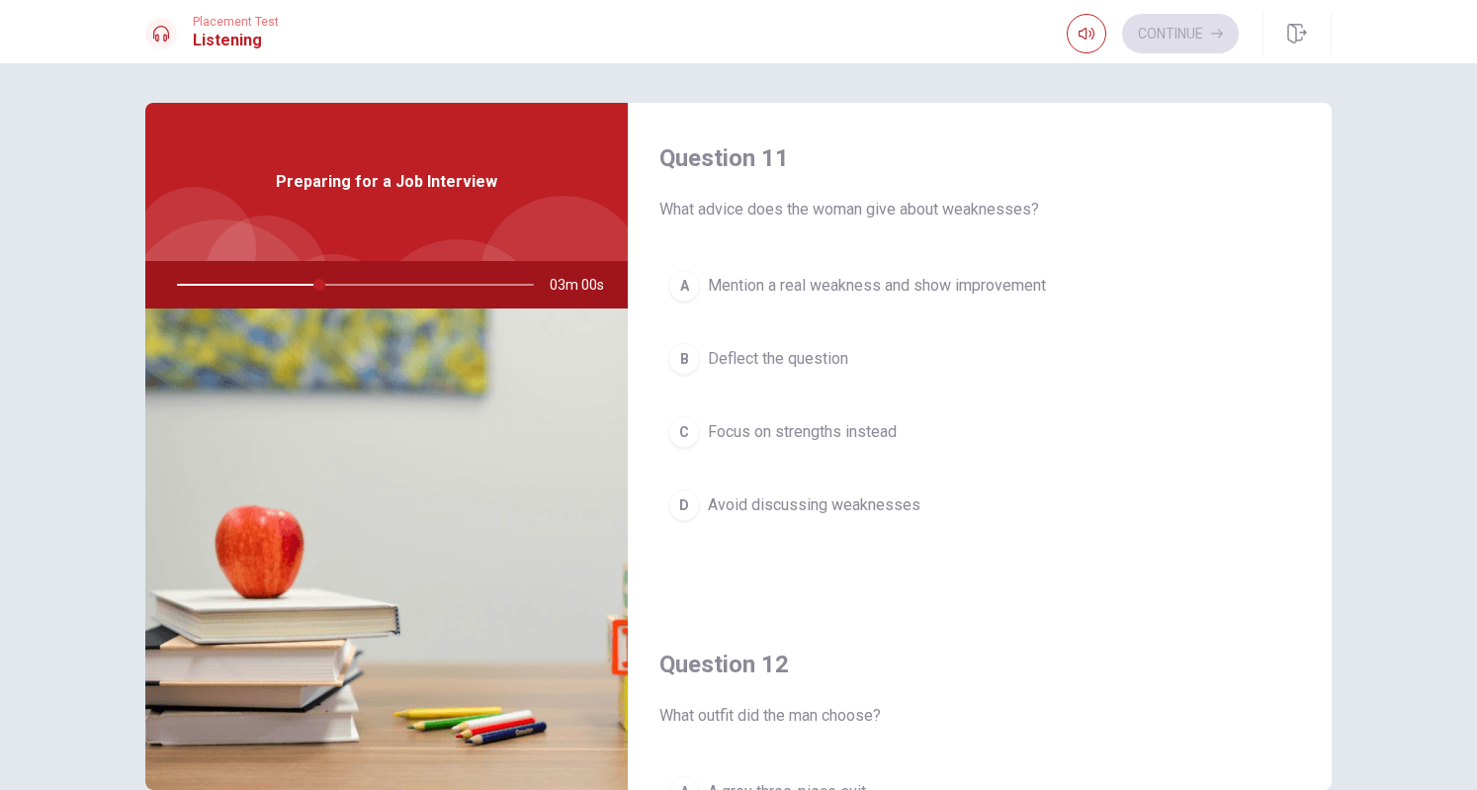
click at [822, 294] on span "Mention a real weakness and show improvement" at bounding box center [877, 286] width 338 height 24
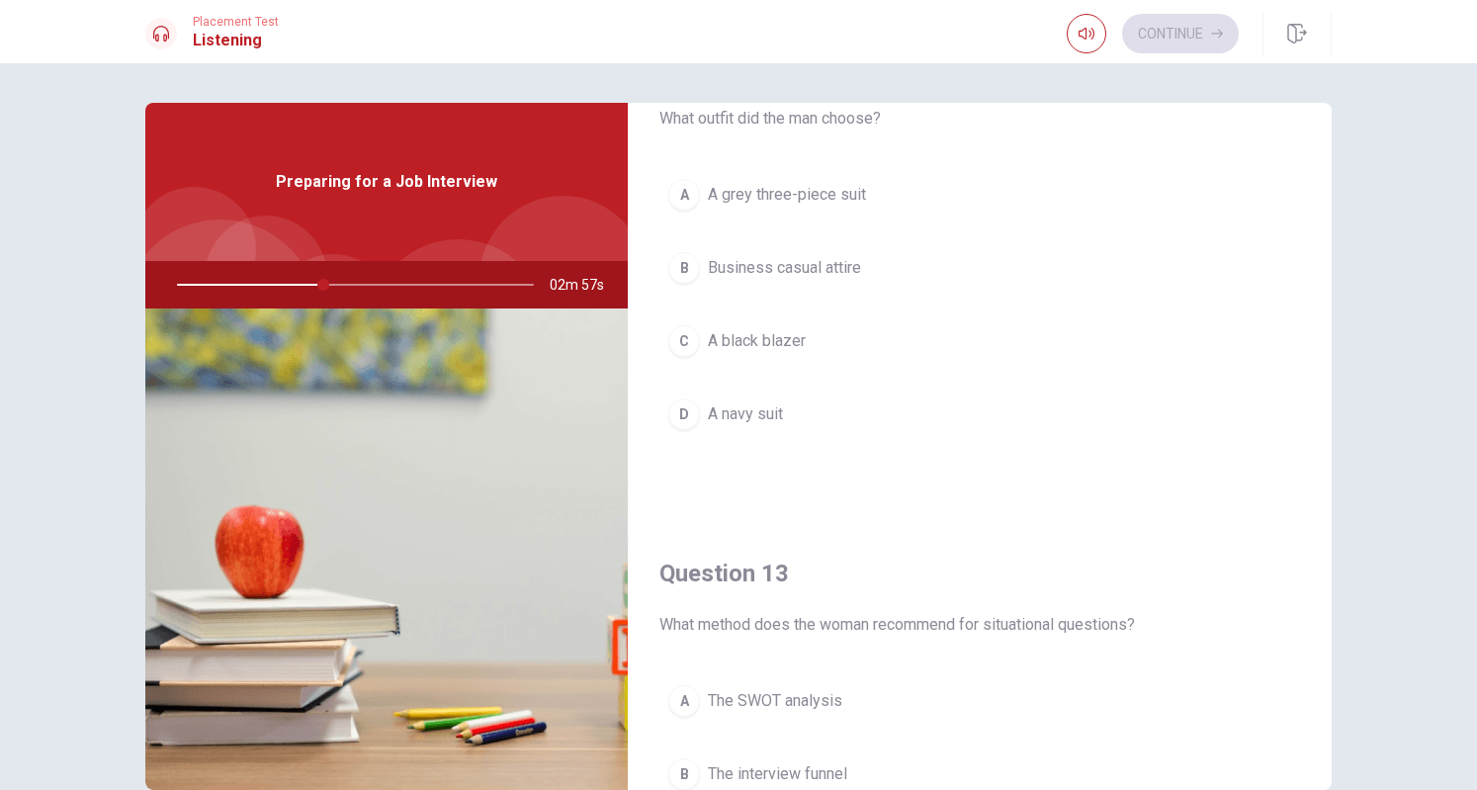
scroll to position [515, 0]
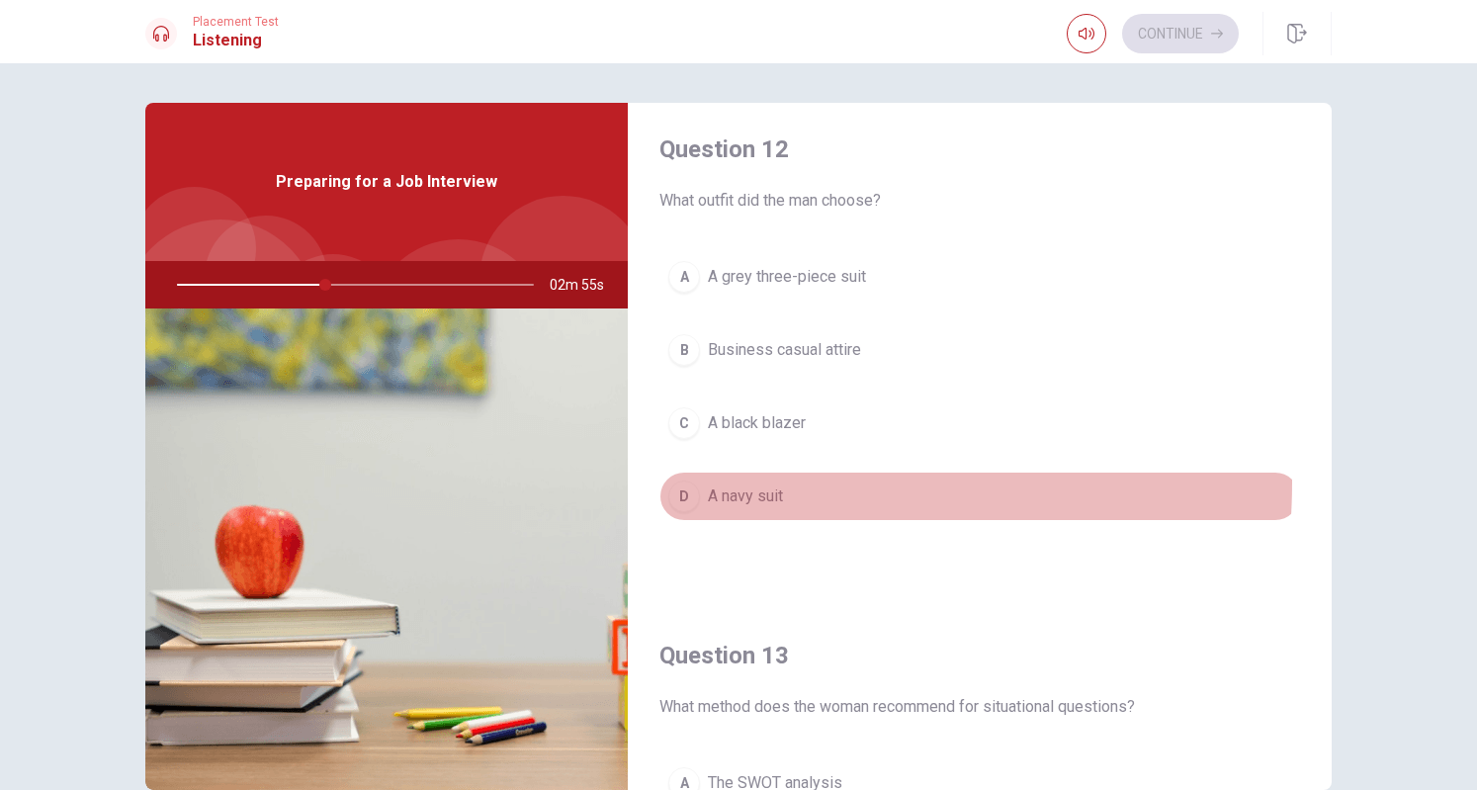
click at [746, 478] on button "D A navy suit" at bounding box center [980, 496] width 641 height 49
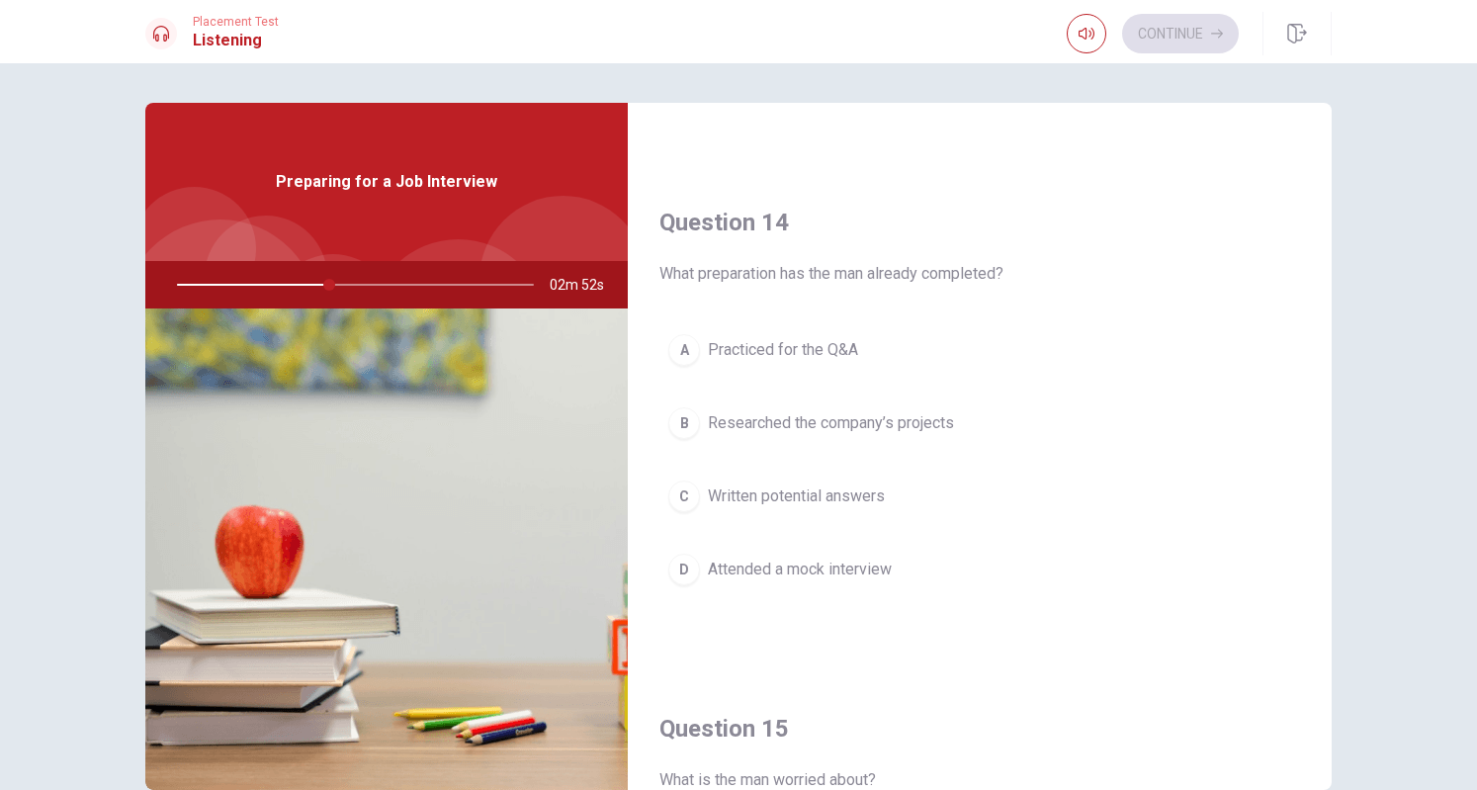
scroll to position [1456, 0]
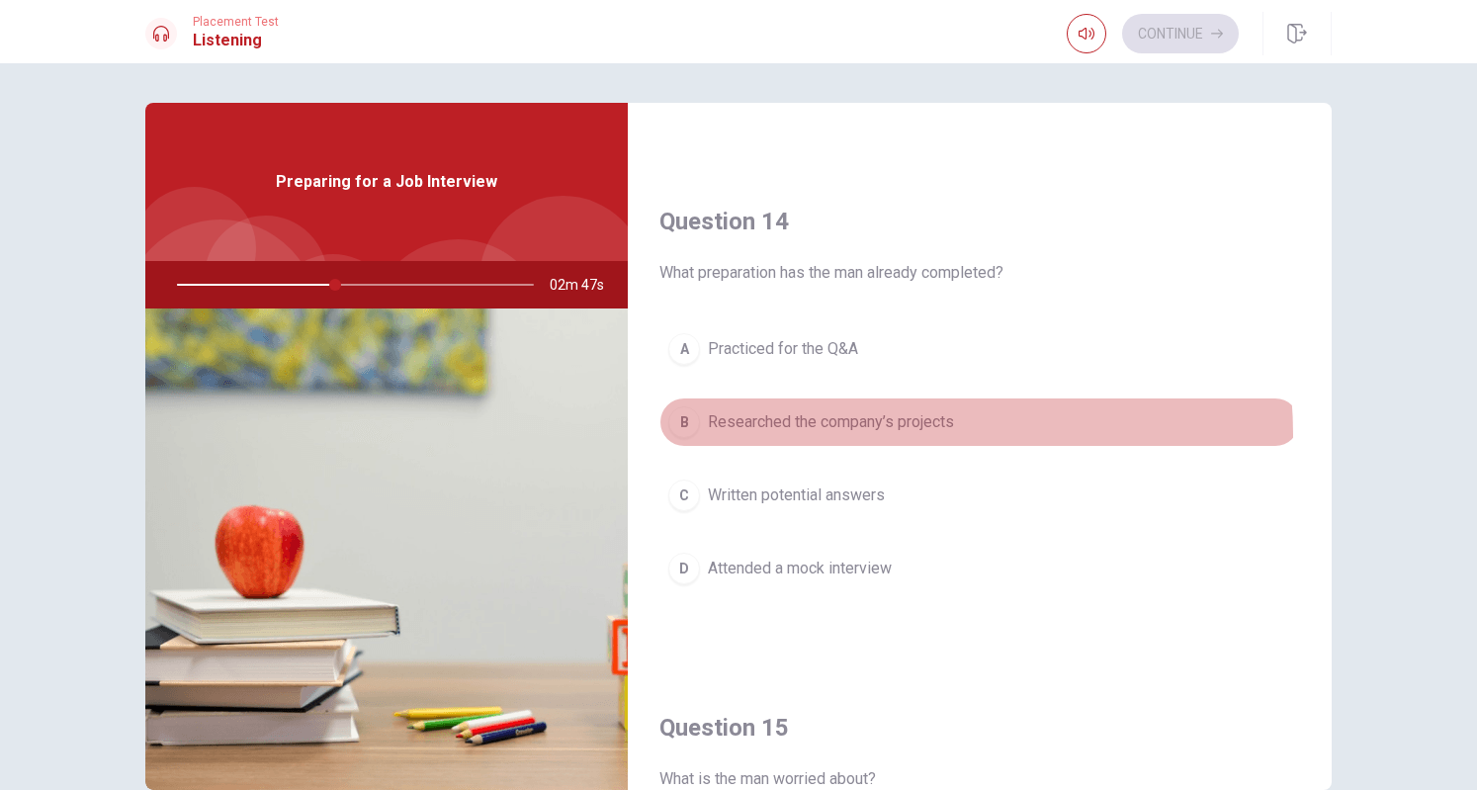
click at [861, 426] on button "B Researched the company’s projects" at bounding box center [980, 422] width 641 height 49
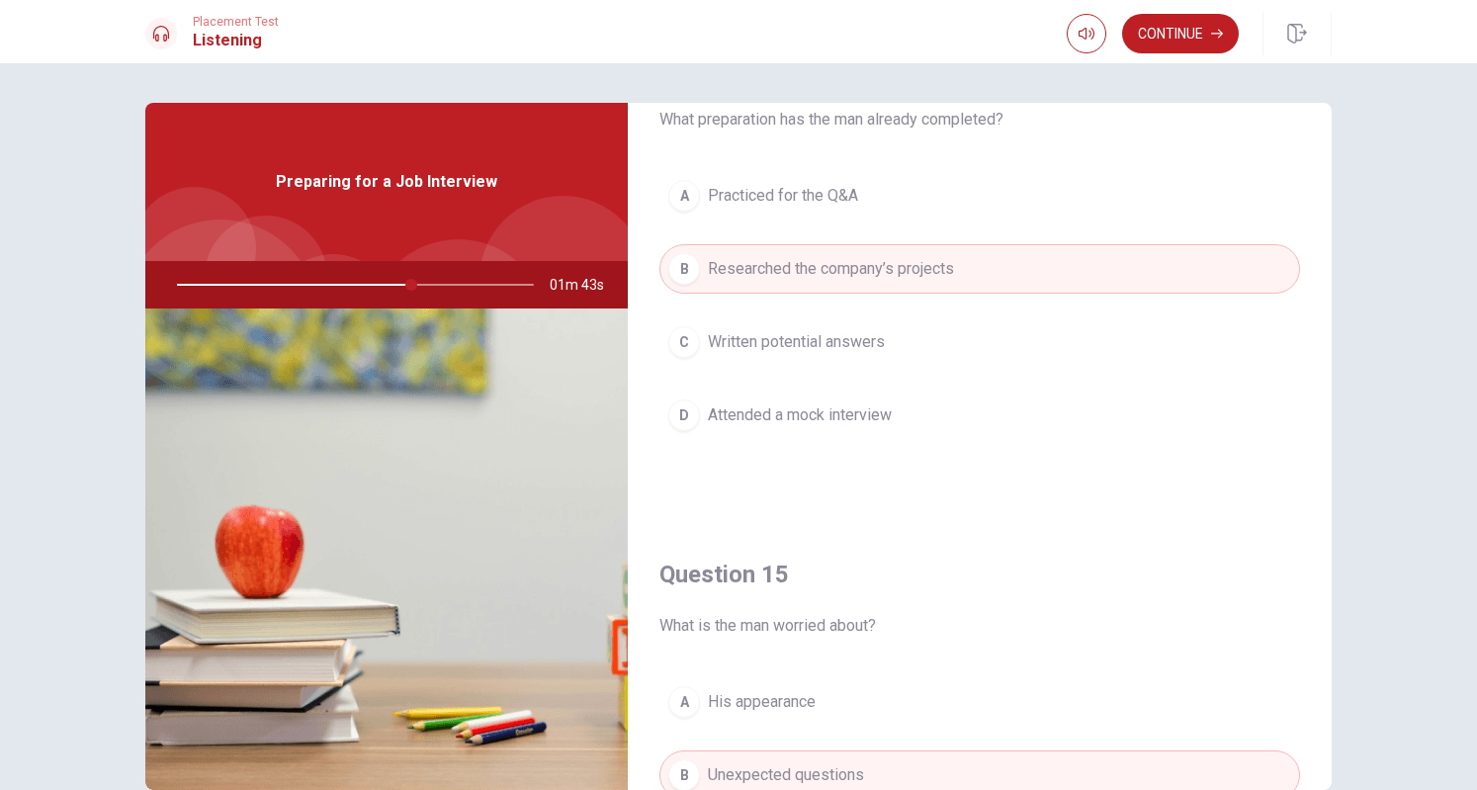
scroll to position [1830, 0]
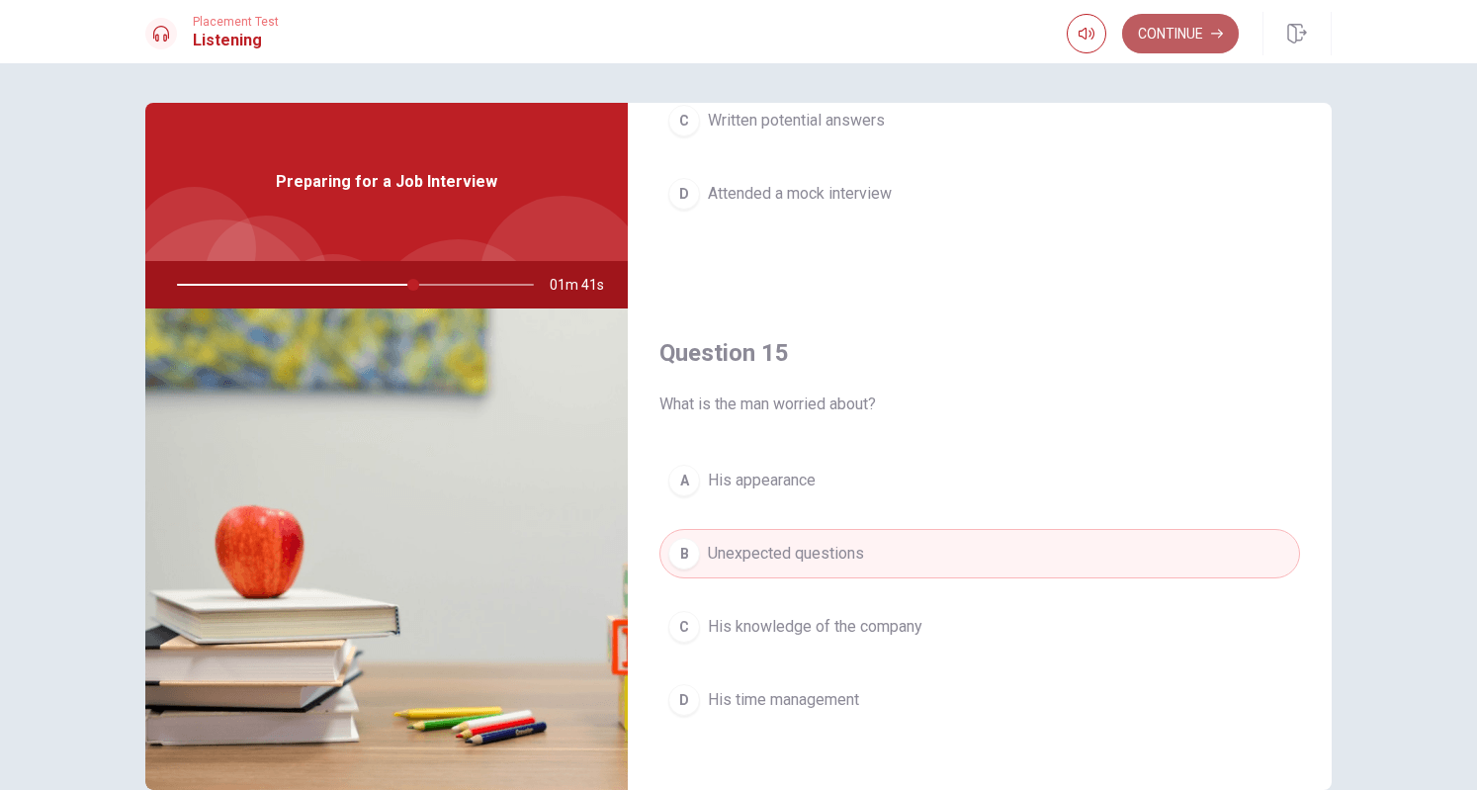
click at [1206, 37] on button "Continue" at bounding box center [1180, 34] width 117 height 40
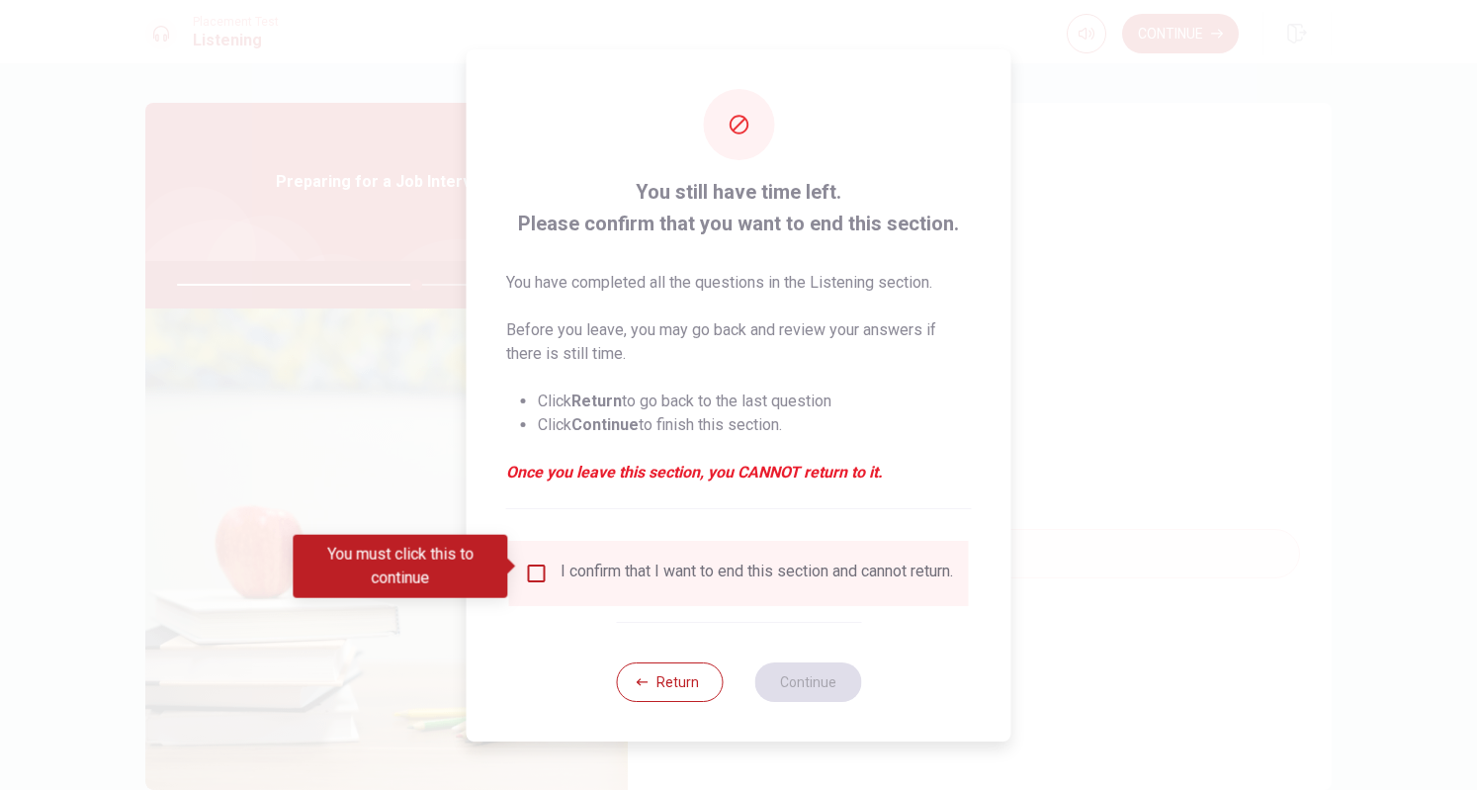
click at [542, 574] on input "You must click this to continue" at bounding box center [537, 574] width 24 height 24
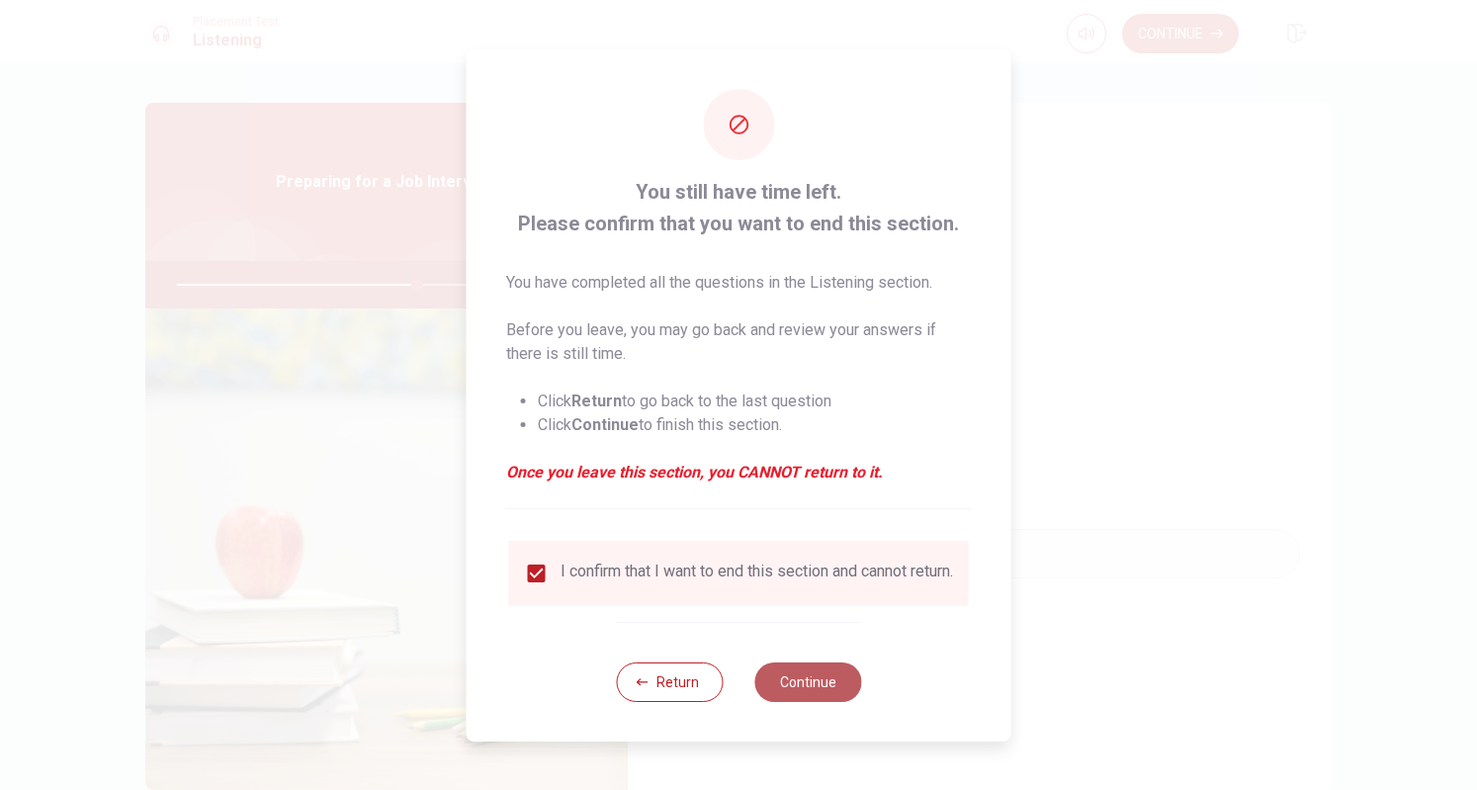
click at [808, 702] on button "Continue" at bounding box center [808, 683] width 107 height 40
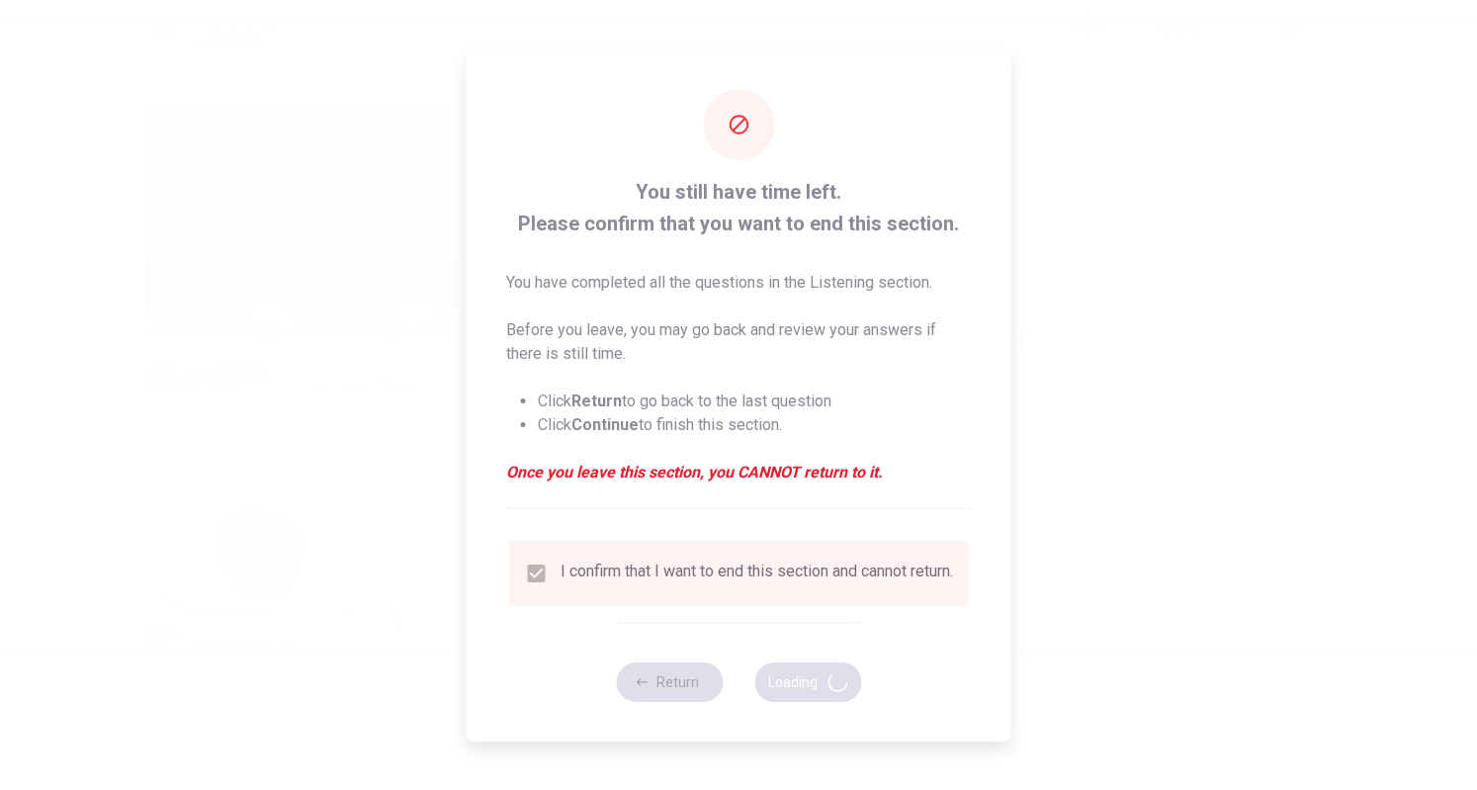
type input "68"
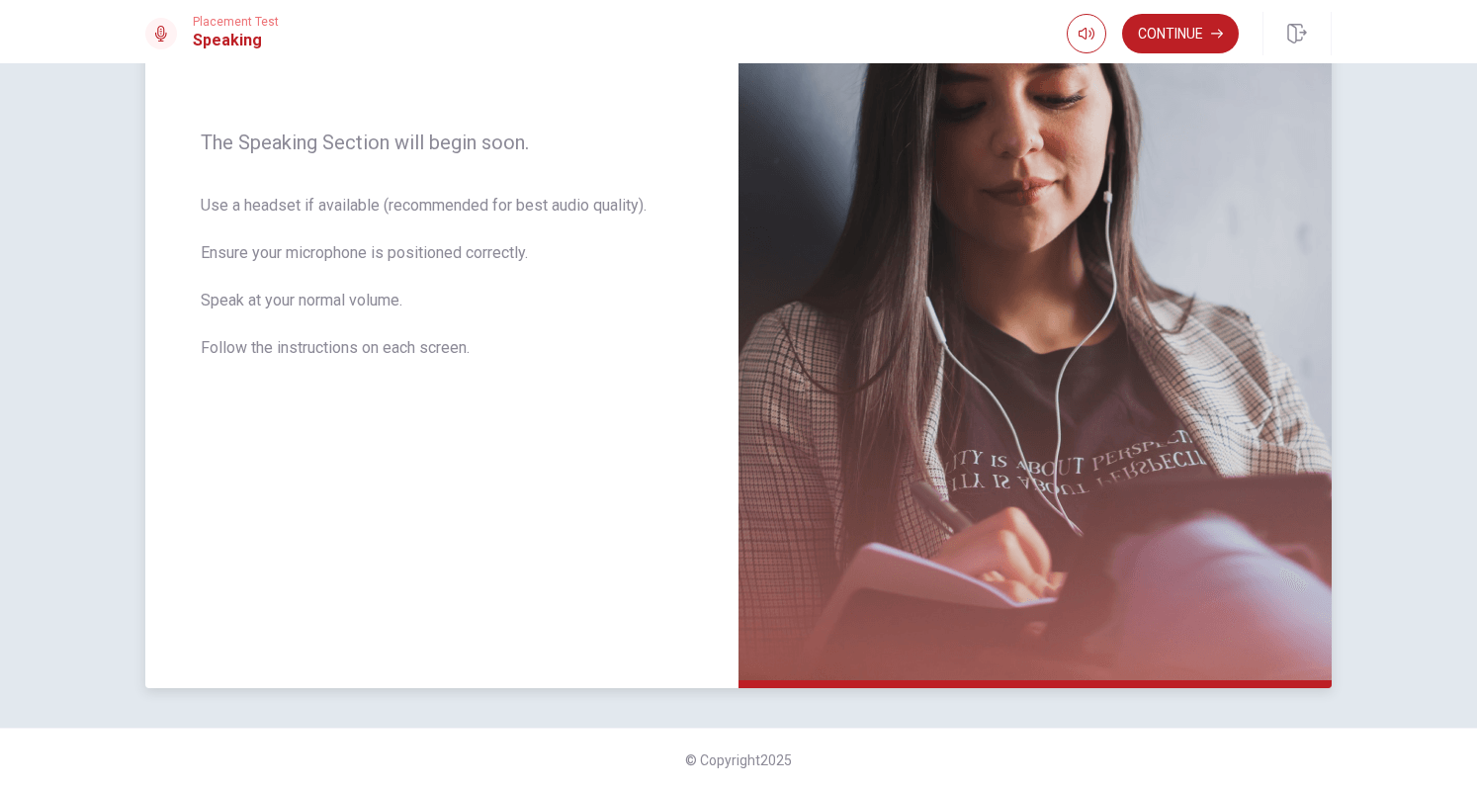
scroll to position [0, 0]
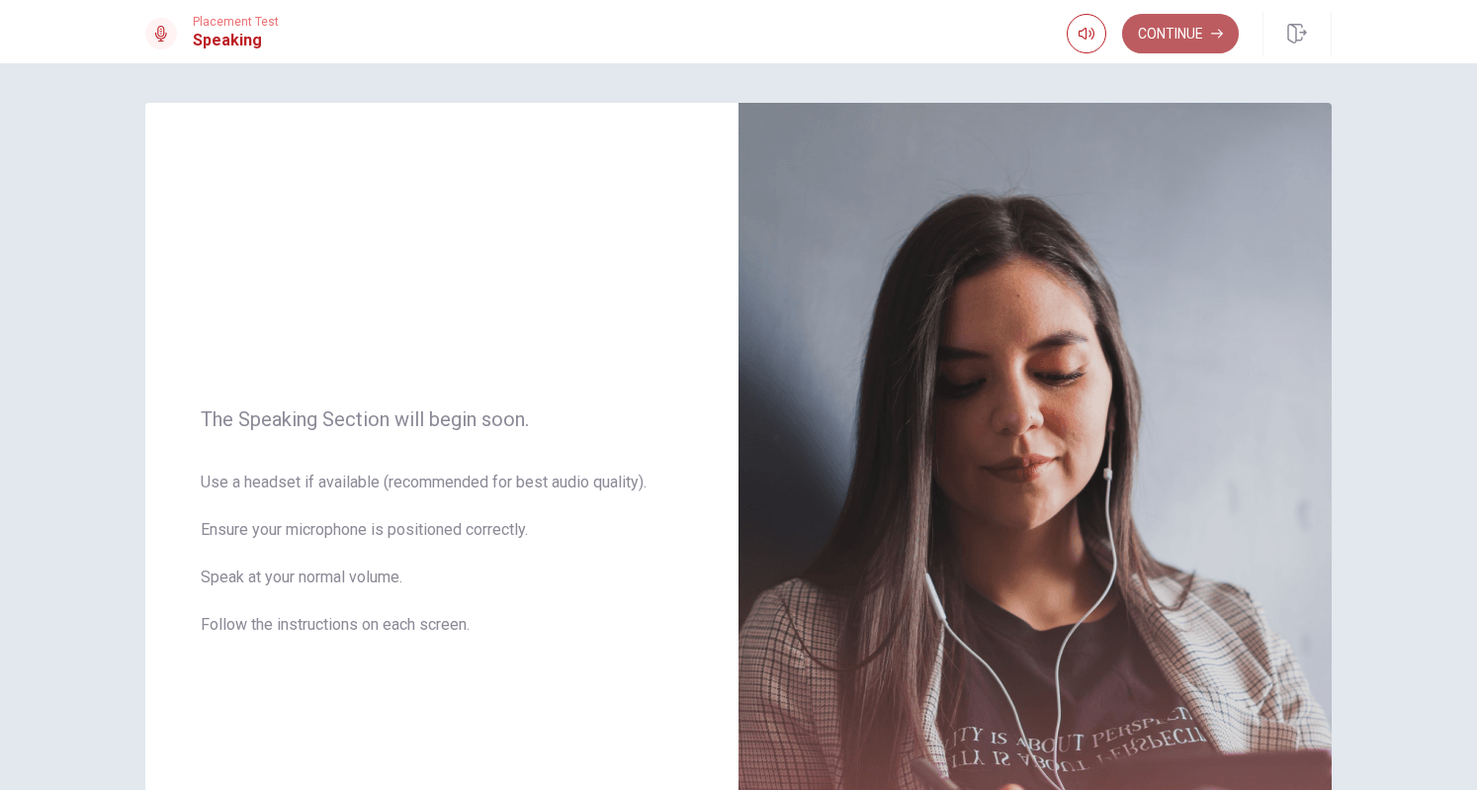
click at [1185, 42] on button "Continue" at bounding box center [1180, 34] width 117 height 40
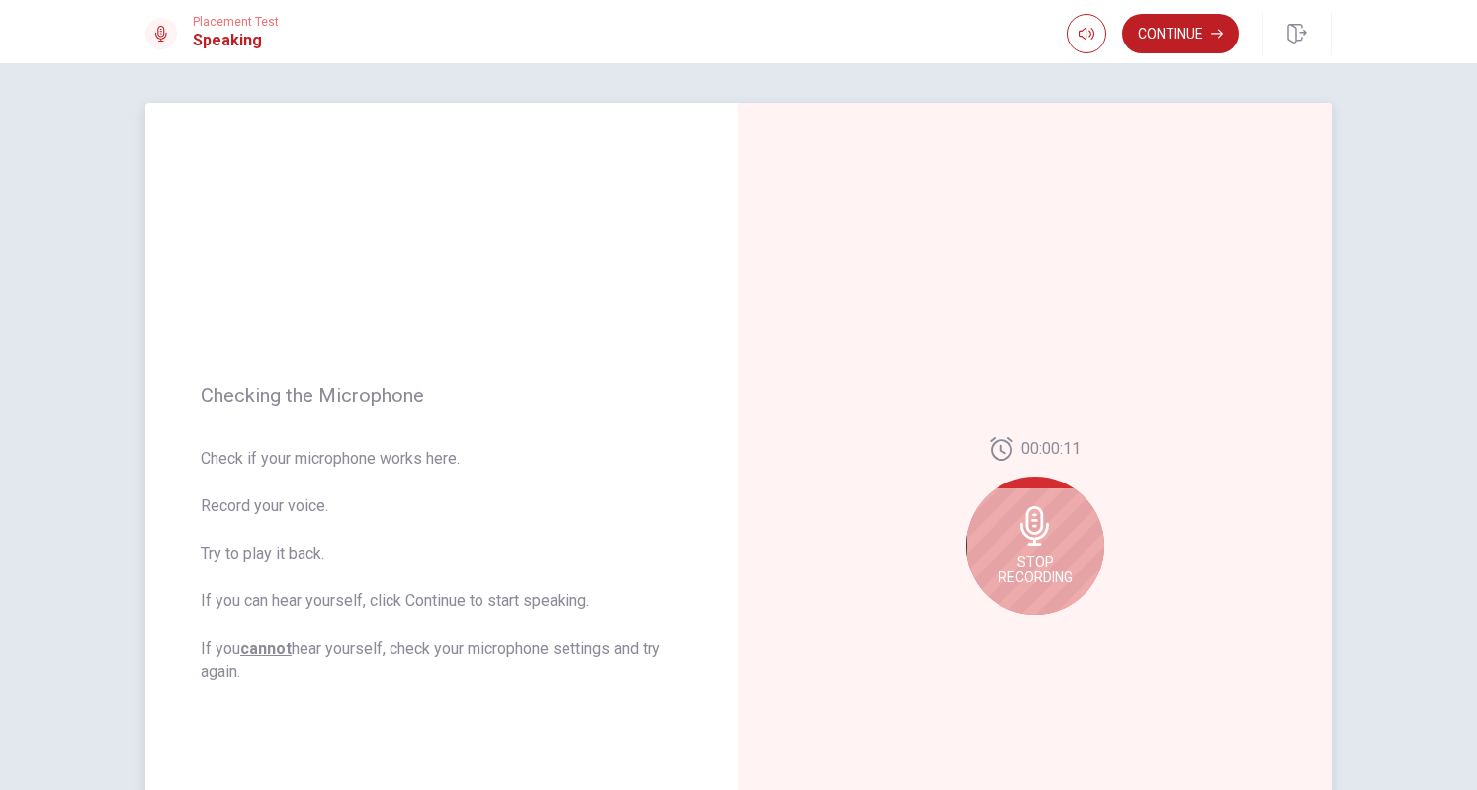
click at [1017, 521] on icon at bounding box center [1036, 526] width 40 height 40
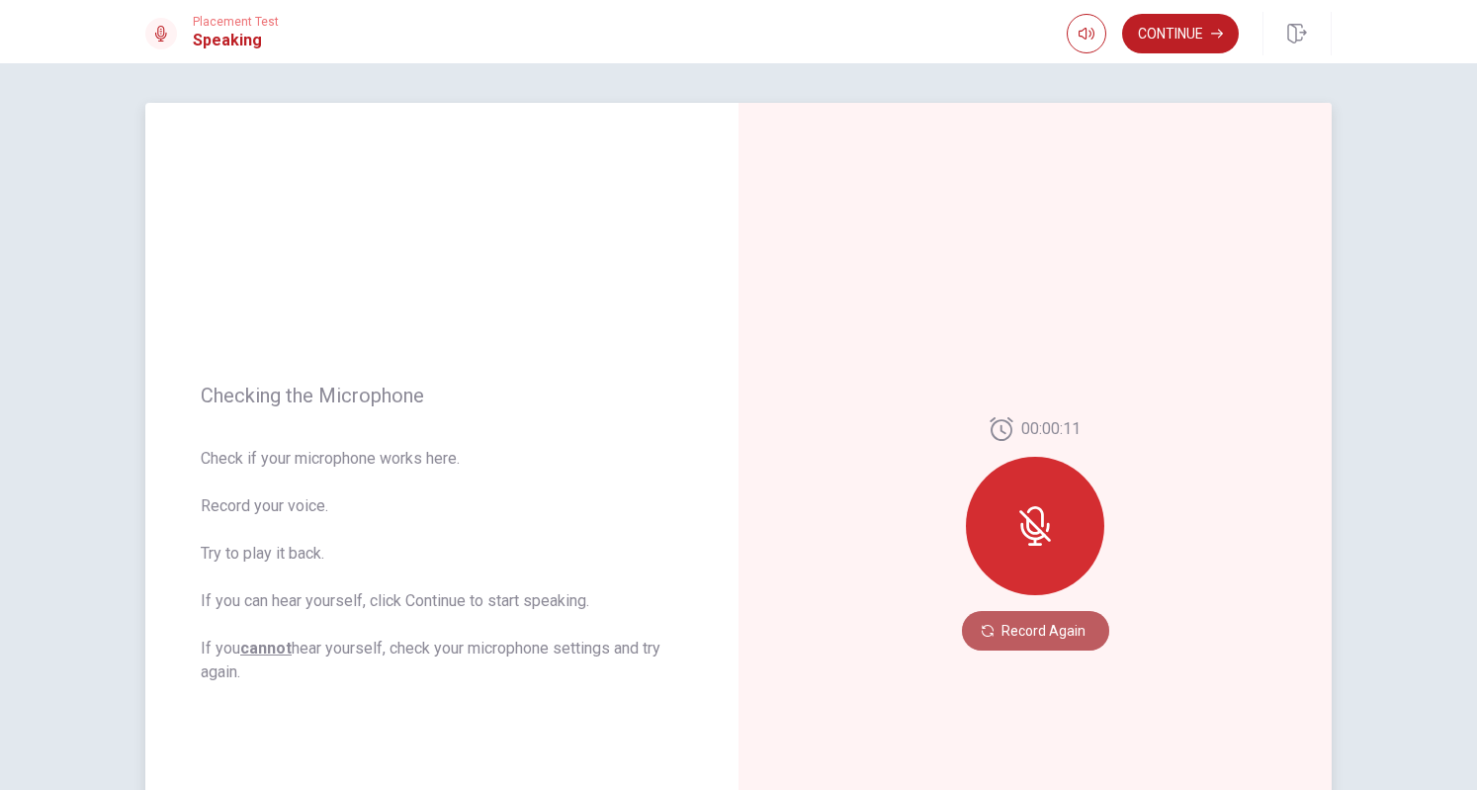
click at [1023, 626] on button "Record Again" at bounding box center [1035, 631] width 147 height 40
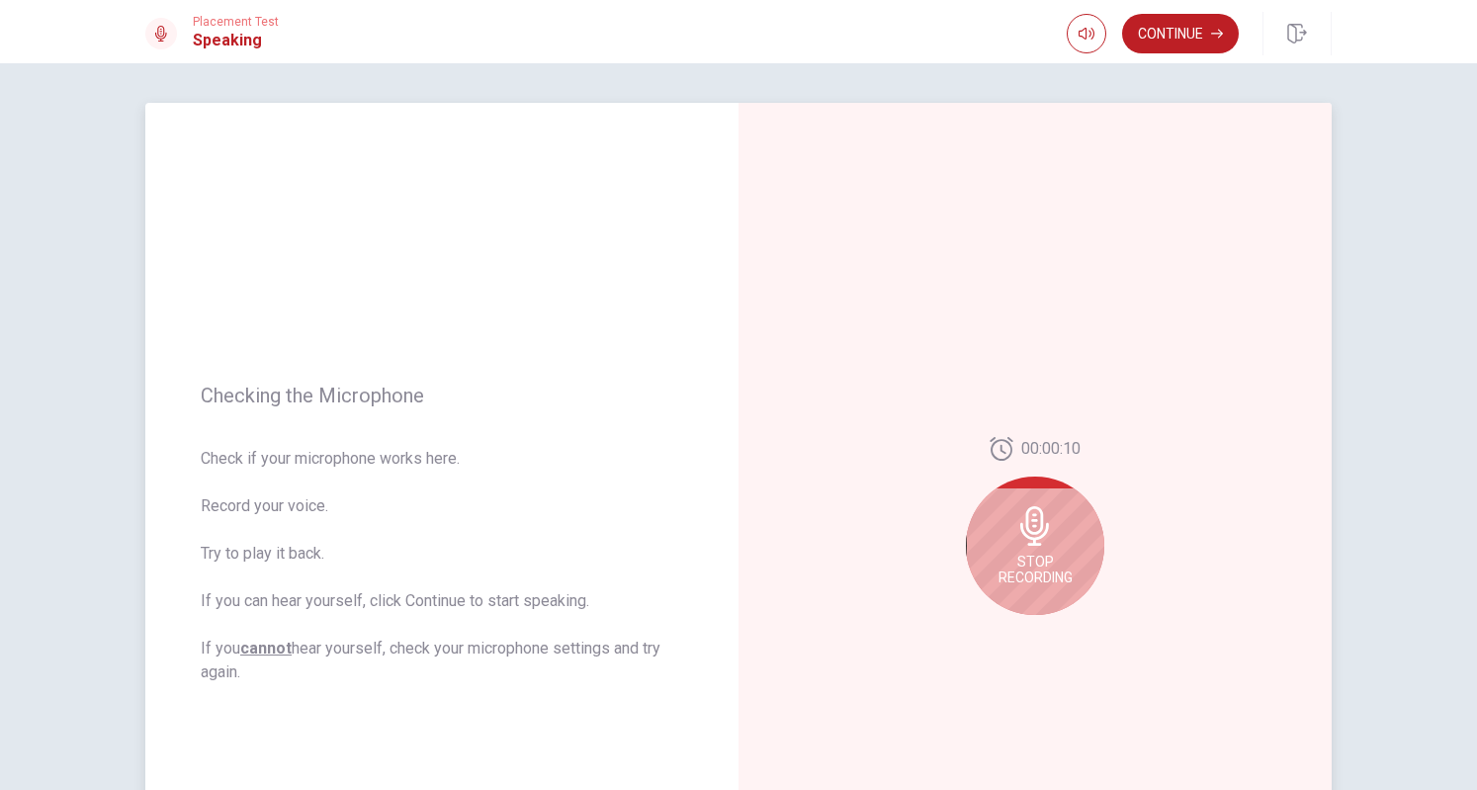
click at [1044, 544] on icon at bounding box center [1036, 526] width 40 height 40
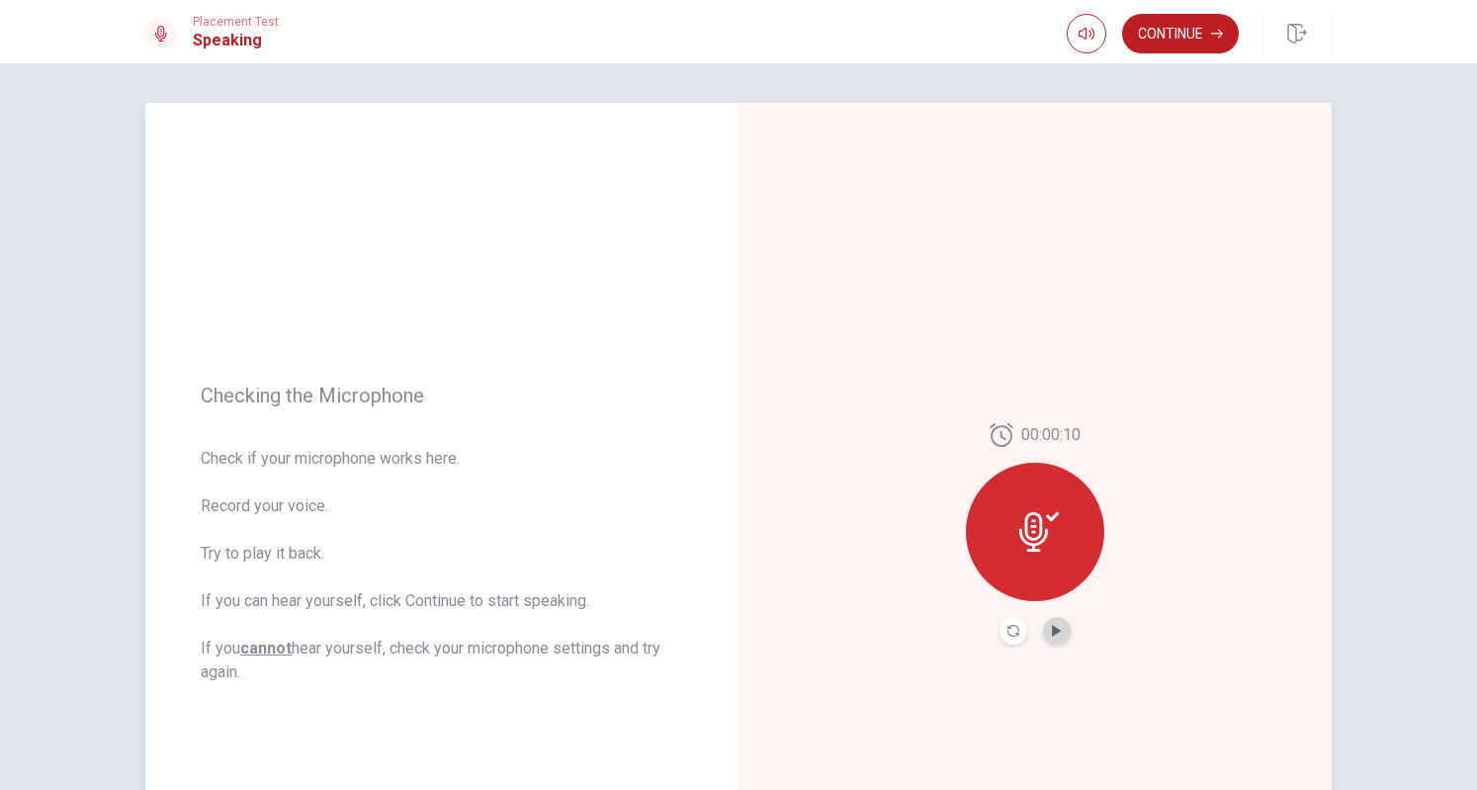
click at [1053, 624] on button "Play Audio" at bounding box center [1057, 631] width 28 height 28
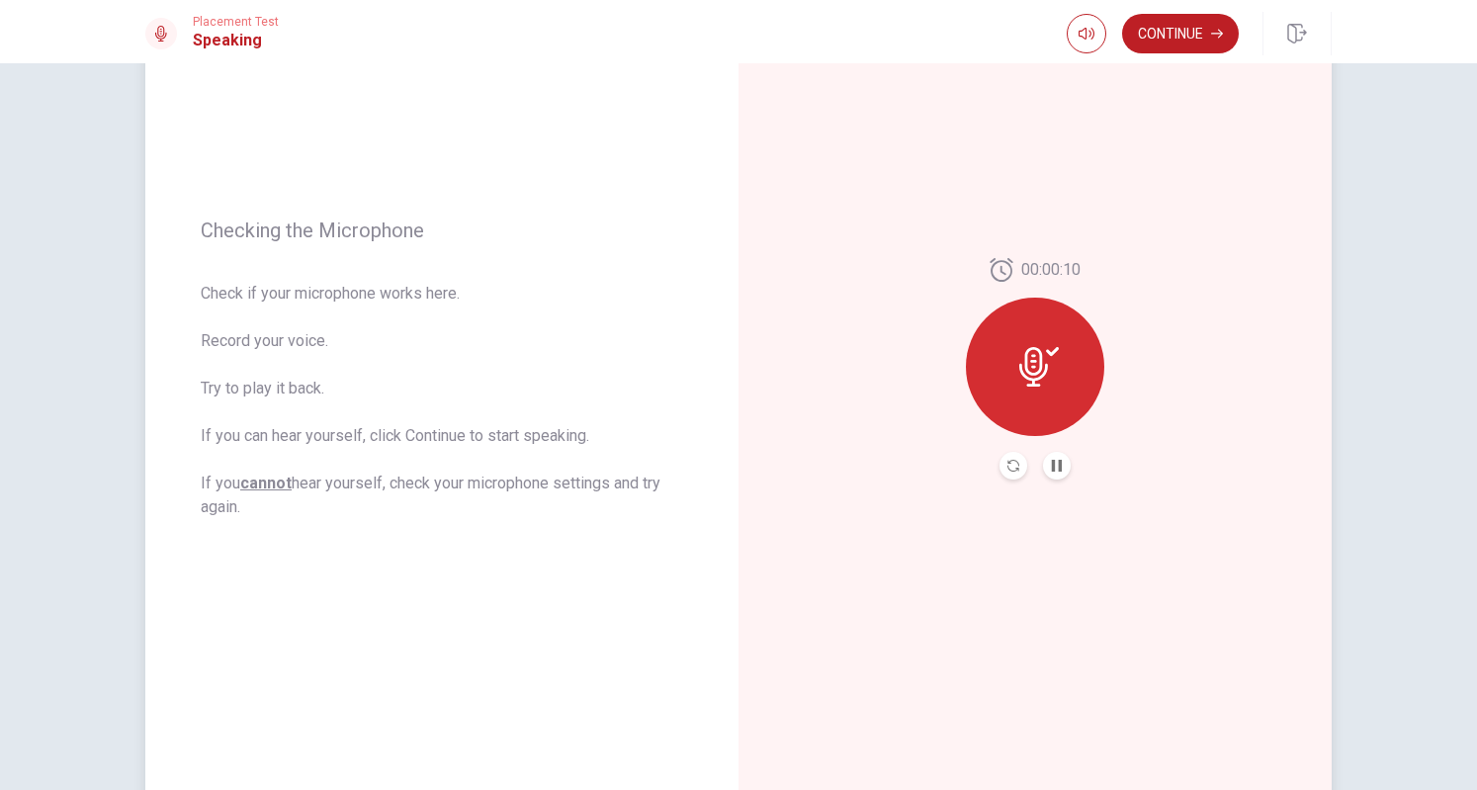
scroll to position [164, 0]
click at [1180, 31] on button "Continue" at bounding box center [1180, 34] width 117 height 40
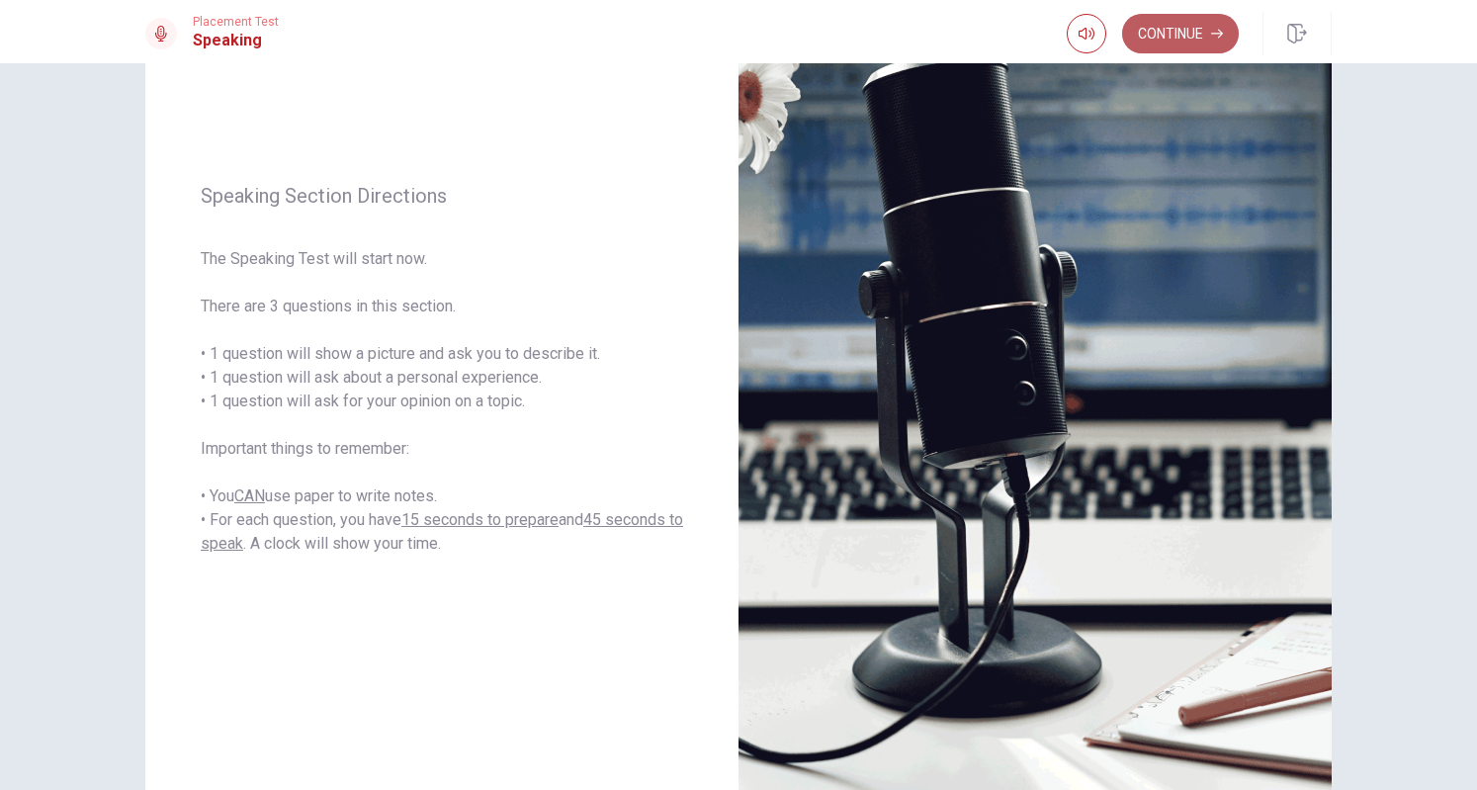
click at [1179, 47] on button "Continue" at bounding box center [1180, 34] width 117 height 40
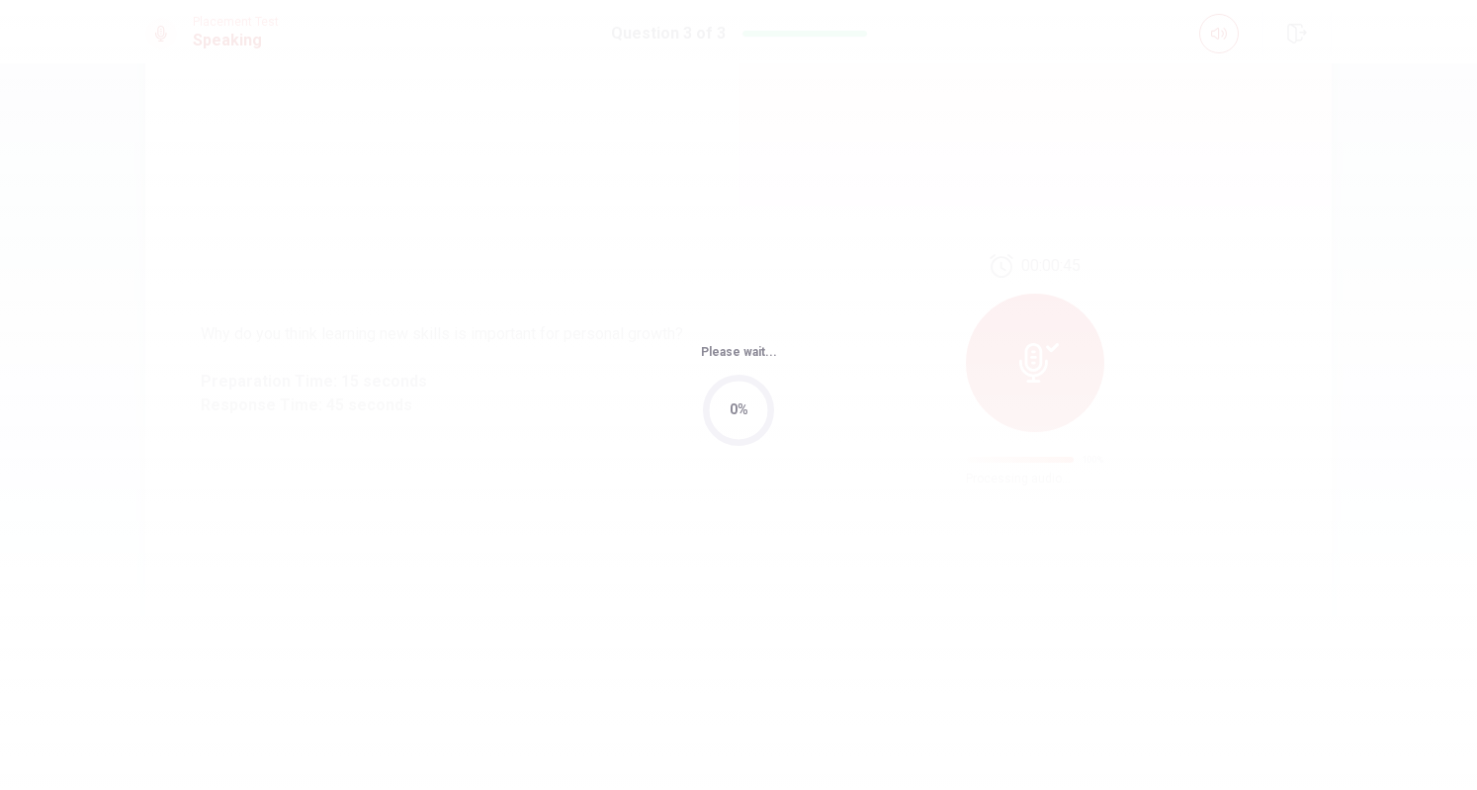
scroll to position [0, 0]
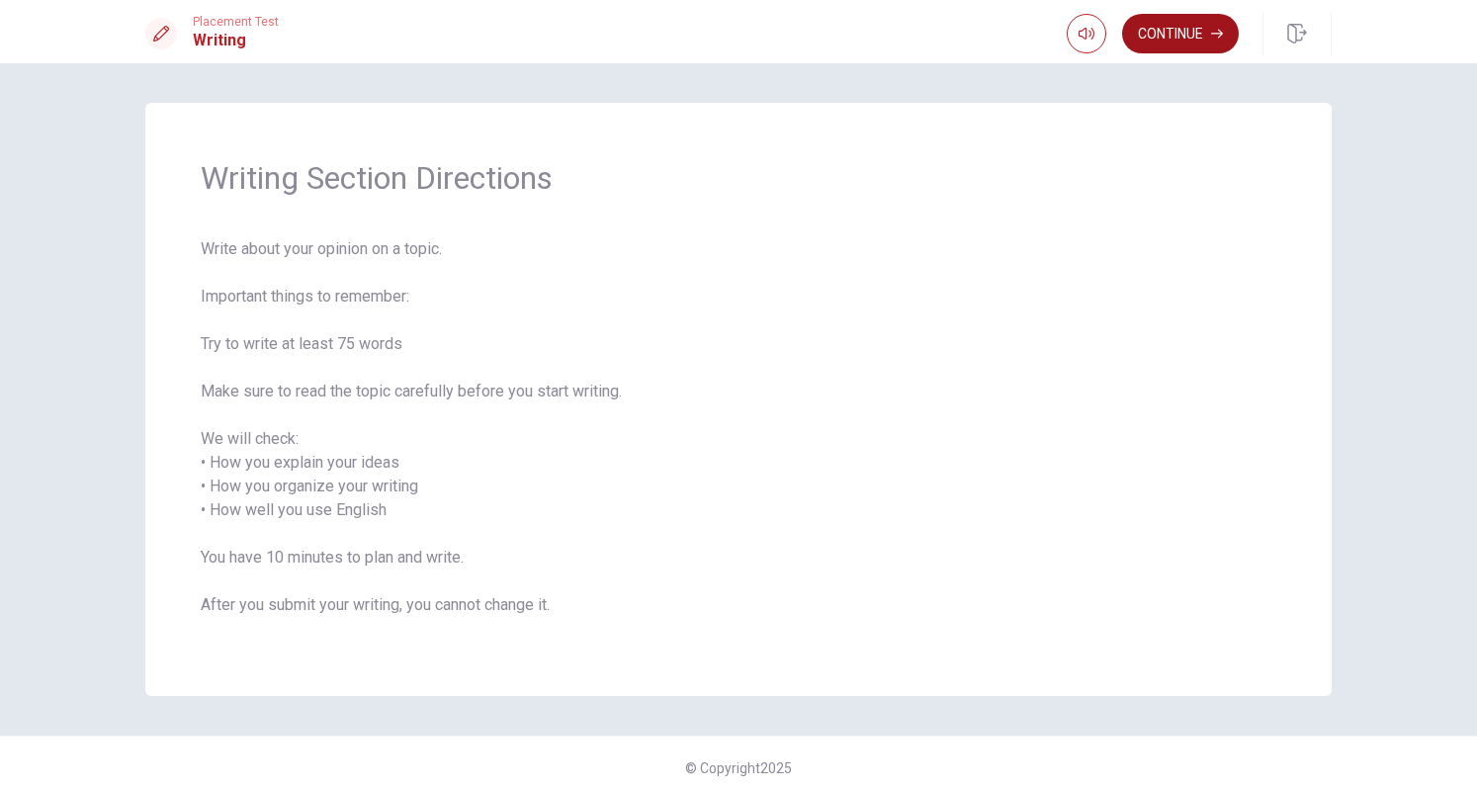
click at [1192, 21] on button "Continue" at bounding box center [1180, 34] width 117 height 40
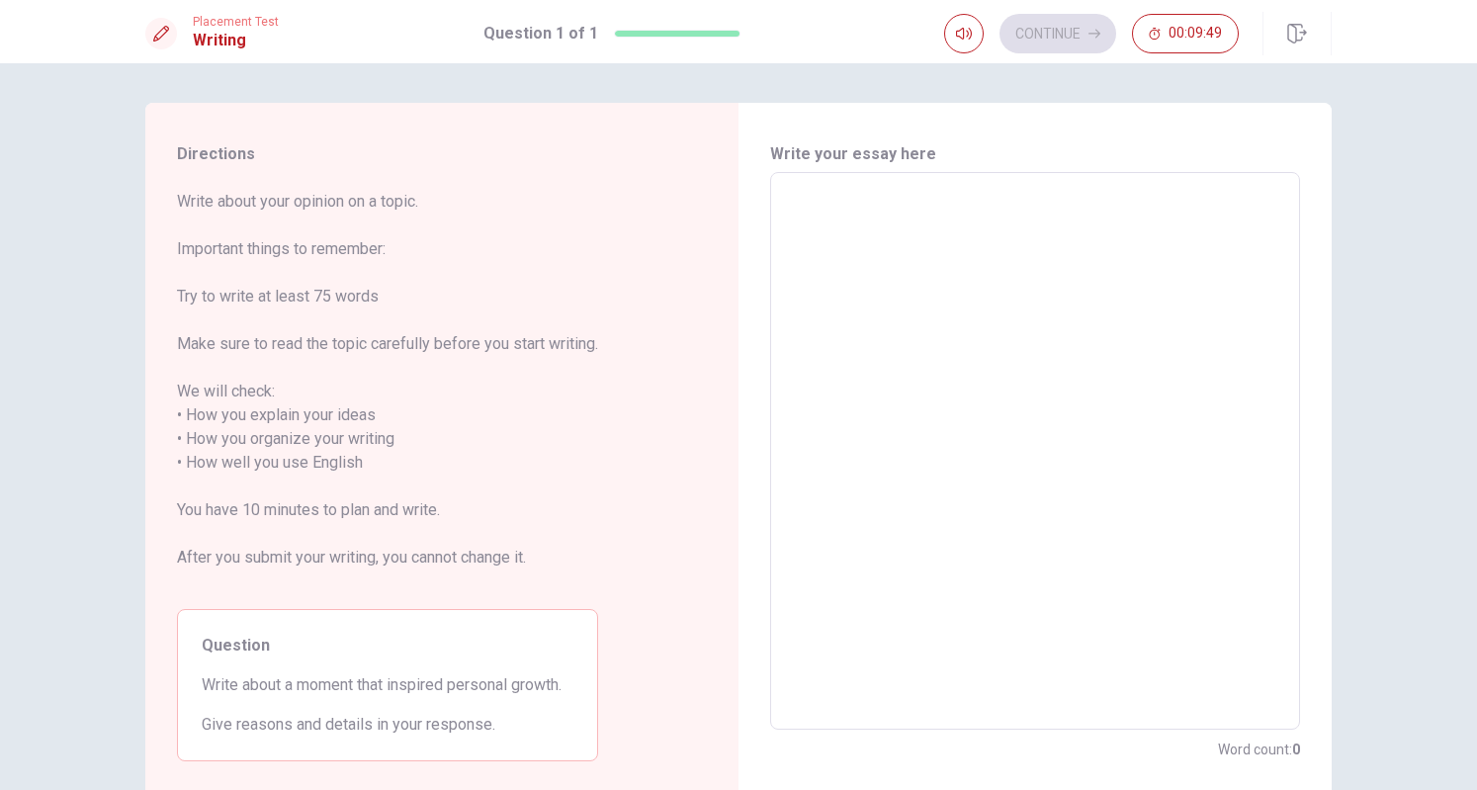
click at [939, 230] on textarea at bounding box center [1035, 451] width 502 height 525
type textarea "A"
type textarea "x"
type textarea "A"
type textarea "x"
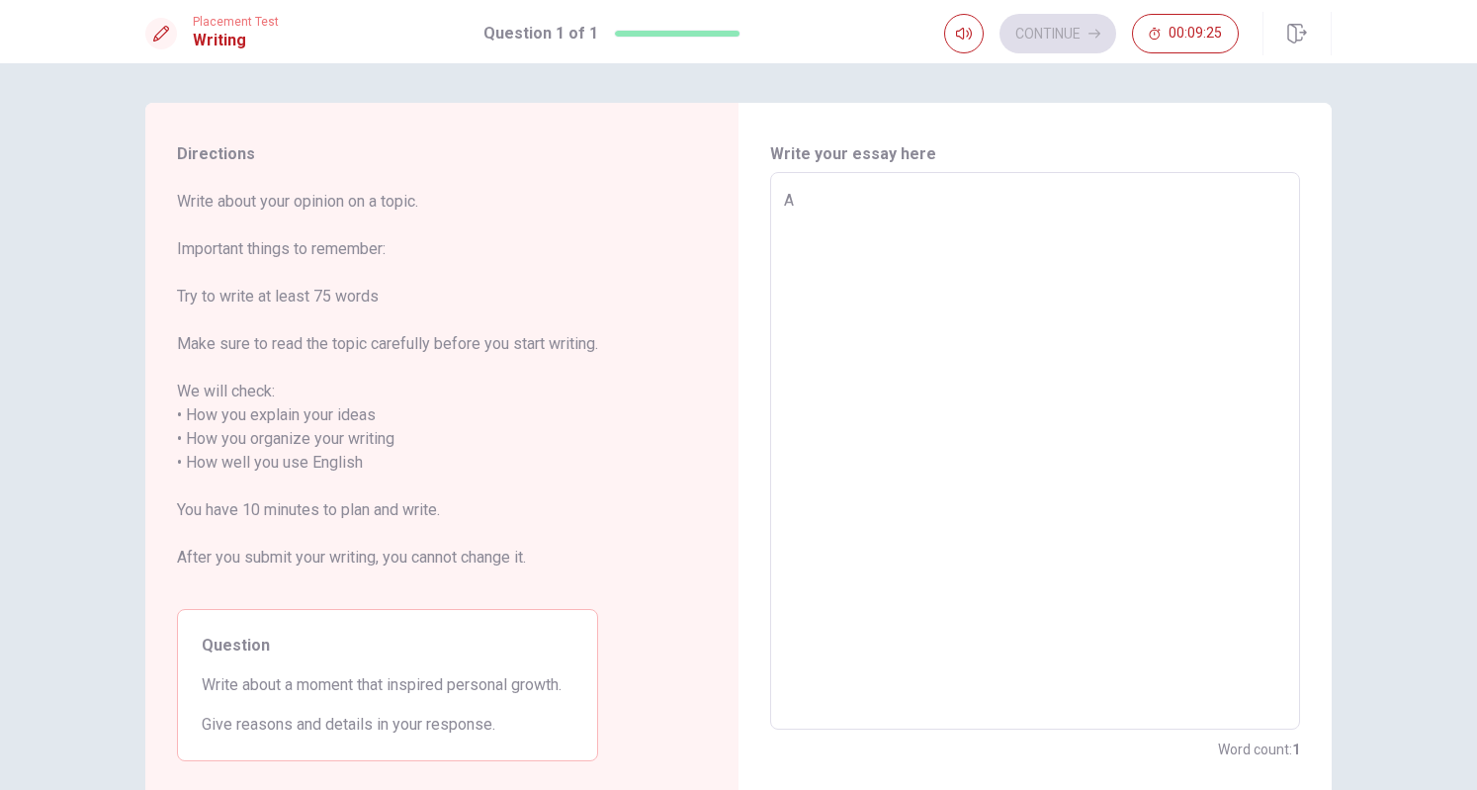
type textarea "A m"
type textarea "x"
type textarea "A mo"
type textarea "x"
type textarea "A mom"
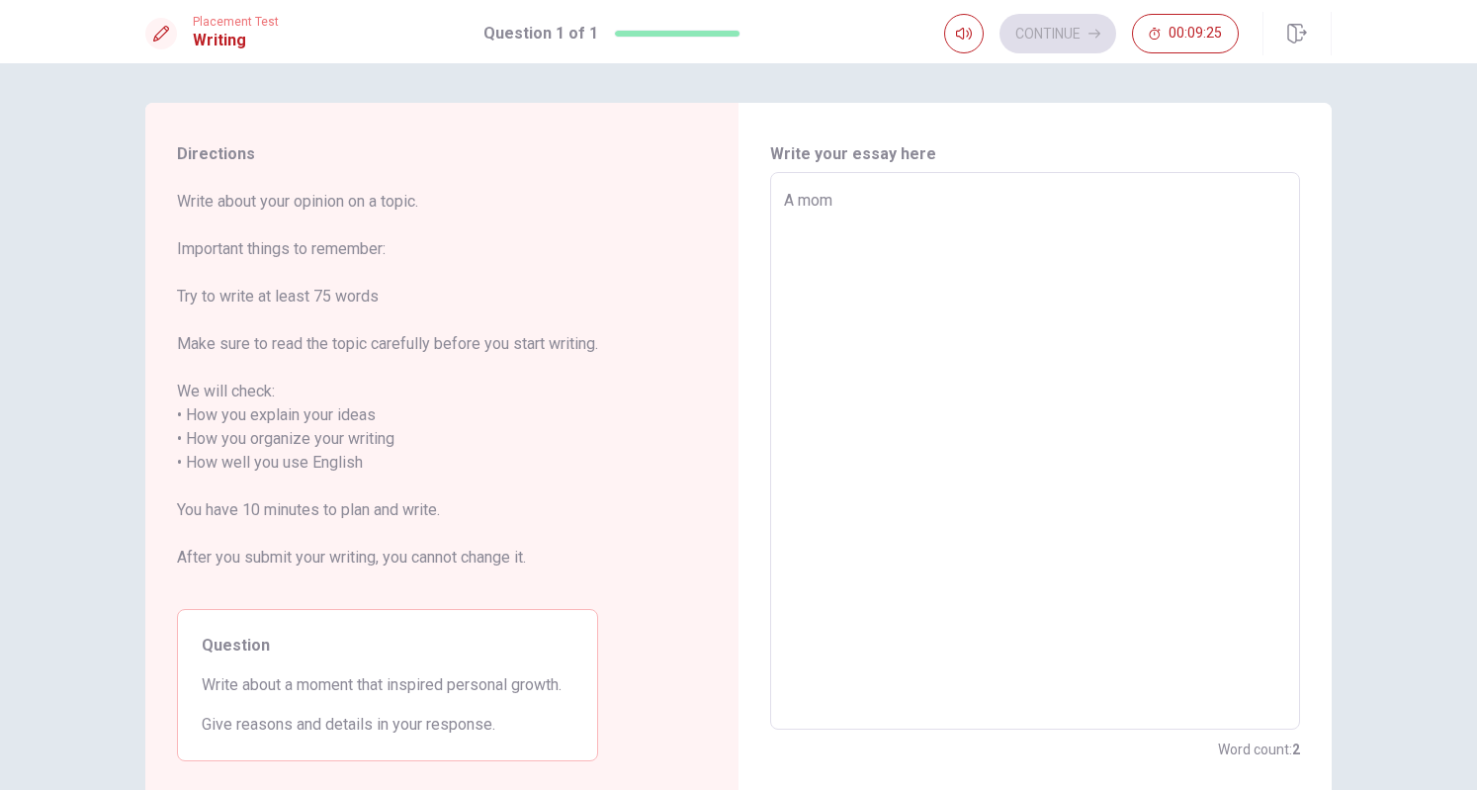
type textarea "x"
type textarea "A mome"
type textarea "x"
type textarea "A momen"
type textarea "x"
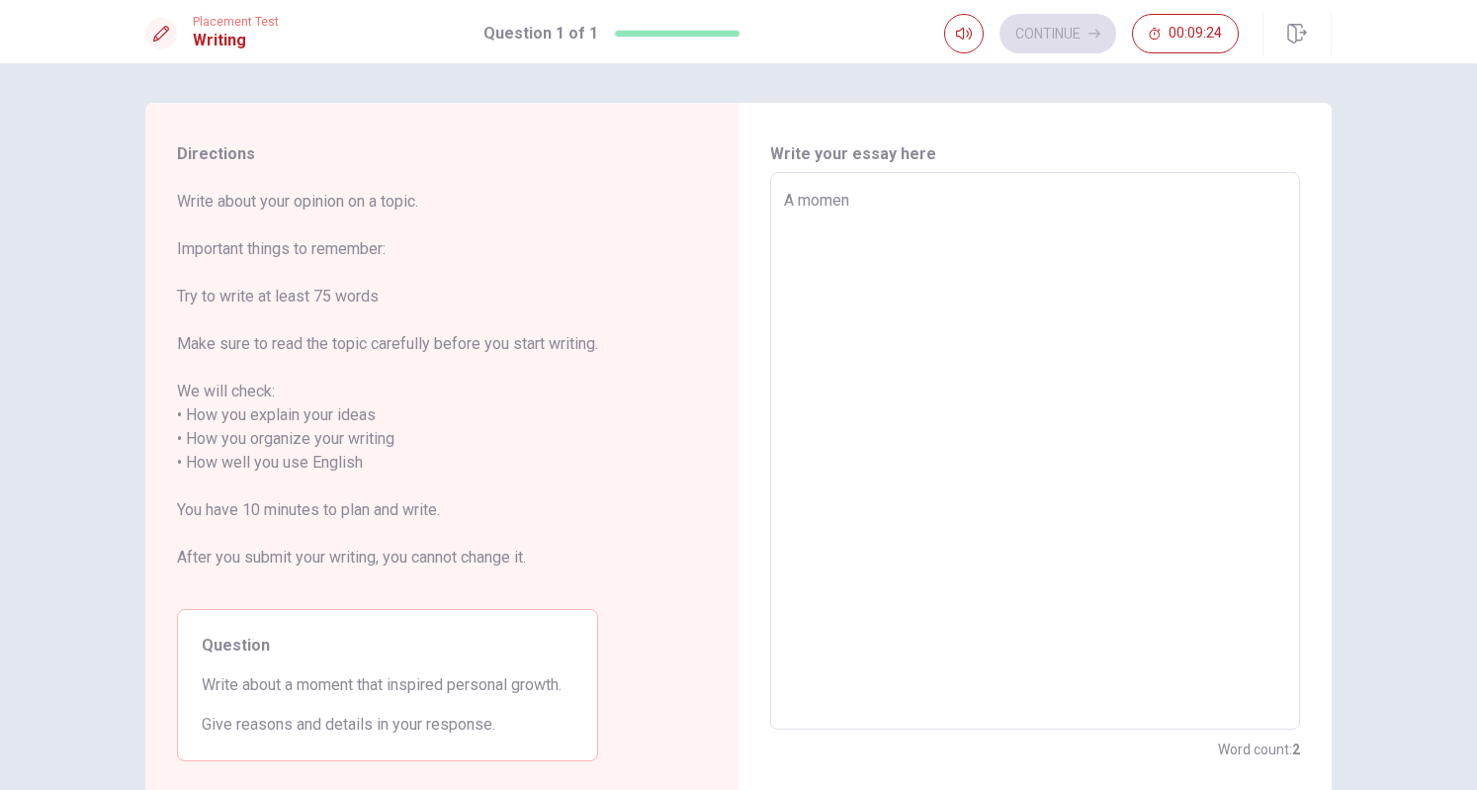
type textarea "A moment"
type textarea "x"
type textarea "A moment"
type textarea "x"
type textarea "A moment t"
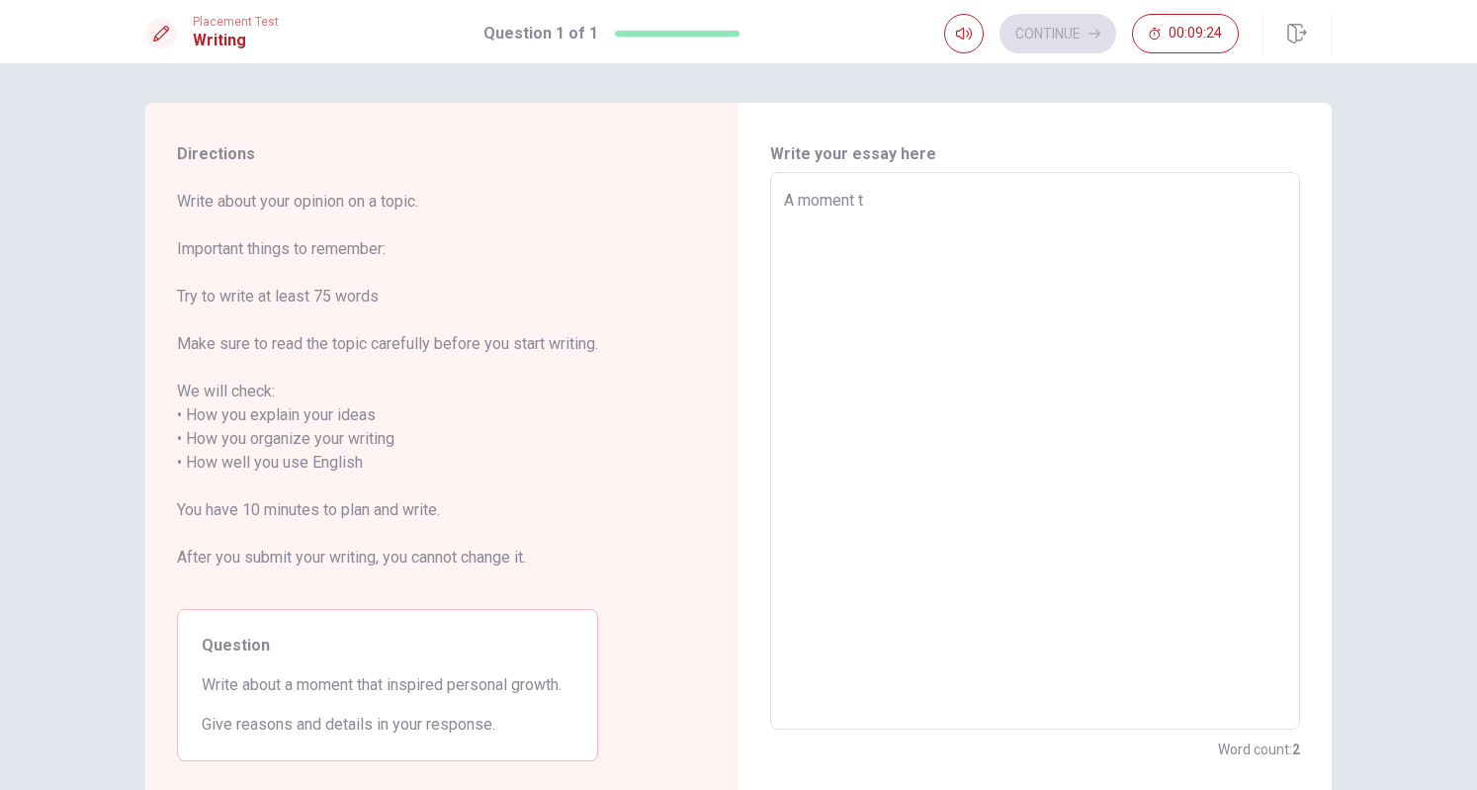
type textarea "x"
type textarea "A moment th"
type textarea "x"
type textarea "A moment tha"
type textarea "x"
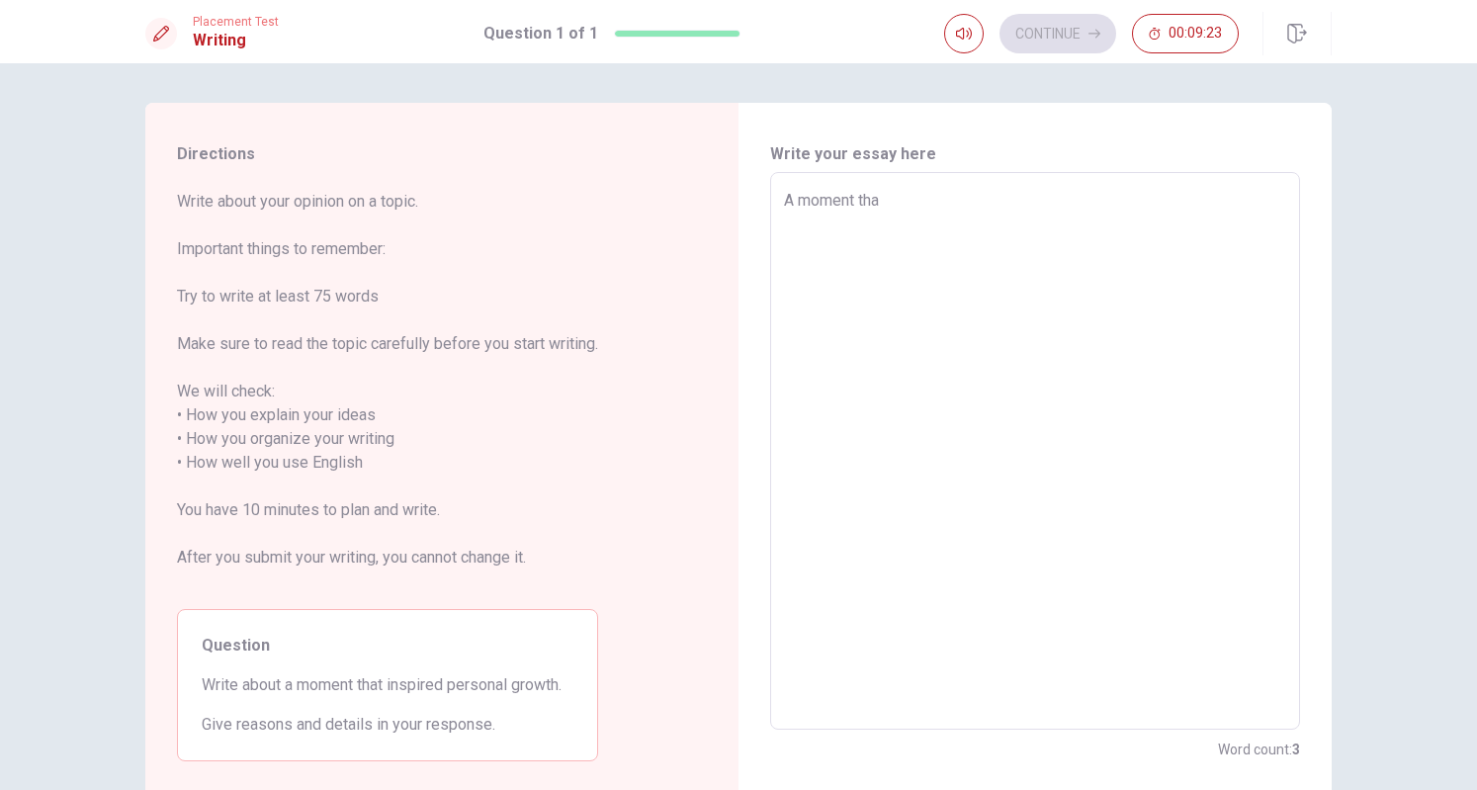
type textarea "A moment that"
type textarea "x"
type textarea "A moment that"
type textarea "x"
type textarea "A moment that i"
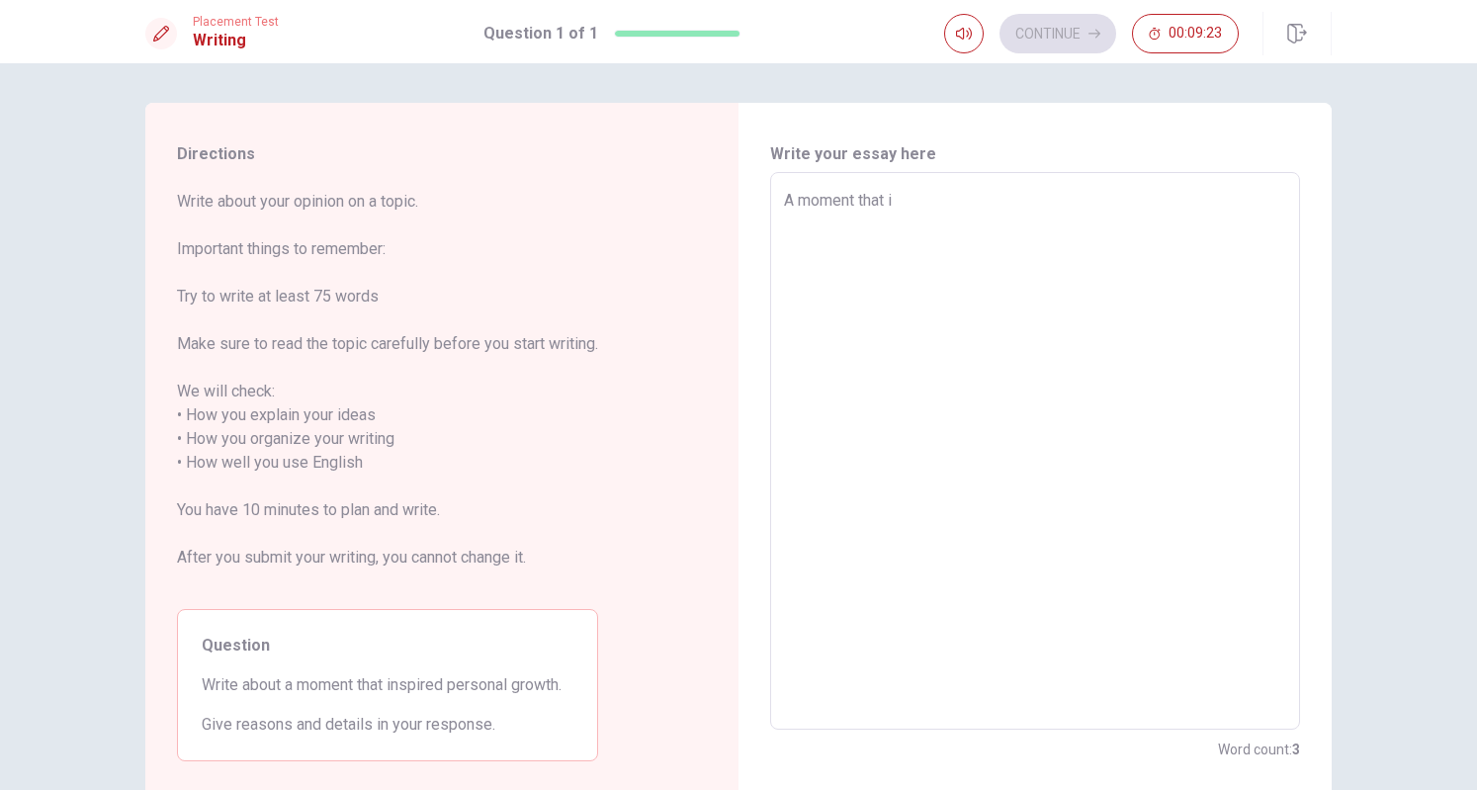
type textarea "x"
type textarea "A moment that in"
type textarea "x"
type textarea "A moment that ins"
type textarea "x"
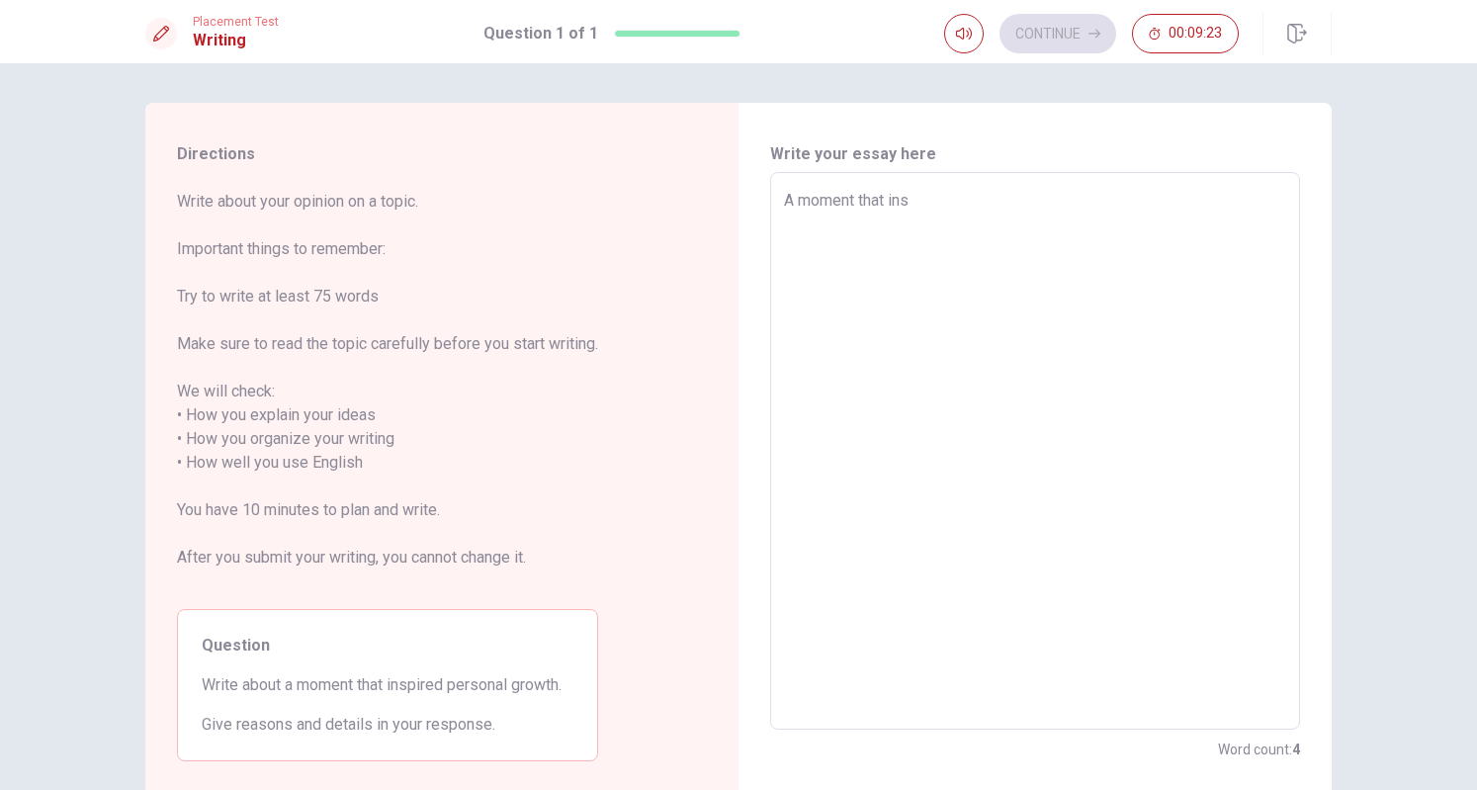
type textarea "A moment that insp"
type textarea "x"
type textarea "A moment that inspi"
type textarea "x"
type textarea "A moment that inspir"
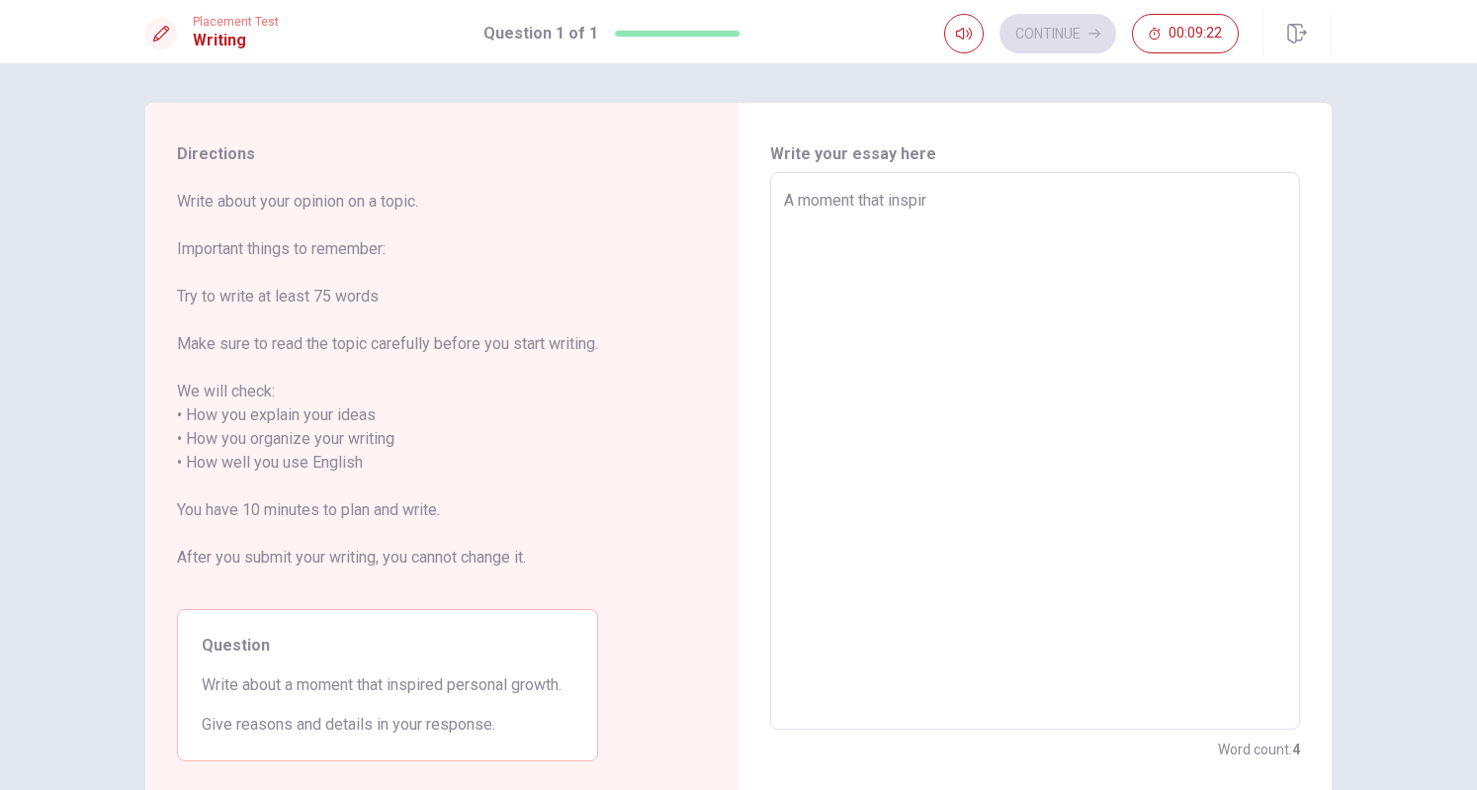
type textarea "x"
type textarea "A moment that inspire"
type textarea "x"
type textarea "A moment that inspired"
type textarea "x"
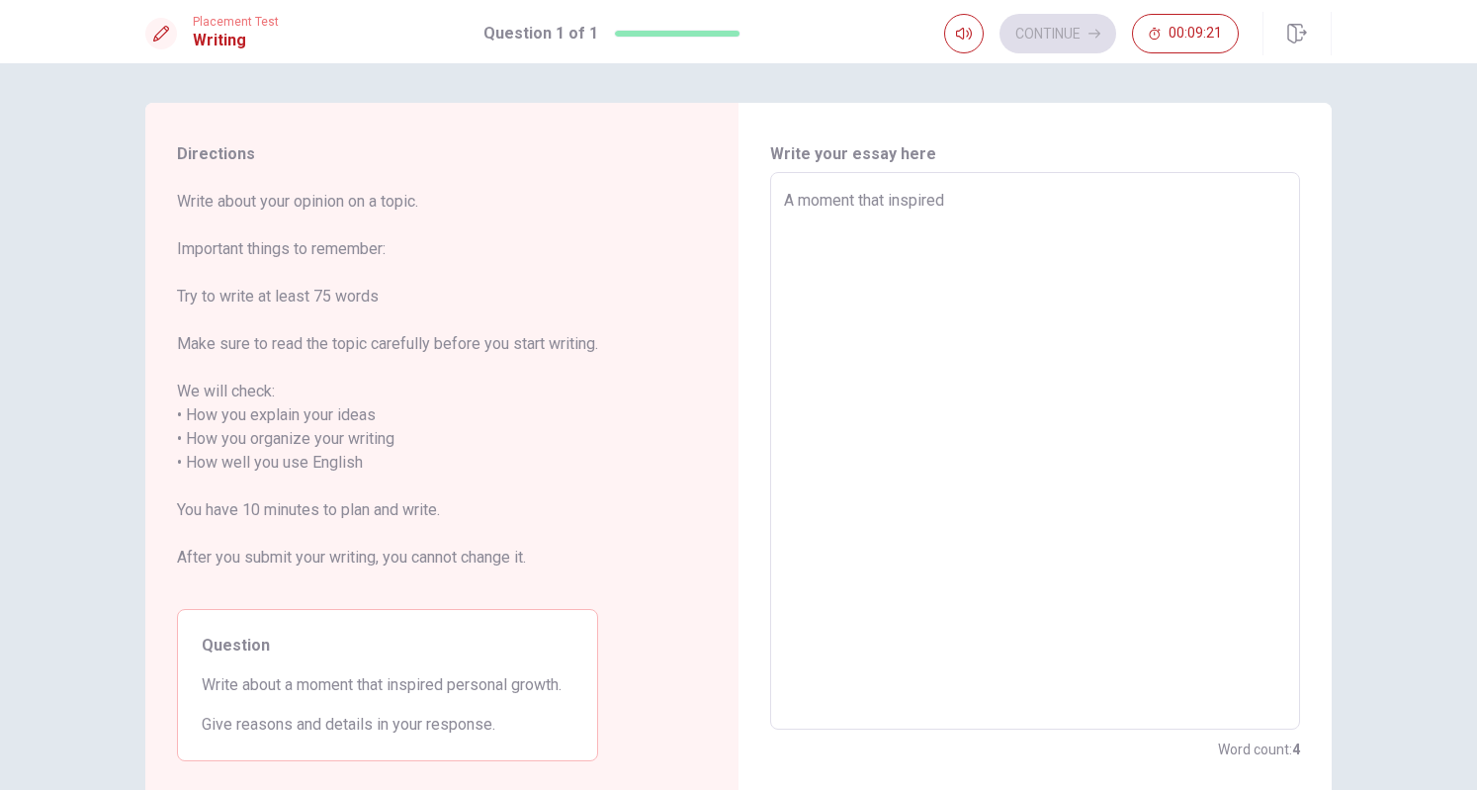
type textarea "A moment that inspired"
type textarea "x"
type textarea "A moment that inspired a"
type textarea "x"
type textarea "A moment that inspired a"
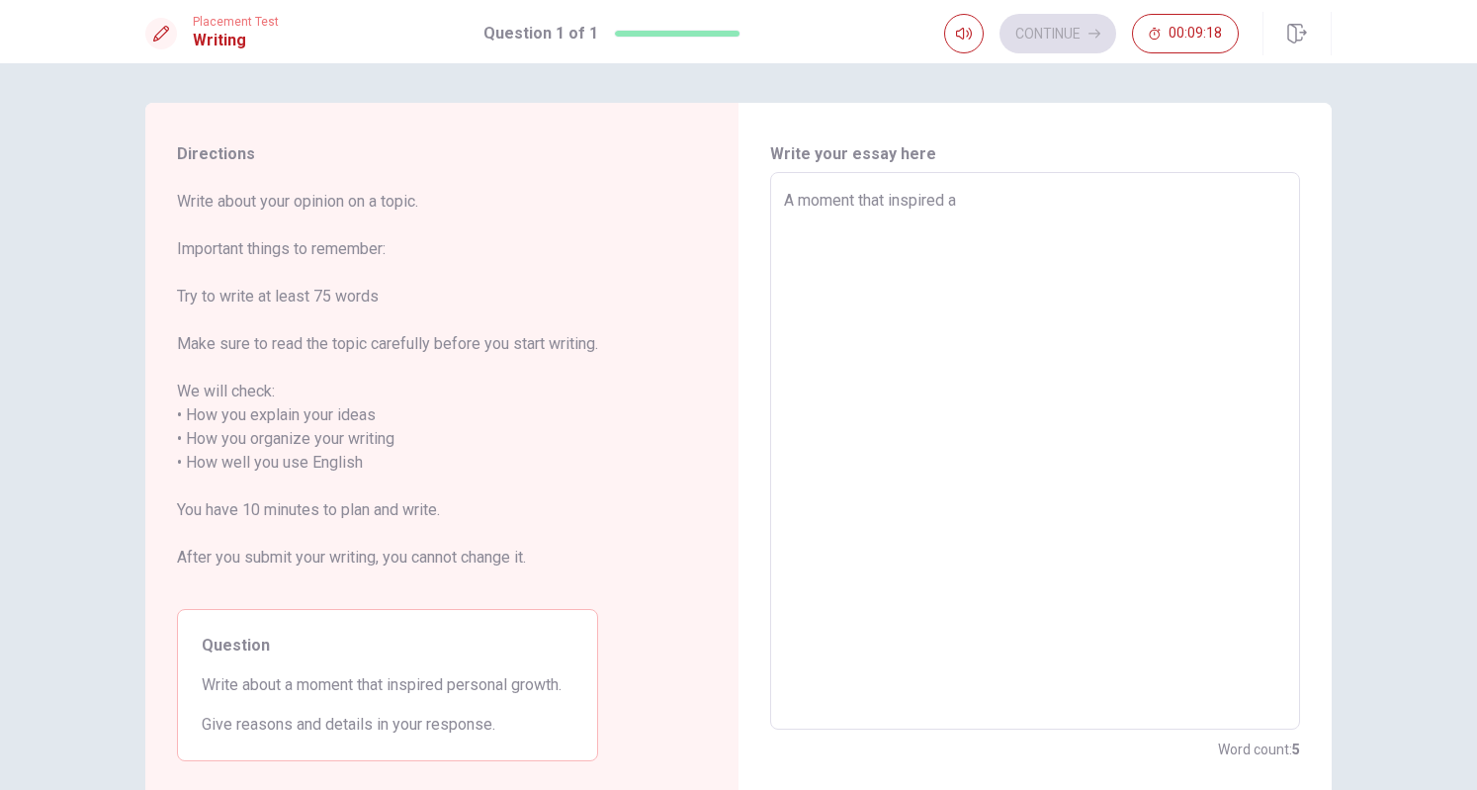
type textarea "x"
type textarea "A moment that inspired a d"
type textarea "x"
type textarea "A moment that inspired a de"
type textarea "x"
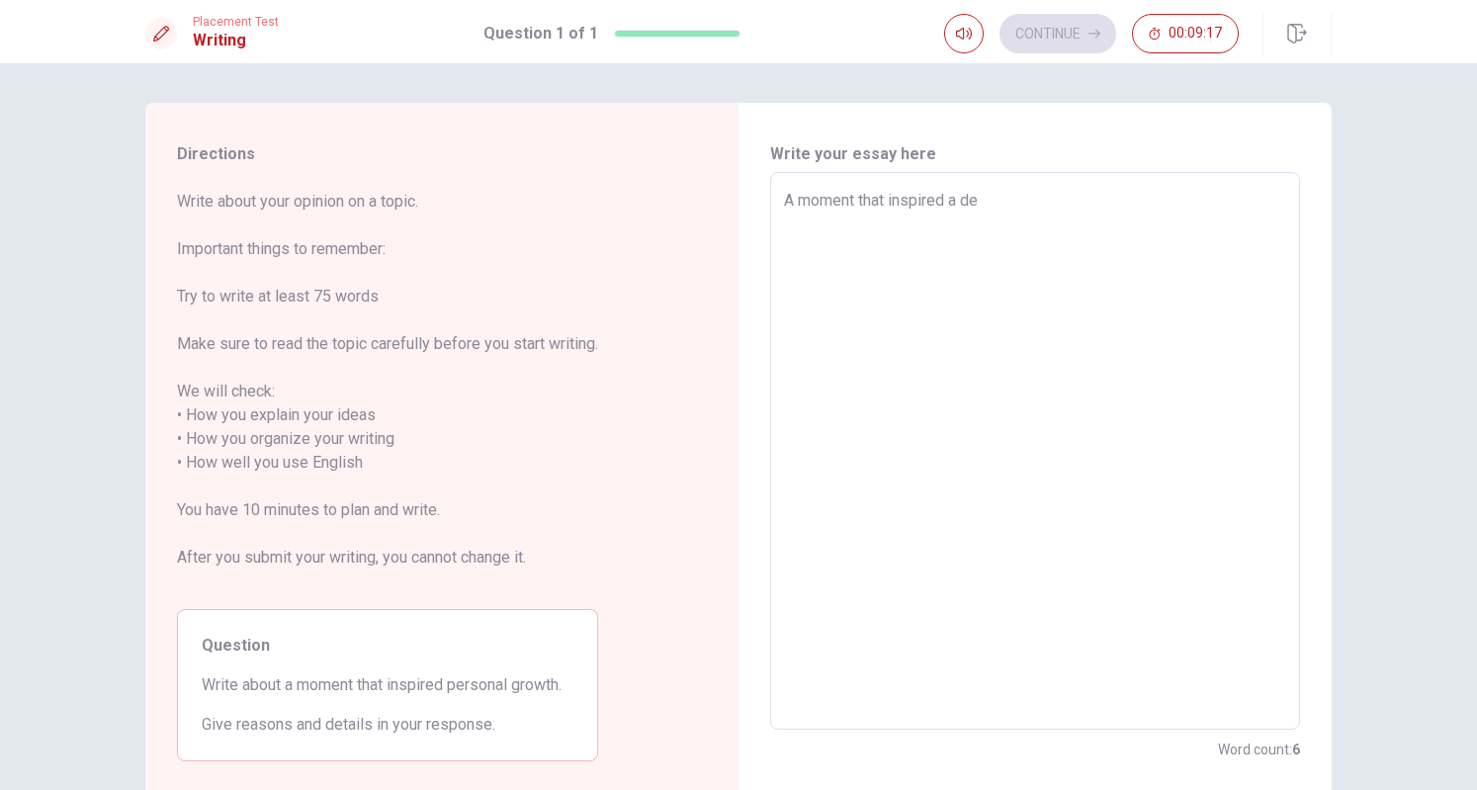
type textarea "A moment that inspired a dee"
type textarea "x"
type textarea "A moment that inspired a deep"
type textarea "x"
type textarea "A moment that inspired a deepl"
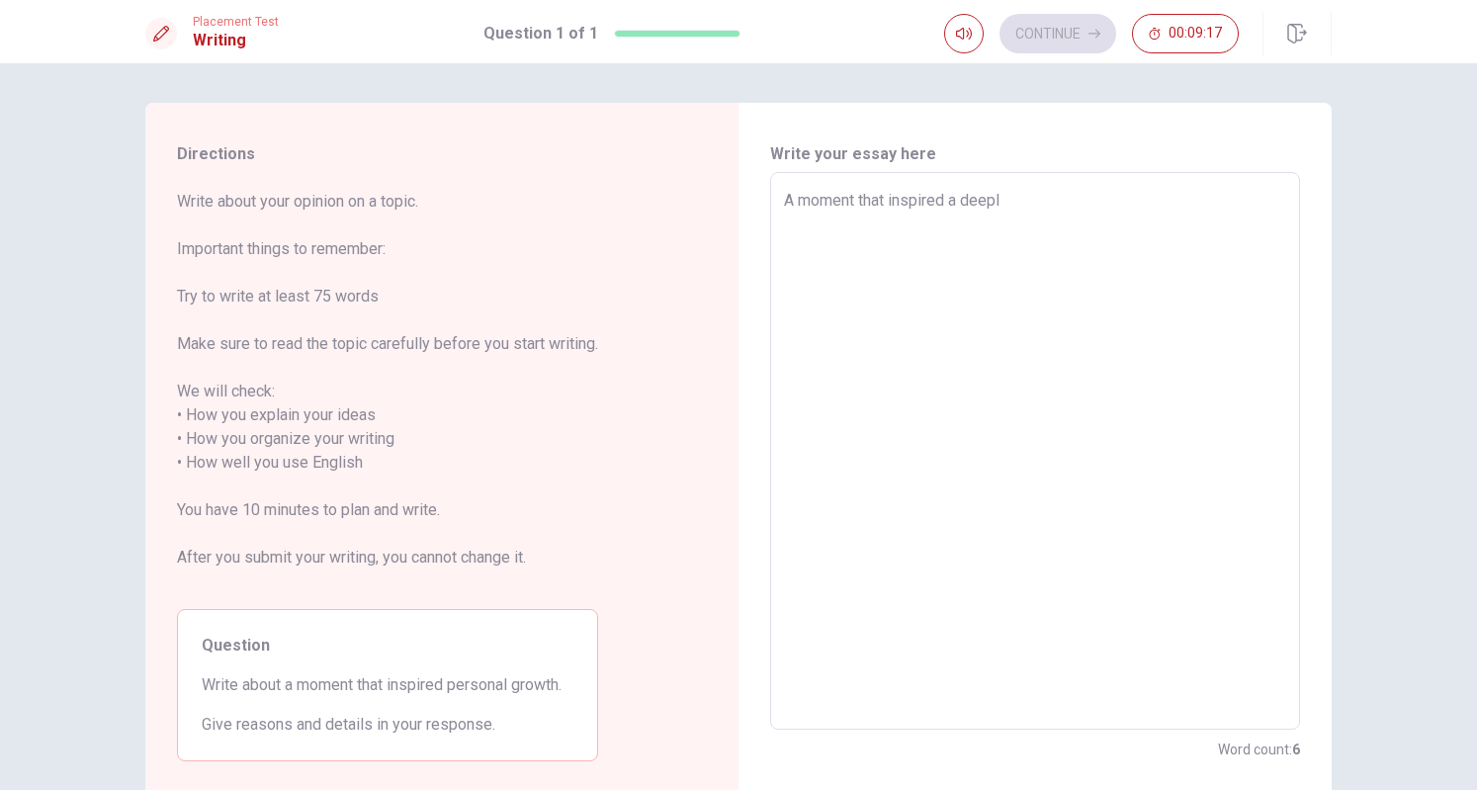
type textarea "x"
type textarea "A moment that inspired a deeply"
type textarea "x"
type textarea "A moment that inspired a deeply"
type textarea "x"
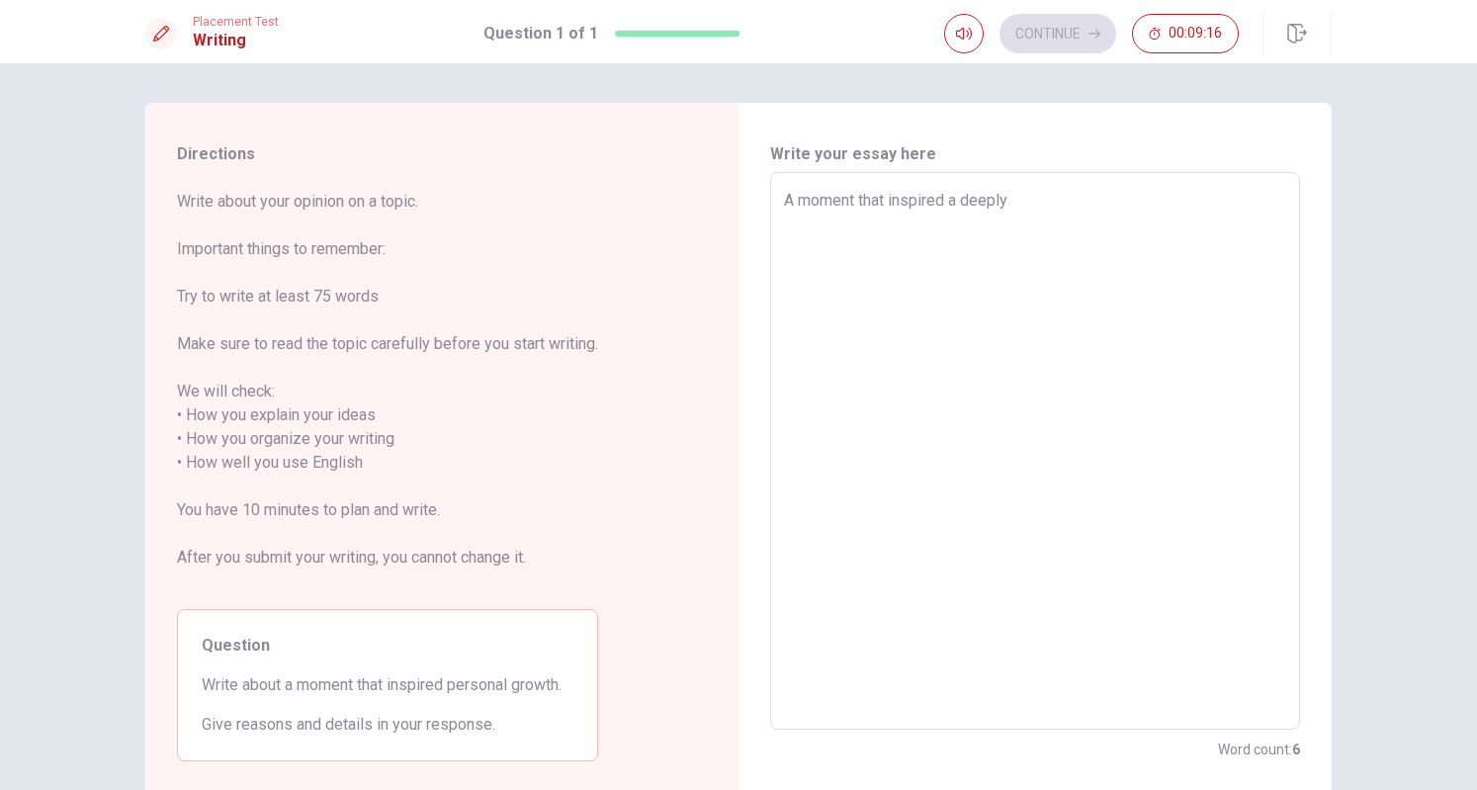
type textarea "A moment that inspired a deeply p"
type textarea "x"
type textarea "A moment that inspired a deeply pr"
type textarea "x"
type textarea "A moment that inspired a deeply p"
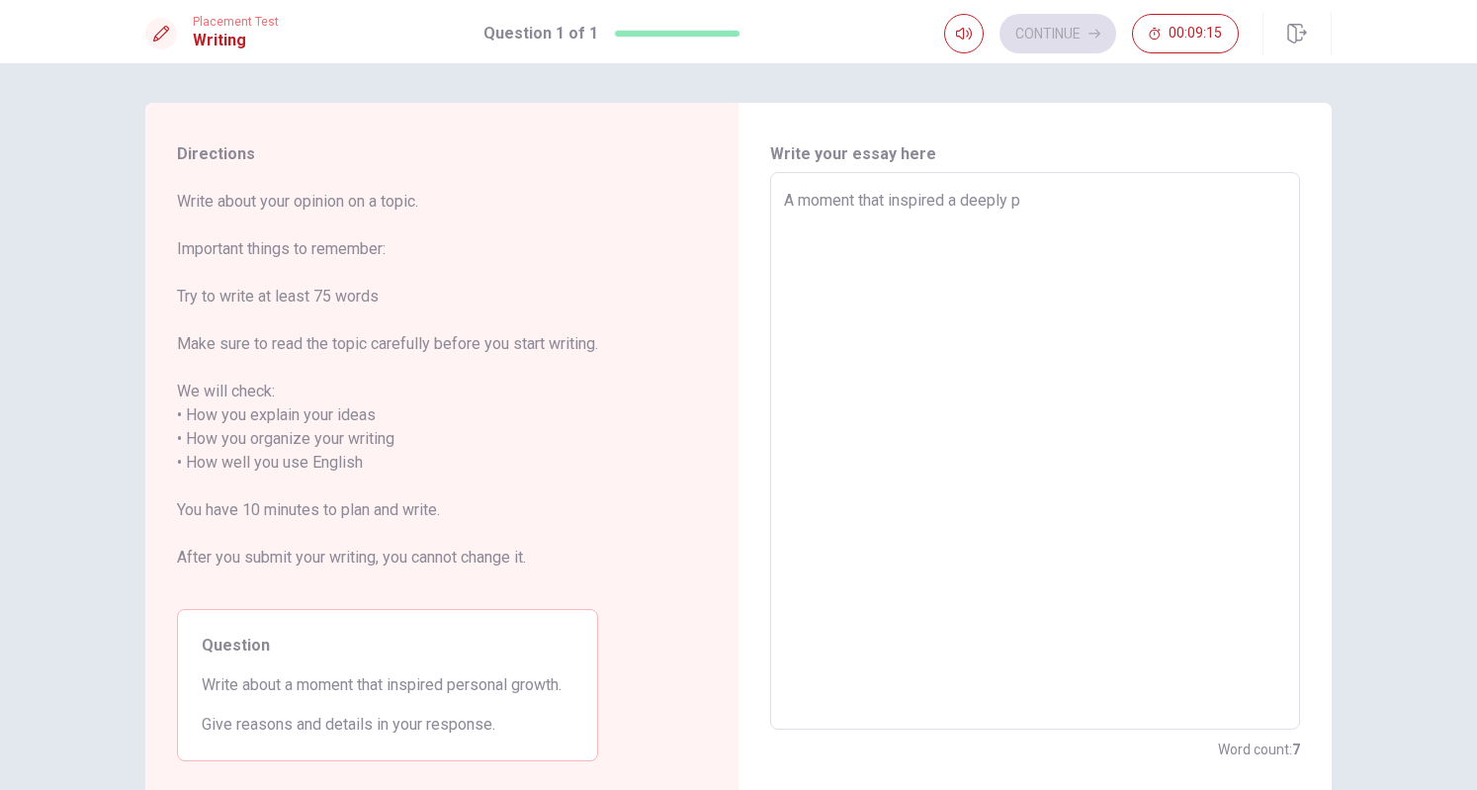
type textarea "x"
type textarea "A moment that inspired a deeply pe"
type textarea "x"
type textarea "A moment that inspired a deeply per"
type textarea "x"
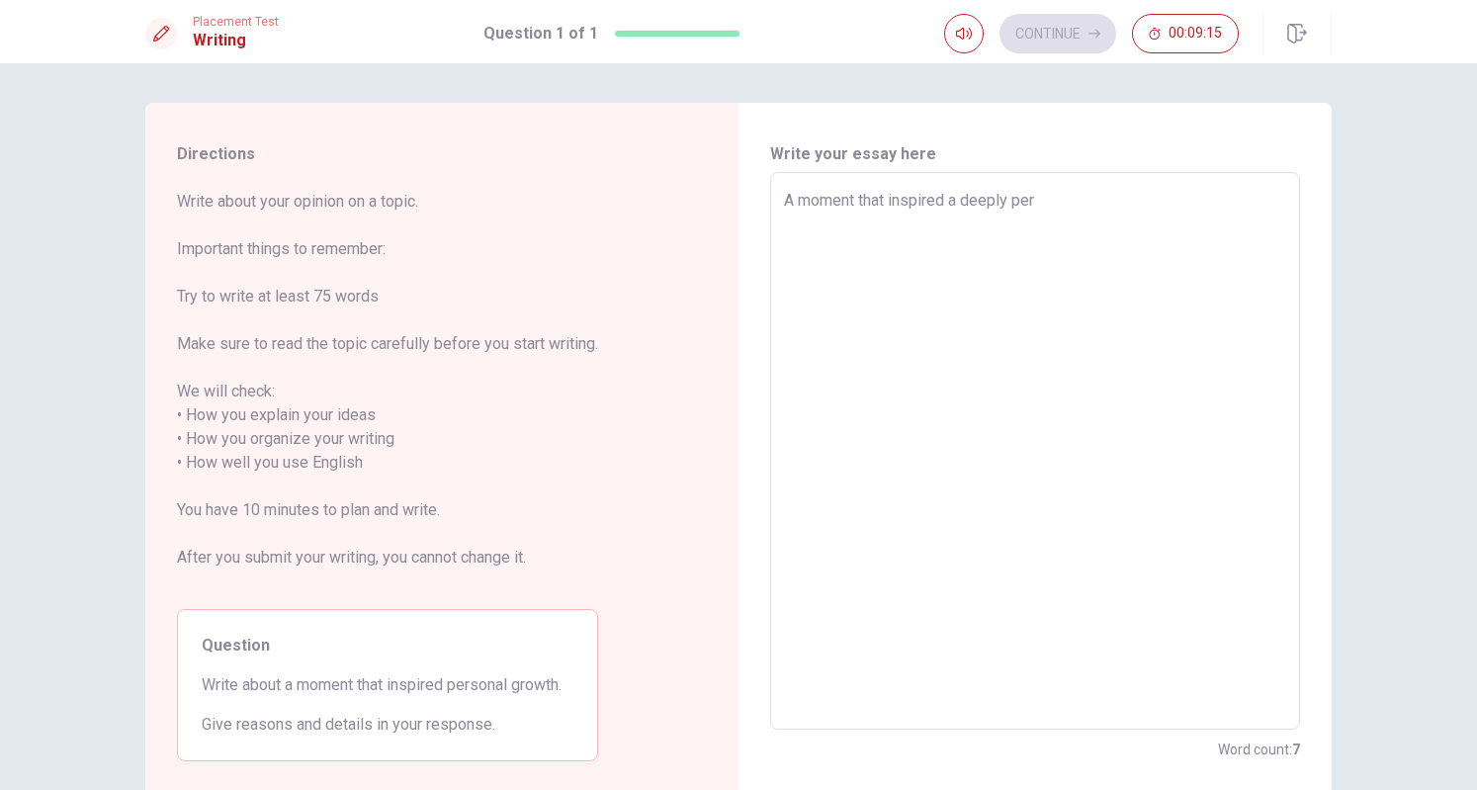
type textarea "A moment that inspired a deeply pers"
type textarea "x"
type textarea "A moment that inspired a deeply perso"
type textarea "x"
type textarea "A moment that inspired a deeply person"
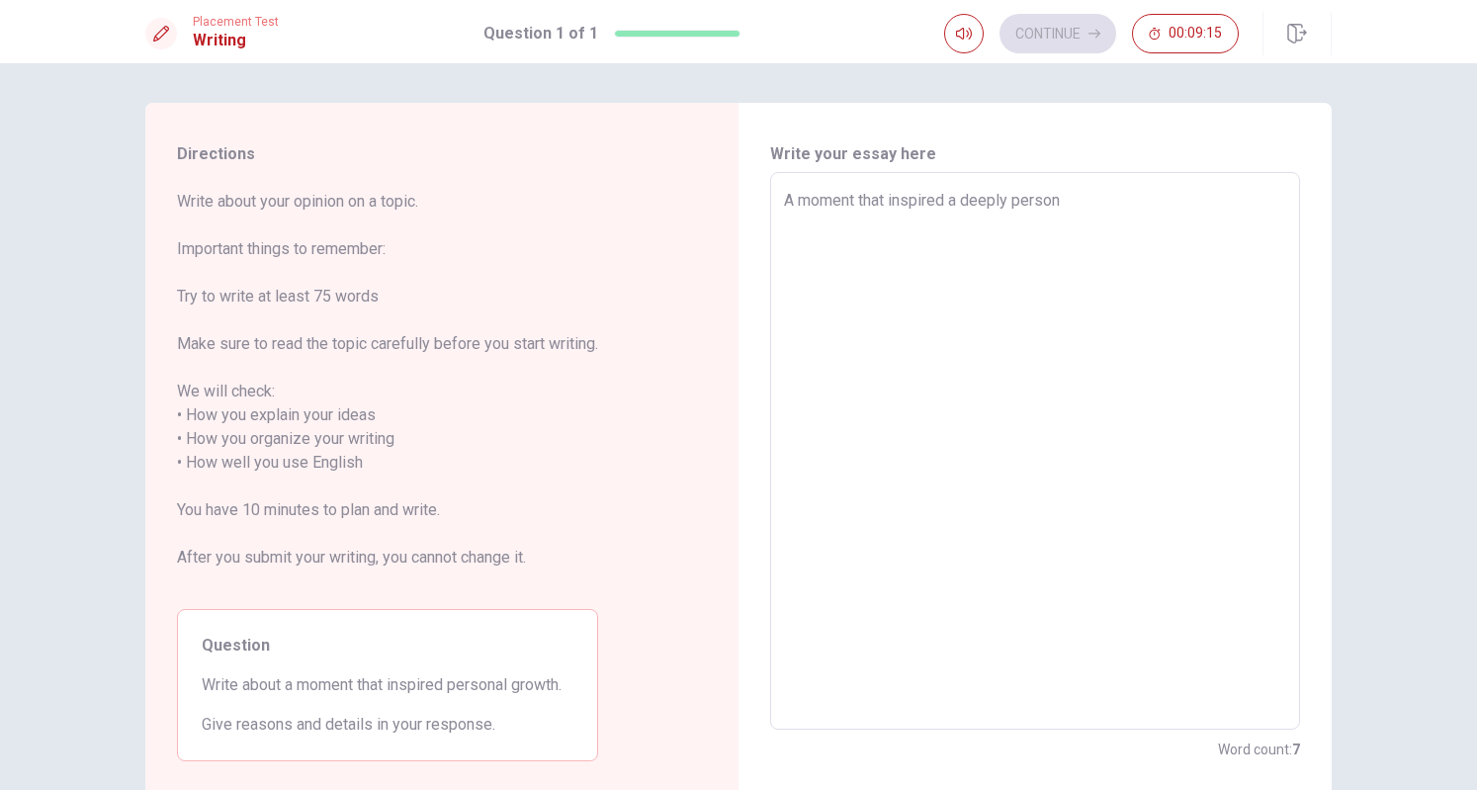
type textarea "x"
type textarea "A moment that inspired a deeply persona"
type textarea "x"
type textarea "A moment that inspired a deeply personal"
type textarea "x"
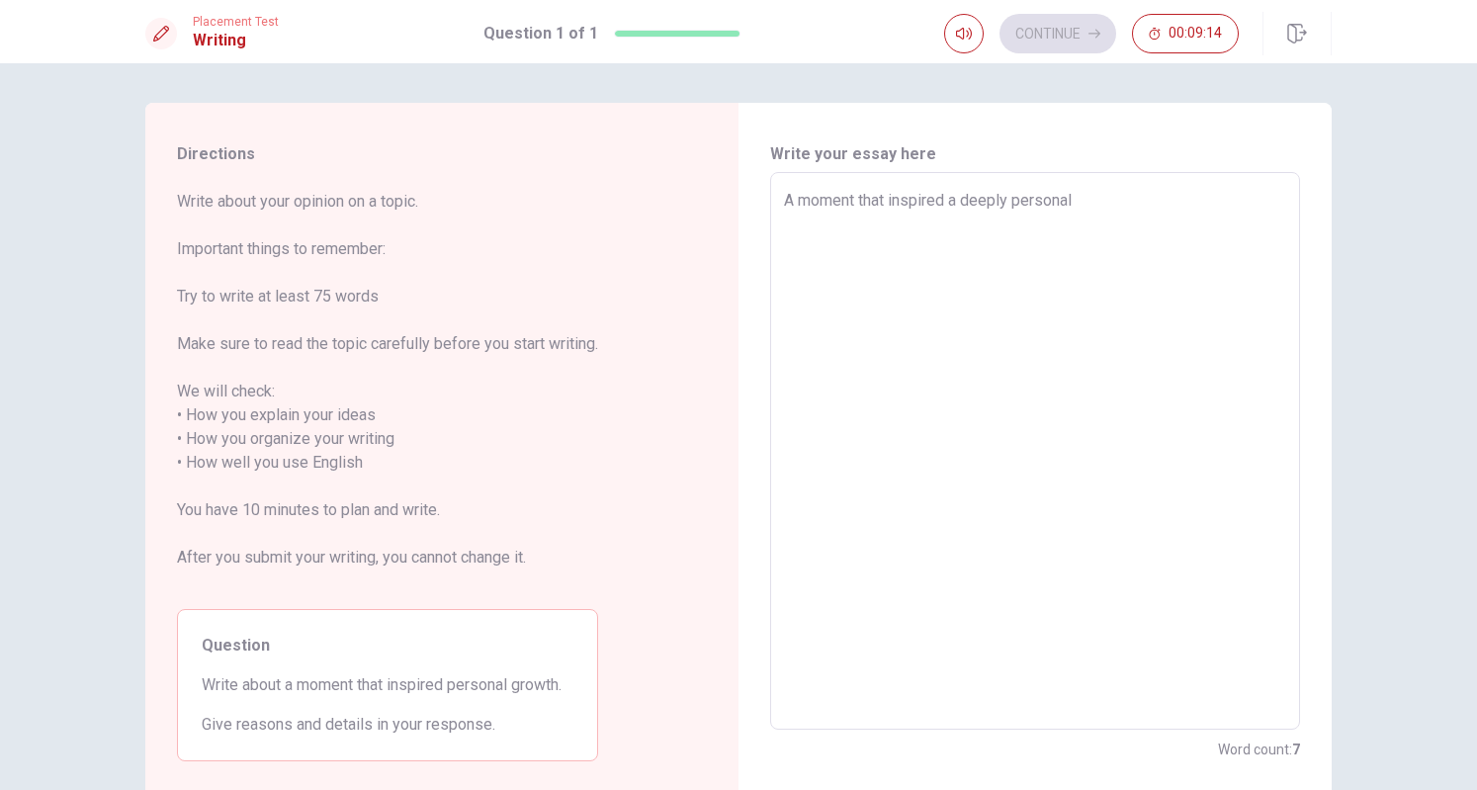
type textarea "A moment that inspired a deeply personal"
type textarea "x"
type textarea "A moment that inspired a deeply personal g"
type textarea "x"
type textarea "A moment that inspired a deeply personal gr"
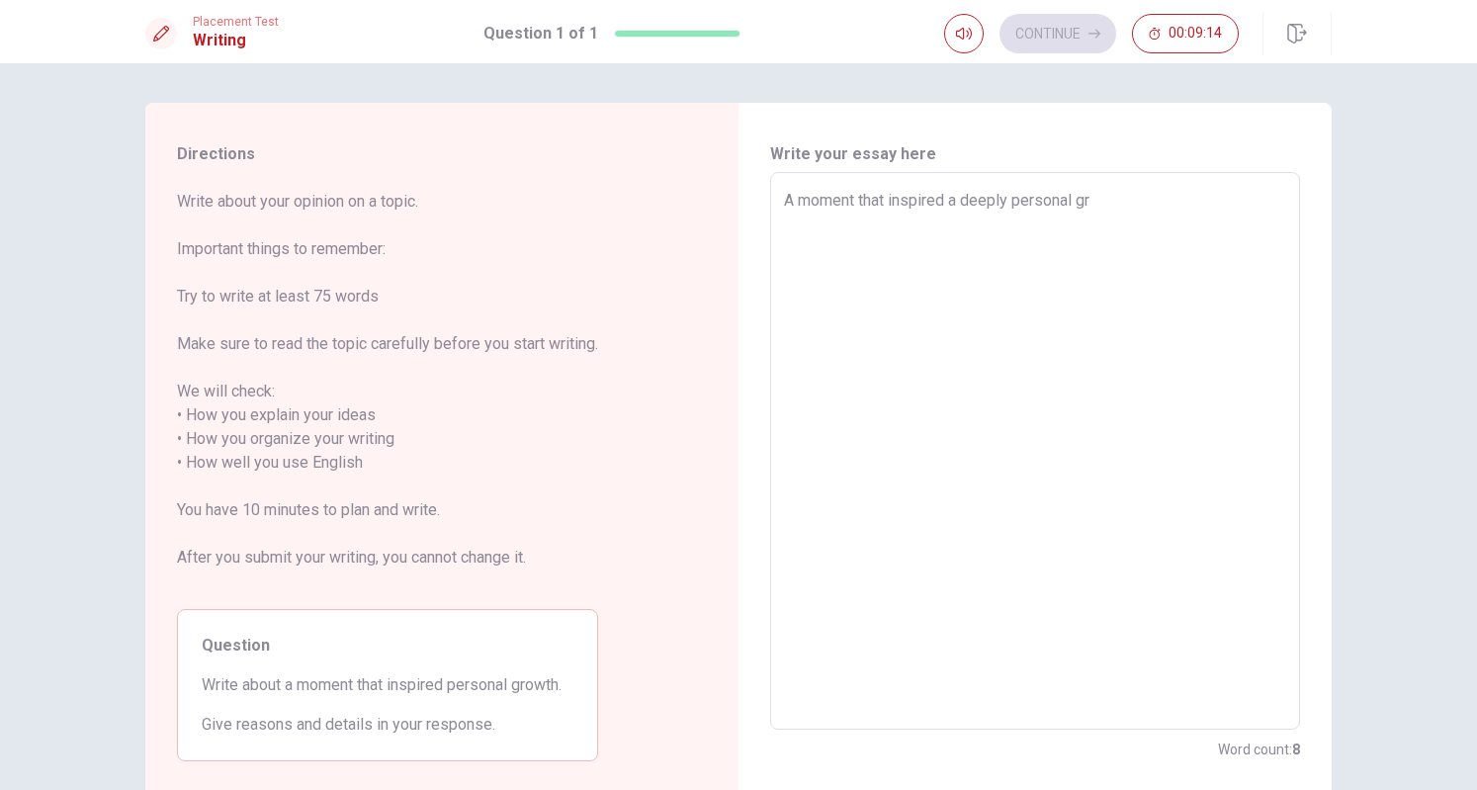
type textarea "x"
type textarea "A moment that inspired a deeply personal gro"
type textarea "x"
type textarea "A moment that inspired a deeply personal grow"
type textarea "x"
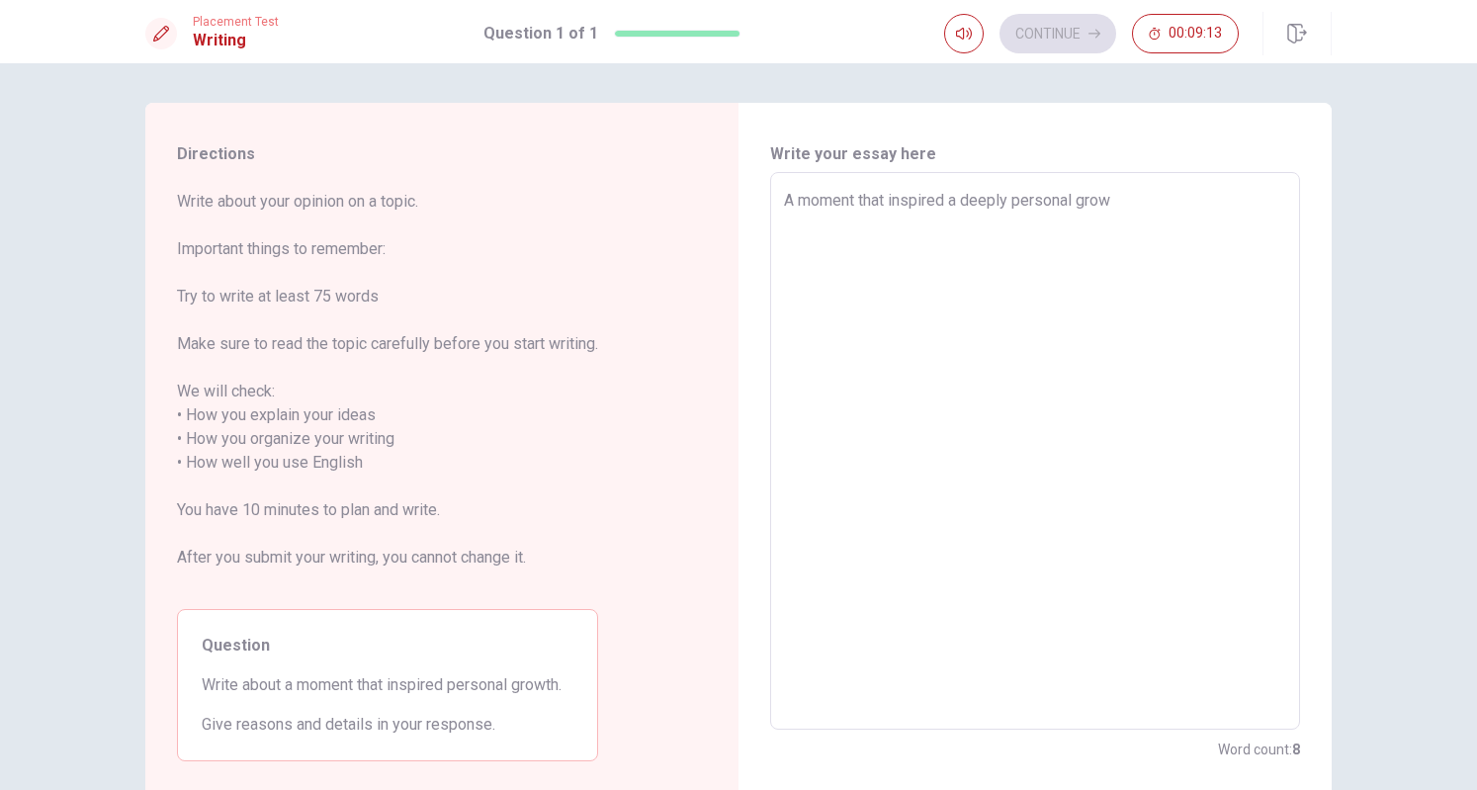
type textarea "A moment that inspired a deeply personal growt"
type textarea "x"
type textarea "A moment that inspired a deeply personal growth"
type textarea "x"
type textarea "A moment that inspired a deeply personal growth"
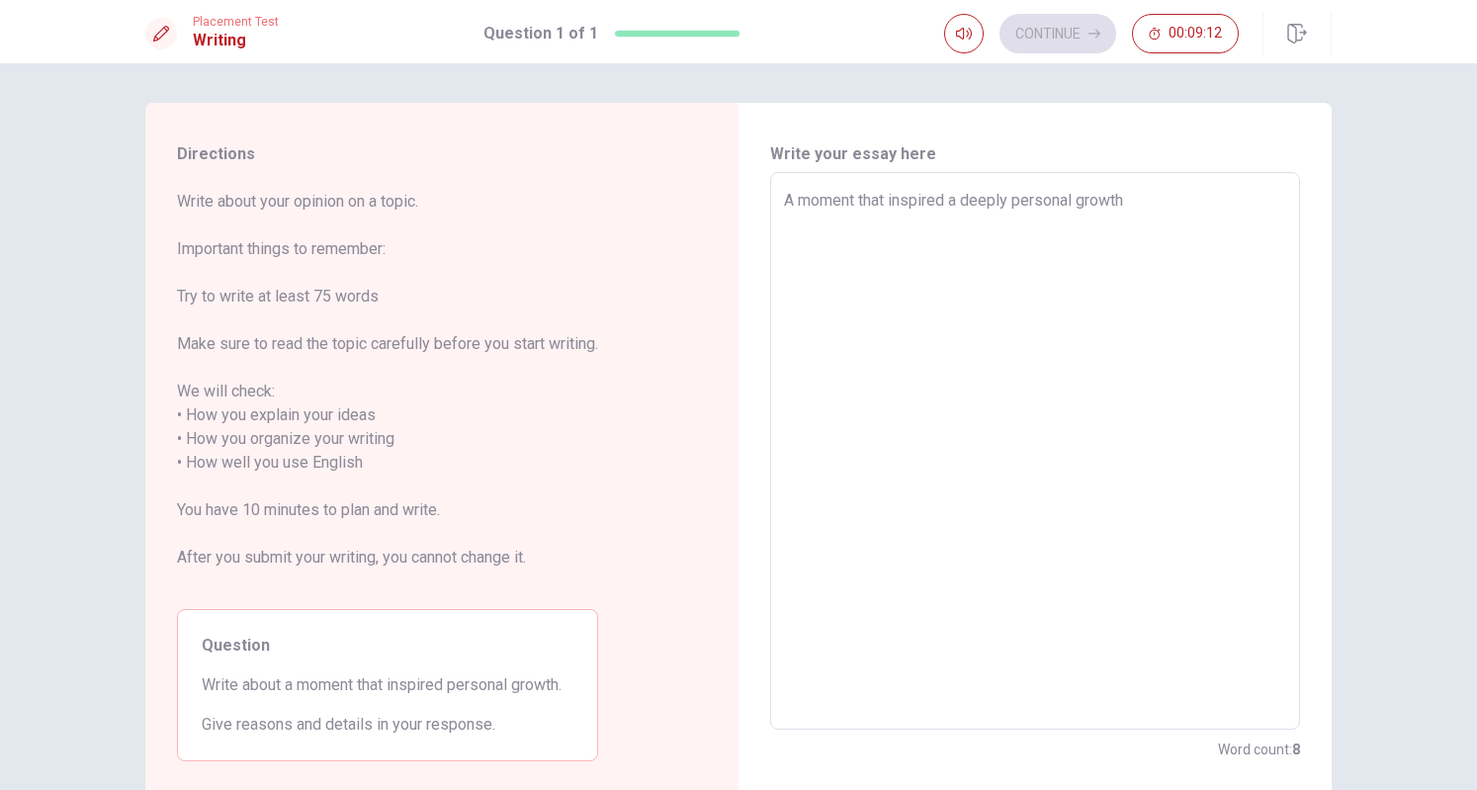
type textarea "x"
type textarea "A moment that inspired a deeply personal growth o"
type textarea "x"
type textarea "A moment that inspired a deeply personal growth of"
type textarea "x"
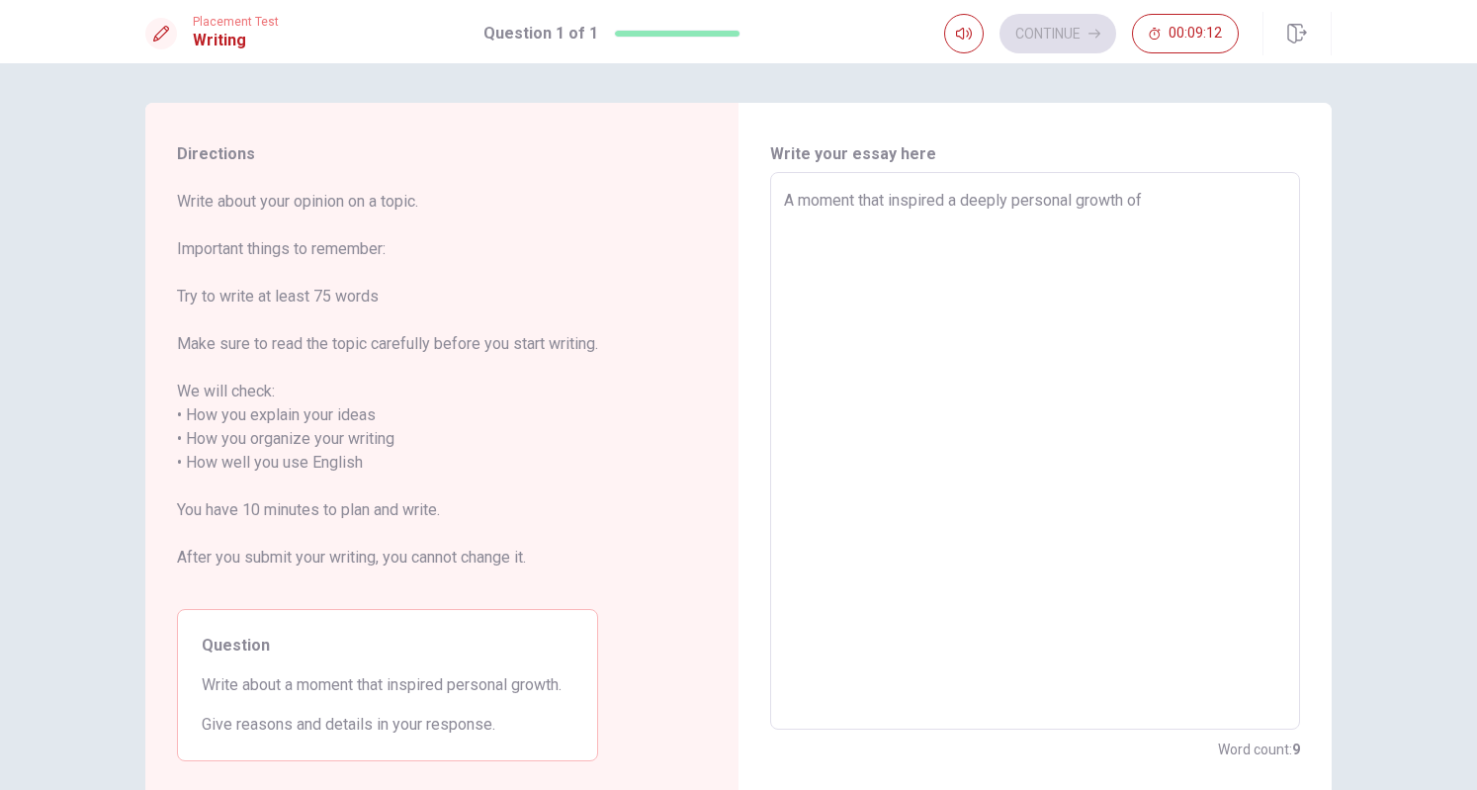
type textarea "A moment that inspired a deeply personal growth of"
type textarea "x"
type textarea "A moment that inspired a deeply personal growth of m"
type textarea "x"
type textarea "A moment that inspired a deeply personal growth of my"
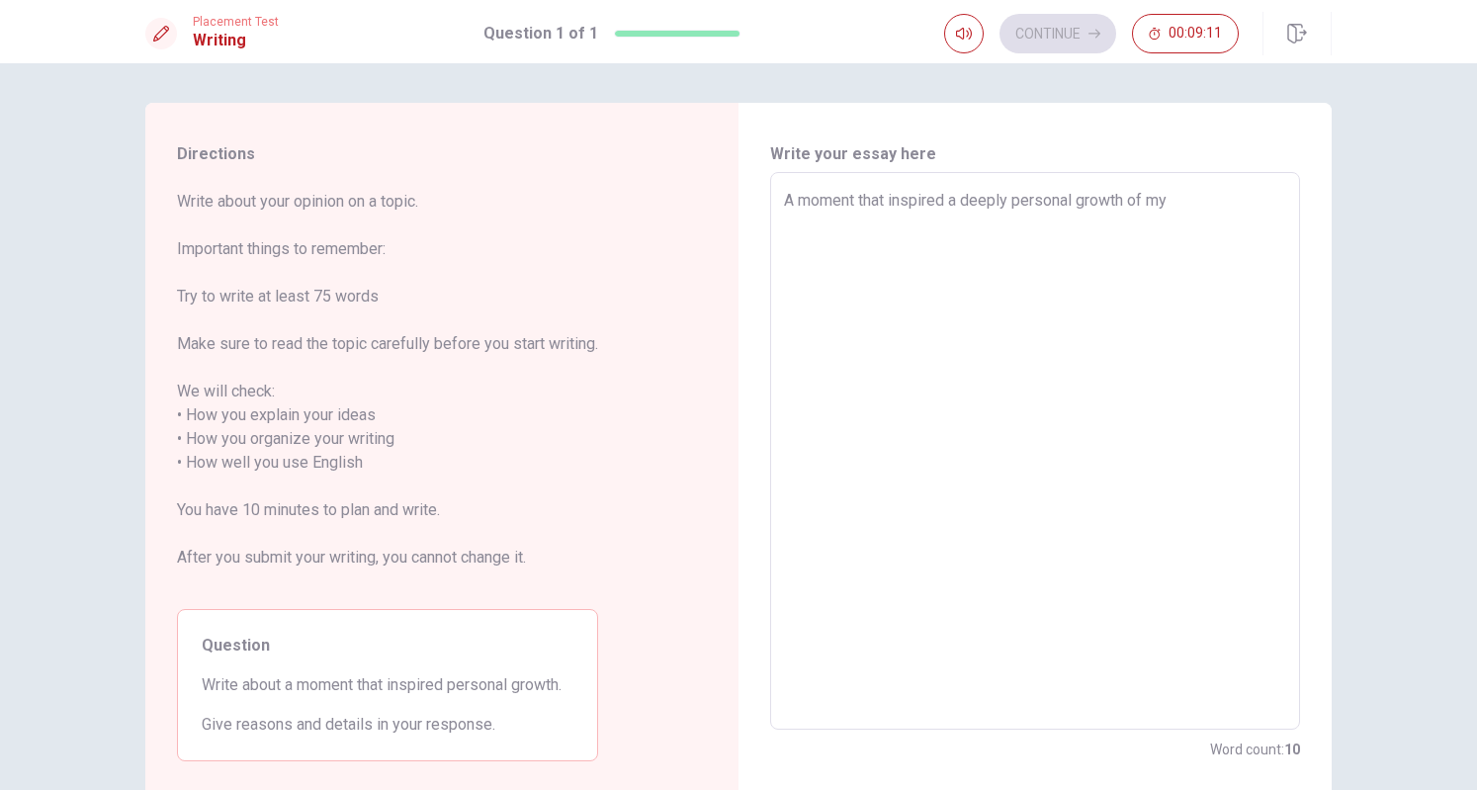
type textarea "x"
type textarea "A moment that inspired a deeply personal growth of mys"
type textarea "x"
type textarea "A moment that inspired a deeply personal growth of myse"
type textarea "x"
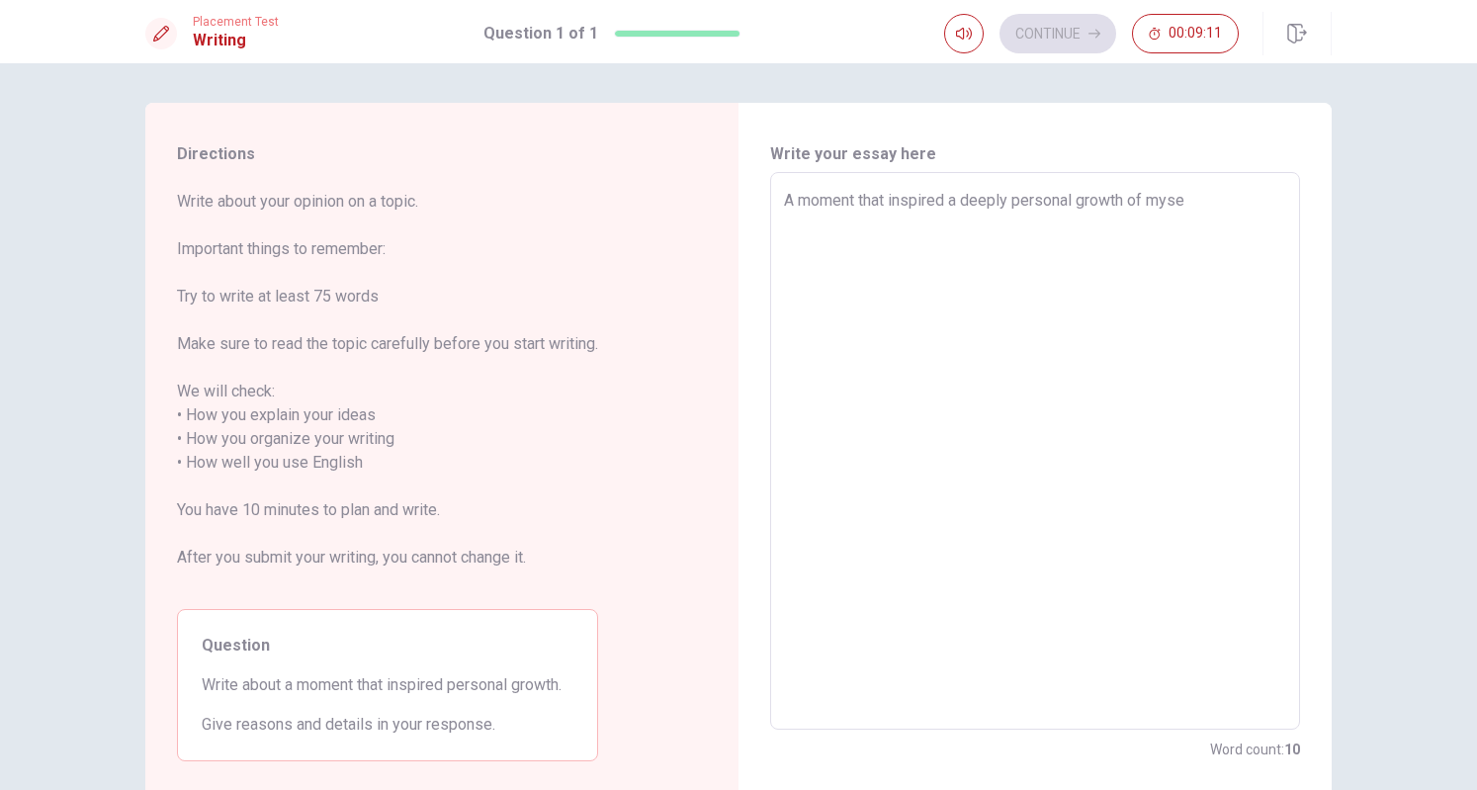
type textarea "A moment that inspired a deeply personal growth of mysek"
type textarea "x"
type textarea "A moment that inspired a deeply personal growth of myse"
type textarea "x"
type textarea "A moment that inspired a deeply personal growth of mysel"
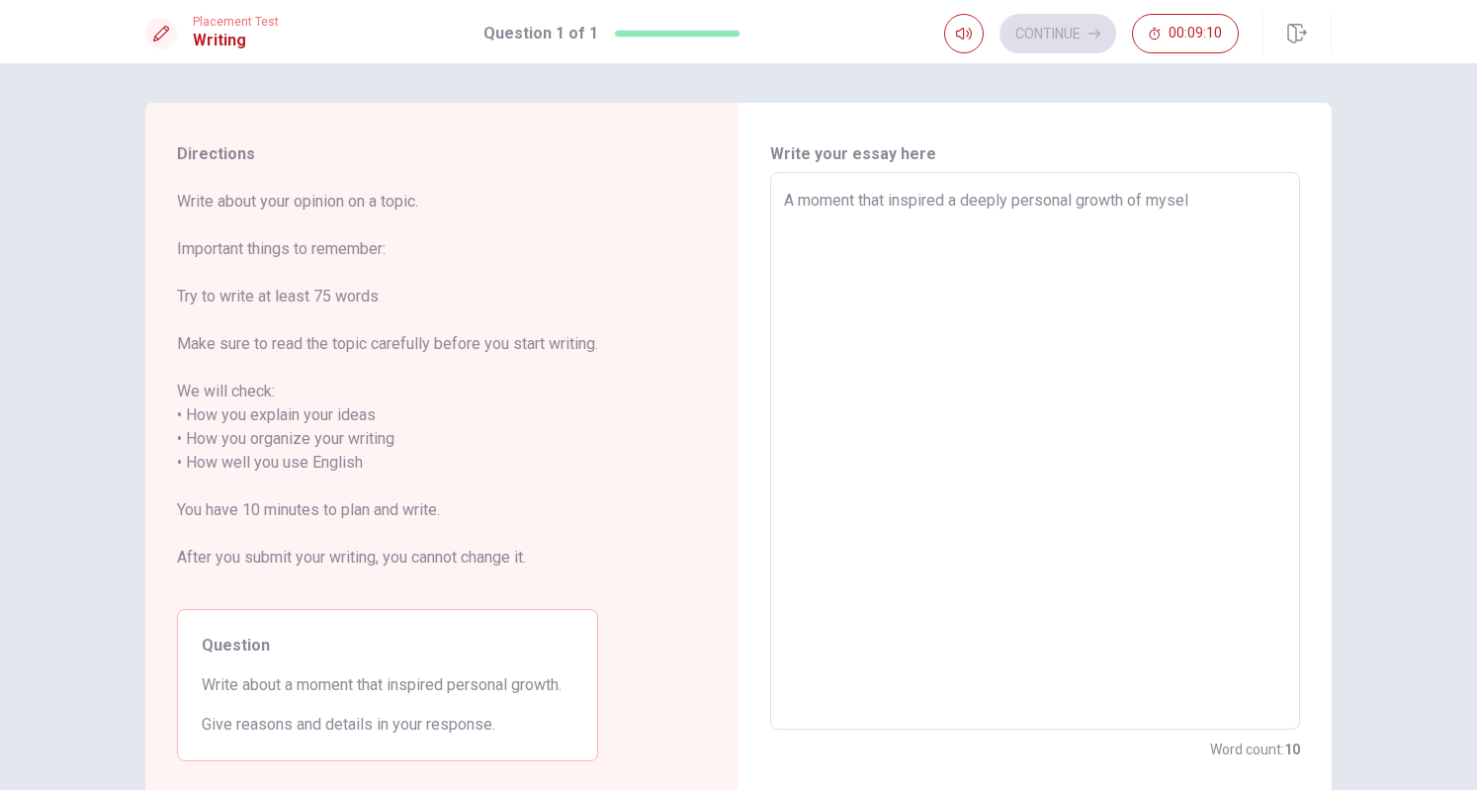
type textarea "x"
type textarea "A moment that inspired a deeply personal growth of myself"
type textarea "x"
type textarea "A moment that inspired a deeply personal growth of myself"
type textarea "x"
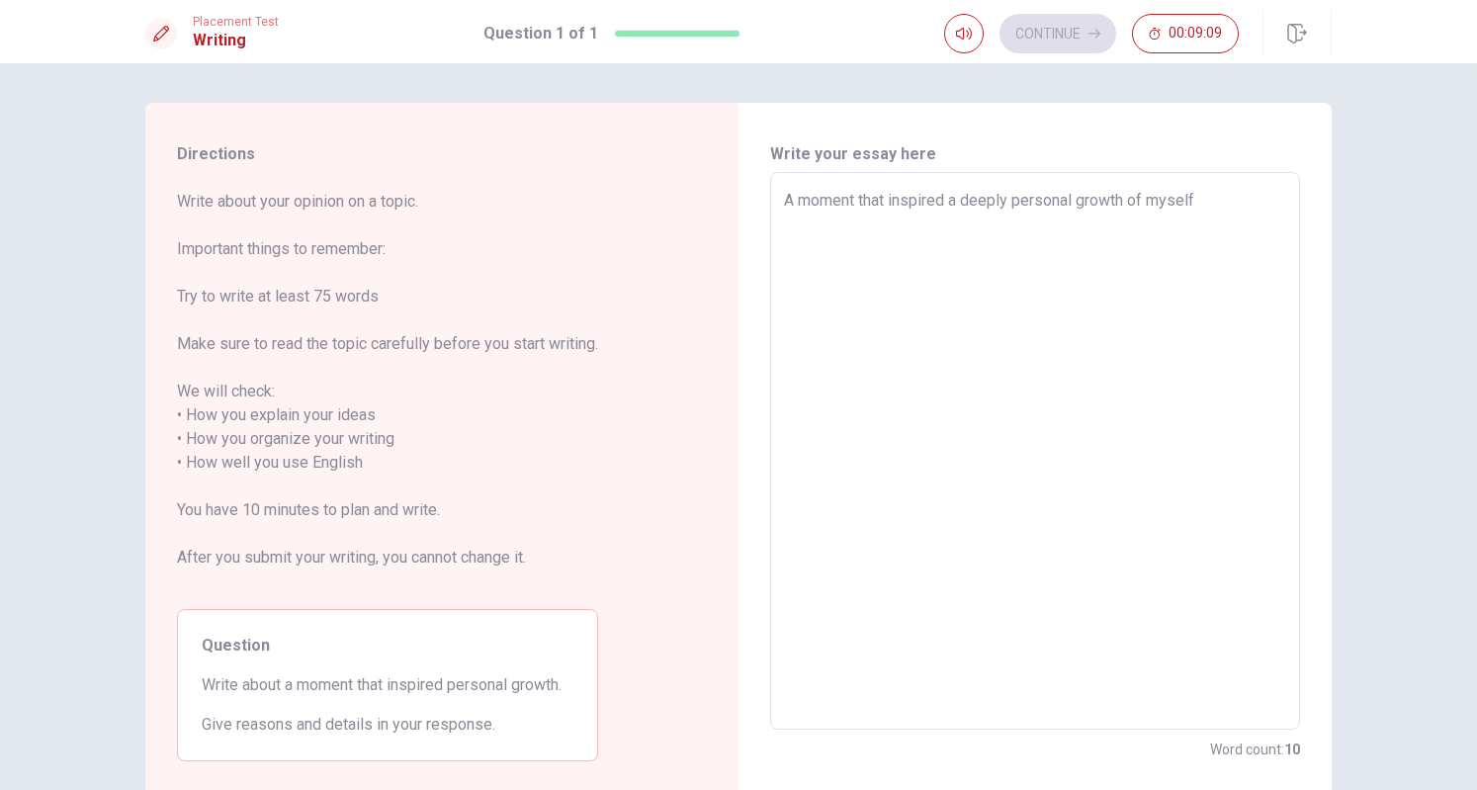
type textarea "A moment that inspired a deeply personal growth of myself w"
type textarea "x"
type textarea "A moment that inspired a deeply personal growth of myself wa"
type textarea "x"
type textarea "A moment that inspired a deeply personal growth of myself was"
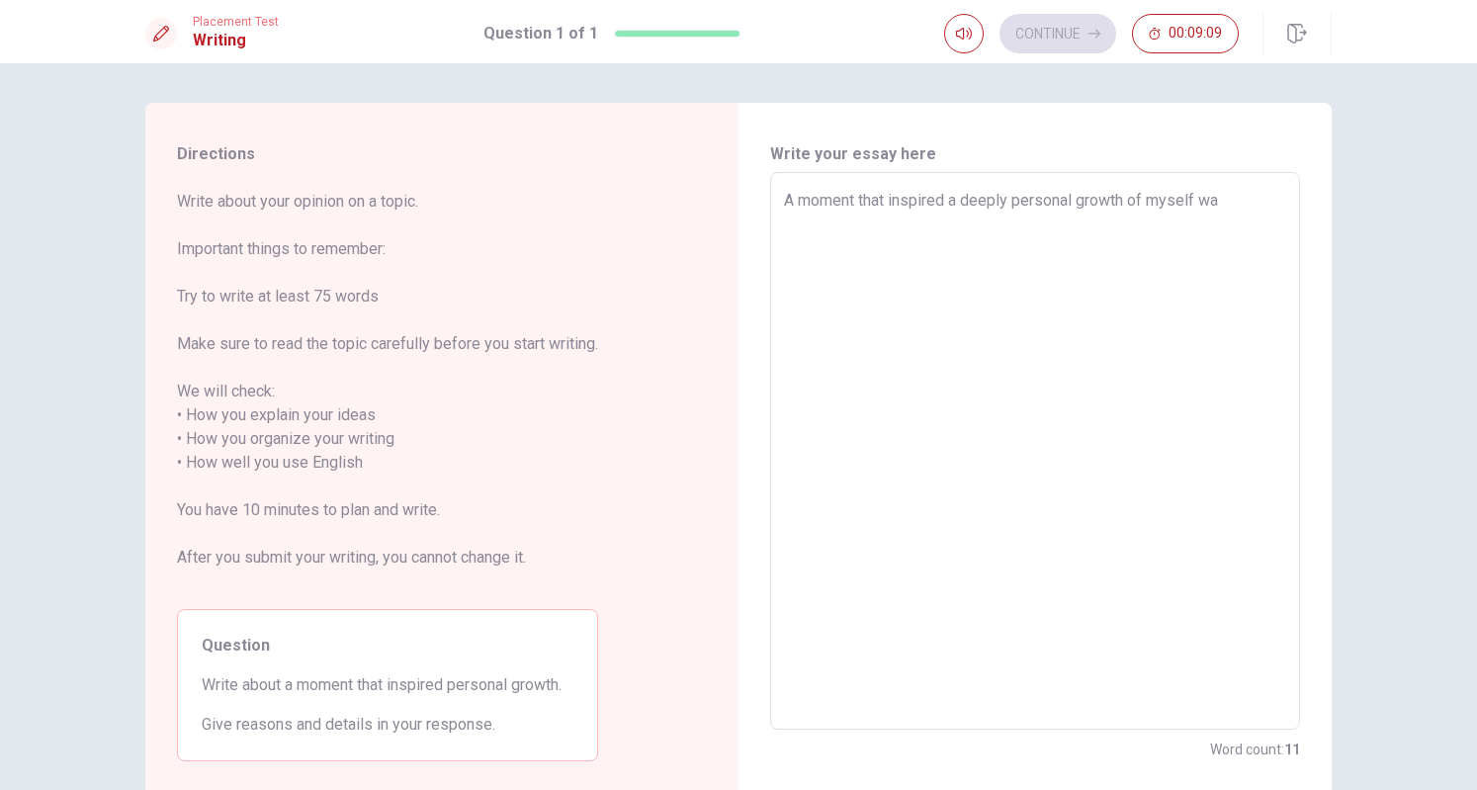
type textarea "x"
type textarea "A moment that inspired a deeply personal growth of myself was"
type textarea "x"
type textarea "A moment that inspired a deeply personal growth of myself was m"
type textarea "x"
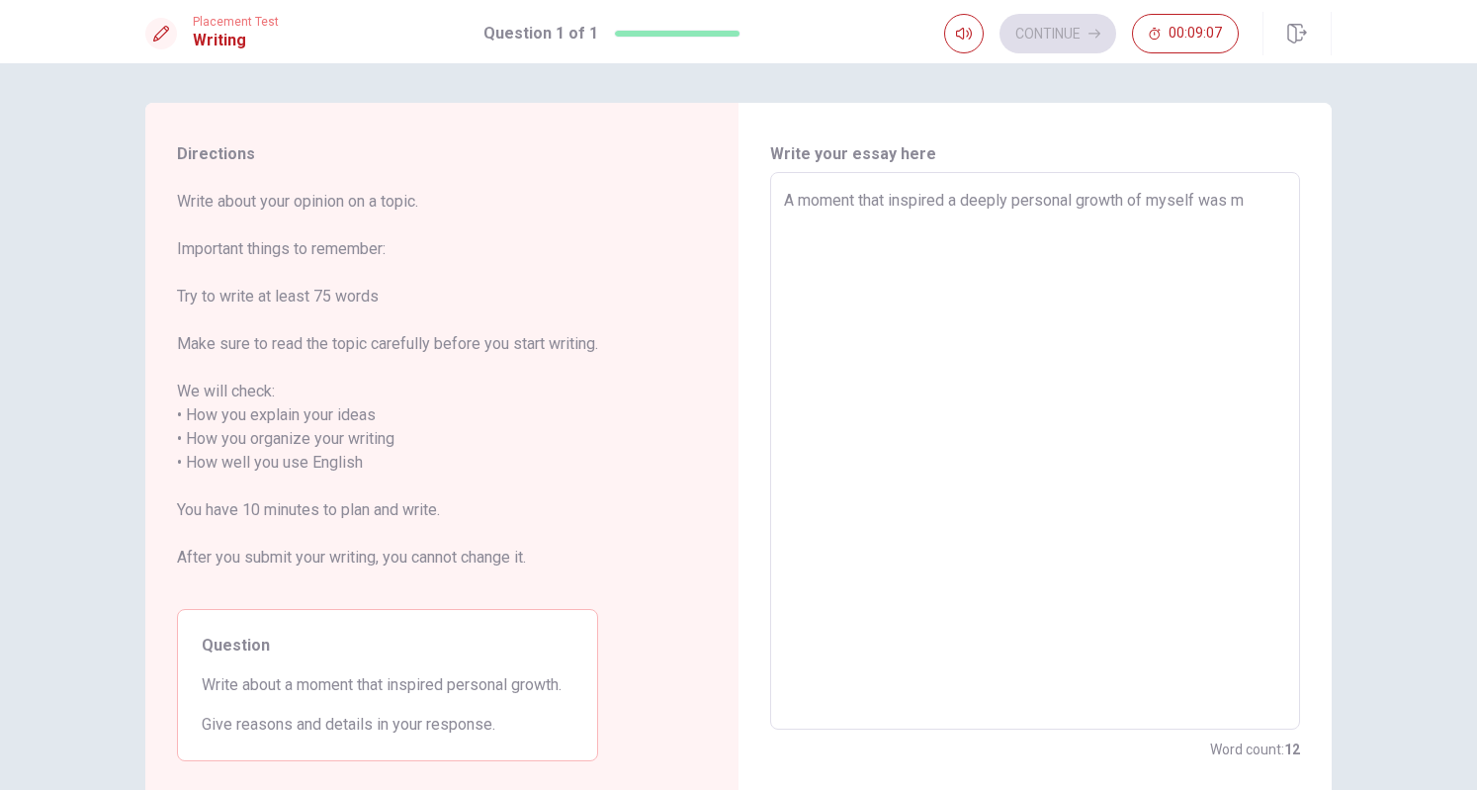
type textarea "A moment that inspired a deeply personal growth of myself was my"
type textarea "x"
type textarea "A moment that inspired a deeply personal growth of myself was my"
type textarea "x"
type textarea "A moment that inspired a deeply personal growth of myself was my s"
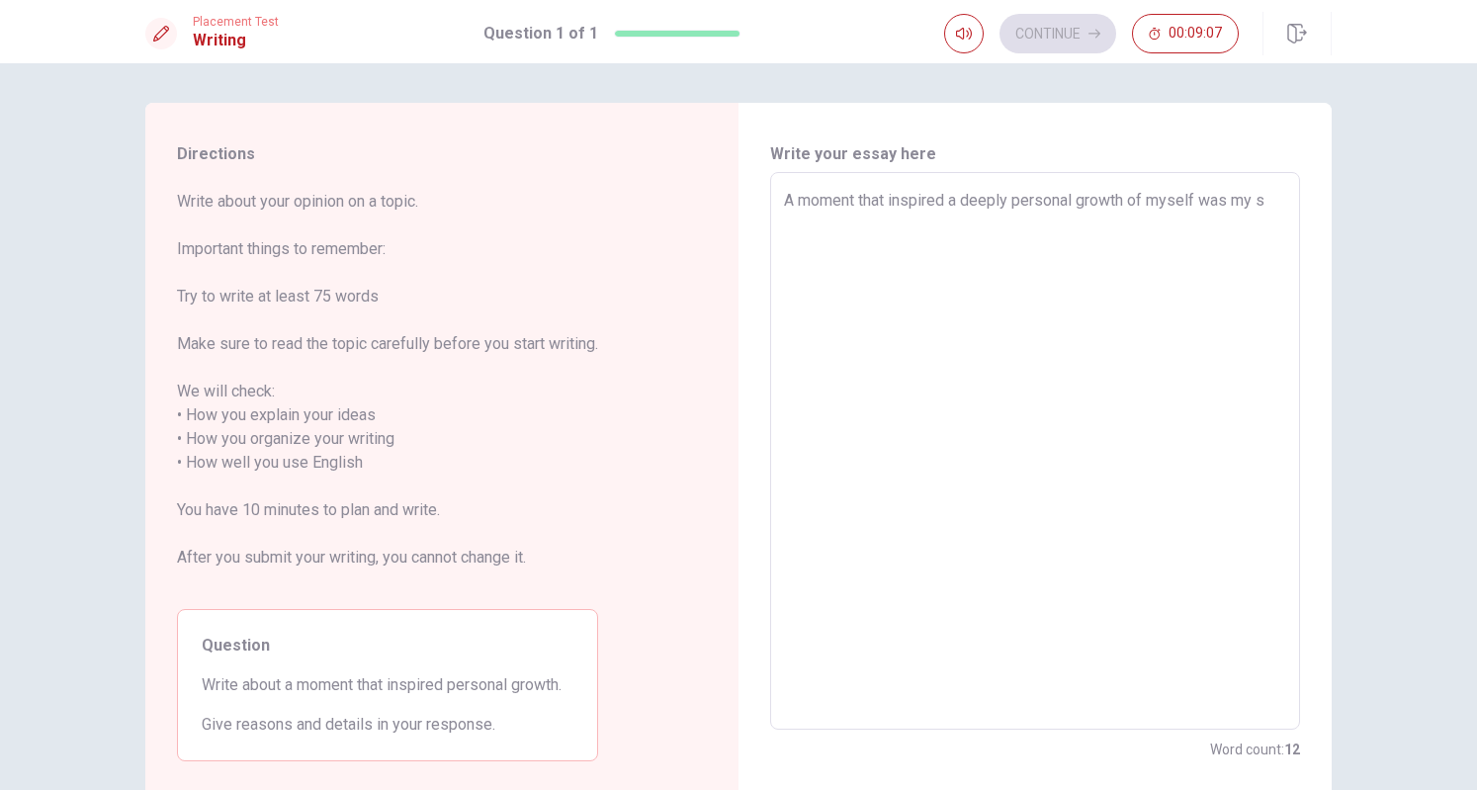
type textarea "x"
type textarea "A moment that inspired a deeply personal growth of myself was my st"
type textarea "x"
type textarea "A moment that inspired a deeply personal growth of myself was my sta"
type textarea "x"
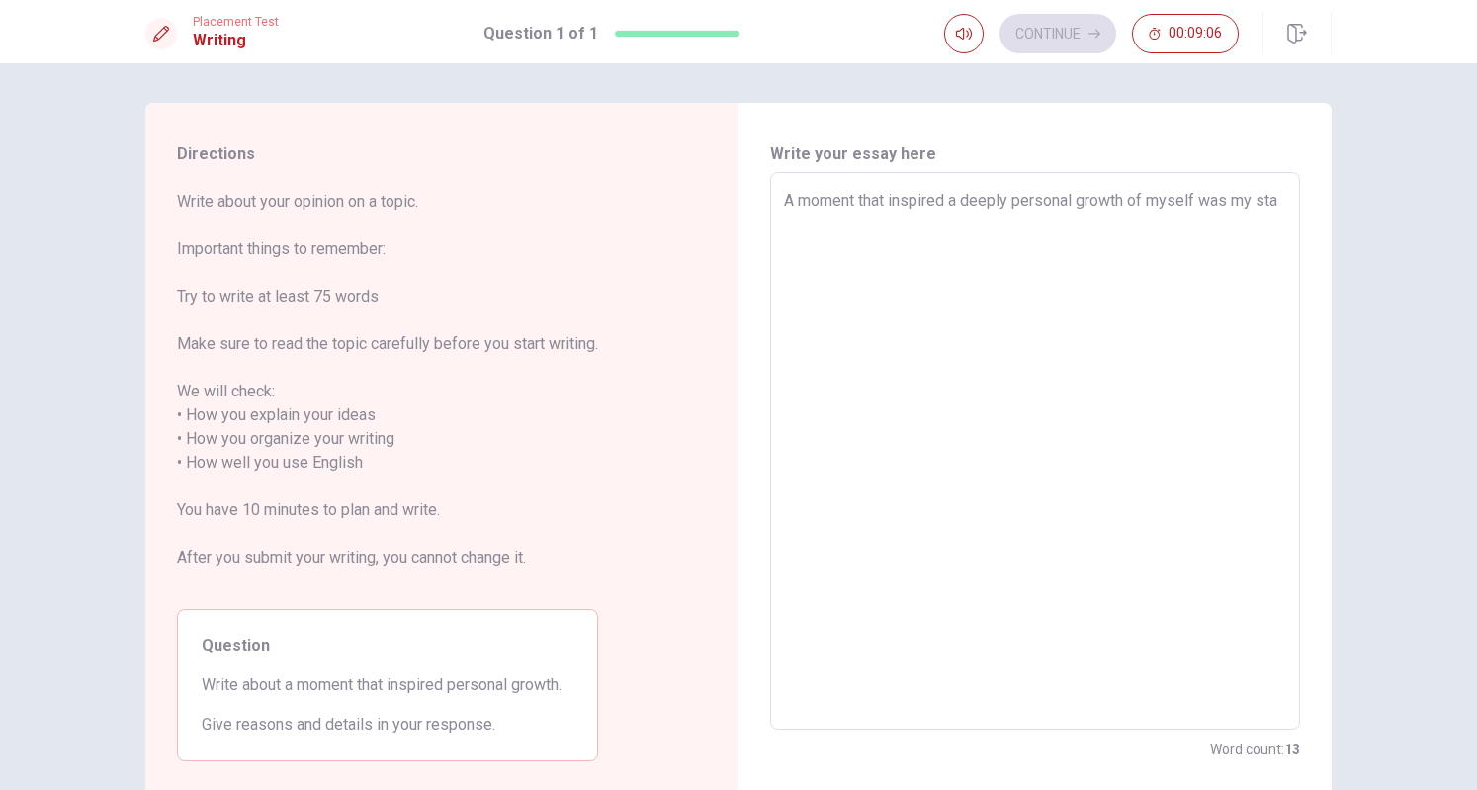
type textarea "A moment that inspired a deeply personal growth of myself was my star"
type textarea "x"
type textarea "A moment that inspired a deeply personal growth of myself was my start"
type textarea "x"
type textarea "A moment that inspired a deeply personal growth of myself was my start"
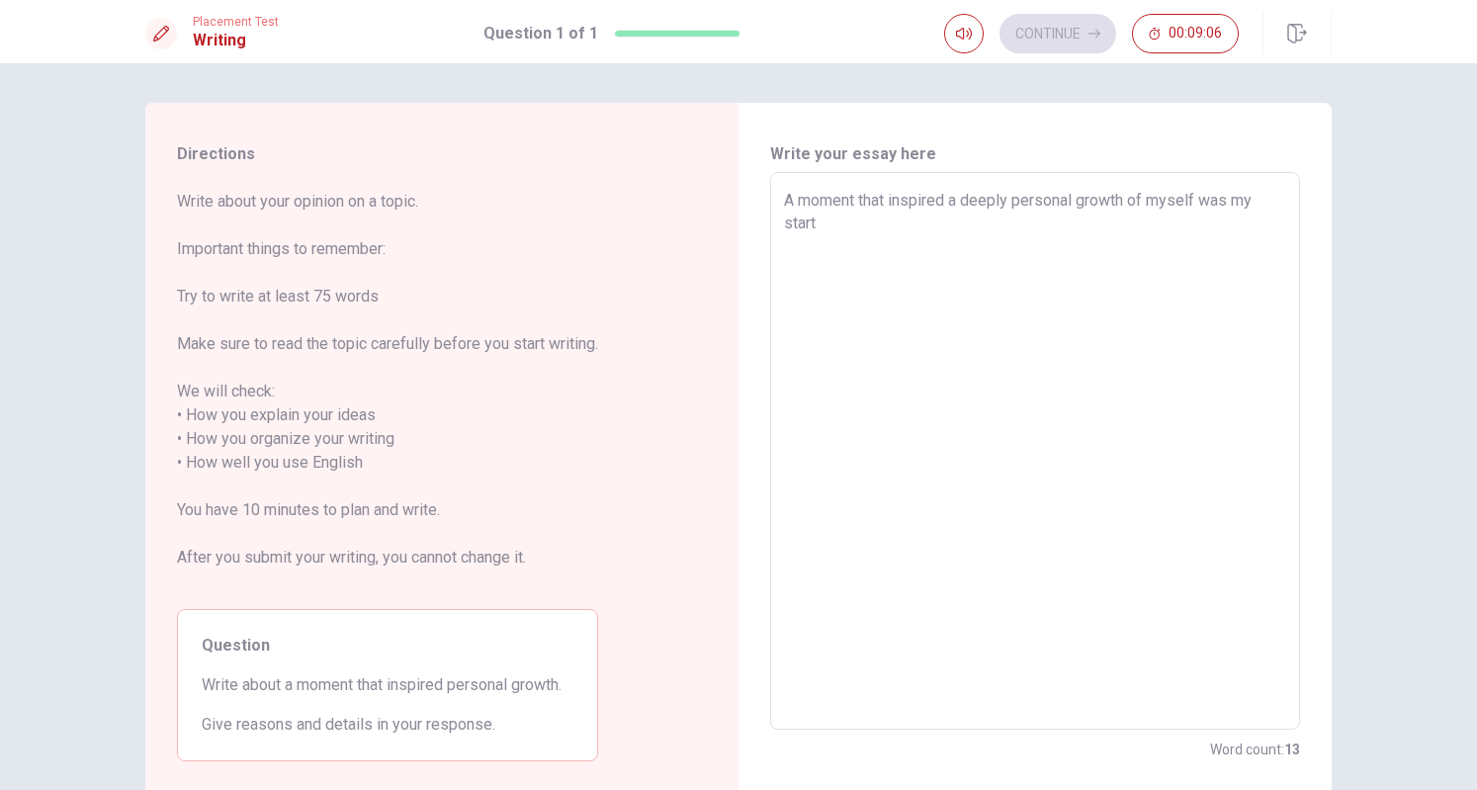
type textarea "x"
type textarea "A moment that inspired a deeply personal growth of myself was my start i"
type textarea "x"
type textarea "A moment that inspired a deeply personal growth of myself was my start in"
type textarea "x"
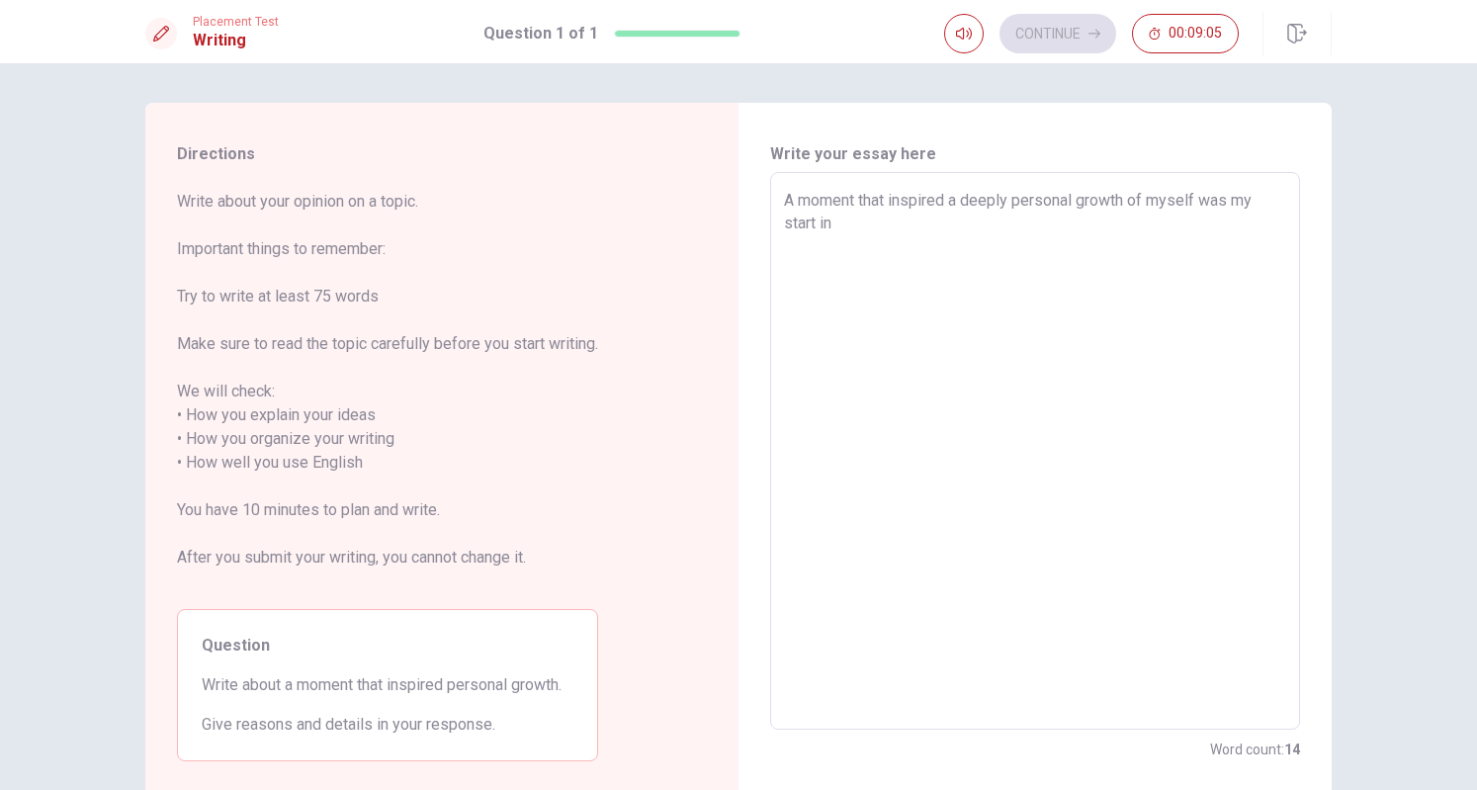
type textarea "A moment that inspired a deeply personal growth of myself was my start in"
type textarea "x"
type textarea "A moment that inspired a deeply personal growth of myself was my start in t"
type textarea "x"
type textarea "A moment that inspired a deeply personal growth of myself was my start in th"
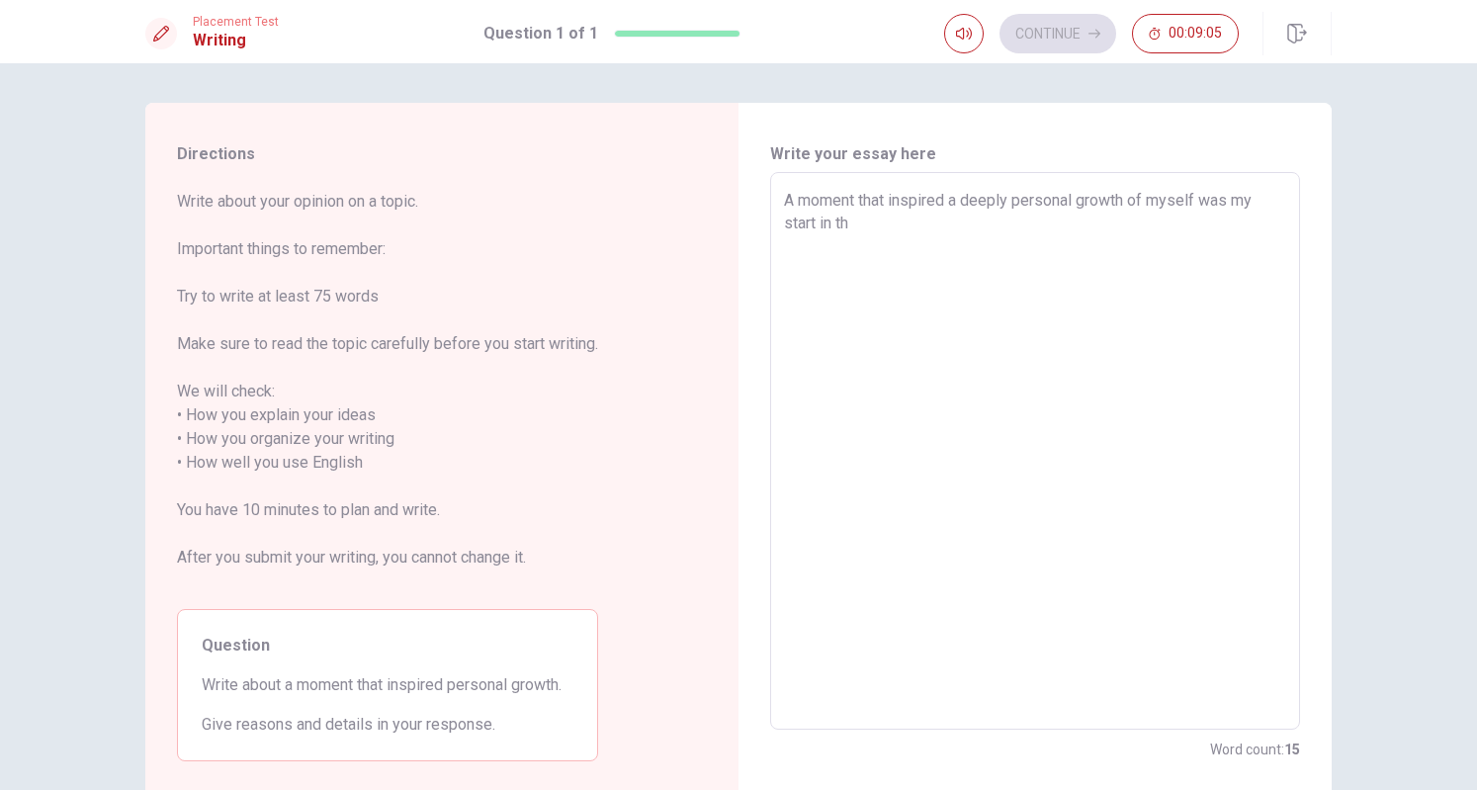
type textarea "x"
type textarea "A moment that inspired a deeply personal growth of myself was my start in the"
type textarea "x"
type textarea "A moment that inspired a deeply personal growth of myself was my start in the"
type textarea "x"
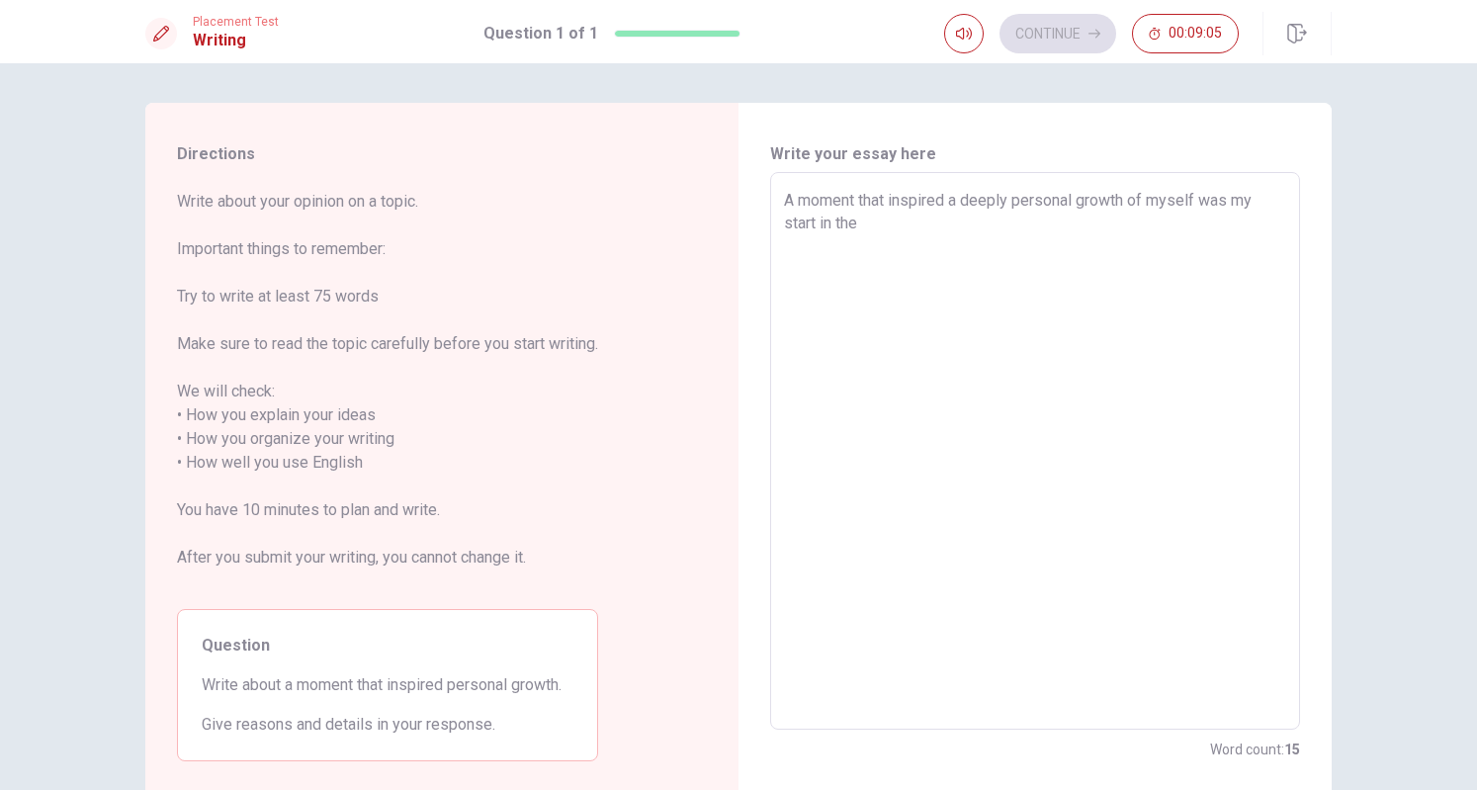
type textarea "A moment that inspired a deeply personal growth of myself was my start in the c"
type textarea "x"
type textarea "A moment that inspired a deeply personal growth of myself was my start in the co"
type textarea "x"
type textarea "A moment that inspired a deeply personal growth of myself was my start in the c…"
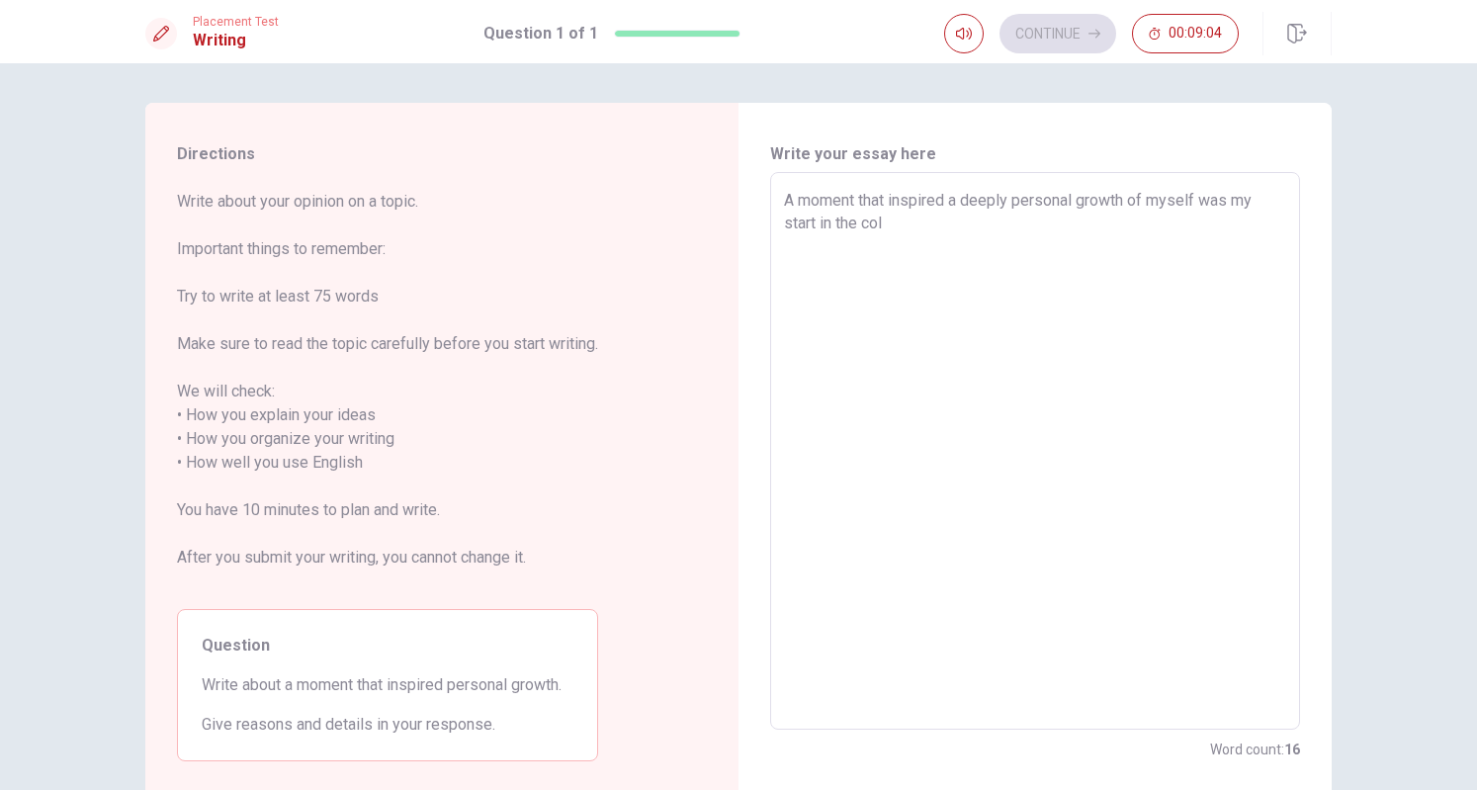
type textarea "x"
type textarea "A moment that inspired a deeply personal growth of myself was my start in the c…"
type textarea "x"
type textarea "A moment that inspired a deeply personal growth of myself was my start in the c…"
type textarea "x"
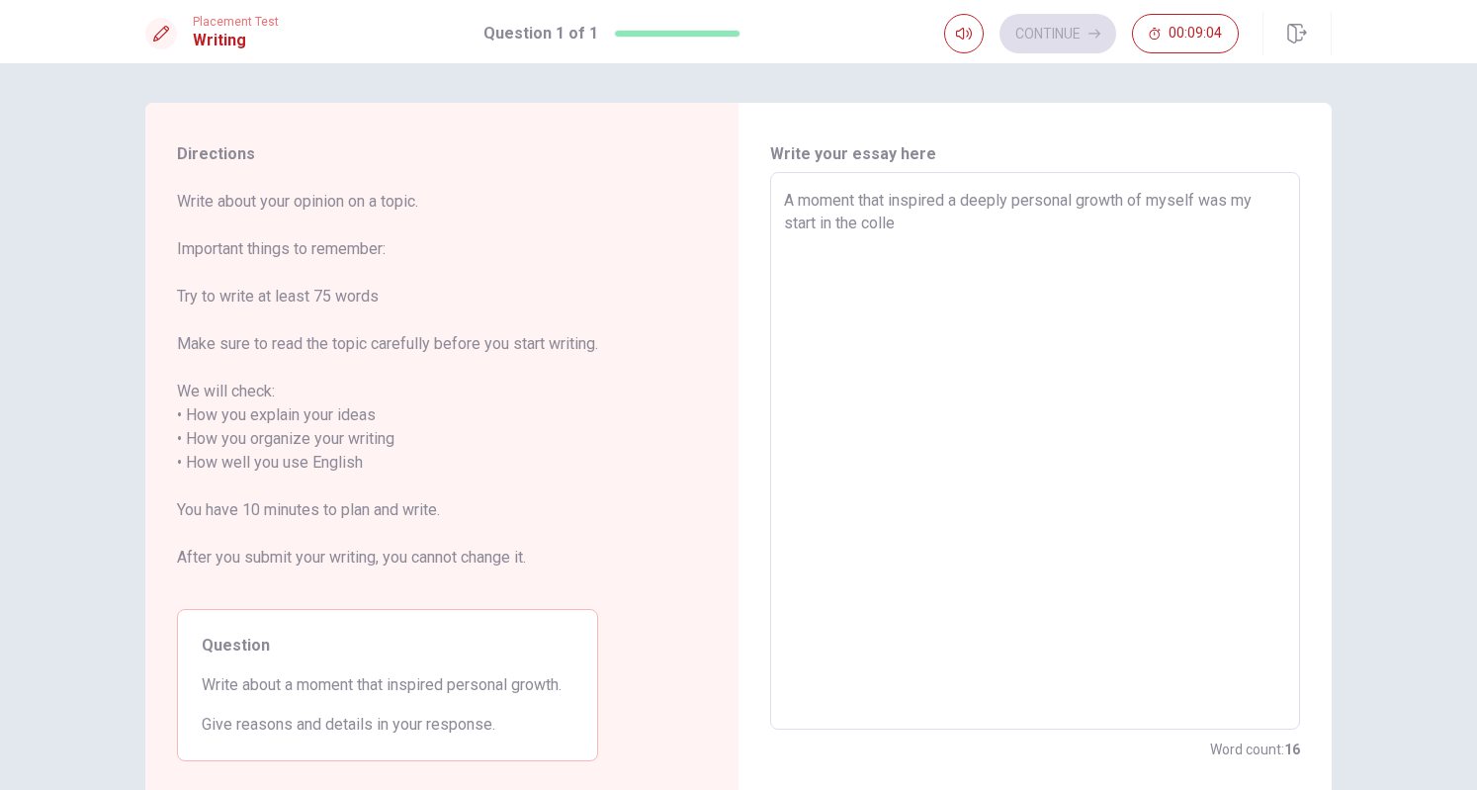
type textarea "A moment that inspired a deeply personal growth of myself was my start in the c…"
type textarea "x"
type textarea "A moment that inspired a deeply personal growth of myself was my start in the c…"
type textarea "x"
type textarea "A moment that inspired a deeply personal growth of myself was my start in the c…"
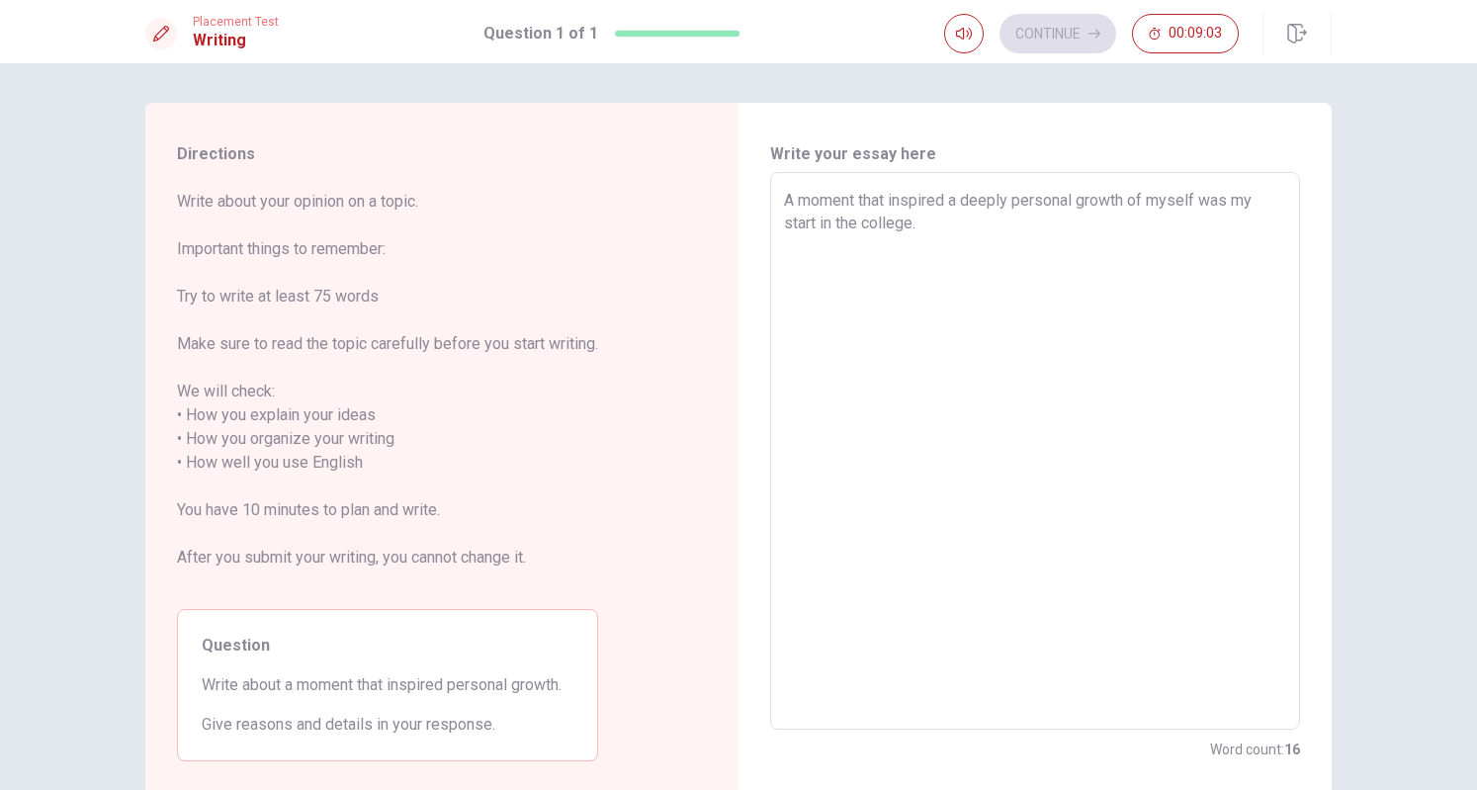
type textarea "x"
type textarea "A moment that inspired a deeply personal growth of myself was my start in the c…"
type textarea "x"
type textarea "A moment that inspired a deeply personal growth of myself was my start in the c…"
type textarea "x"
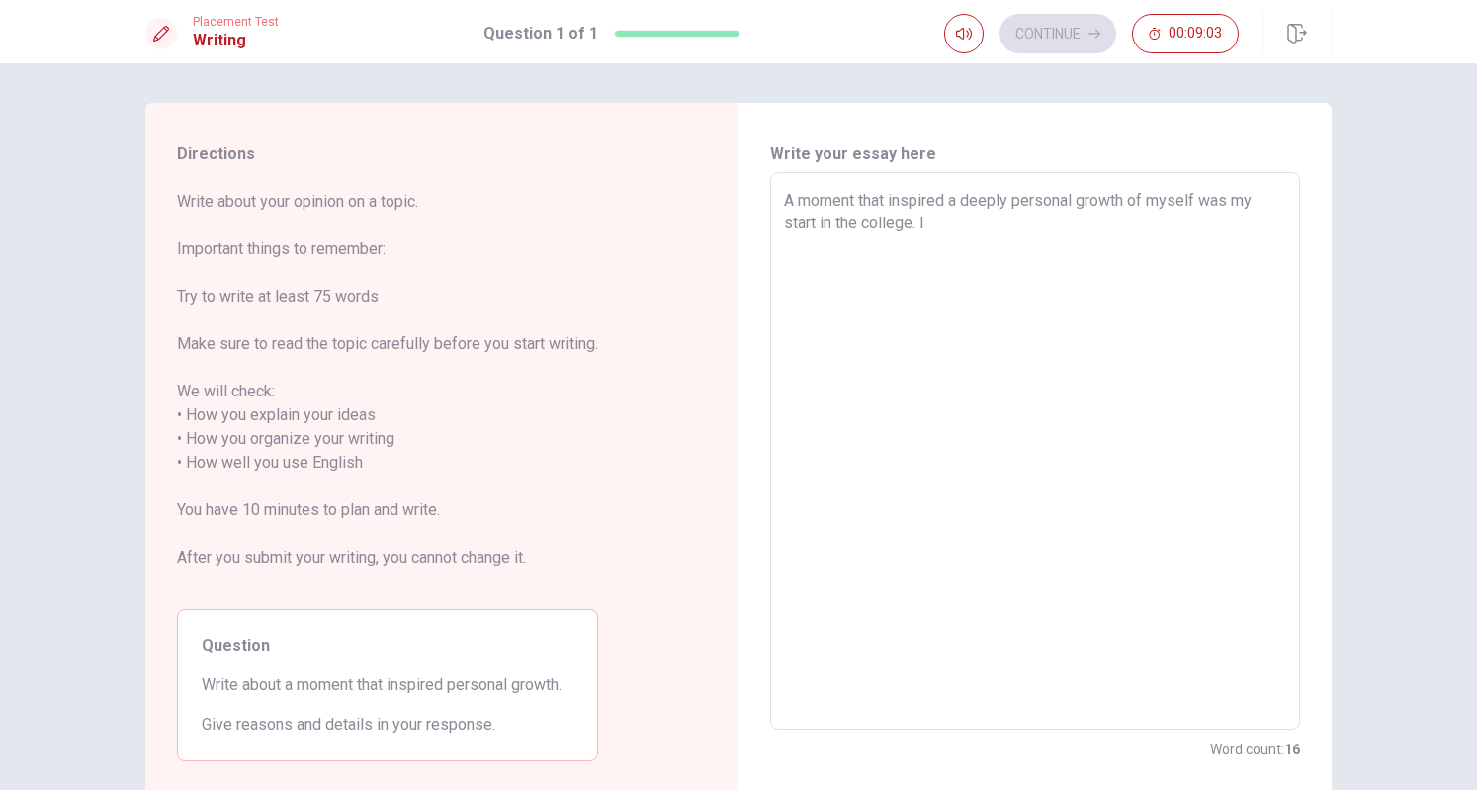
type textarea "A moment that inspired a deeply personal growth of myself was my start in the c…"
type textarea "x"
type textarea "A moment that inspired a deeply personal growth of myself was my start in the c…"
type textarea "x"
type textarea "A moment that inspired a deeply personal growth of myself was my start in the c…"
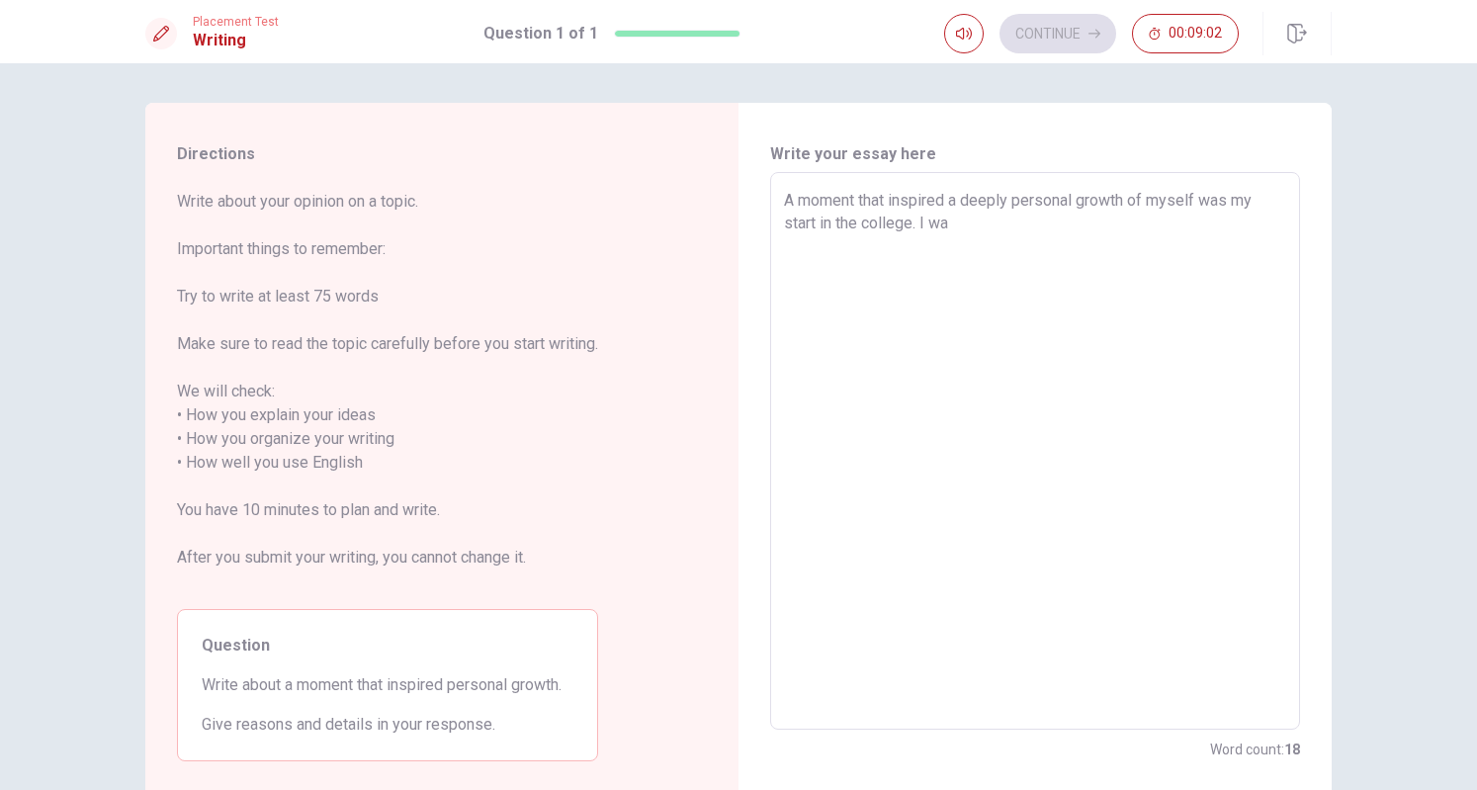
type textarea "x"
type textarea "A moment that inspired a deeply personal growth of myself was my start in the c…"
type textarea "x"
type textarea "A moment that inspired a deeply personal growth of myself was my start in the c…"
type textarea "x"
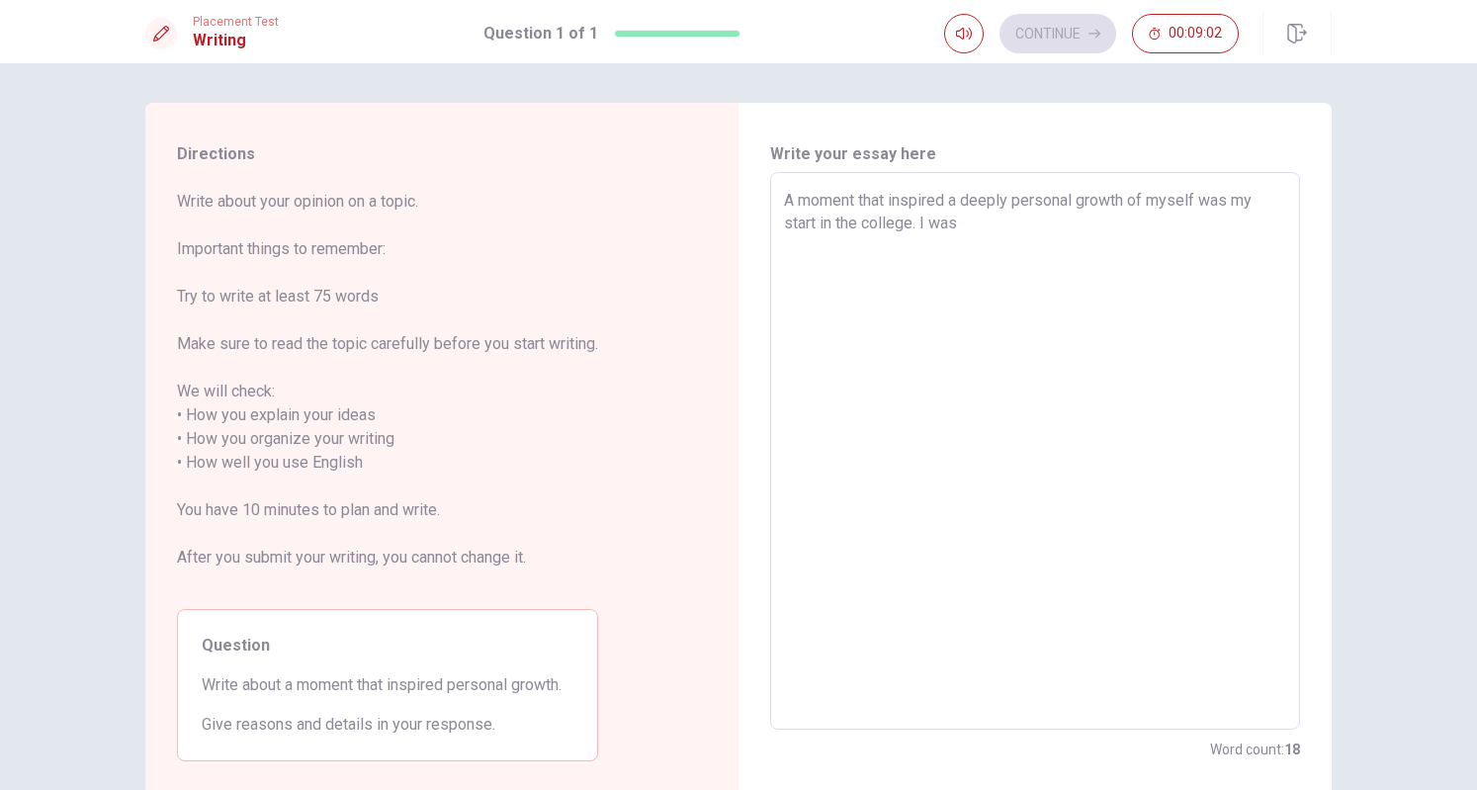
type textarea "A moment that inspired a deeply personal growth of myself was my start in the c…"
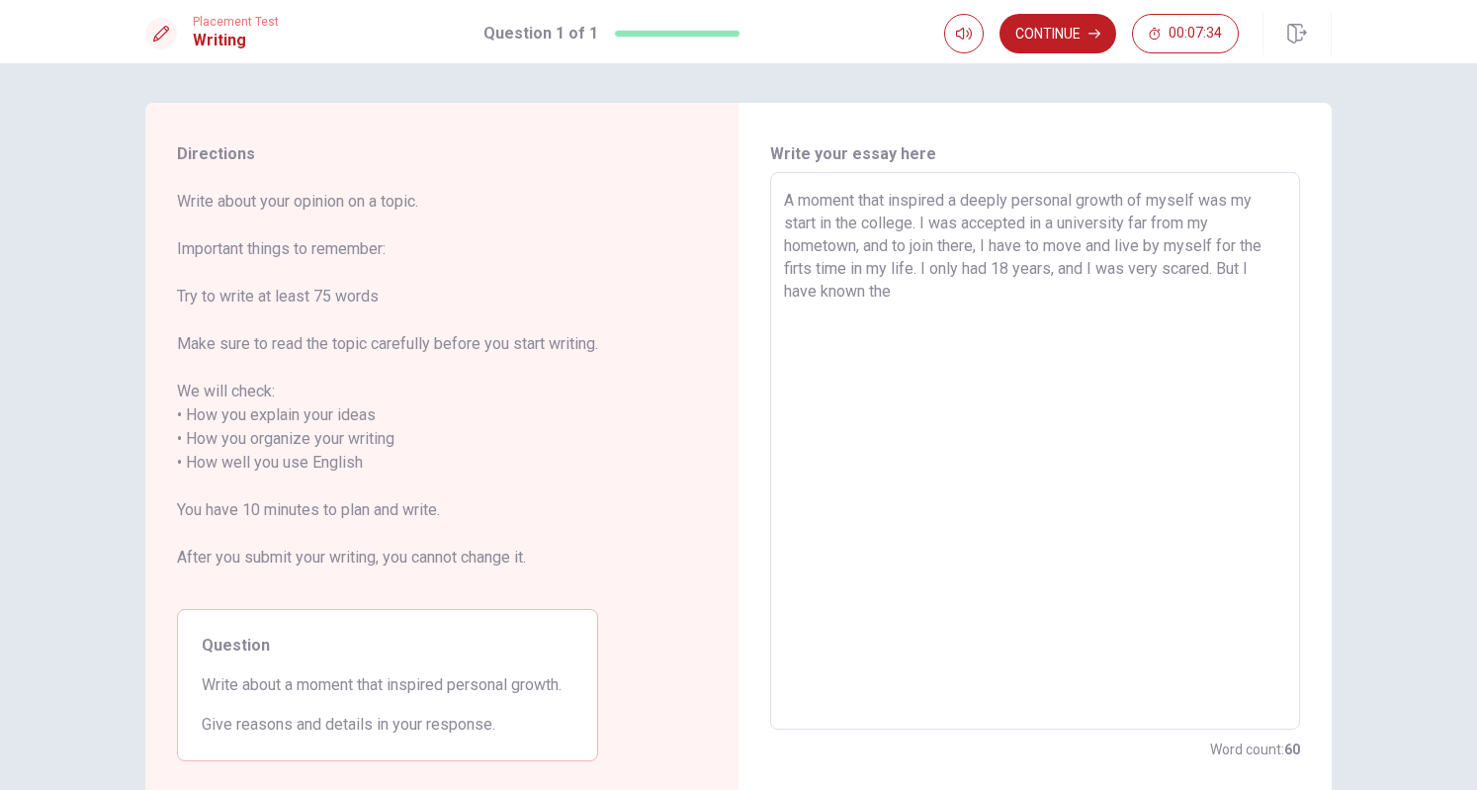
click at [835, 297] on textarea "A moment that inspired a deeply personal growth of myself was my start in the c…" at bounding box center [1035, 451] width 502 height 525
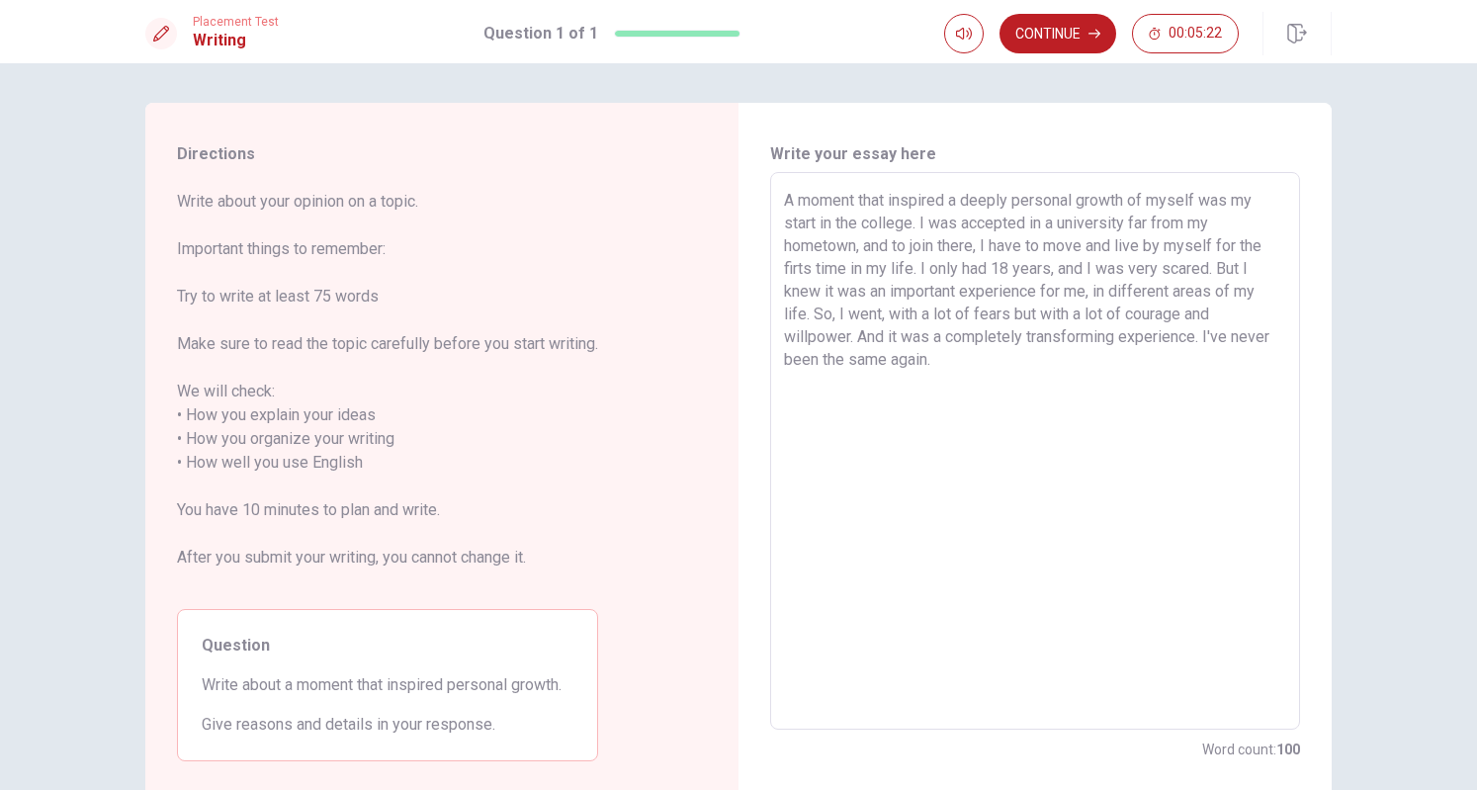
click at [1191, 339] on textarea "A moment that inspired a deeply personal growth of myself was my start in the c…" at bounding box center [1035, 451] width 502 height 525
click at [1098, 328] on textarea "A moment that inspired a deeply personal growth of myself was my start in the c…" at bounding box center [1035, 451] width 502 height 525
click at [1221, 336] on textarea "A moment that inspired a deeply personal growth of myself was my start in the c…" at bounding box center [1035, 451] width 502 height 525
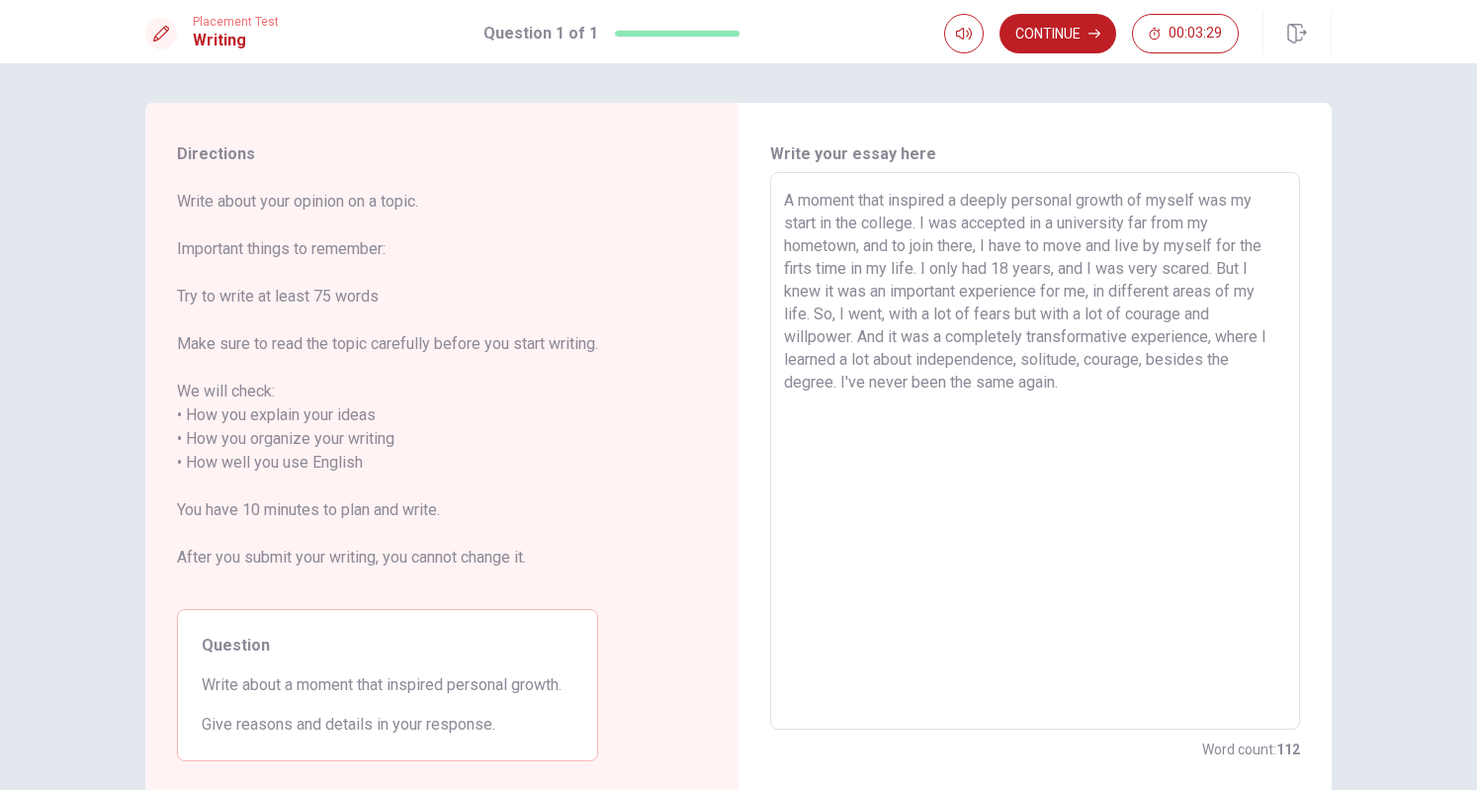
click at [1161, 367] on textarea "A moment that inspired a deeply personal growth of myself was my start in the c…" at bounding box center [1035, 451] width 502 height 525
drag, startPoint x: 898, startPoint y: 383, endPoint x: 884, endPoint y: 391, distance: 15.9
click at [884, 391] on textarea "A moment that inspired a deeply personal growth of myself was my start in the c…" at bounding box center [1035, 451] width 502 height 525
click at [973, 383] on textarea "A moment that inspired a deeply personal growth of myself was my start in the c…" at bounding box center [1035, 451] width 502 height 525
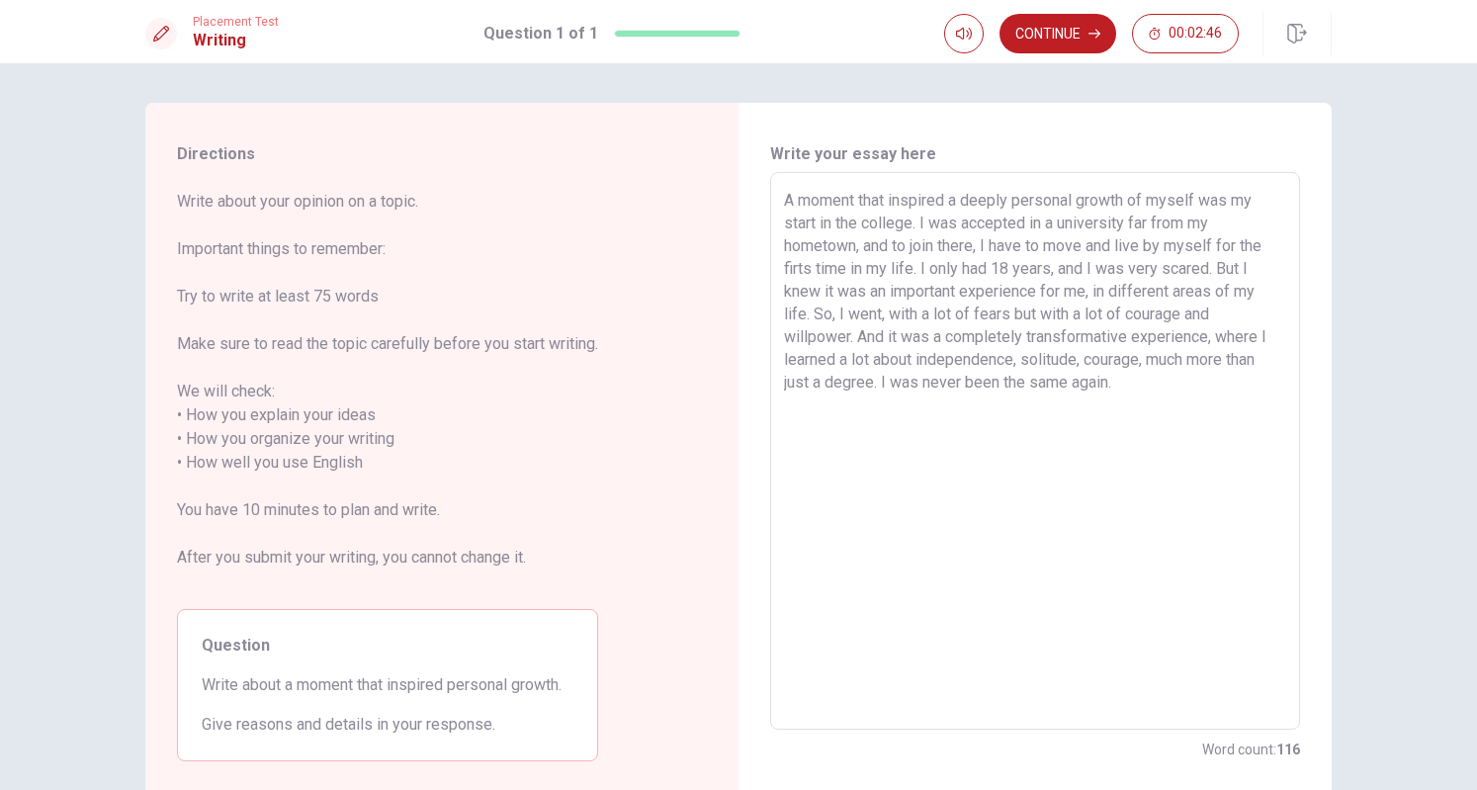
click at [973, 383] on textarea "A moment that inspired a deeply personal growth of myself was my start in the c…" at bounding box center [1035, 451] width 502 height 525
click at [891, 391] on textarea "A moment that inspired a deeply personal growth of myself was my start in the c…" at bounding box center [1035, 451] width 502 height 525
click at [884, 381] on textarea "A moment that inspired a deeply personal growth of myself was my start in the c…" at bounding box center [1035, 451] width 502 height 525
click at [943, 270] on textarea "A moment that inspired a deeply personal growth of myself was my start in the c…" at bounding box center [1035, 451] width 502 height 525
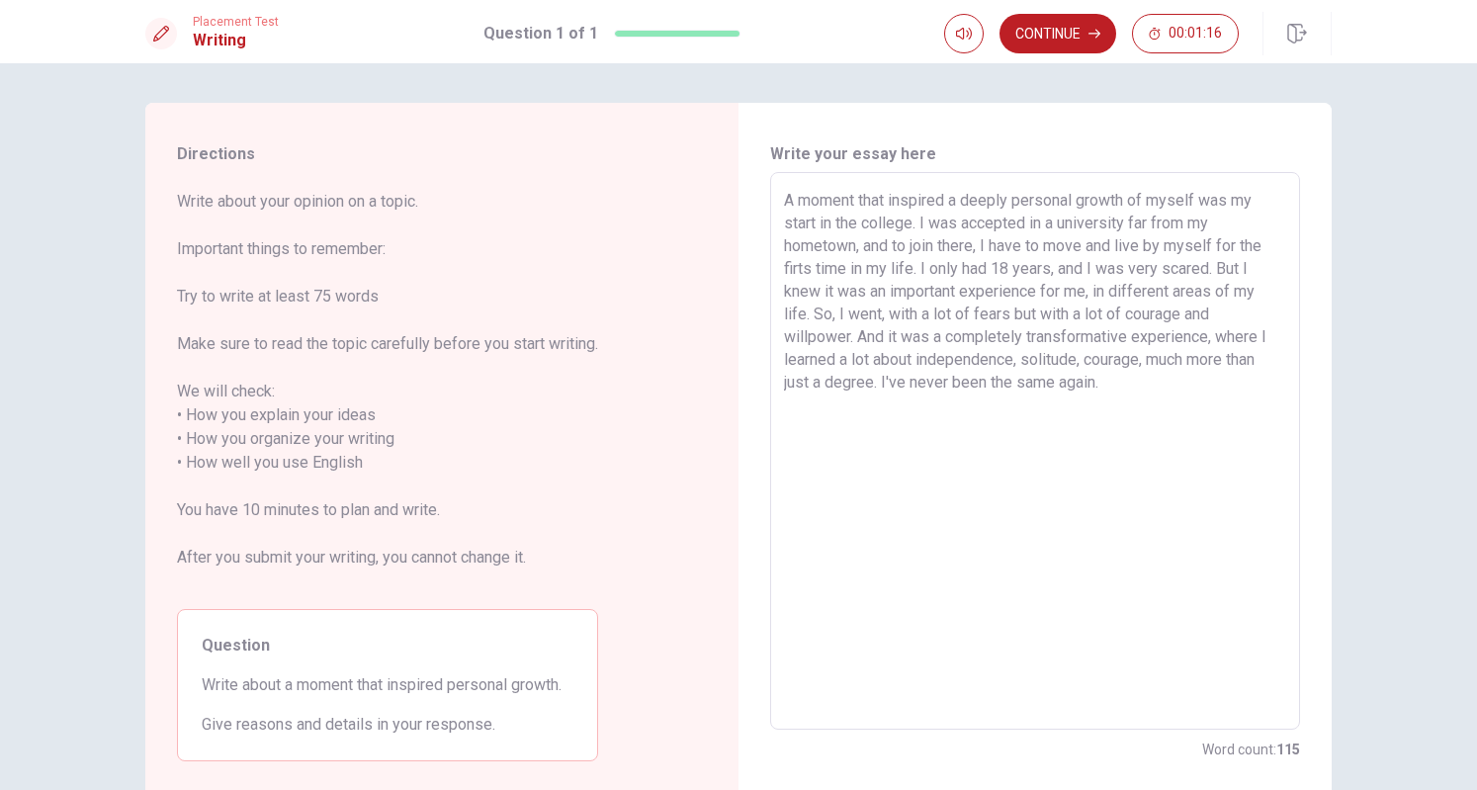
click at [943, 270] on textarea "A moment that inspired a deeply personal growth of myself was my start in the c…" at bounding box center [1035, 451] width 502 height 525
click at [1148, 298] on textarea "A moment that inspired a deeply personal growth of myself was my start in the c…" at bounding box center [1035, 451] width 502 height 525
click at [1106, 290] on textarea "A moment that inspired a deeply personal growth of myself was my start in the c…" at bounding box center [1035, 451] width 502 height 525
click at [827, 310] on textarea "A moment that inspired a deeply personal growth of myself was my start in the c…" at bounding box center [1035, 451] width 502 height 525
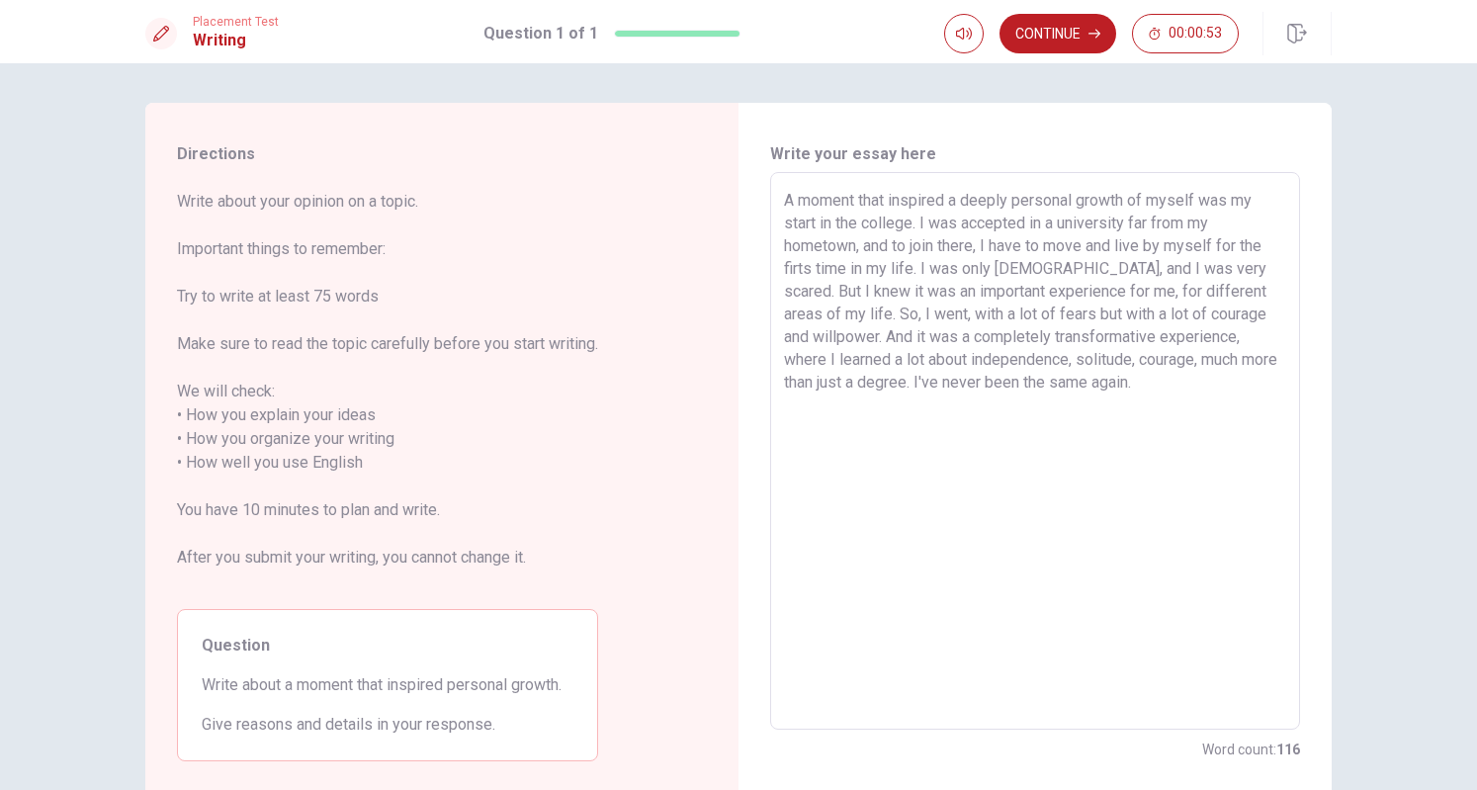
click at [876, 359] on textarea "A moment that inspired a deeply personal growth of myself was my start in the c…" at bounding box center [1035, 451] width 502 height 525
click at [1130, 394] on textarea "A moment that inspired a deeply personal growth of myself was my start in the c…" at bounding box center [1035, 451] width 502 height 525
click at [1145, 363] on textarea "A moment that inspired a deeply personal growth of myself was my start in the c…" at bounding box center [1035, 451] width 502 height 525
click at [1072, 42] on button "Continue" at bounding box center [1058, 34] width 117 height 40
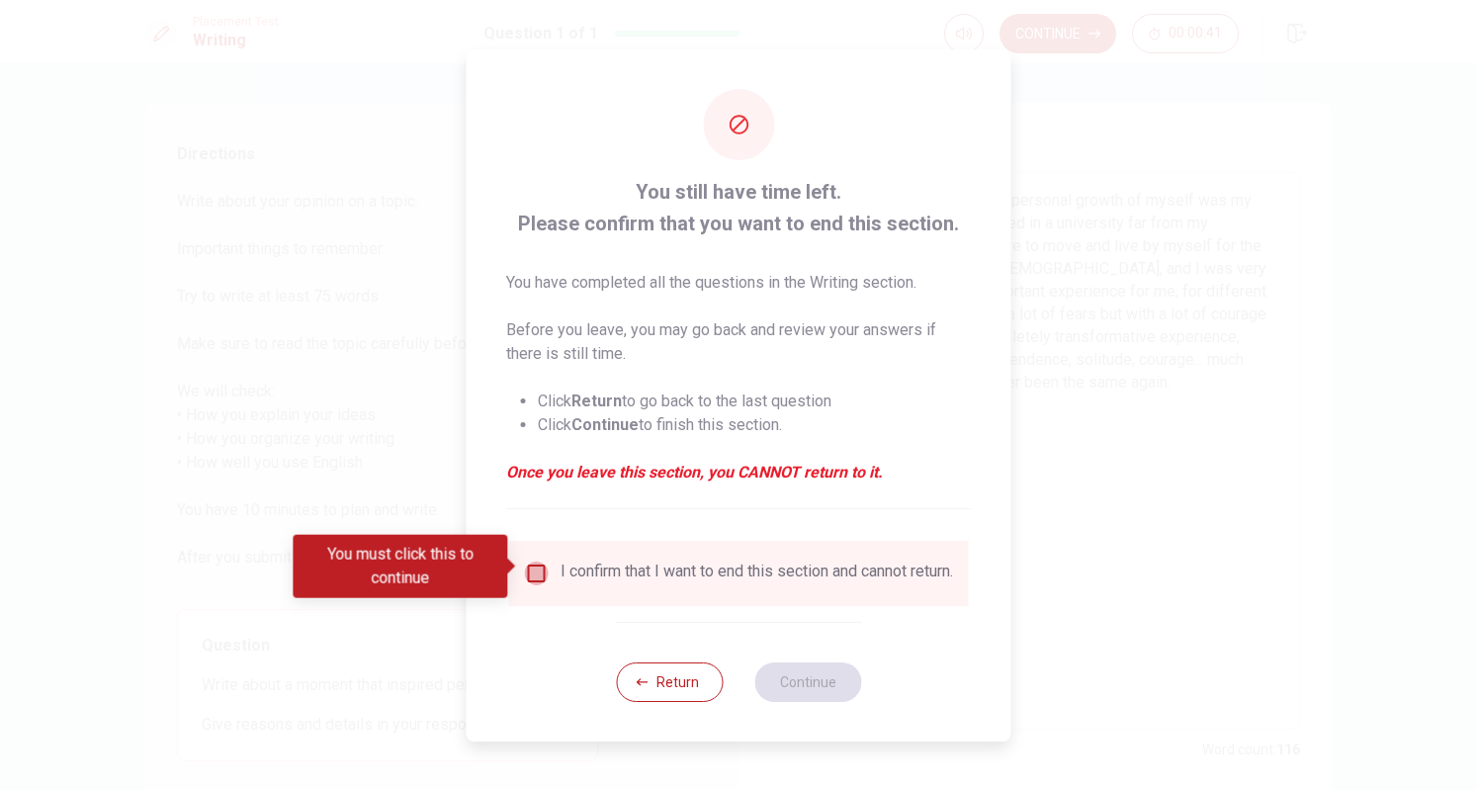
click at [527, 571] on input "You must click this to continue" at bounding box center [537, 574] width 24 height 24
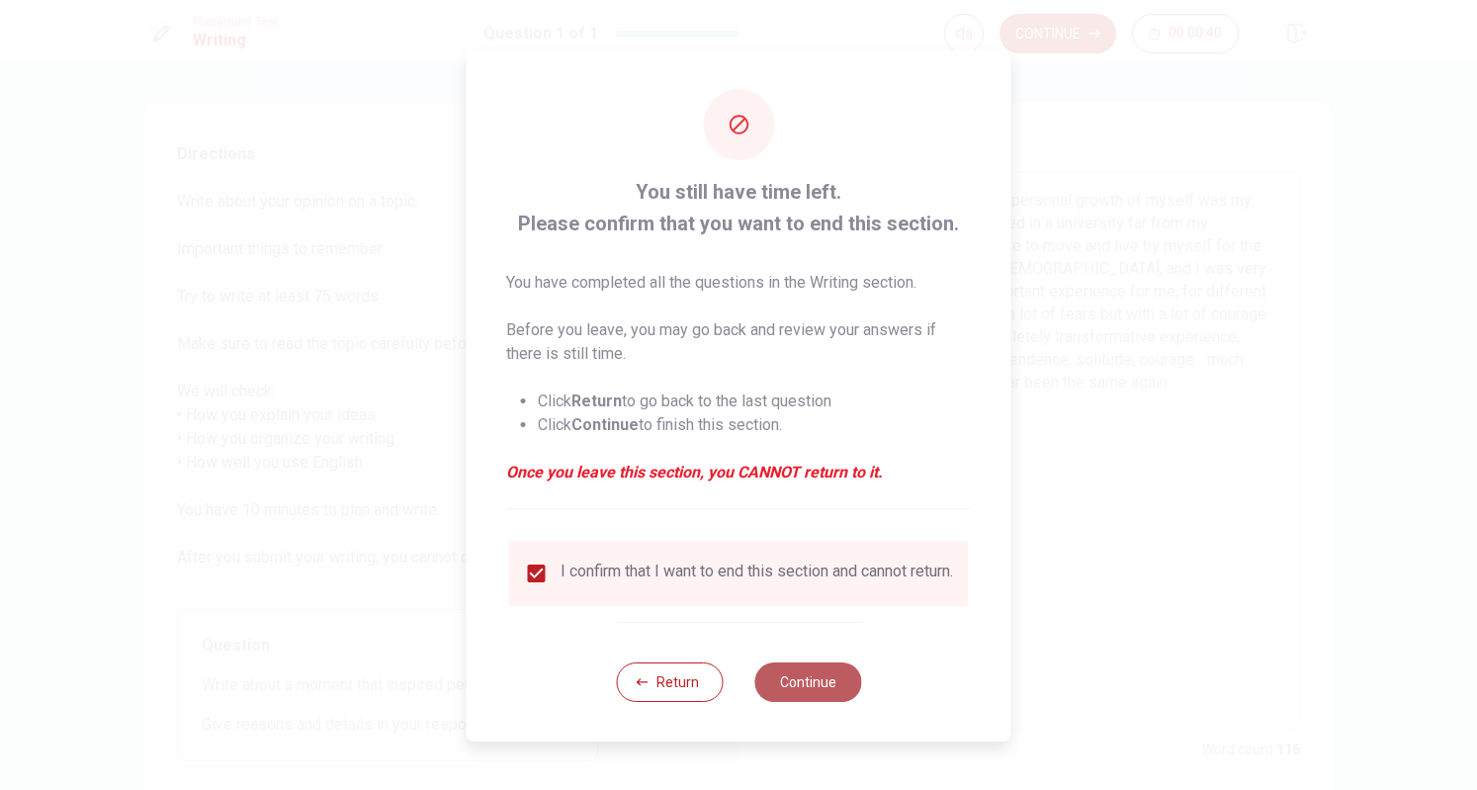
click at [818, 699] on button "Continue" at bounding box center [808, 683] width 107 height 40
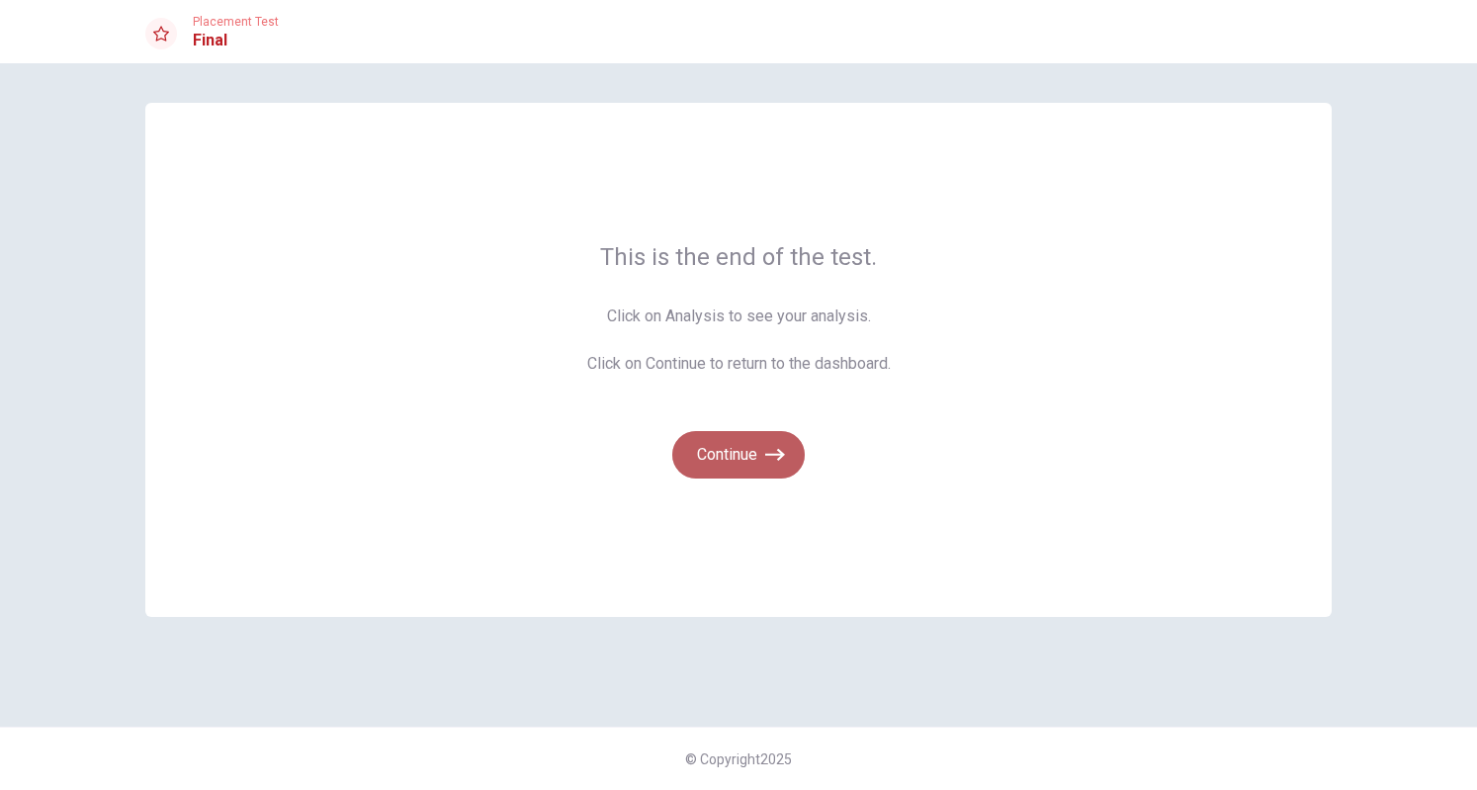
click at [752, 464] on button "Continue" at bounding box center [738, 454] width 133 height 47
